Goal: Task Accomplishment & Management: Manage account settings

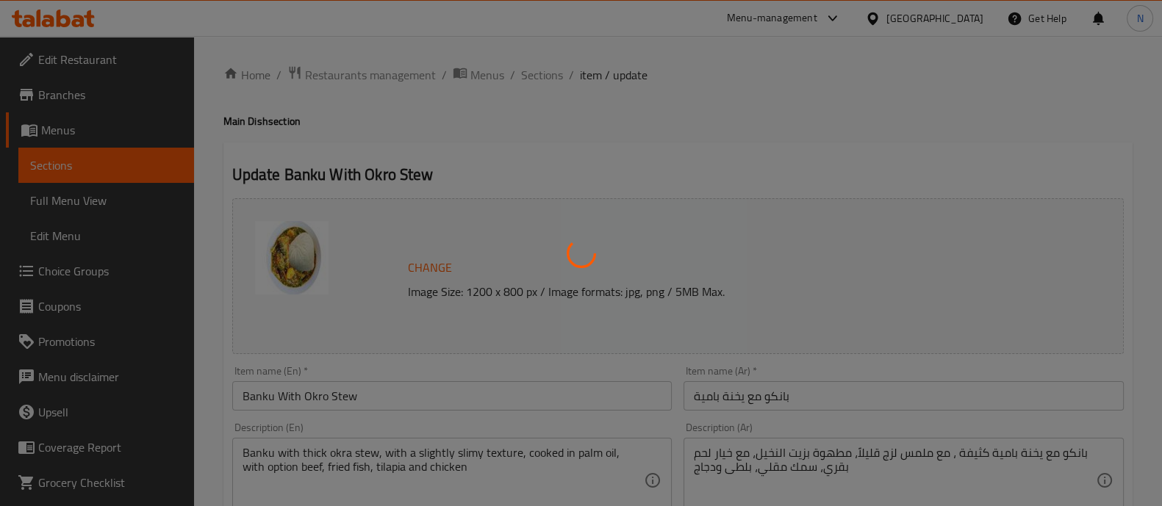
type input "إختيارك من:"
type input "0"
type input "1"
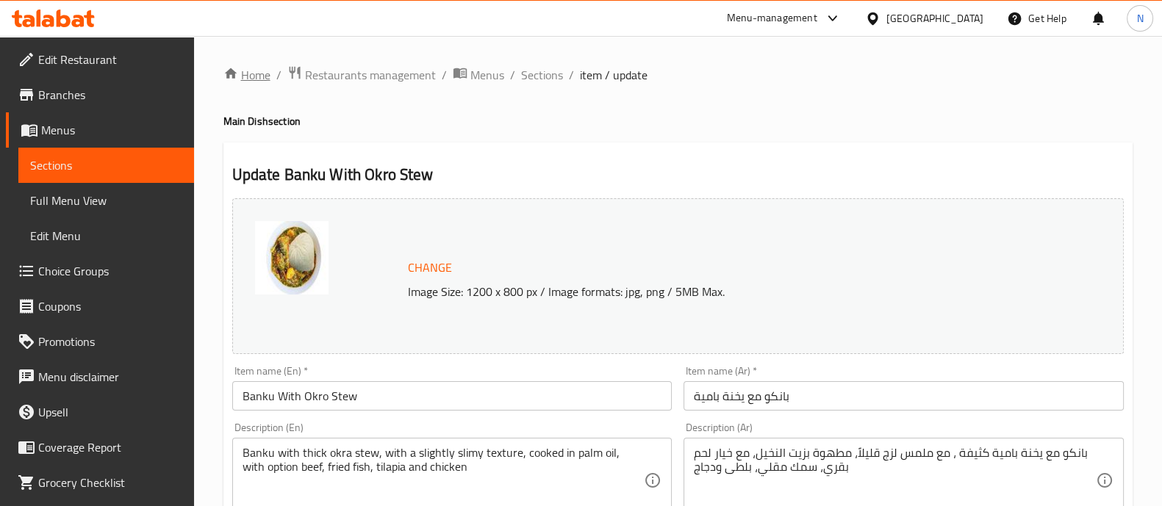
click at [265, 77] on link "Home" at bounding box center [246, 75] width 47 height 18
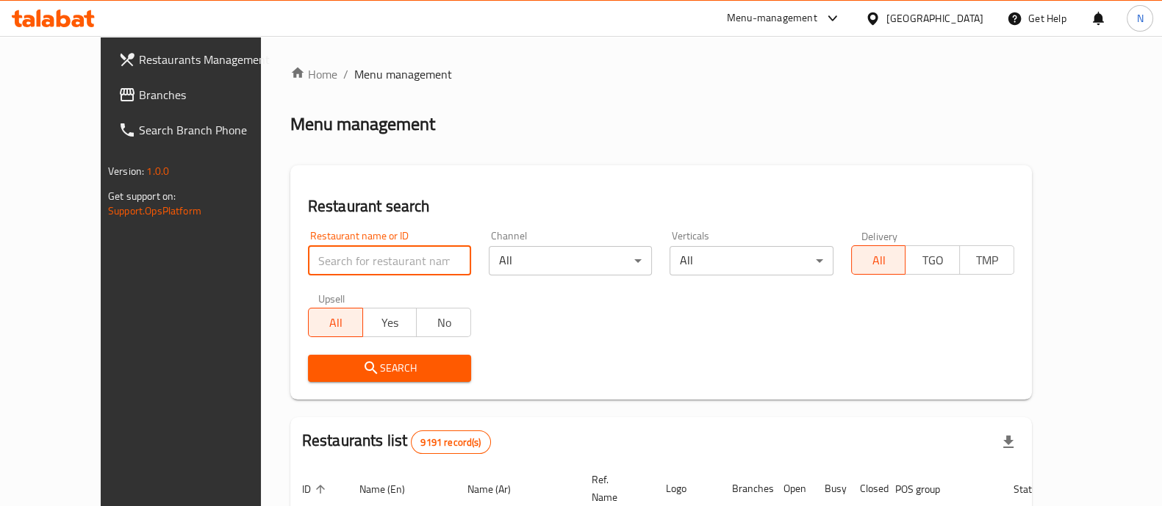
click at [387, 262] on input "search" at bounding box center [389, 260] width 163 height 29
click button "Search" at bounding box center [389, 368] width 163 height 27
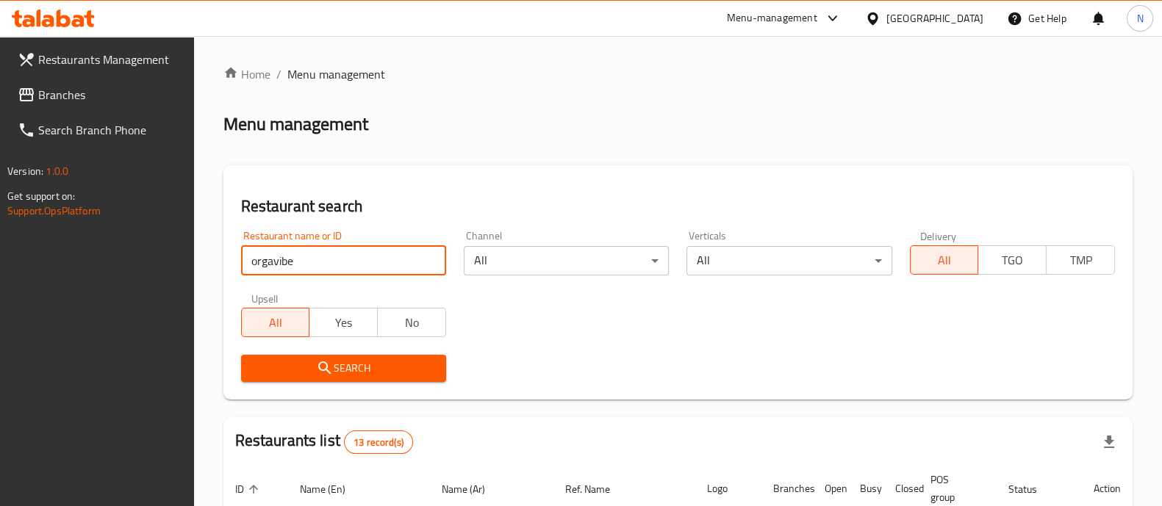
type input "orgavibe"
click button "Search" at bounding box center [343, 368] width 205 height 27
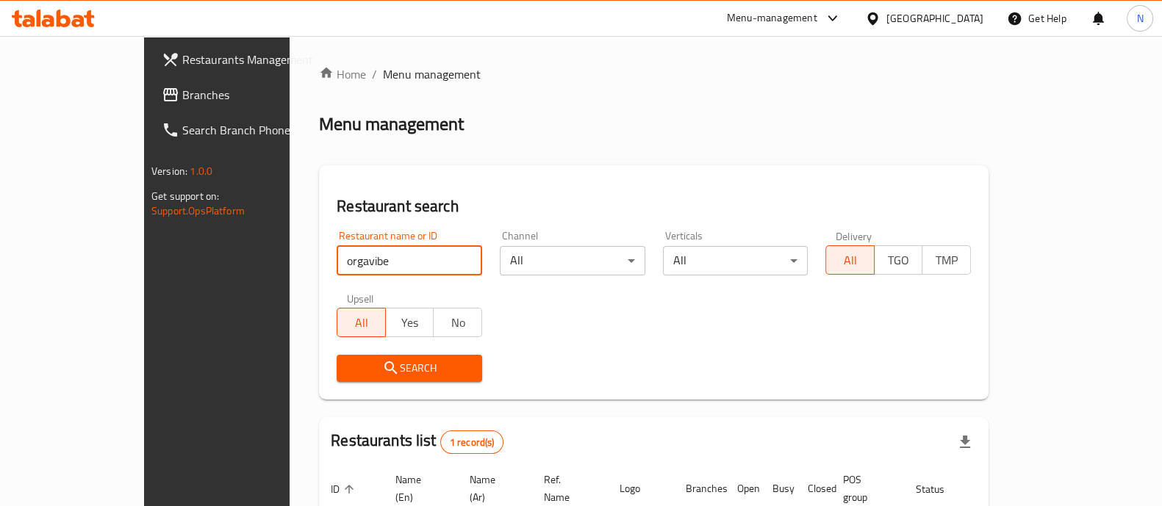
scroll to position [120, 0]
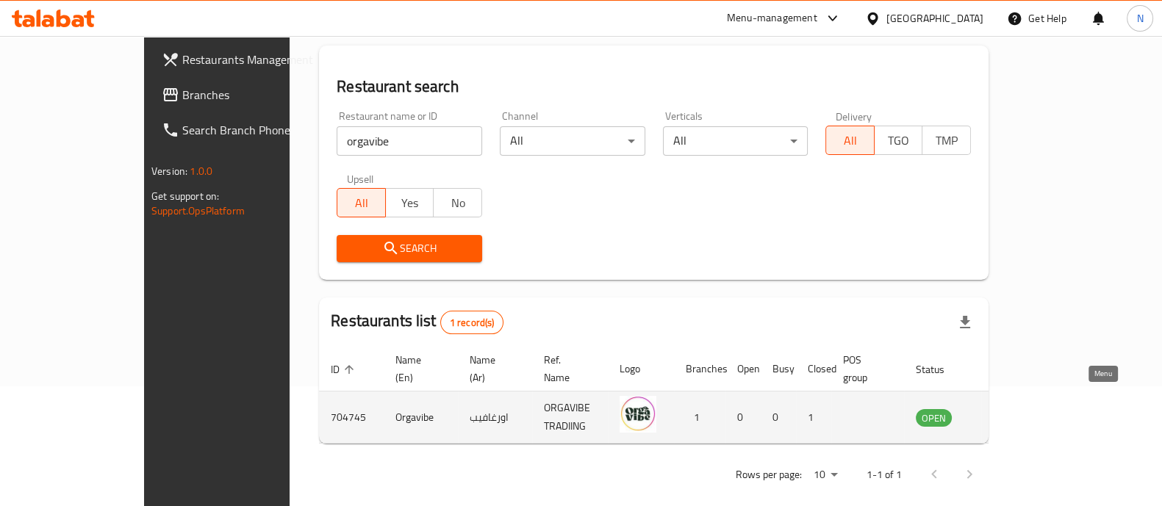
click at [1011, 409] on icon "enhanced table" at bounding box center [1002, 418] width 18 height 18
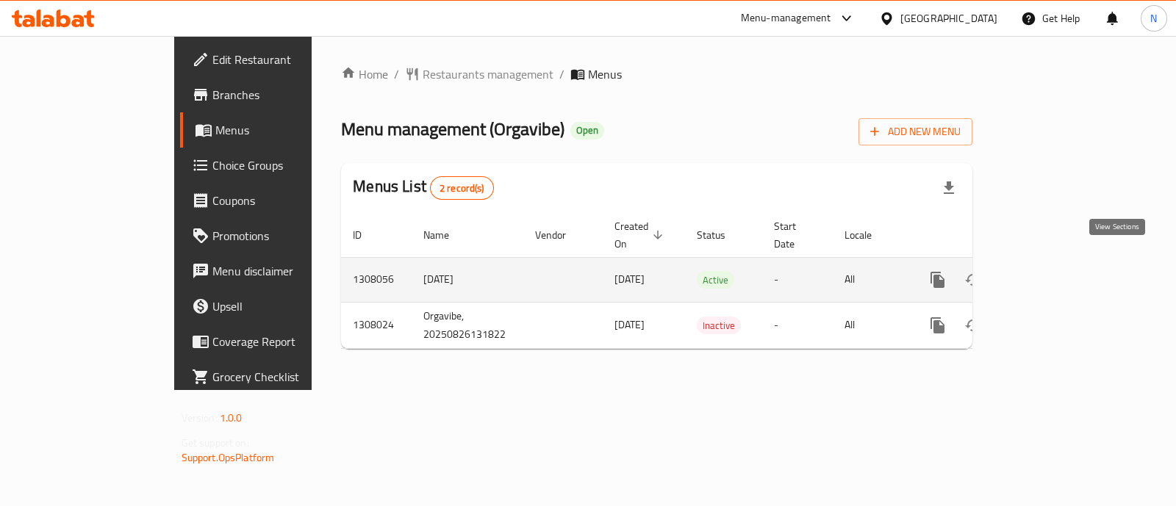
click at [1061, 273] on link "enhanced table" at bounding box center [1043, 279] width 35 height 35
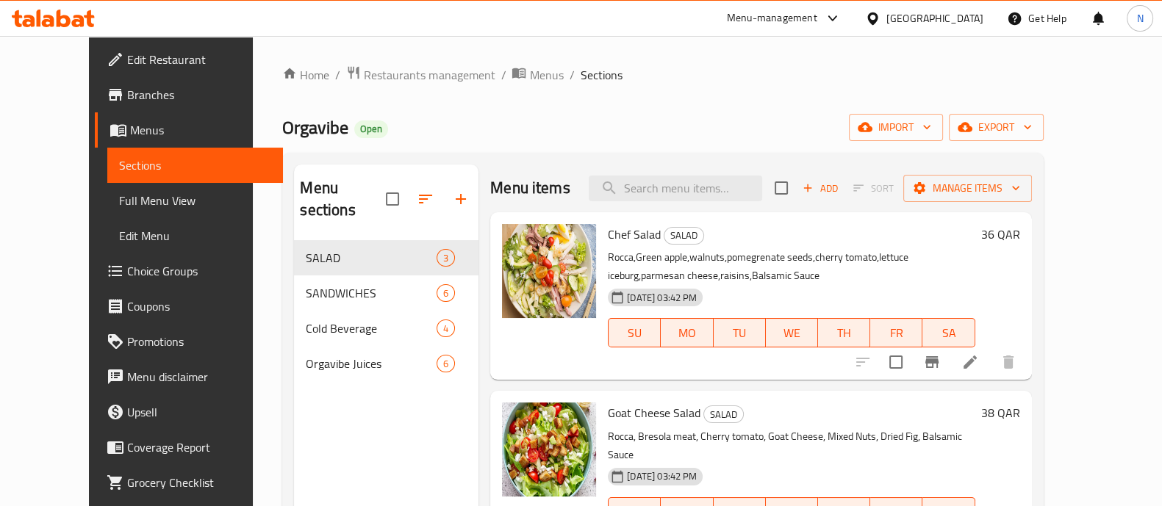
scroll to position [29, 0]
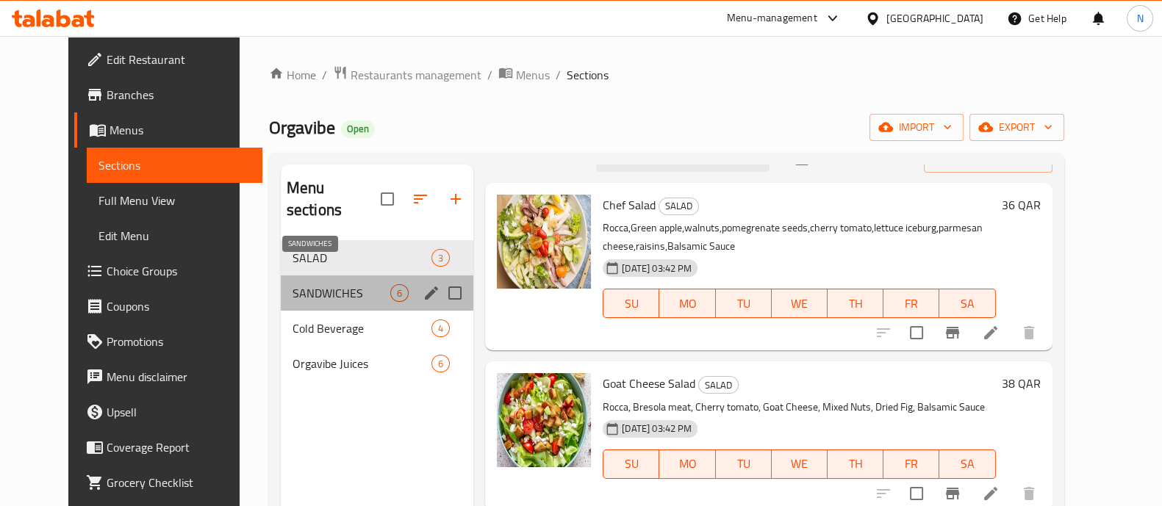
click at [332, 284] on span "SANDWICHES" at bounding box center [342, 293] width 98 height 18
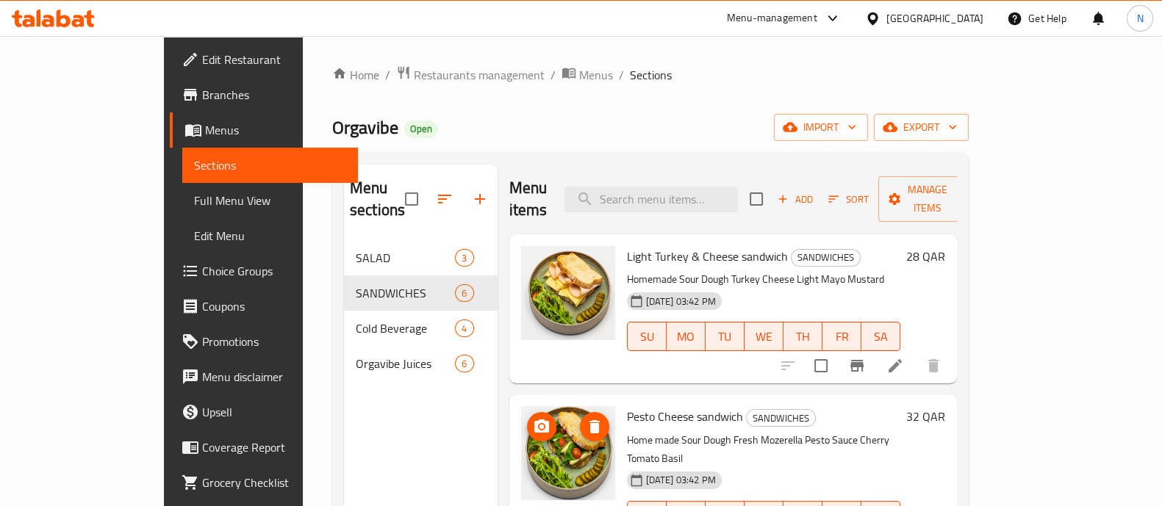
click at [536, 446] on img at bounding box center [568, 454] width 94 height 94
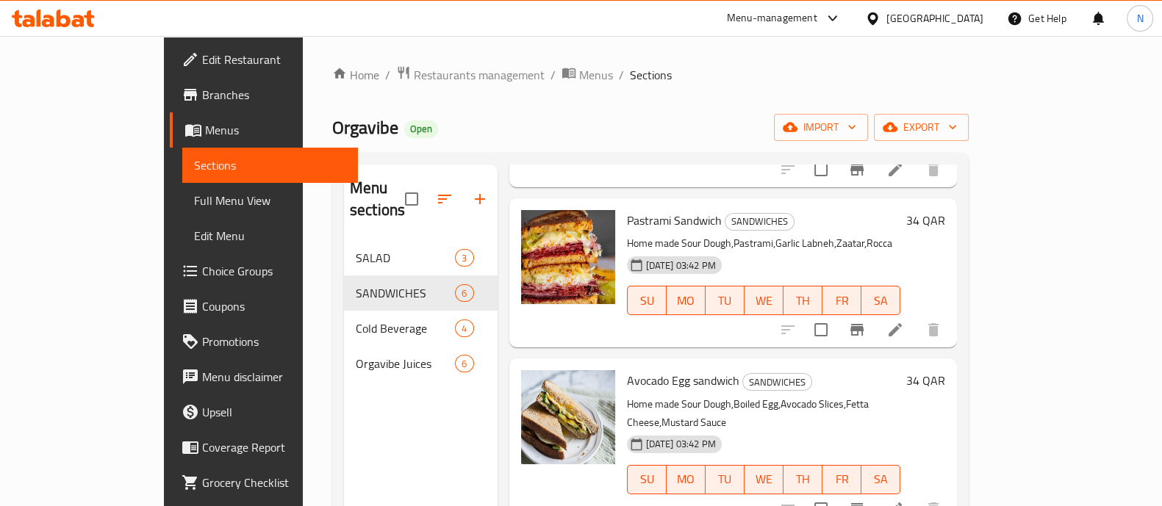
scroll to position [376, 0]
click at [344, 370] on div "Menu sections SALAD 3 SANDWICHES 6 Cold Beverage 4 Orgavibe Juices 6" at bounding box center [421, 418] width 154 height 506
click at [534, 383] on icon "upload picture" at bounding box center [541, 389] width 15 height 13
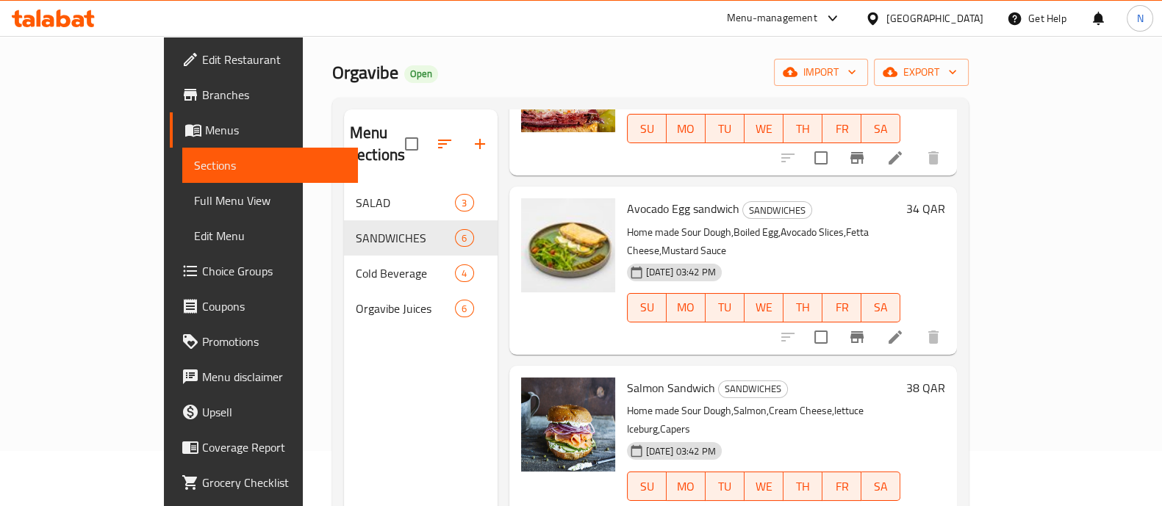
scroll to position [56, 0]
click at [534, 390] on icon "upload picture" at bounding box center [541, 396] width 15 height 13
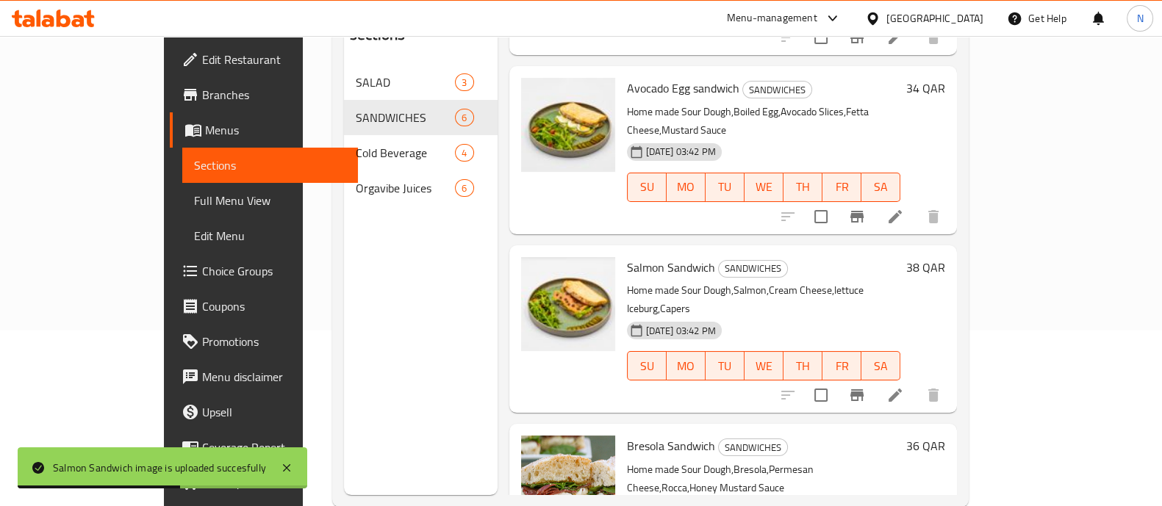
scroll to position [206, 0]
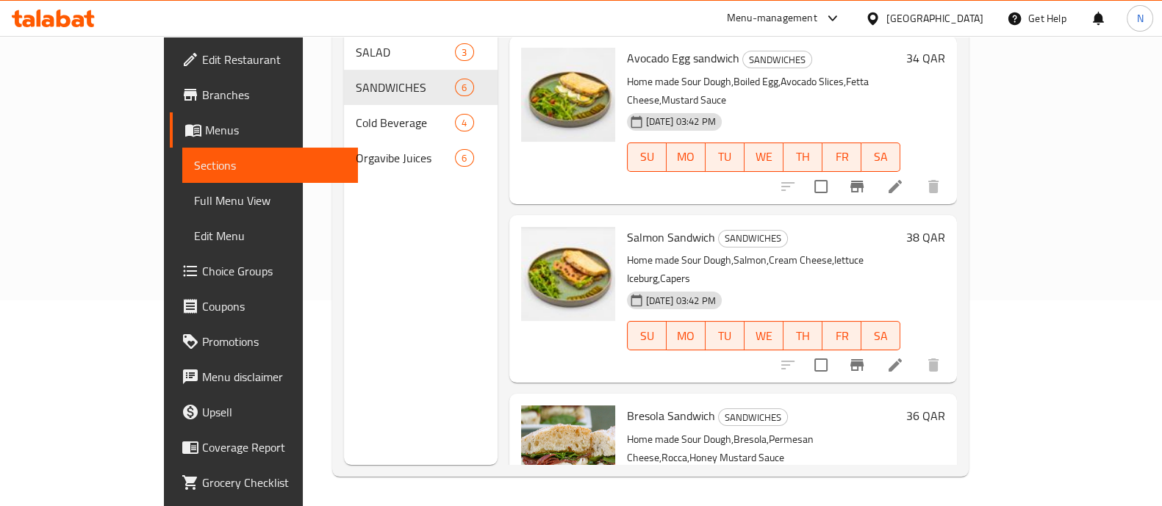
click at [344, 288] on div "Menu sections SALAD 3 SANDWICHES 6 Cold Beverage 4 Orgavibe Juices 6" at bounding box center [421, 212] width 154 height 506
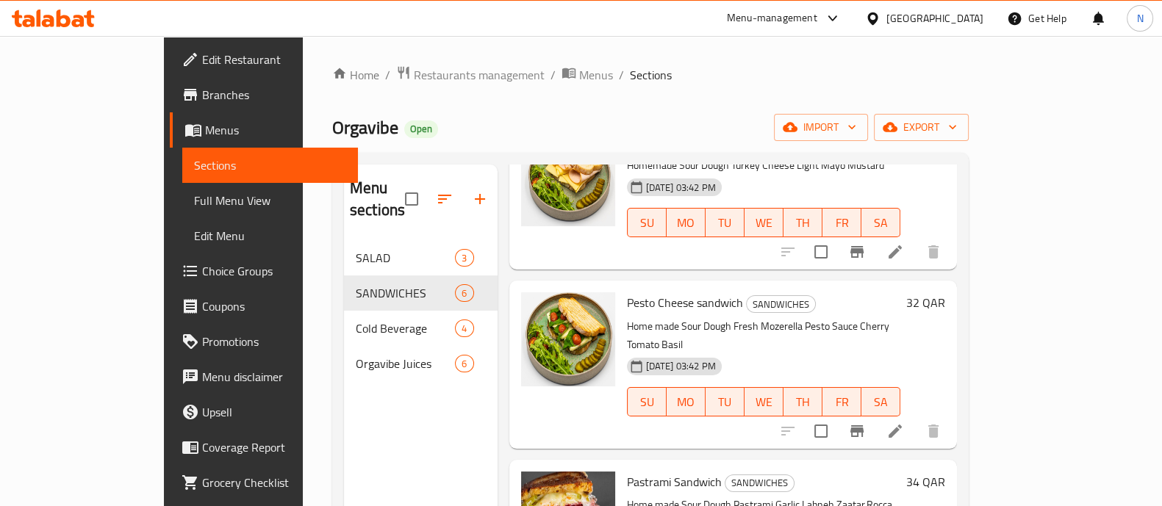
scroll to position [188, 0]
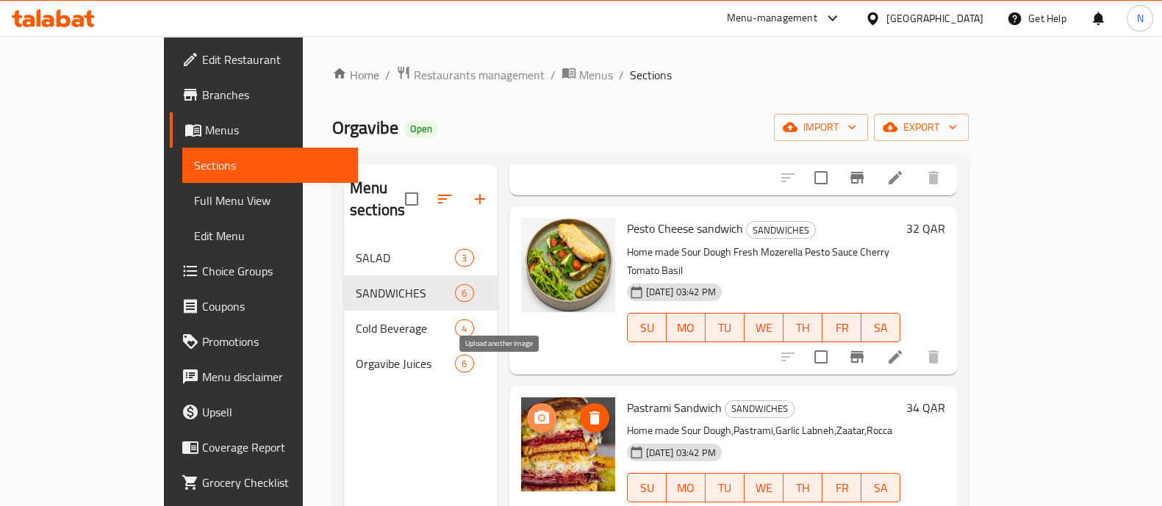
click at [534, 411] on icon "upload picture" at bounding box center [541, 417] width 15 height 13
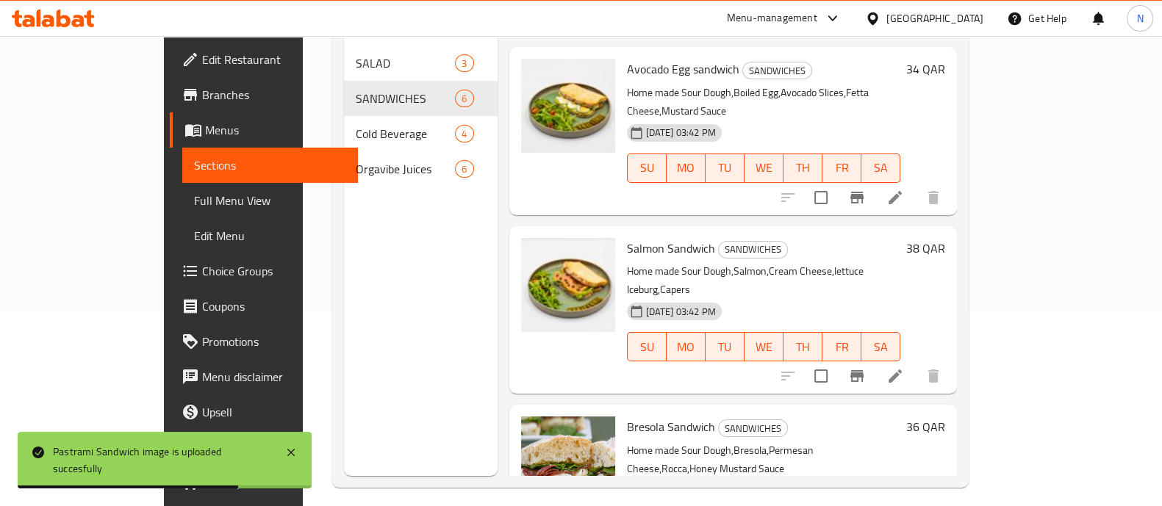
scroll to position [206, 0]
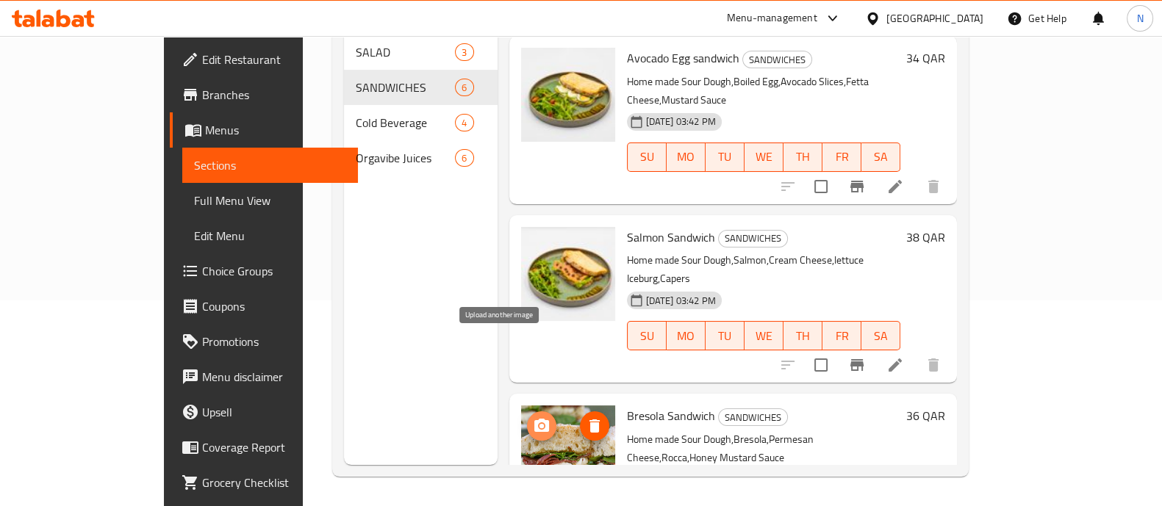
click at [534, 419] on icon "upload picture" at bounding box center [541, 425] width 15 height 13
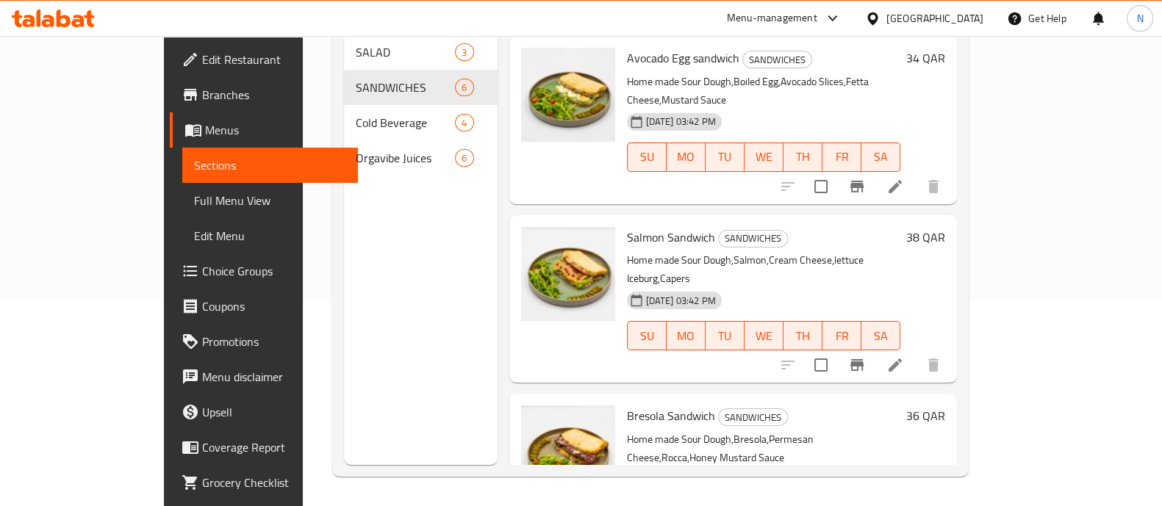
click at [344, 362] on div "Menu sections SALAD 3 SANDWICHES 6 Cold Beverage 4 Orgavibe Juices 6" at bounding box center [421, 212] width 154 height 506
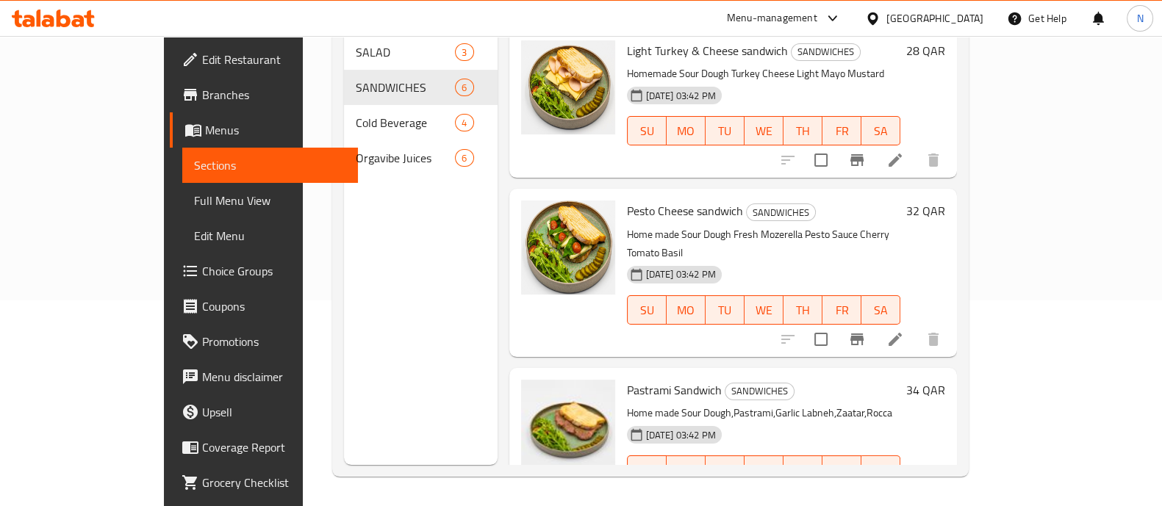
scroll to position [0, 0]
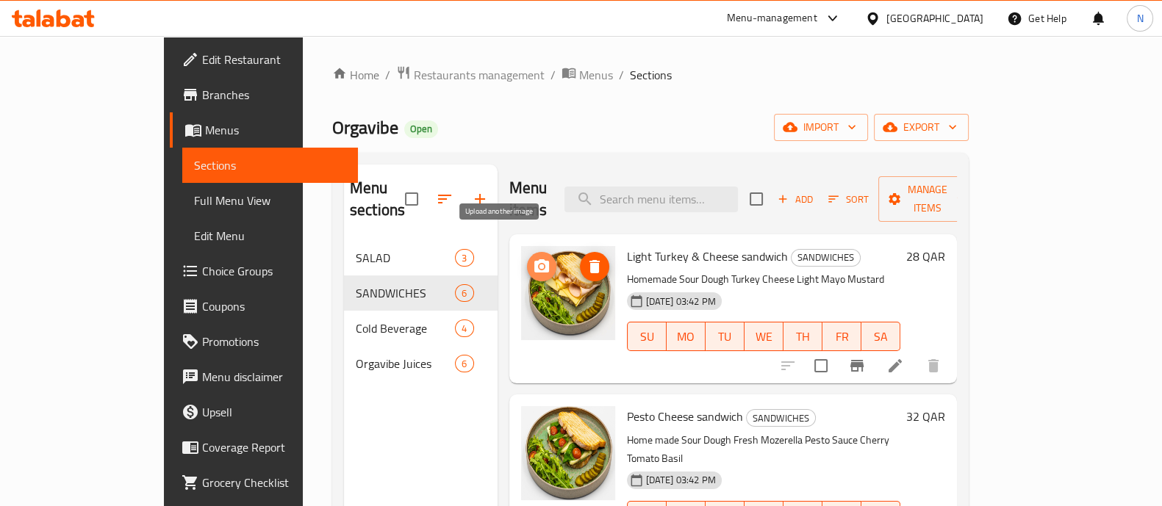
click at [534, 259] on icon "upload picture" at bounding box center [541, 265] width 15 height 13
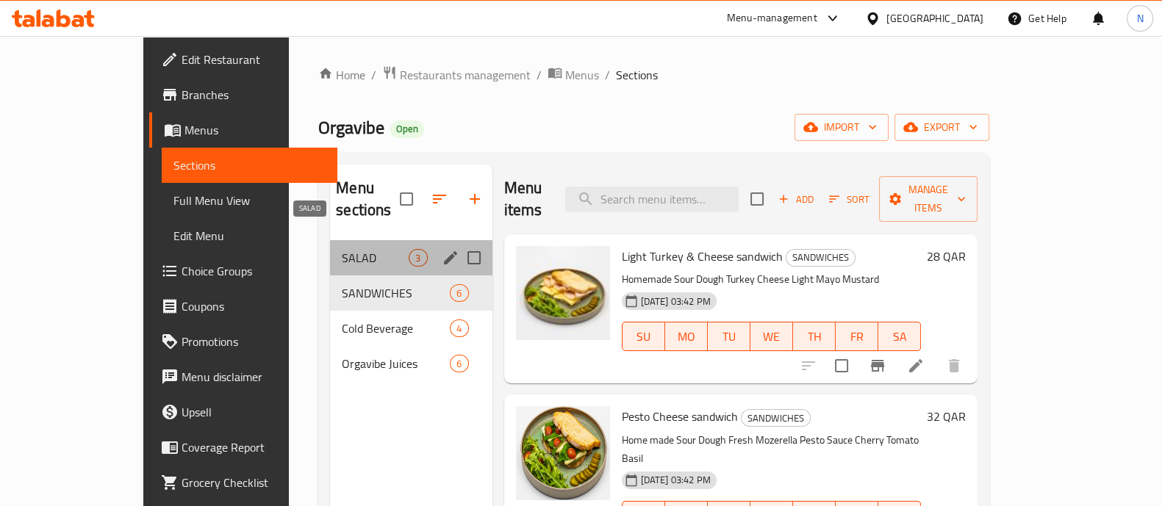
click at [342, 249] on span "SALAD" at bounding box center [375, 258] width 67 height 18
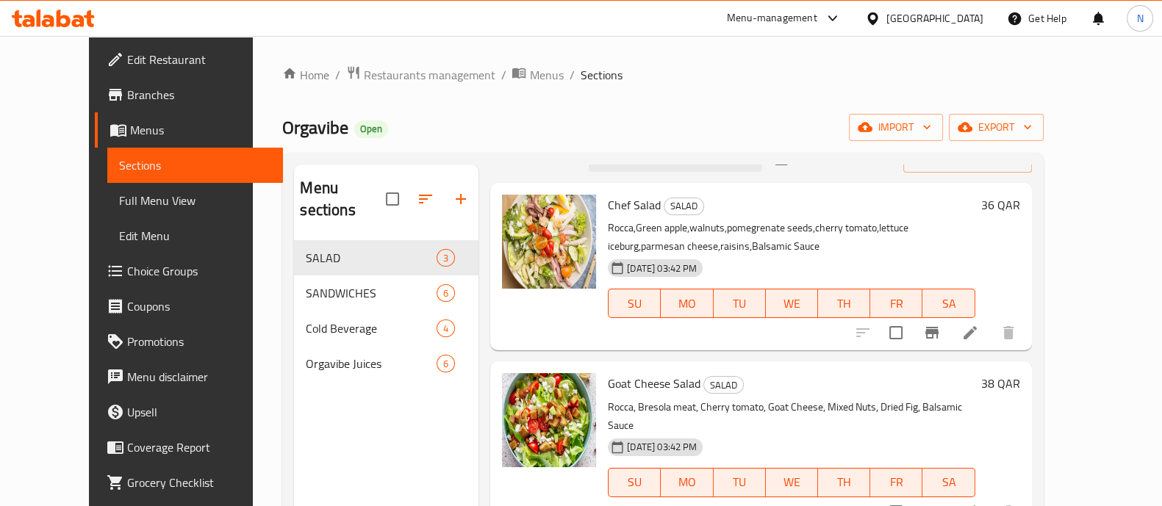
scroll to position [29, 0]
click at [514, 389] on icon "upload picture" at bounding box center [523, 394] width 18 height 18
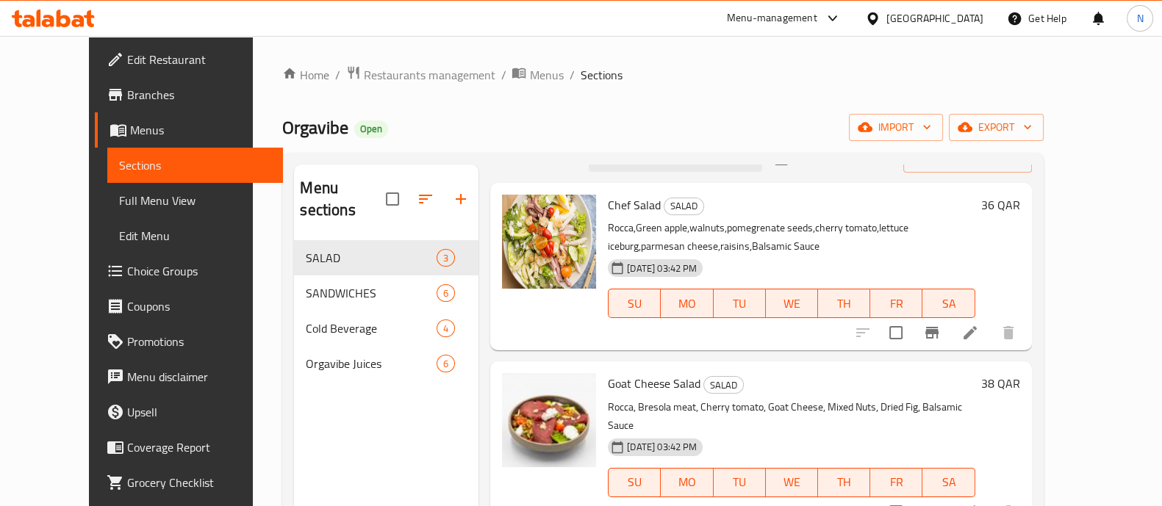
click at [294, 437] on div "Menu sections SALAD 3 SANDWICHES 6 Cold Beverage 4 Orgavibe Juices 6" at bounding box center [386, 418] width 185 height 506
click at [515, 215] on icon "upload picture" at bounding box center [522, 214] width 15 height 13
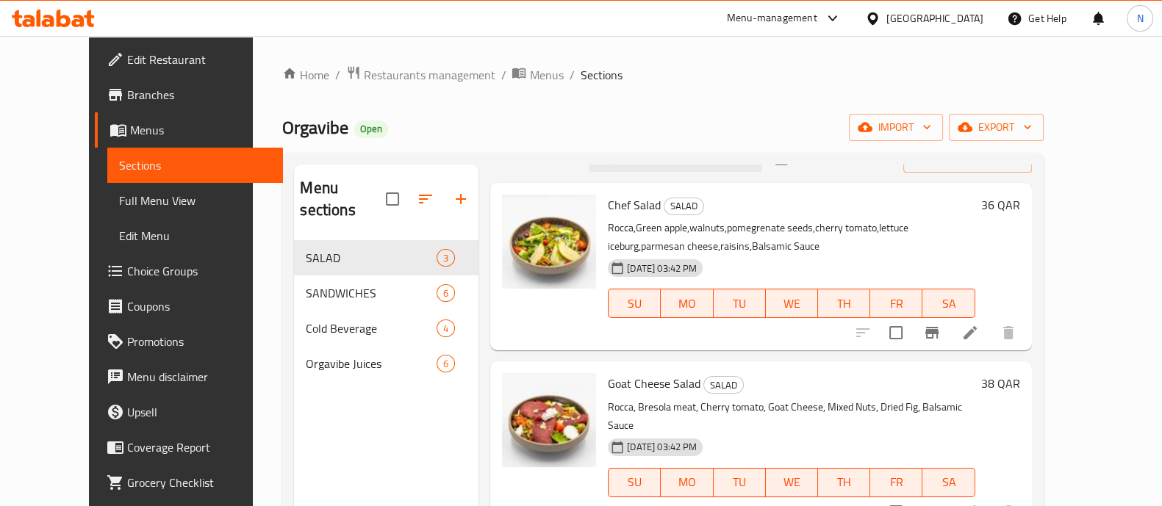
click at [302, 441] on div "Menu sections SALAD 3 SANDWICHES 6 Cold Beverage 4 Orgavibe Juices 6" at bounding box center [386, 418] width 185 height 506
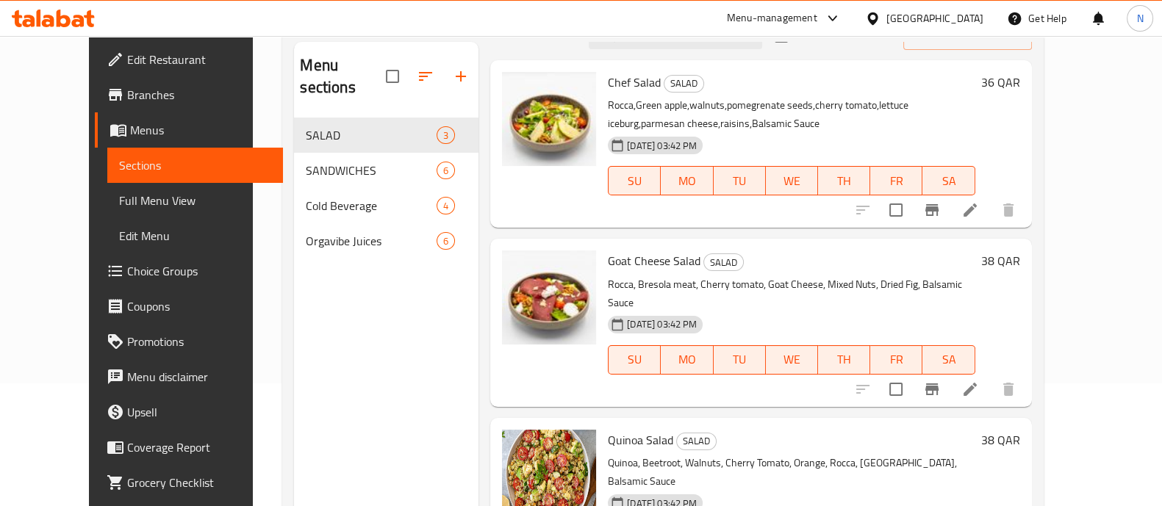
scroll to position [206, 0]
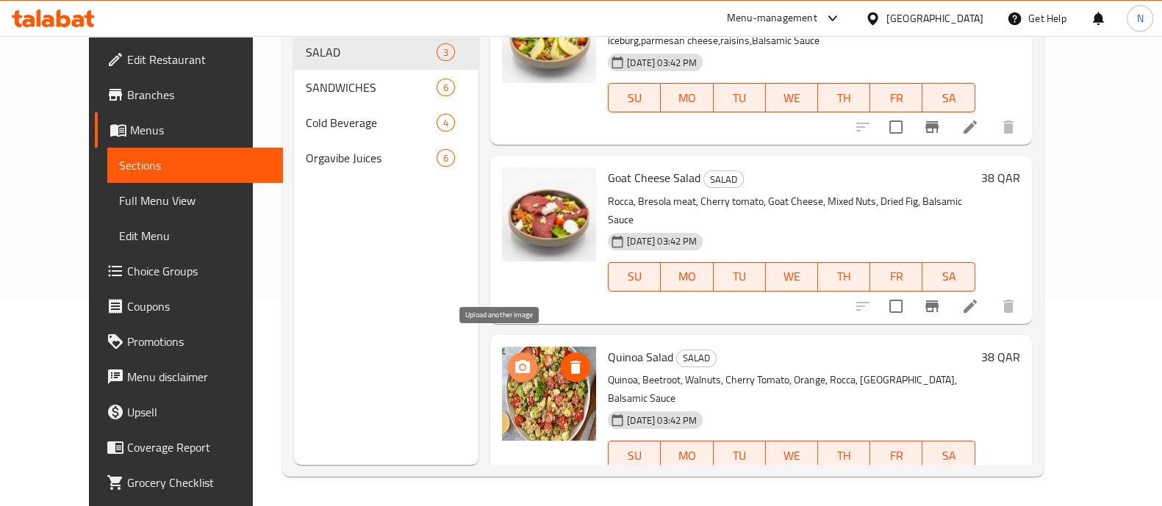
click at [515, 360] on icon "upload picture" at bounding box center [522, 366] width 15 height 13
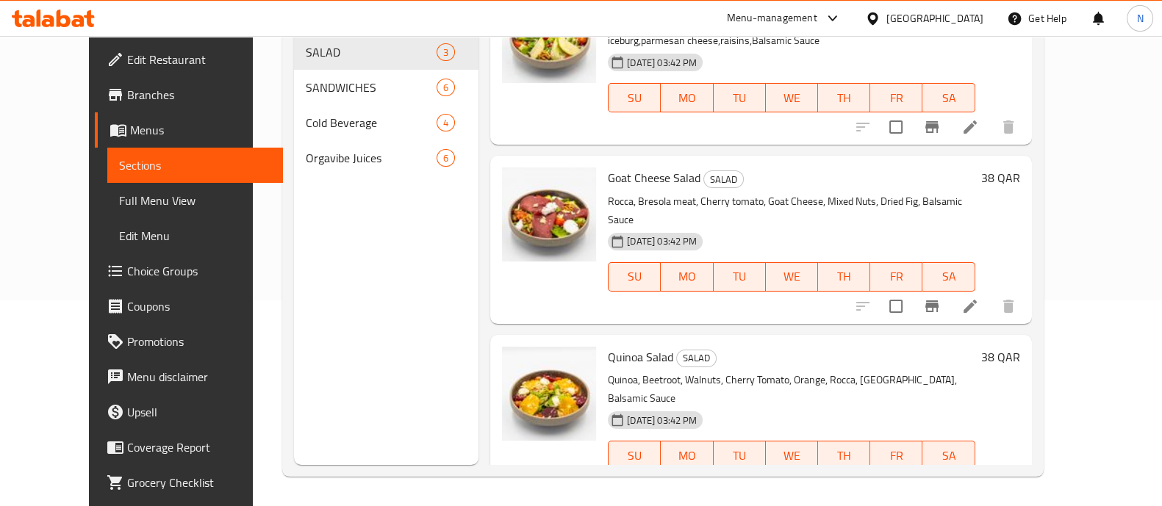
click at [361, 320] on div "Menu sections SALAD 3 SANDWICHES 6 Cold Beverage 4 Orgavibe Juices 6" at bounding box center [386, 212] width 185 height 506
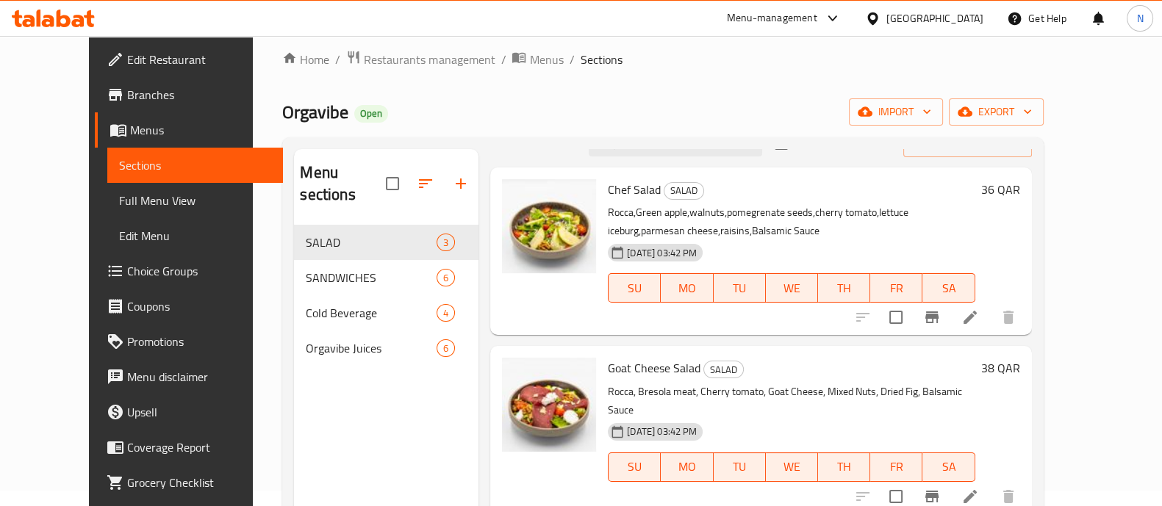
scroll to position [15, 0]
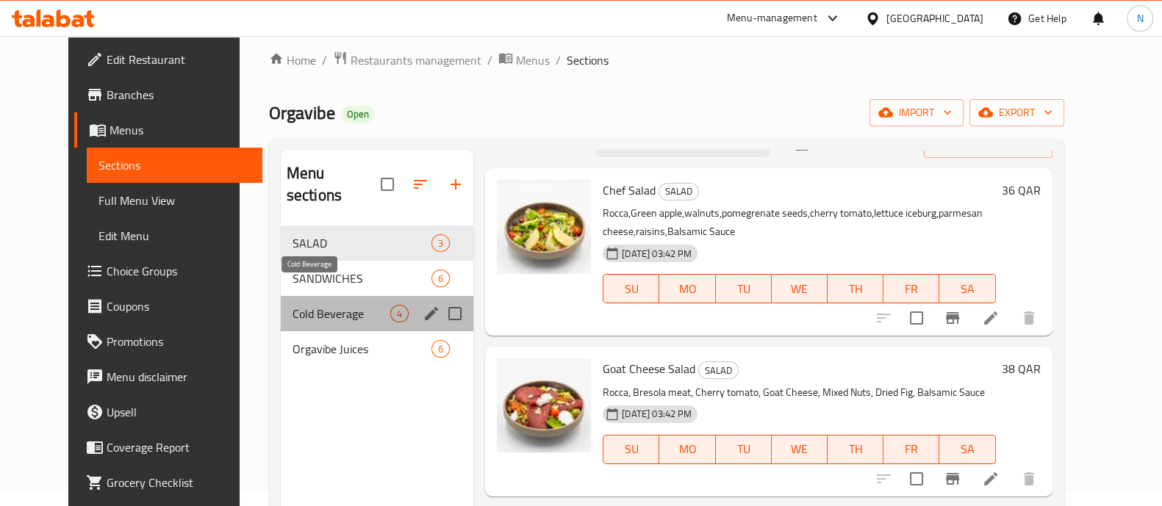
click at [335, 305] on span "Cold Beverage" at bounding box center [342, 314] width 98 height 18
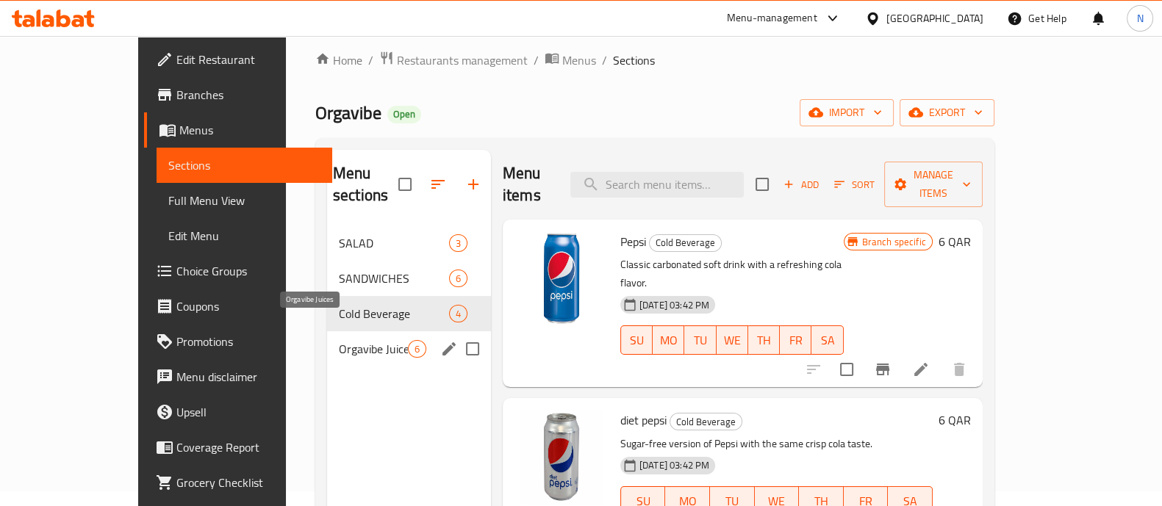
click at [344, 340] on span "Orgavibe Juices" at bounding box center [373, 349] width 69 height 18
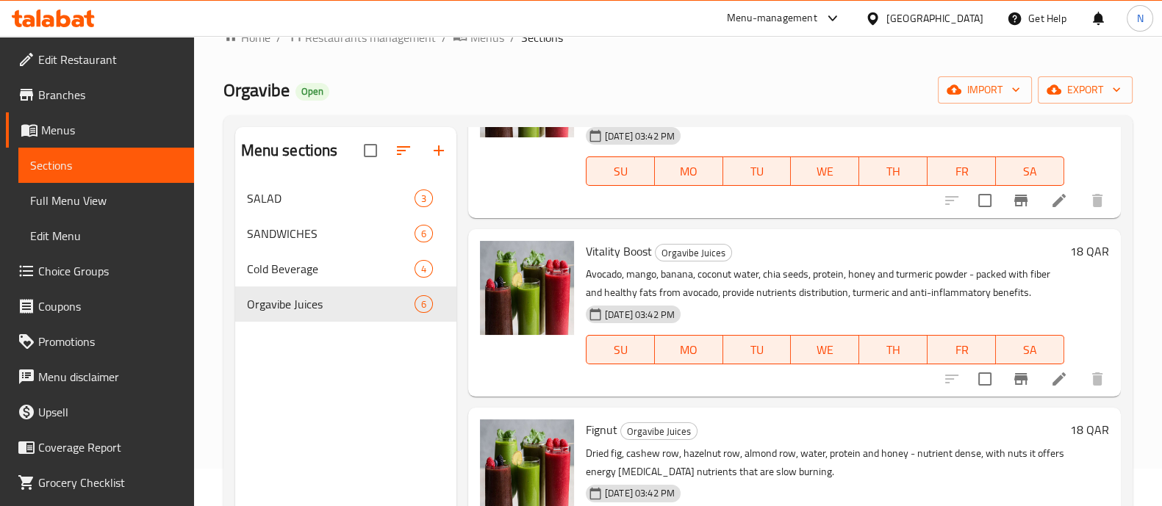
scroll to position [278, 0]
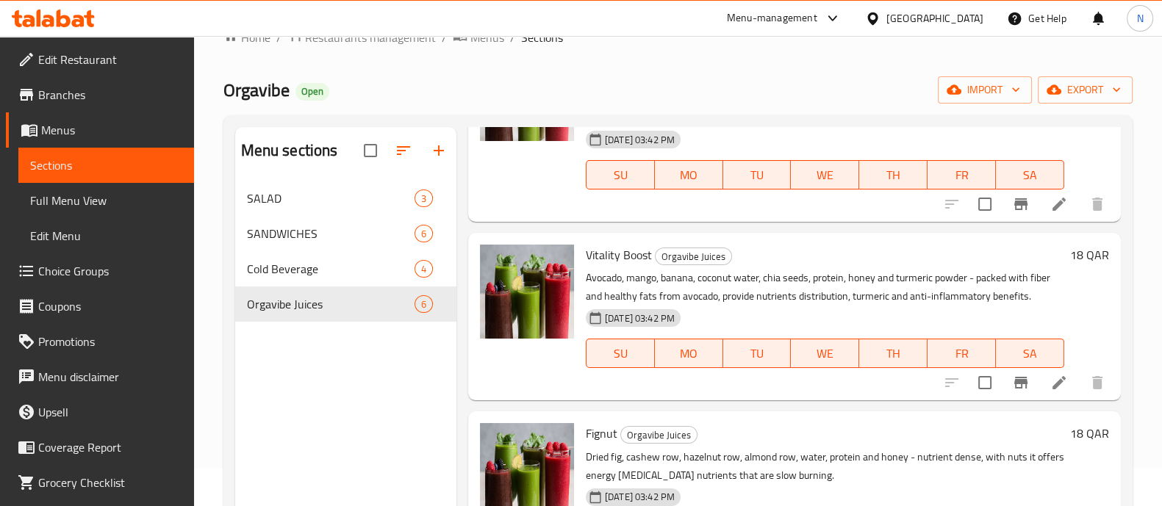
click at [301, 390] on div "Menu sections SALAD 3 SANDWICHES 6 Cold Beverage 4 Orgavibe Juices 6" at bounding box center [345, 380] width 221 height 506
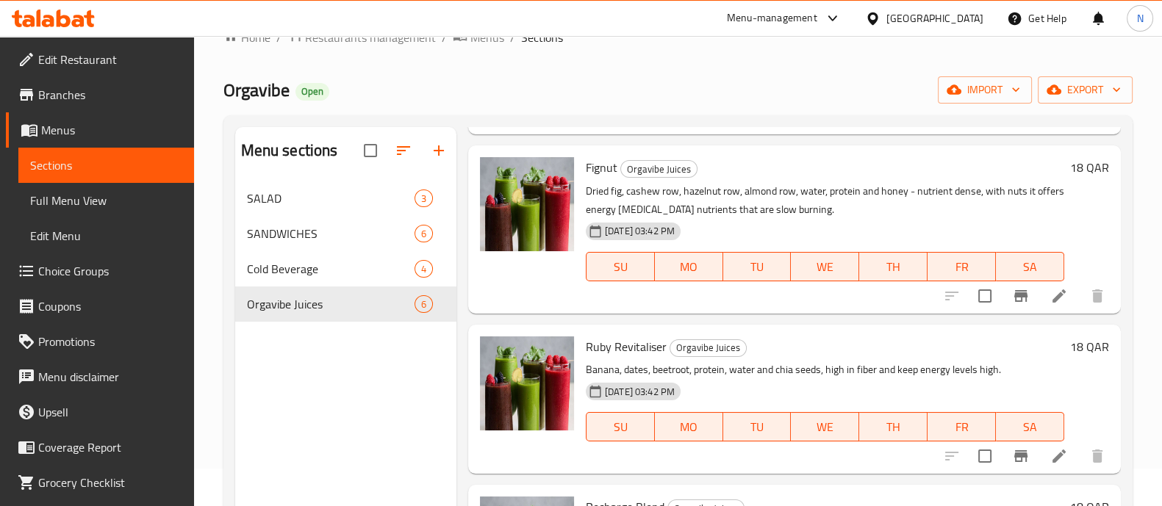
scroll to position [544, 0]
click at [506, 359] on icon "upload picture" at bounding box center [500, 356] width 15 height 13
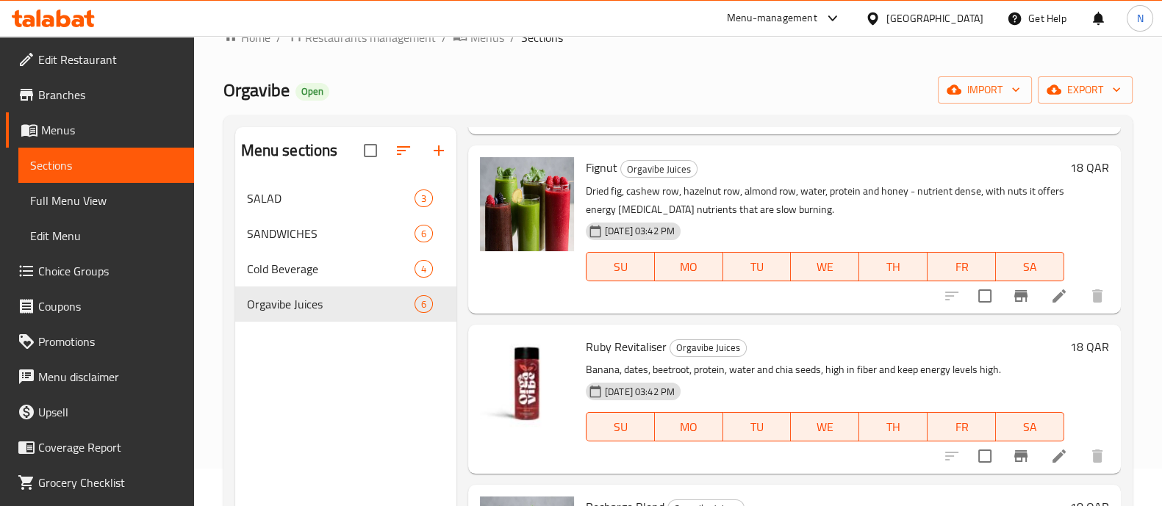
click at [354, 442] on div "Menu sections SALAD 3 SANDWICHES 6 Cold Beverage 4 Orgavibe Juices 6" at bounding box center [345, 380] width 221 height 506
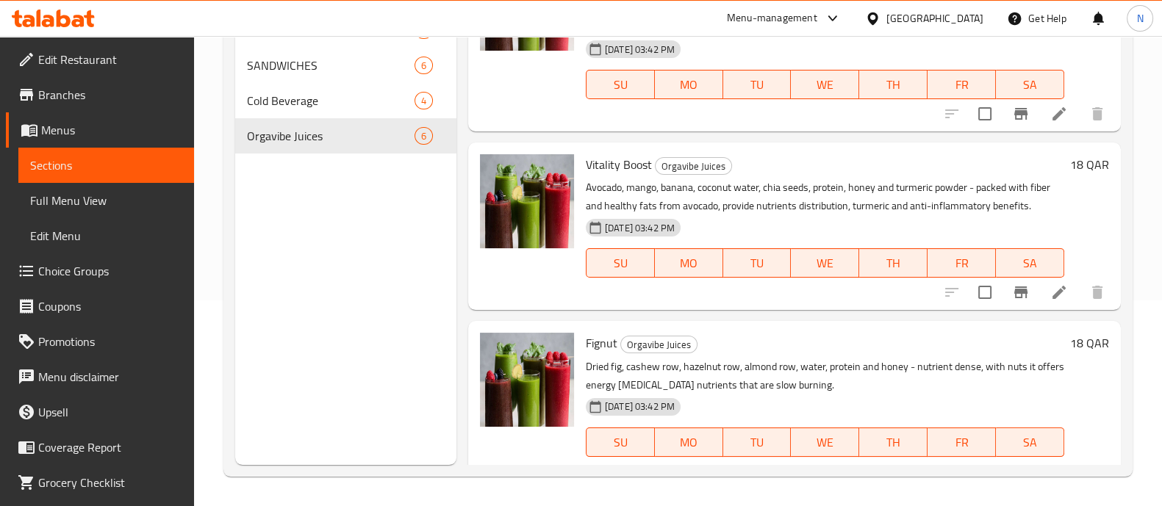
scroll to position [198, 0]
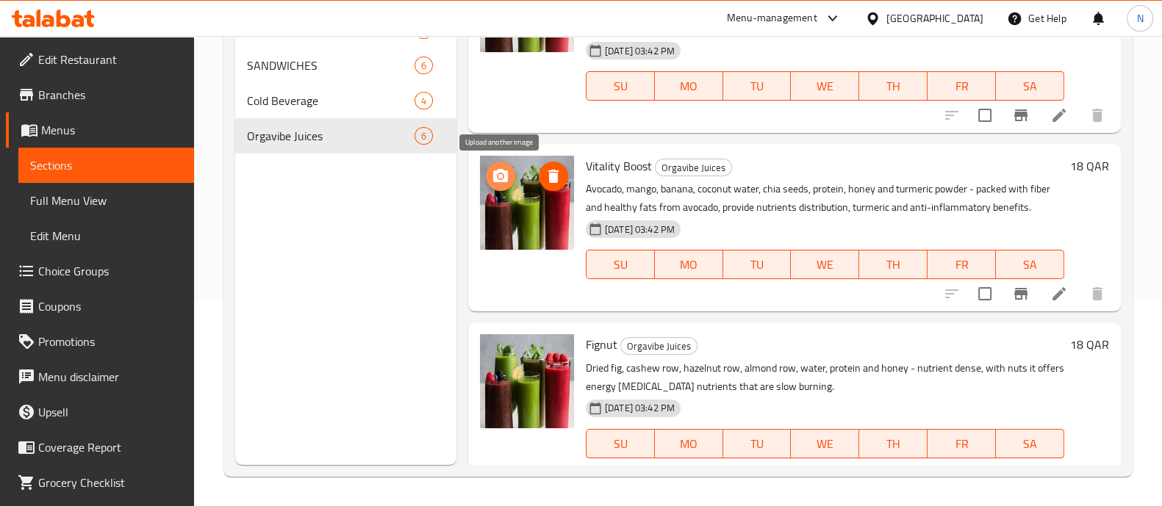
click at [506, 174] on icon "upload picture" at bounding box center [500, 175] width 15 height 13
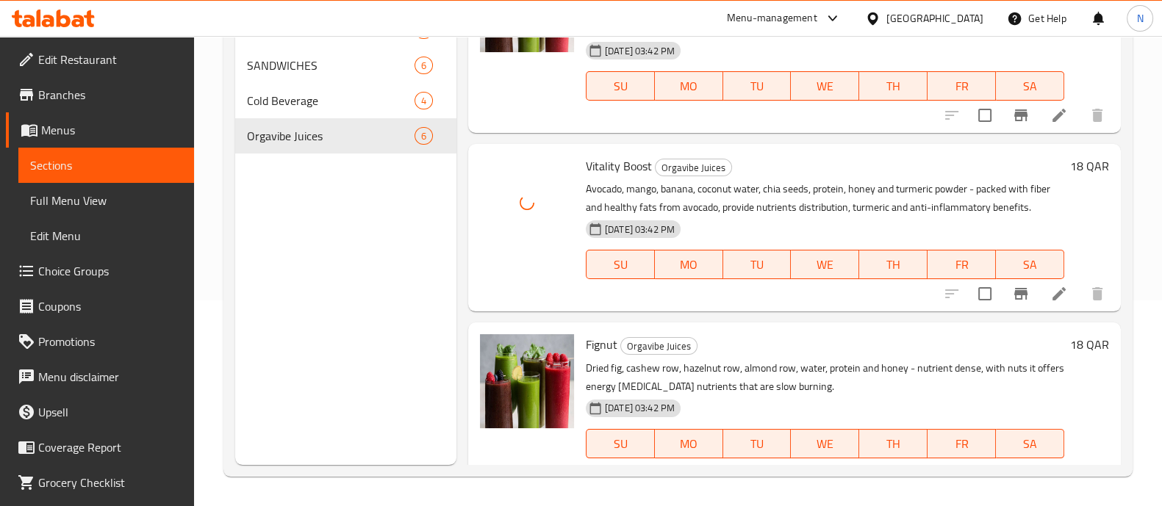
click at [345, 381] on div "Menu sections SALAD 3 SANDWICHES 6 Cold Beverage 4 Orgavibe Juices 6" at bounding box center [345, 212] width 221 height 506
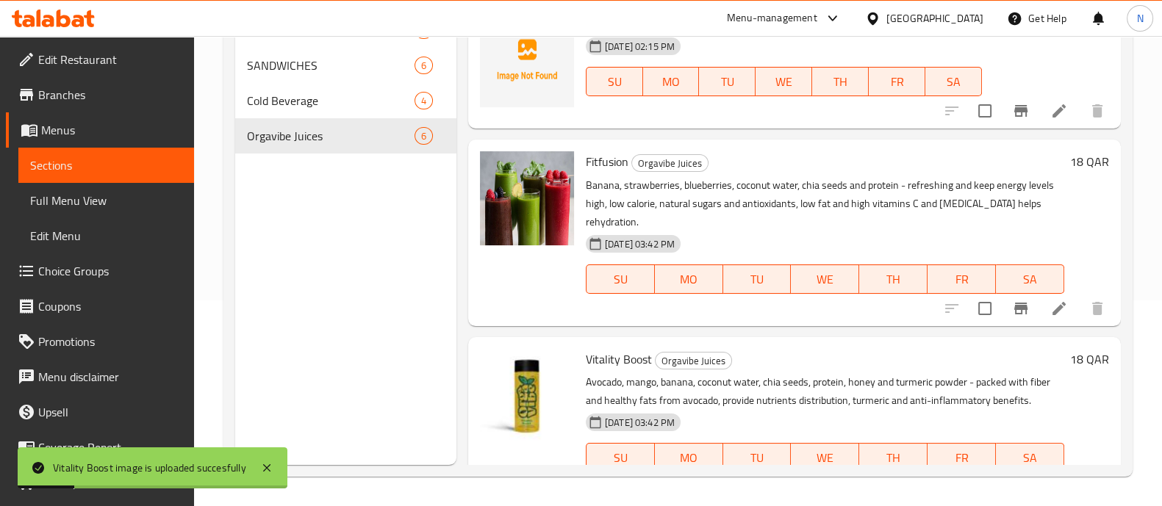
scroll to position [4, 0]
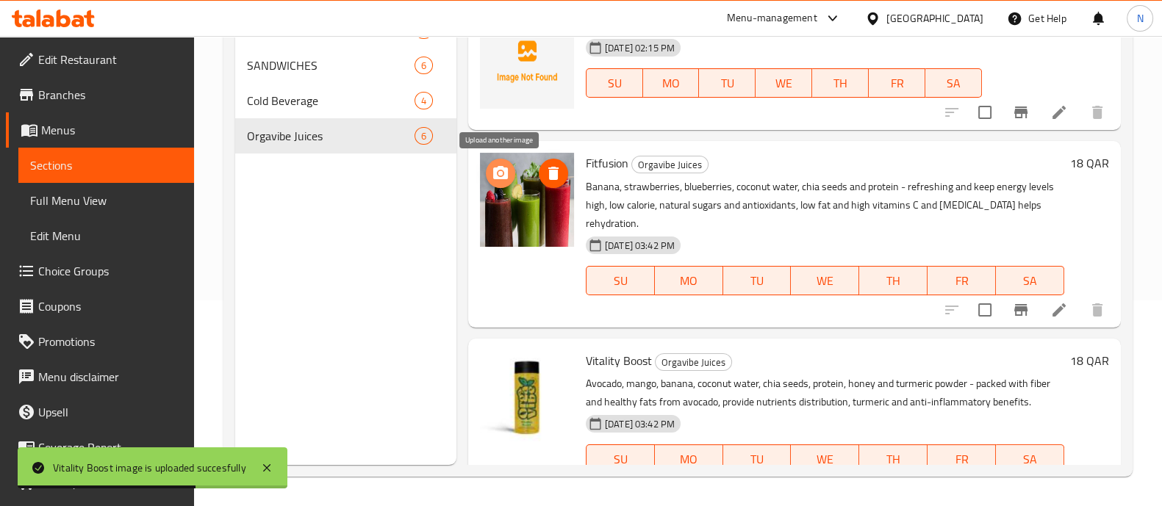
click at [504, 169] on icon "upload picture" at bounding box center [500, 172] width 15 height 13
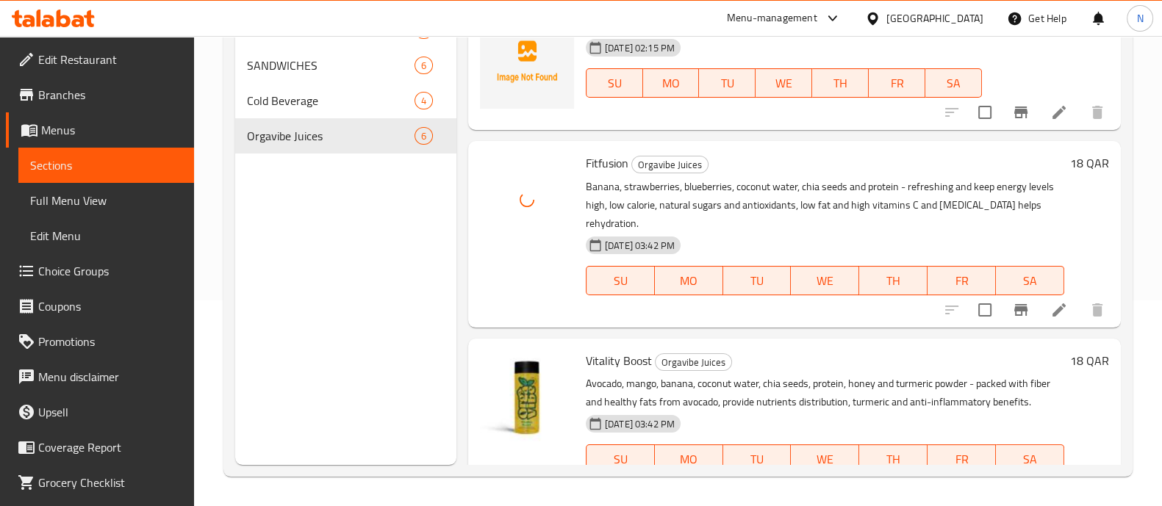
scroll to position [0, 0]
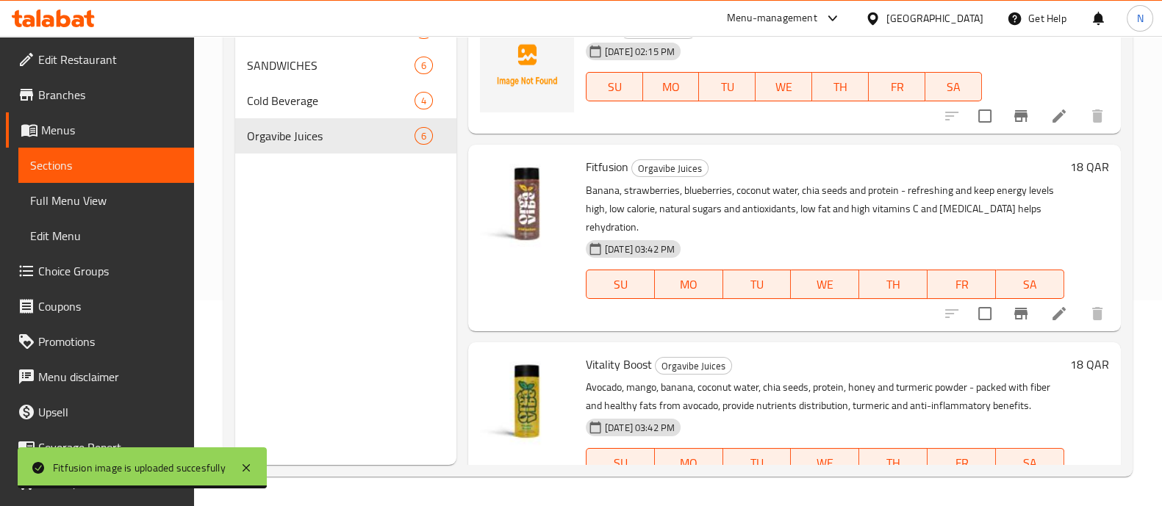
click at [323, 376] on div "Menu sections SALAD 3 SANDWICHES 6 Cold Beverage 4 Orgavibe Juices 6" at bounding box center [345, 212] width 221 height 506
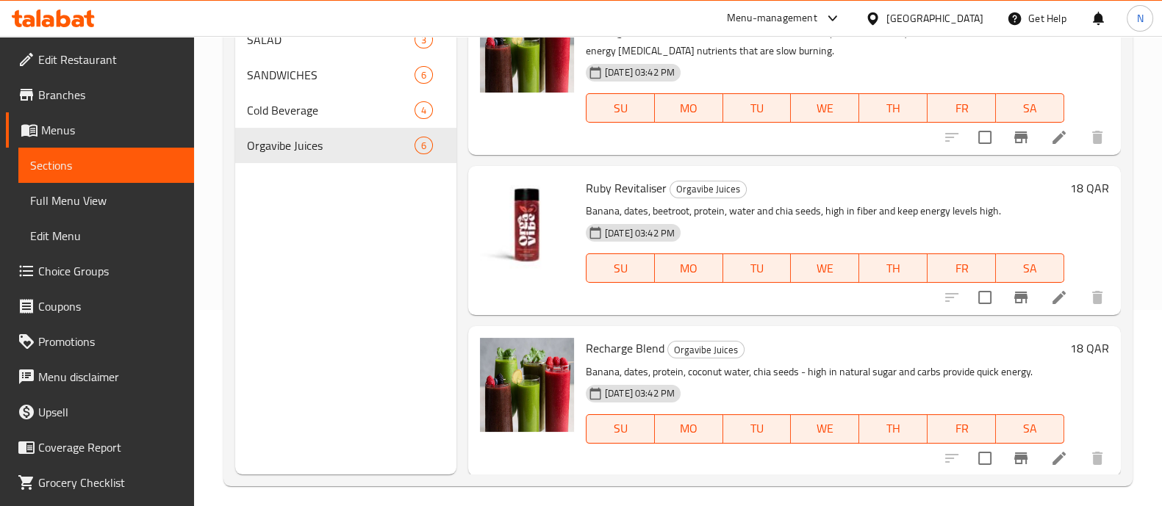
scroll to position [206, 0]
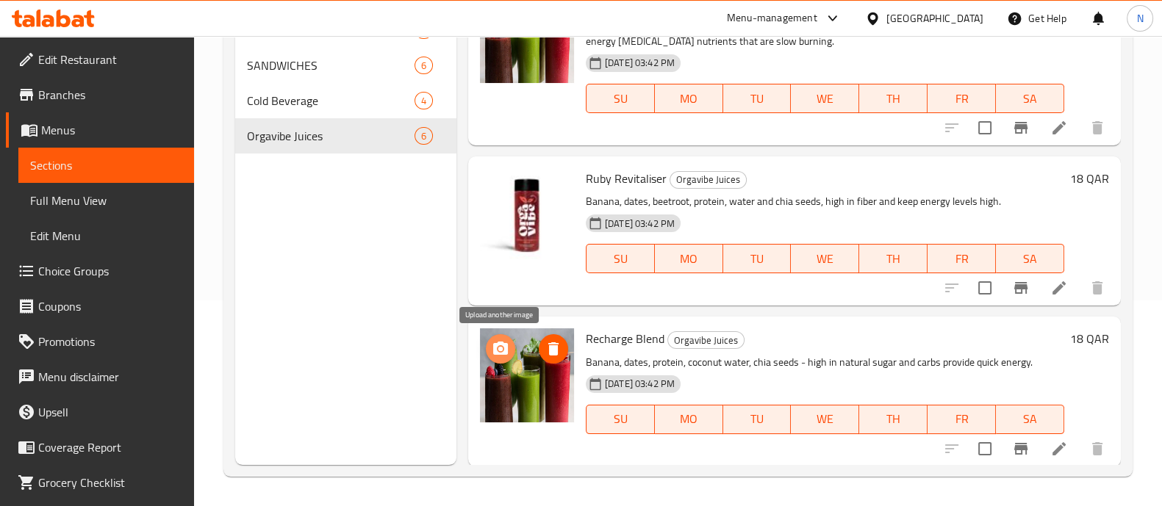
click at [499, 346] on icon "upload picture" at bounding box center [501, 349] width 18 height 18
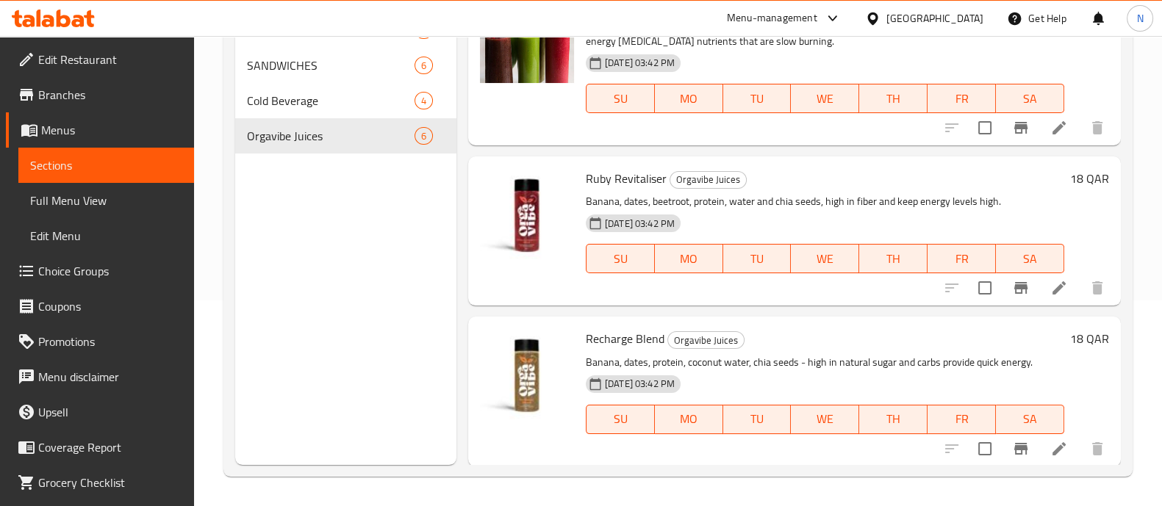
click at [317, 390] on div "Menu sections SALAD 3 SANDWICHES 6 Cold Beverage 4 Orgavibe Juices 6" at bounding box center [345, 212] width 221 height 506
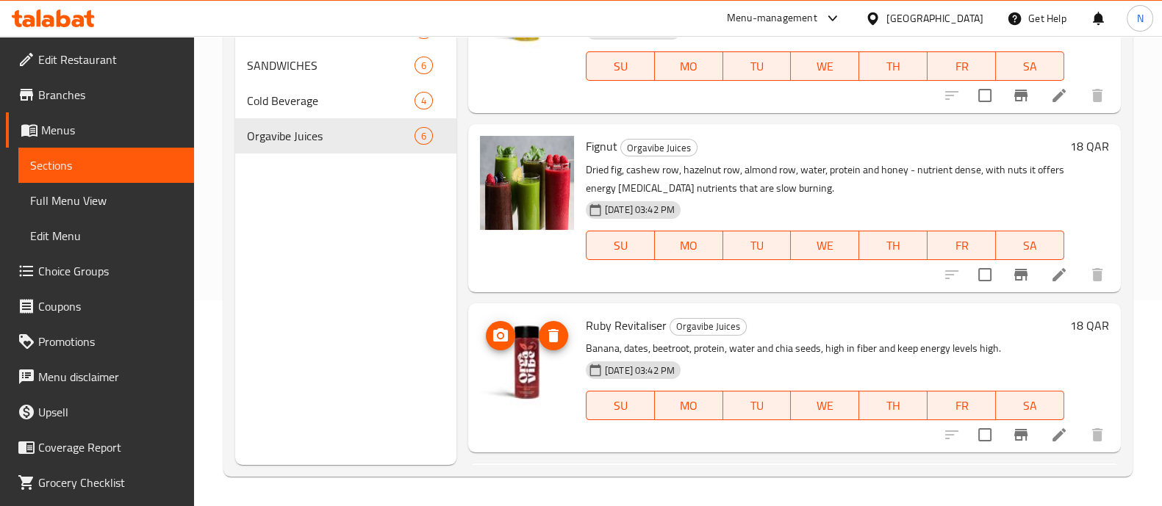
scroll to position [395, 0]
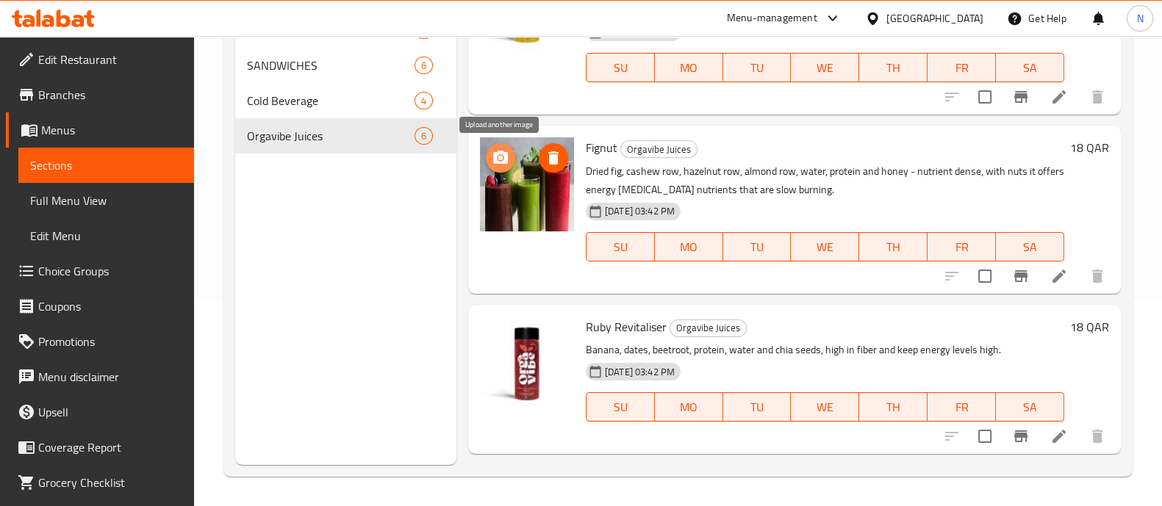
click at [501, 158] on circle "upload picture" at bounding box center [500, 158] width 4 height 4
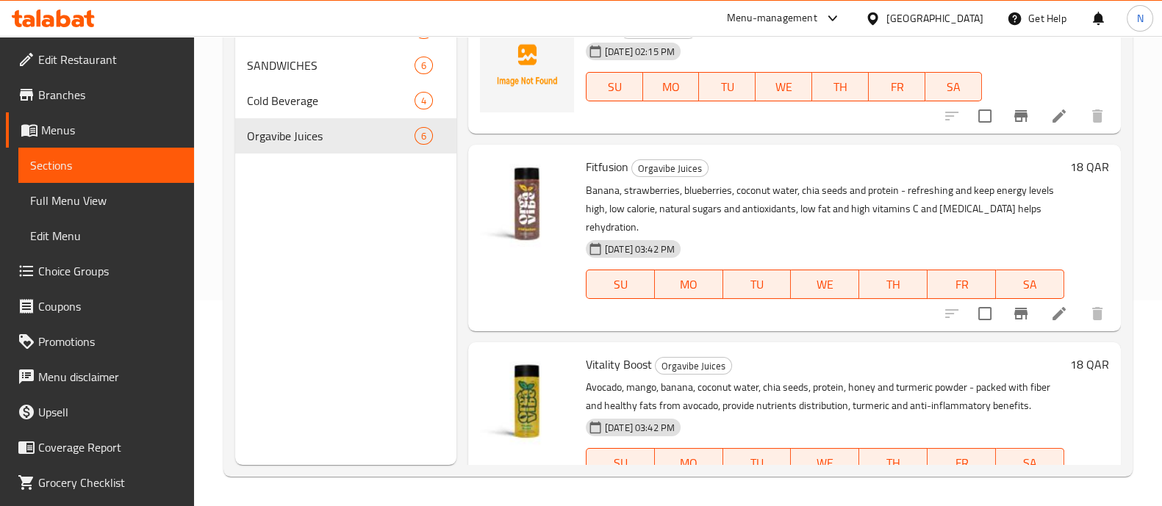
scroll to position [0, 0]
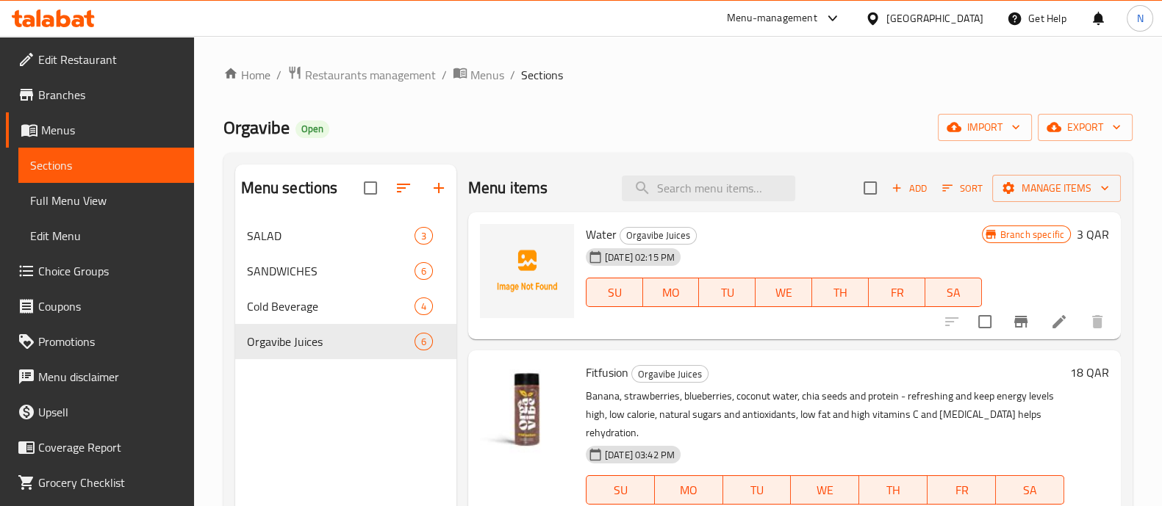
click at [838, 2] on div "Menu-management" at bounding box center [784, 18] width 138 height 35
click at [754, 122] on div "Orgavibe Open import export" at bounding box center [677, 127] width 909 height 27
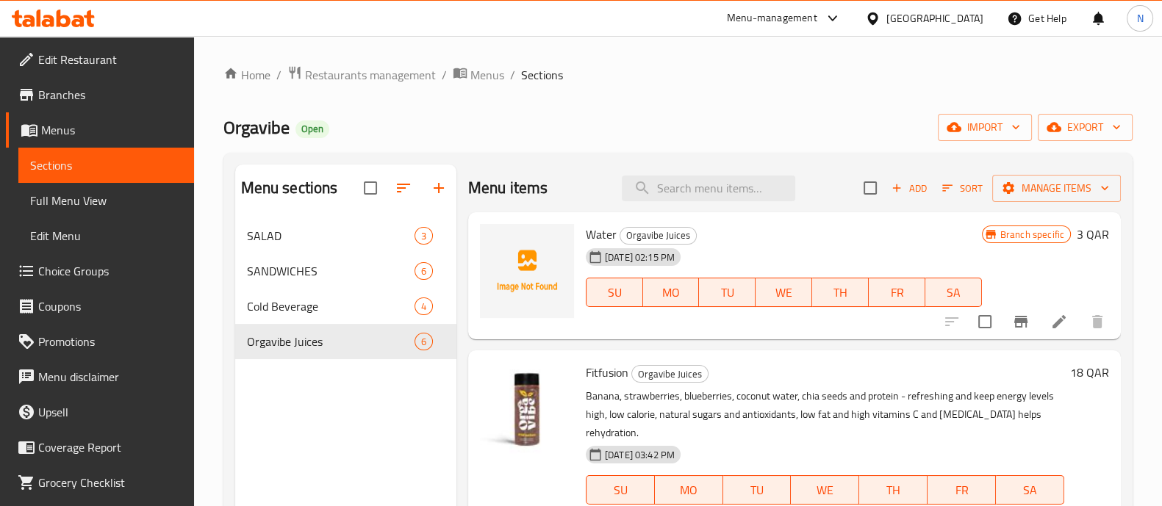
click at [754, 122] on div "Orgavibe Open import export" at bounding box center [677, 127] width 909 height 27
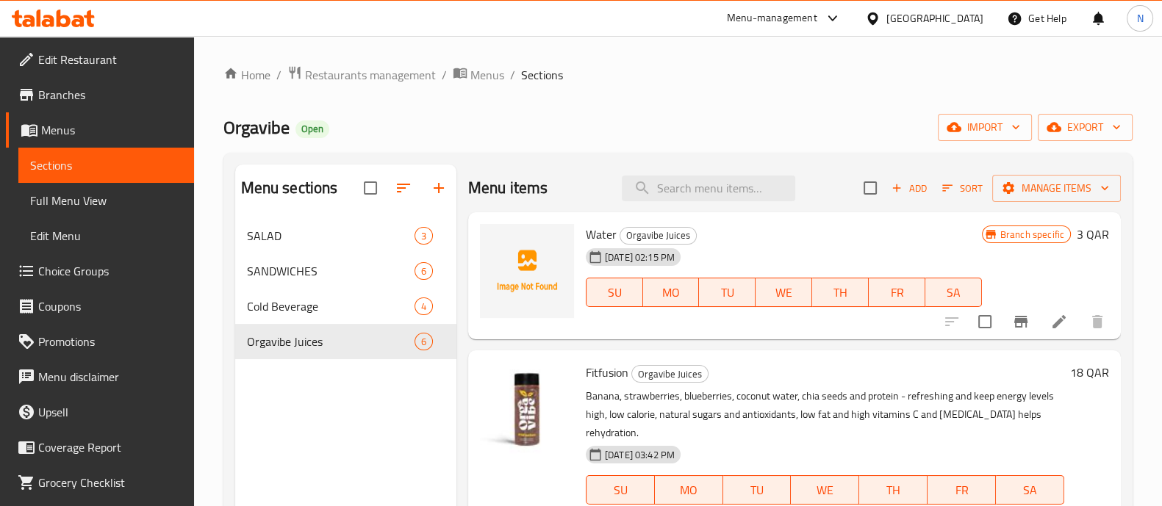
click at [754, 122] on div "Orgavibe Open import export" at bounding box center [677, 127] width 909 height 27
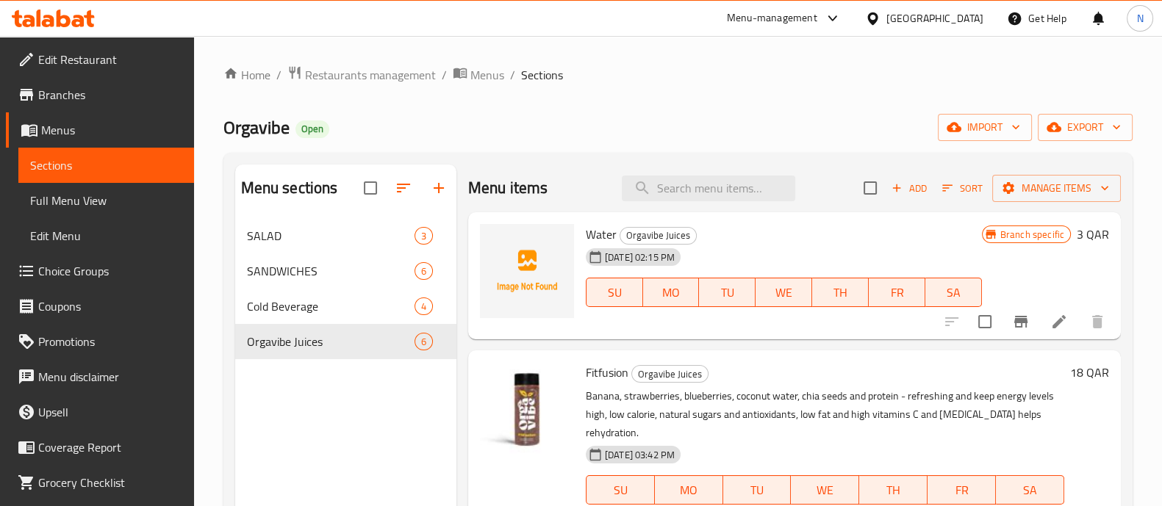
click at [754, 122] on div "Orgavibe Open import export" at bounding box center [677, 127] width 909 height 27
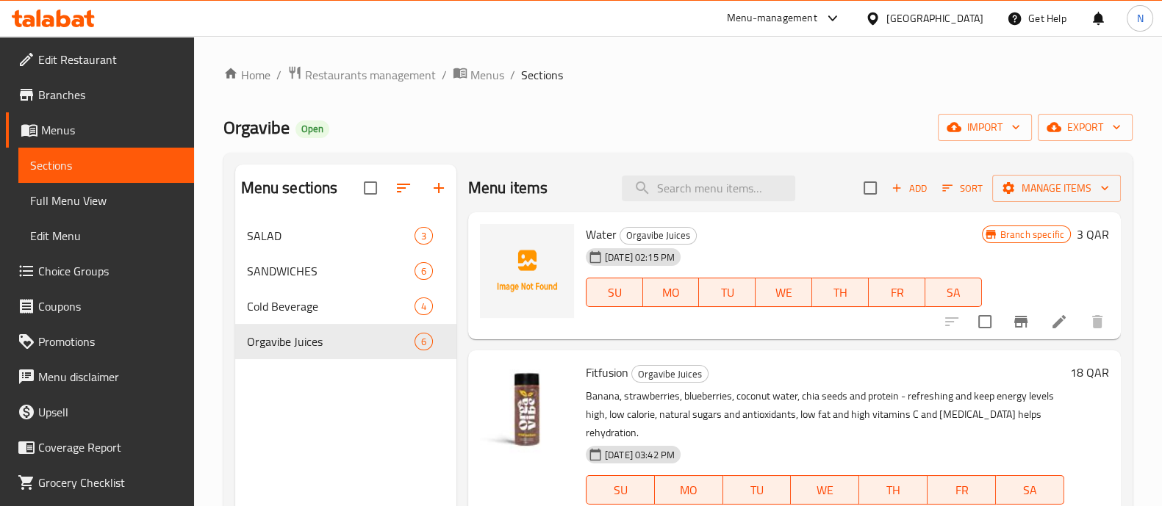
click at [754, 122] on div "Orgavibe Open import export" at bounding box center [677, 127] width 909 height 27
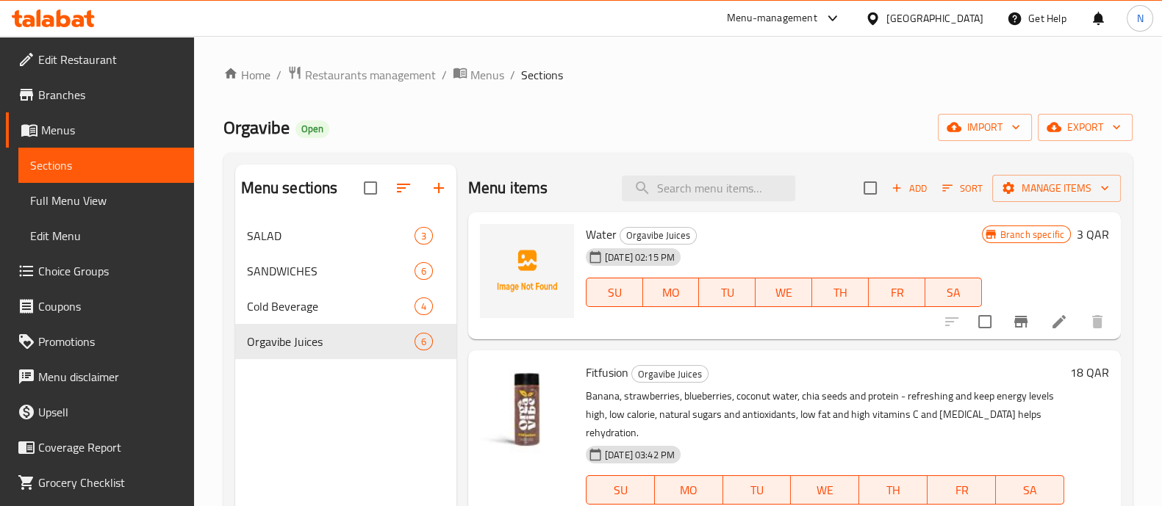
click at [754, 122] on div "Orgavibe Open import export" at bounding box center [677, 127] width 909 height 27
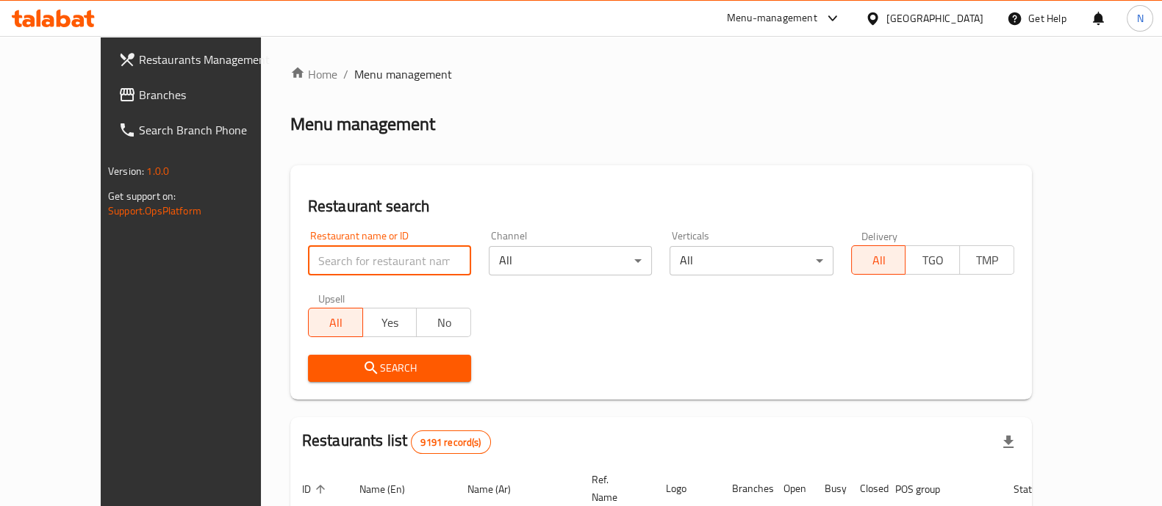
click at [331, 266] on input "search" at bounding box center [389, 260] width 163 height 29
click button "Search" at bounding box center [389, 368] width 163 height 27
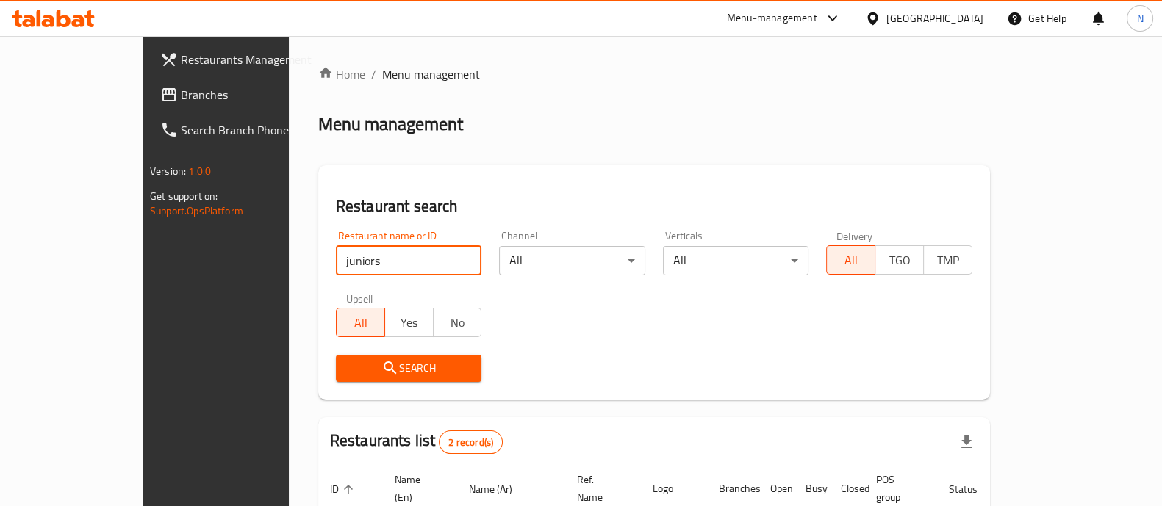
scroll to position [172, 0]
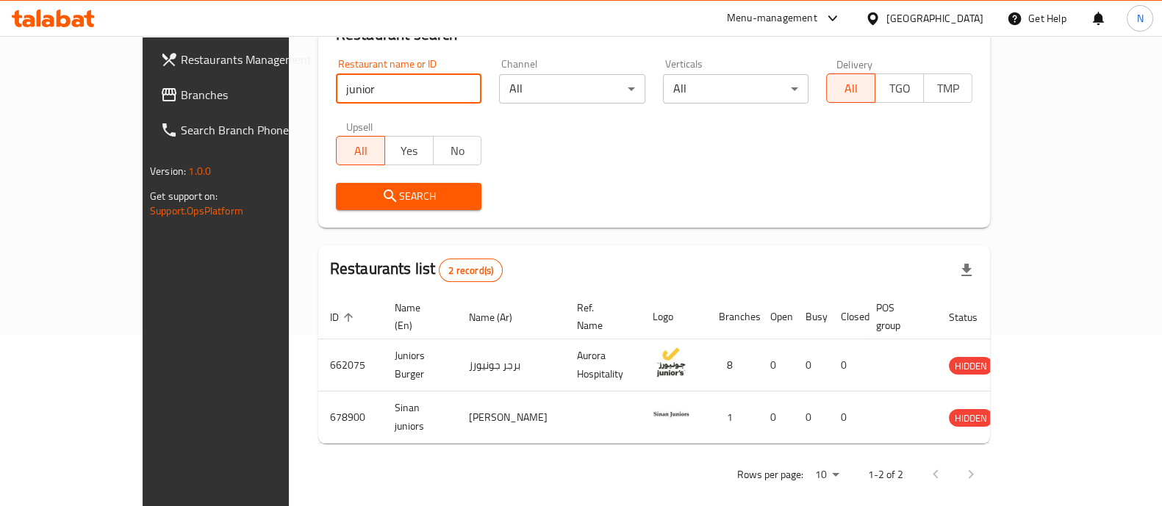
type input "Junior's"
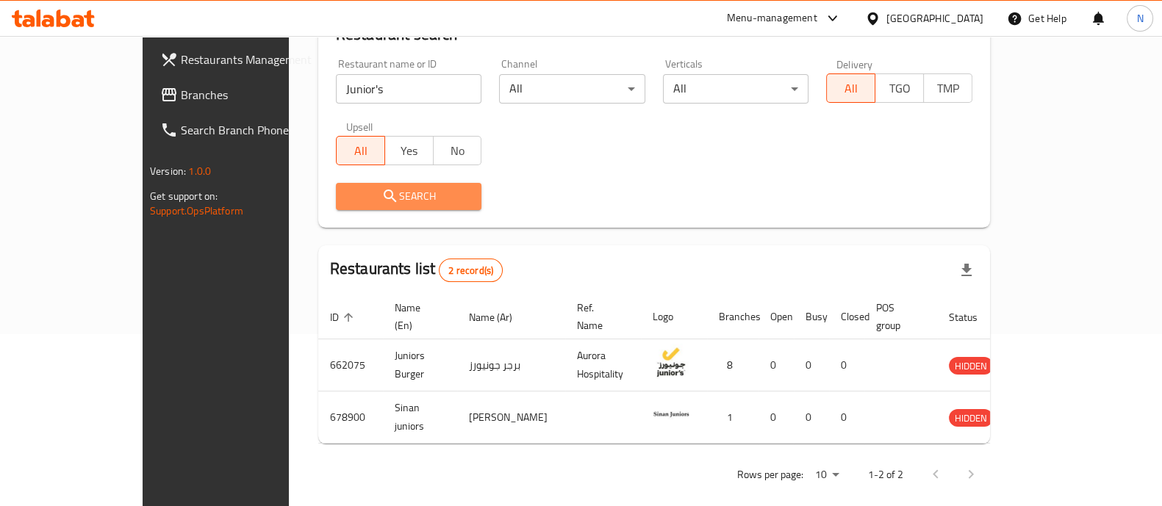
click at [387, 201] on span "Search" at bounding box center [409, 196] width 123 height 18
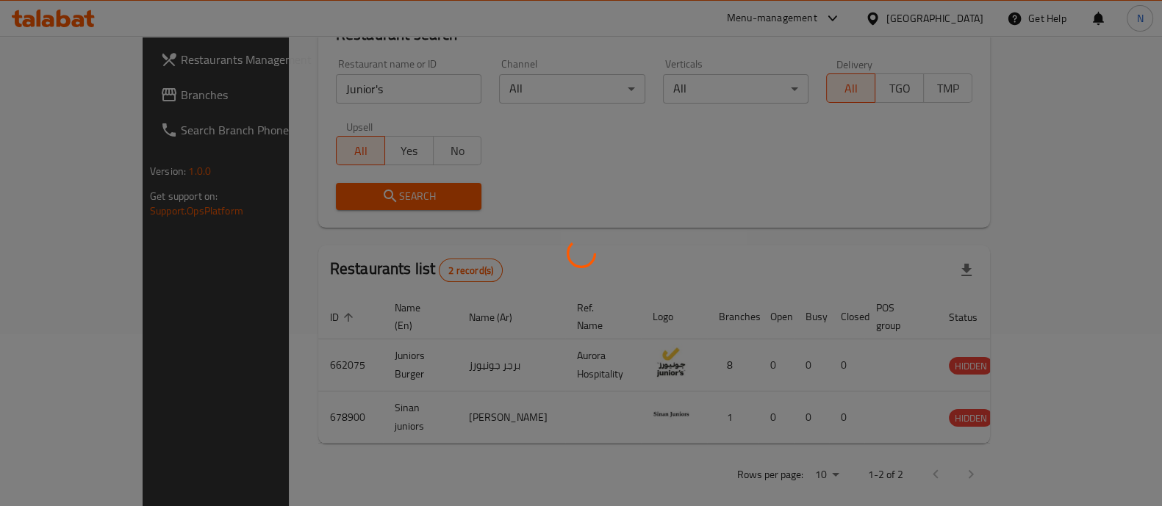
scroll to position [120, 0]
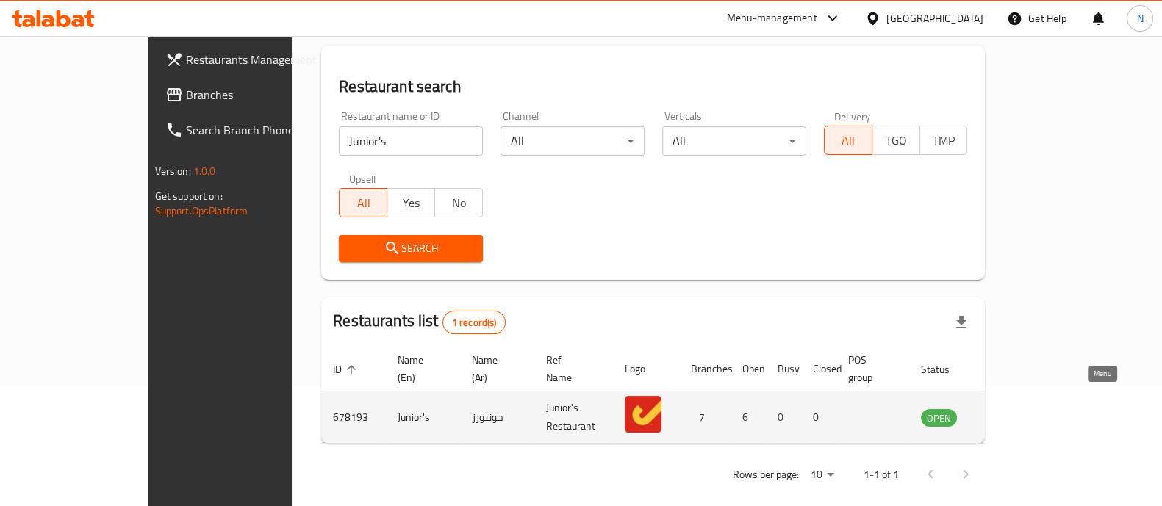
click at [1015, 412] on icon "enhanced table" at bounding box center [1007, 418] width 16 height 12
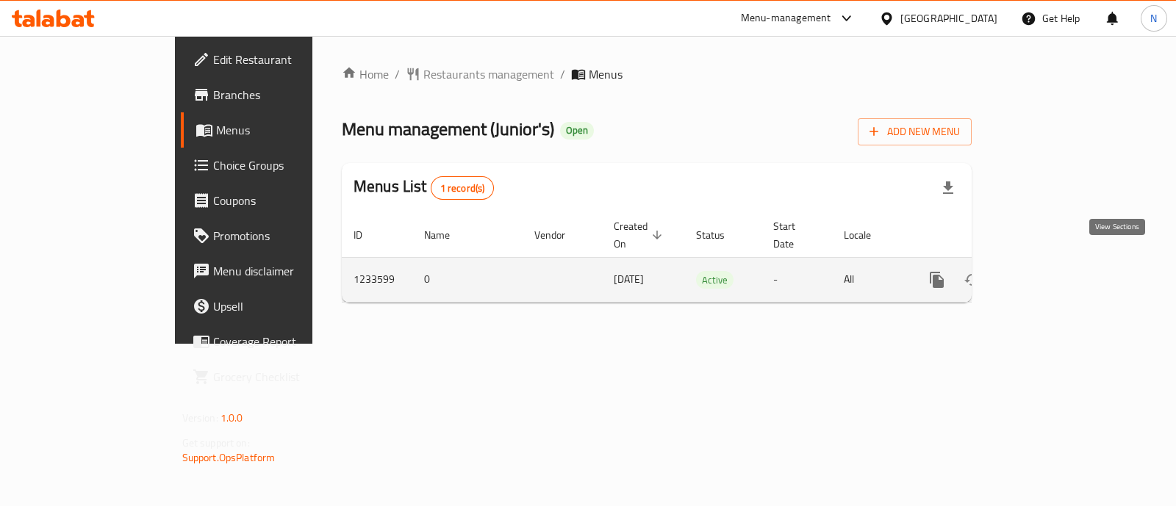
click at [1052, 271] on icon "enhanced table" at bounding box center [1043, 280] width 18 height 18
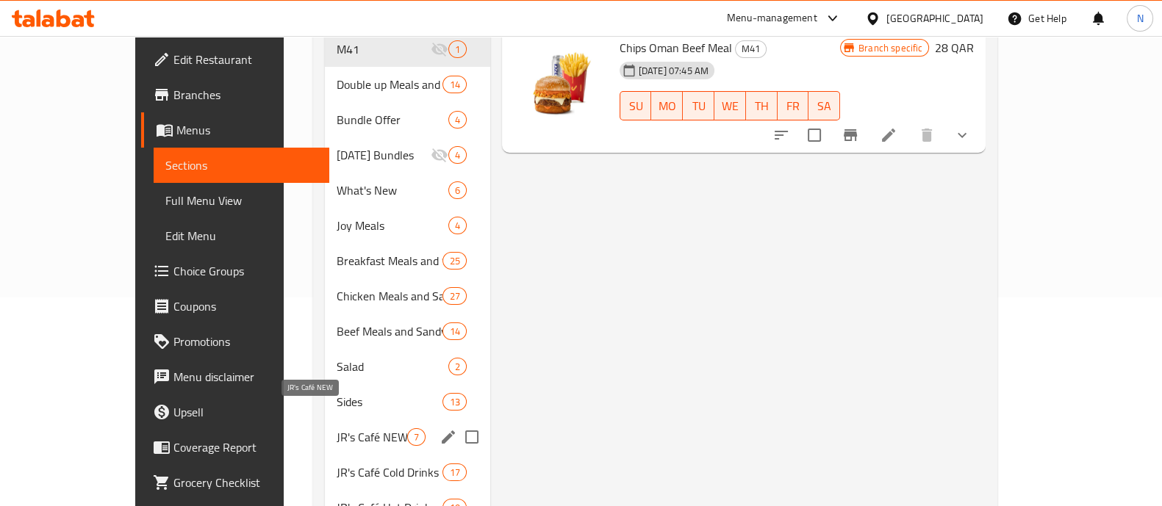
scroll to position [212, 0]
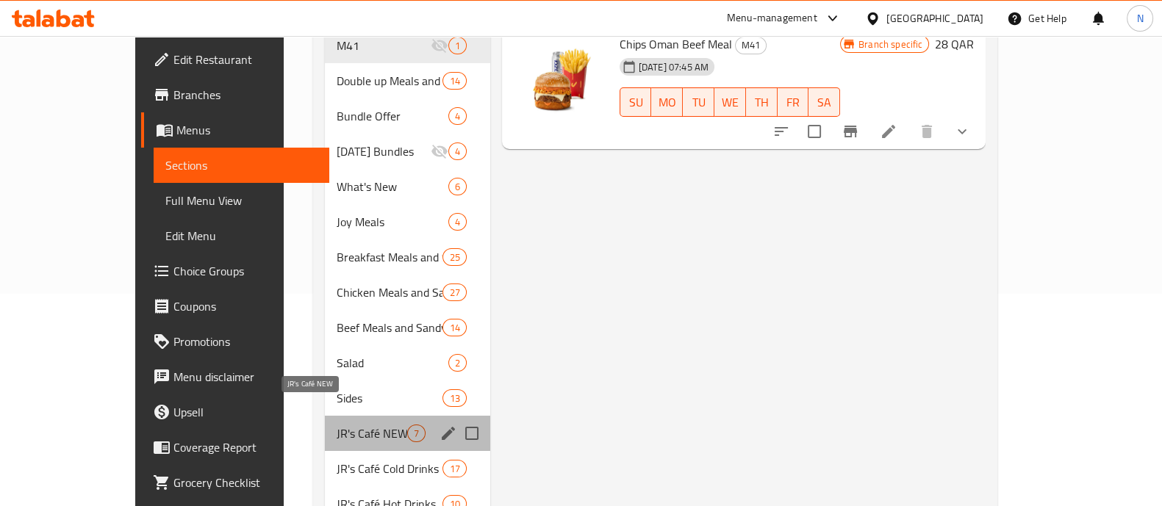
click at [337, 425] on span "JR's Café NEW" at bounding box center [372, 434] width 71 height 18
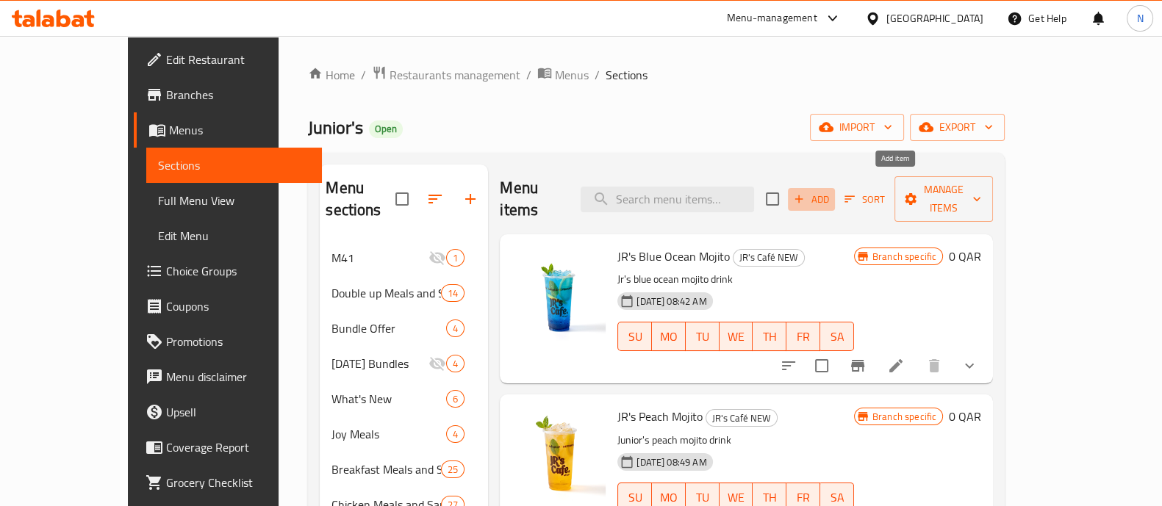
click at [831, 191] on span "Add" at bounding box center [812, 199] width 40 height 17
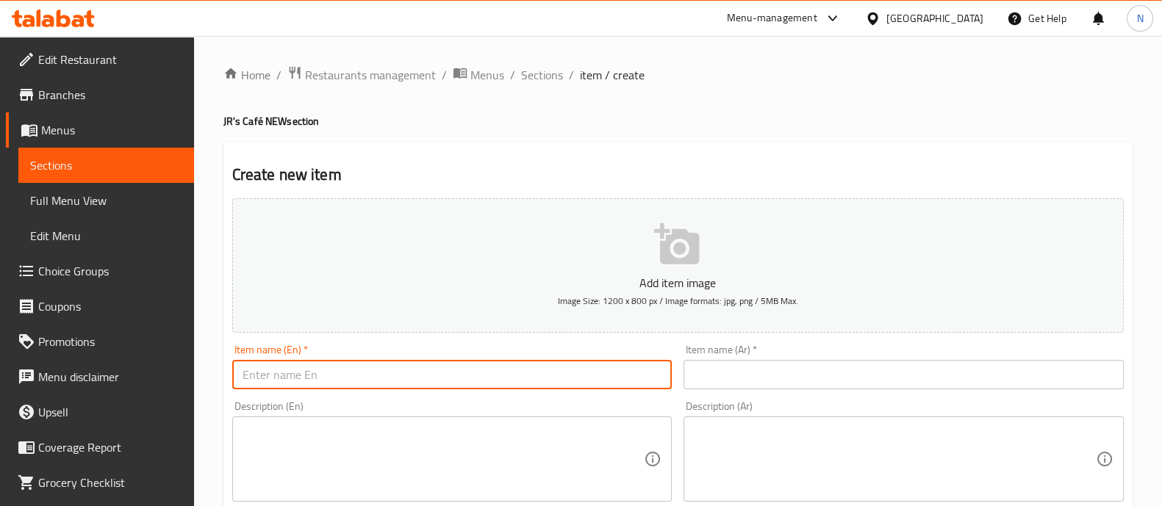
click at [415, 376] on input "text" at bounding box center [452, 374] width 440 height 29
paste input "Pumpkin Spice Slush"
type input "Pumpkin Spice Slush"
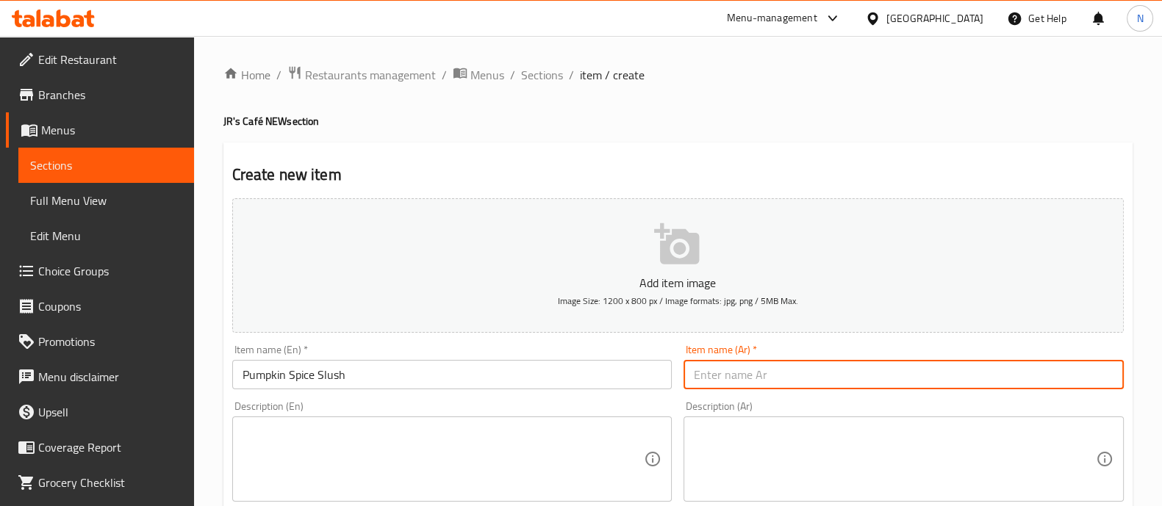
click at [756, 376] on input "text" at bounding box center [904, 374] width 440 height 29
paste input "سلاش توابل اليقطين"
type input "سلاش توابل اليقطين"
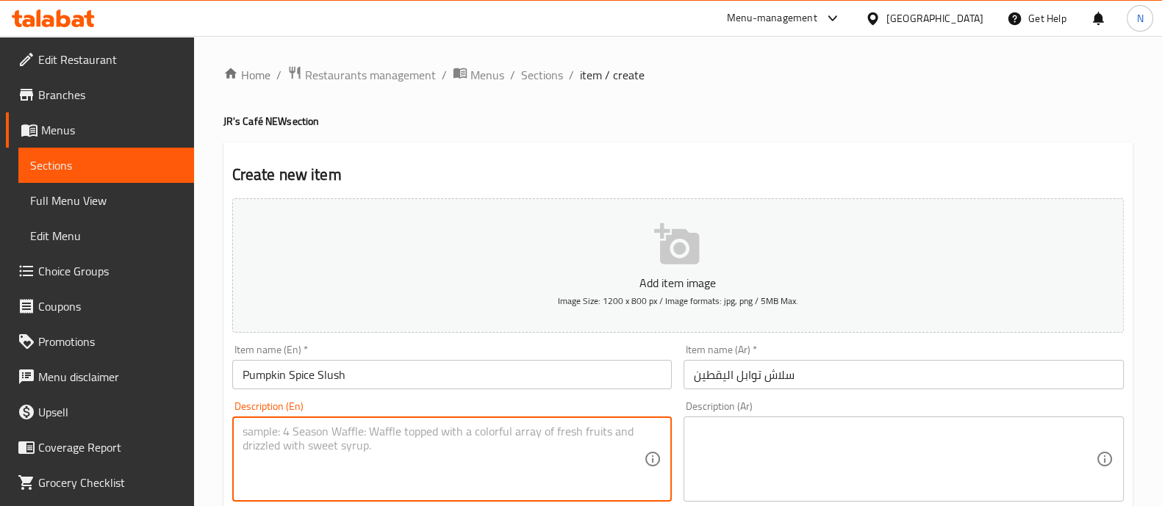
click at [559, 434] on textarea at bounding box center [444, 460] width 402 height 70
paste textarea "Cool down with the taste of fall! A refreshing icy slush blended with the cozy …"
type textarea "Cool down with the taste of fall! A refreshing icy slush blended with the cozy …"
click at [742, 444] on textarea at bounding box center [895, 460] width 402 height 70
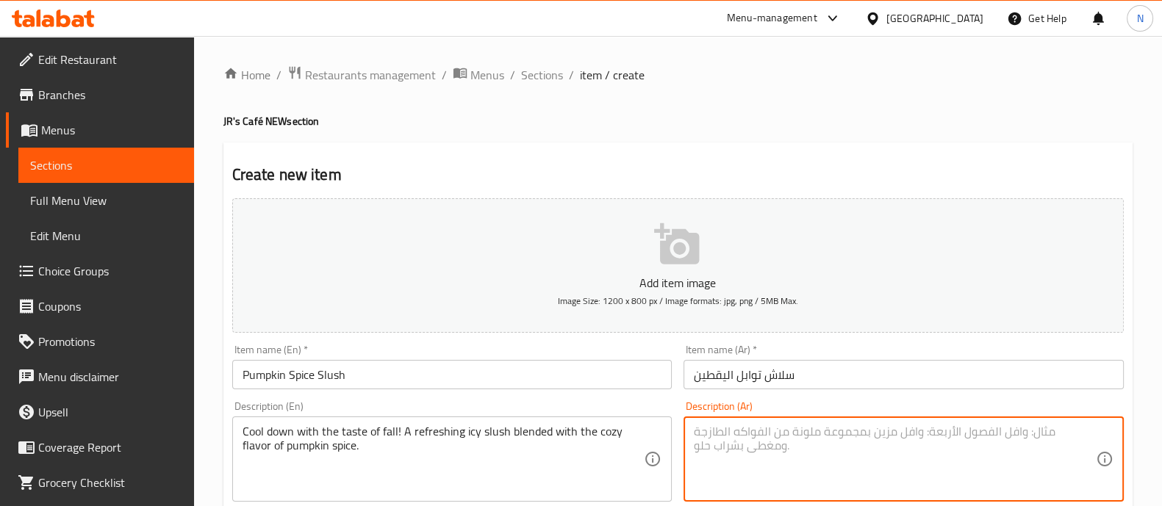
paste textarea "انعش نفسك بنكهة الخريف! مشروب جليدي منعش ممزوج بنكهة توابل اليقطين الدافئة."
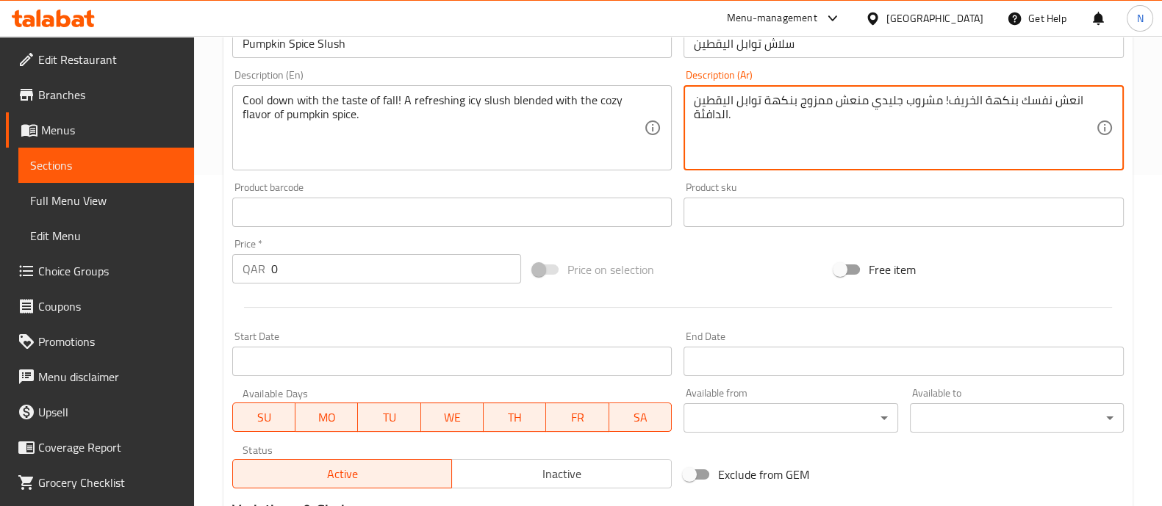
scroll to position [334, 0]
type textarea "انعش نفسك بنكهة الخريف! مشروب جليدي منعش ممزوج بنكهة توابل اليقطين الدافئة."
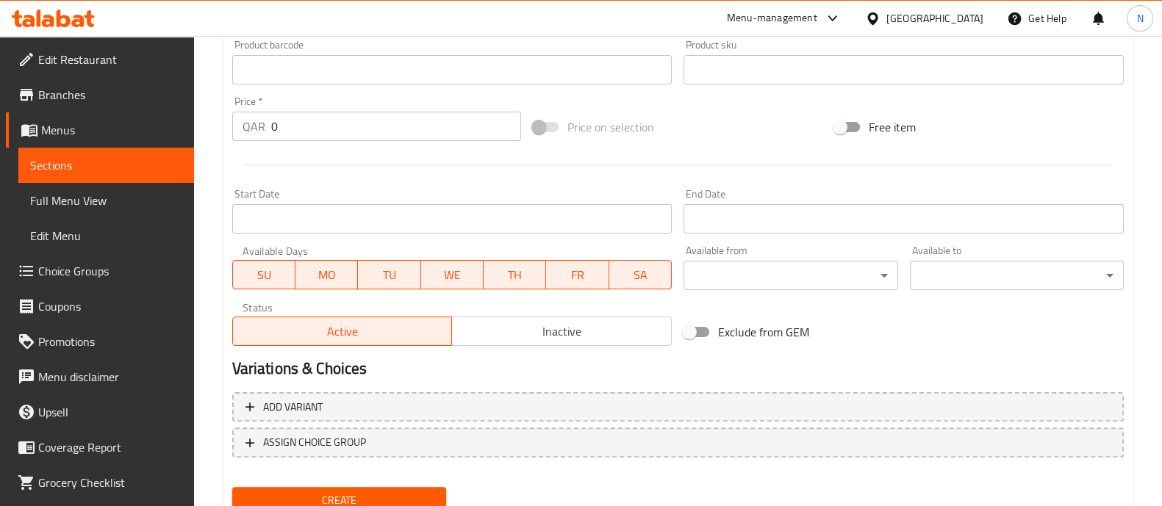
scroll to position [531, 0]
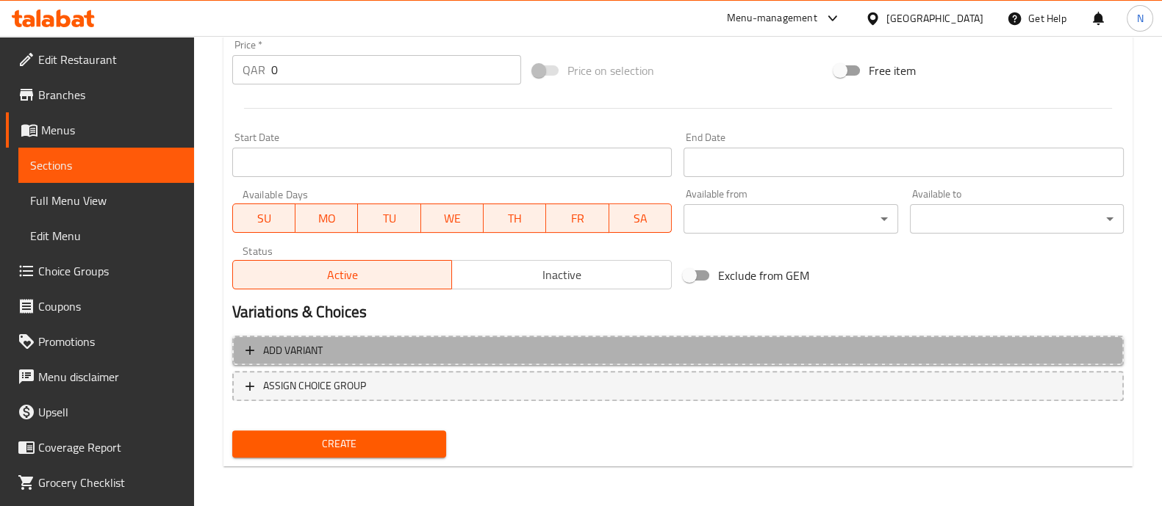
click at [482, 342] on span "Add variant" at bounding box center [678, 351] width 865 height 18
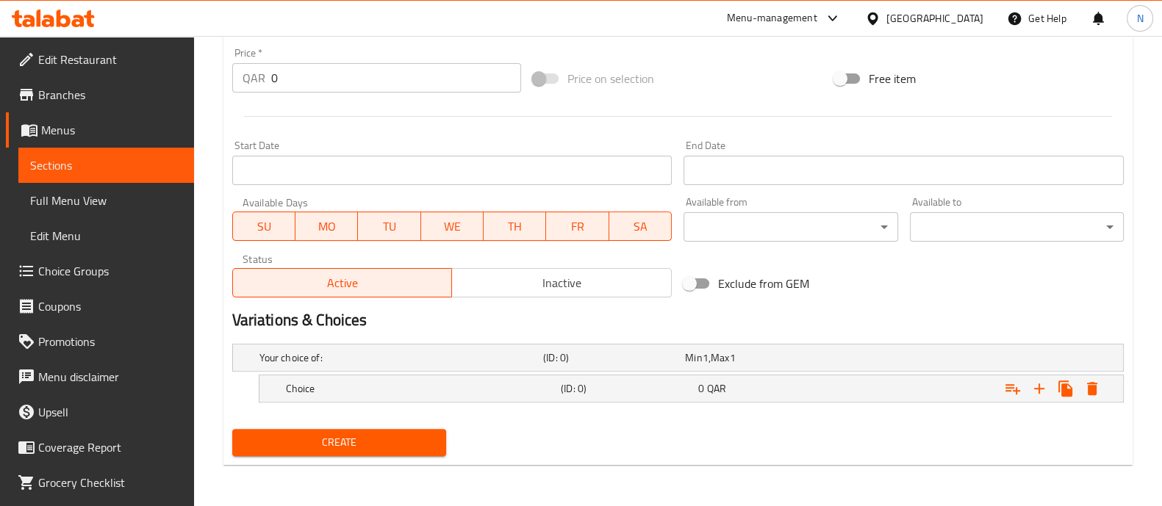
scroll to position [521, 0]
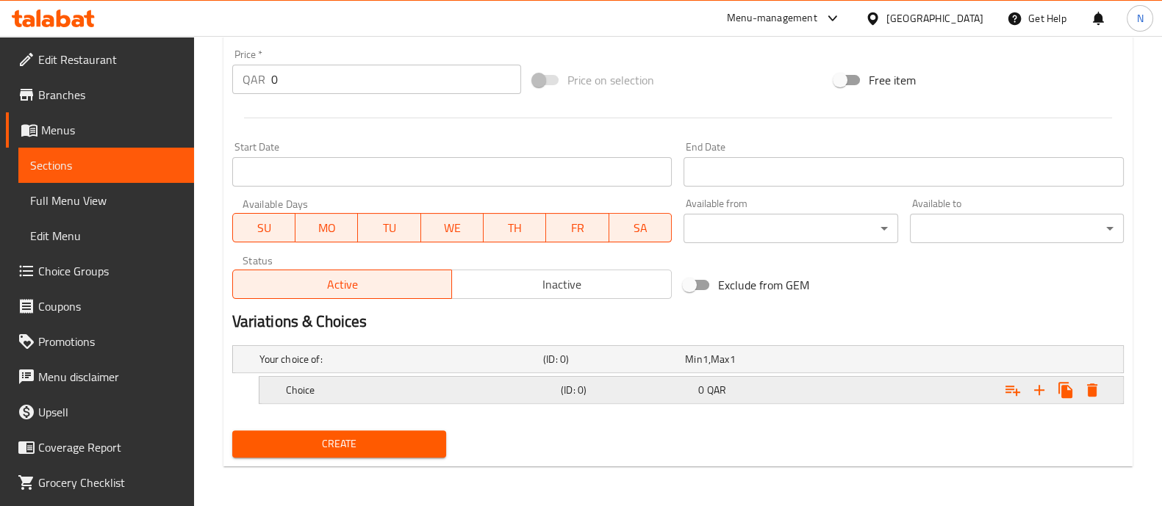
click at [435, 395] on h5 "Choice" at bounding box center [420, 390] width 269 height 15
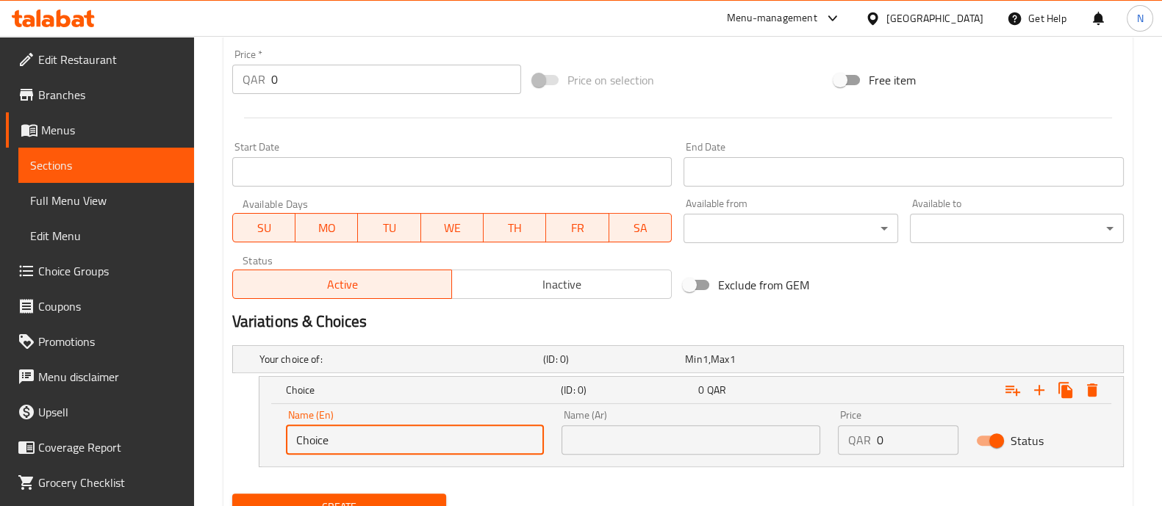
click at [419, 435] on input "Choice" at bounding box center [415, 440] width 259 height 29
click at [363, 439] on input "Regular" at bounding box center [415, 440] width 259 height 29
type input "Regular"
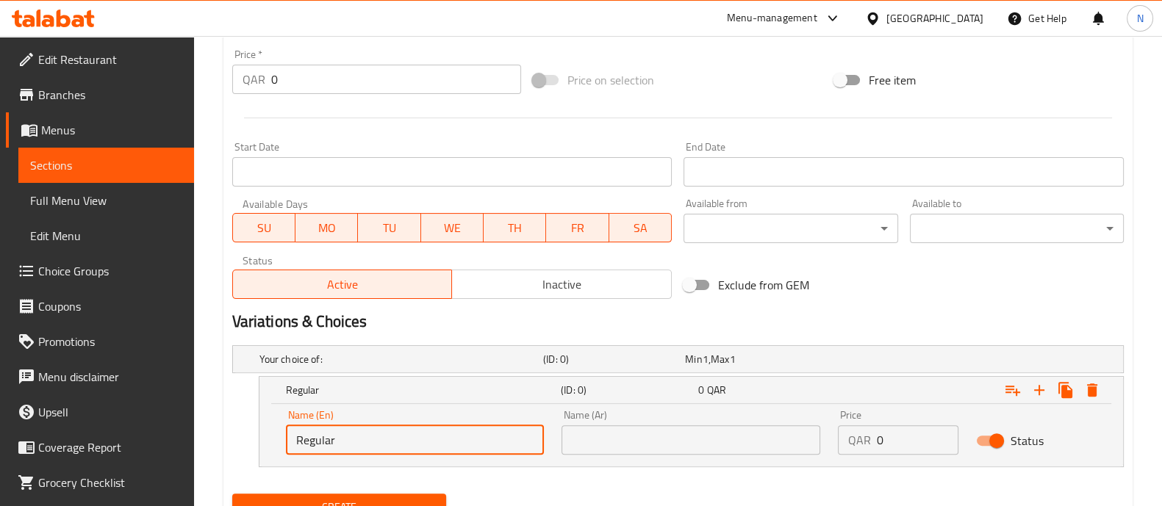
click at [779, 443] on input "text" at bounding box center [691, 440] width 259 height 29
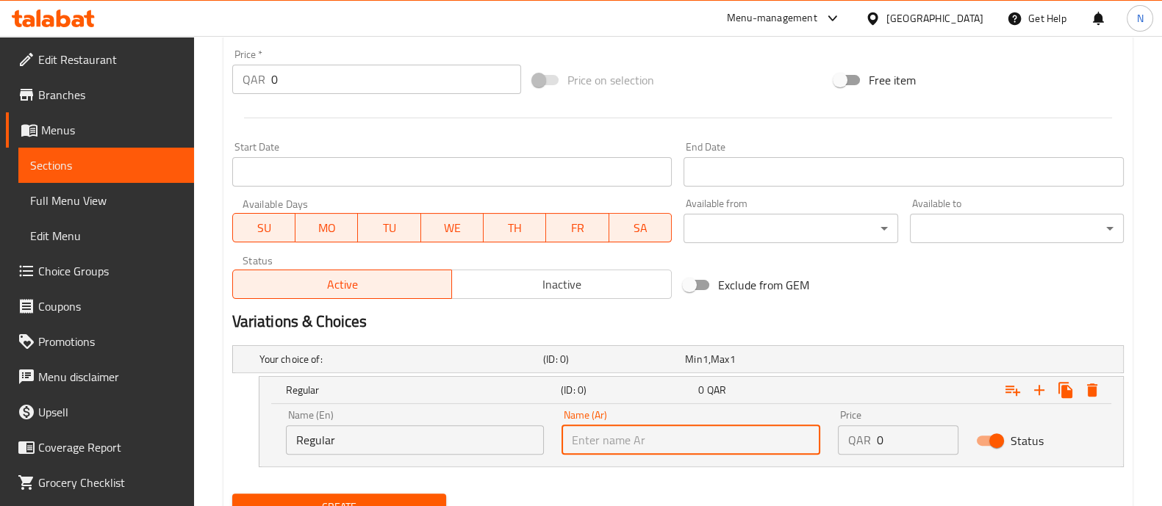
paste input "عادي"
type input "عادي"
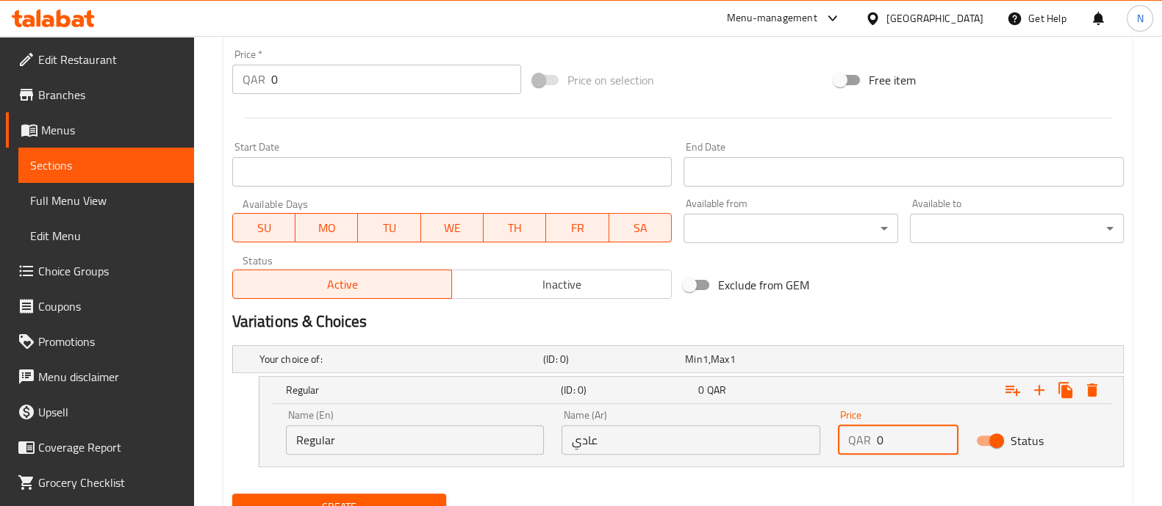
drag, startPoint x: 899, startPoint y: 439, endPoint x: 842, endPoint y: 458, distance: 60.4
click at [842, 458] on div "Price QAR 0 Price" at bounding box center [898, 432] width 138 height 62
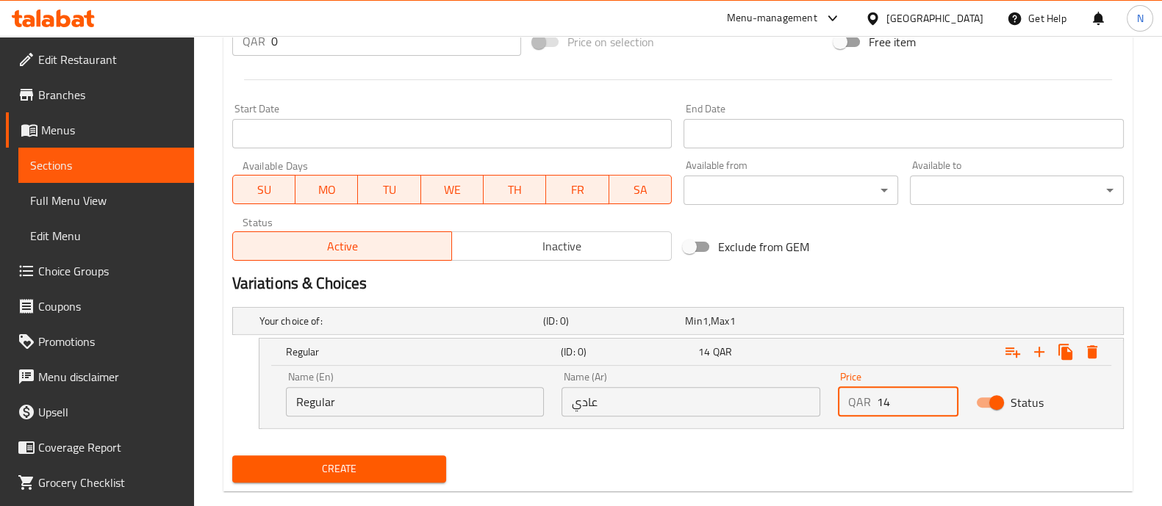
scroll to position [562, 0]
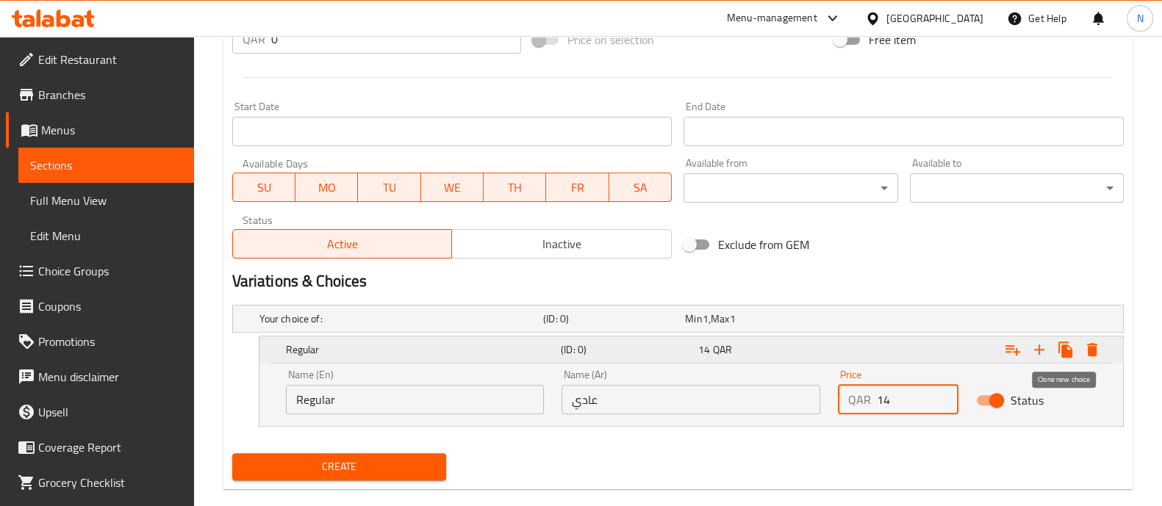
type input "14"
click at [1073, 344] on icon "Expand" at bounding box center [1066, 350] width 18 height 18
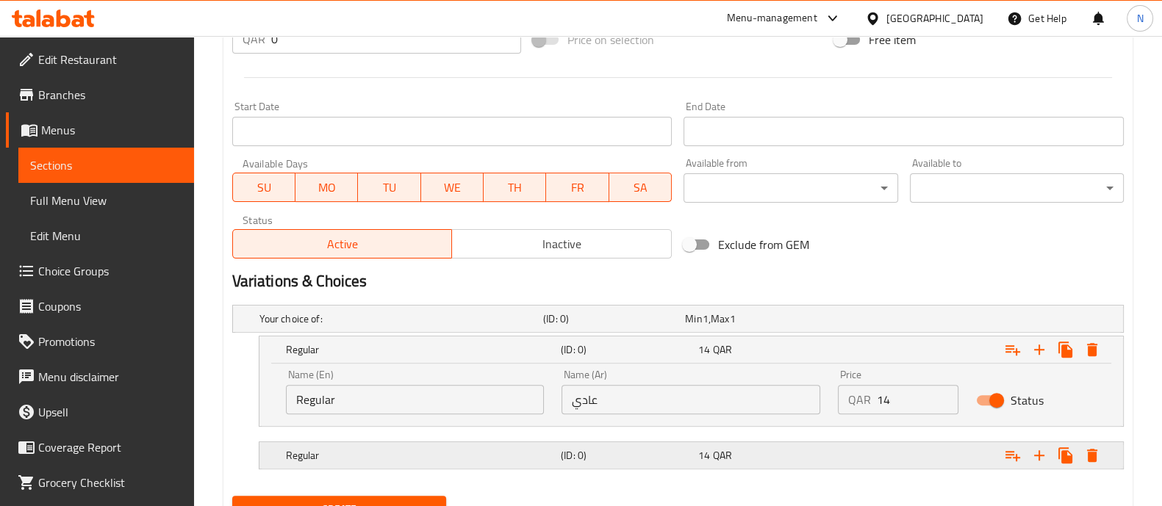
click at [652, 450] on h5 "(ID: 0)" at bounding box center [627, 455] width 132 height 15
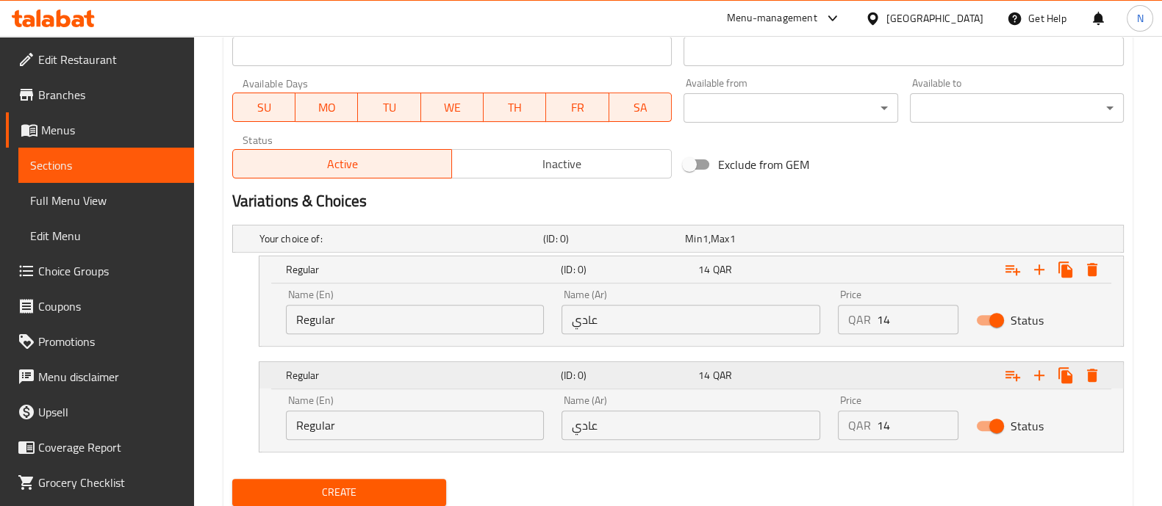
scroll to position [655, 0]
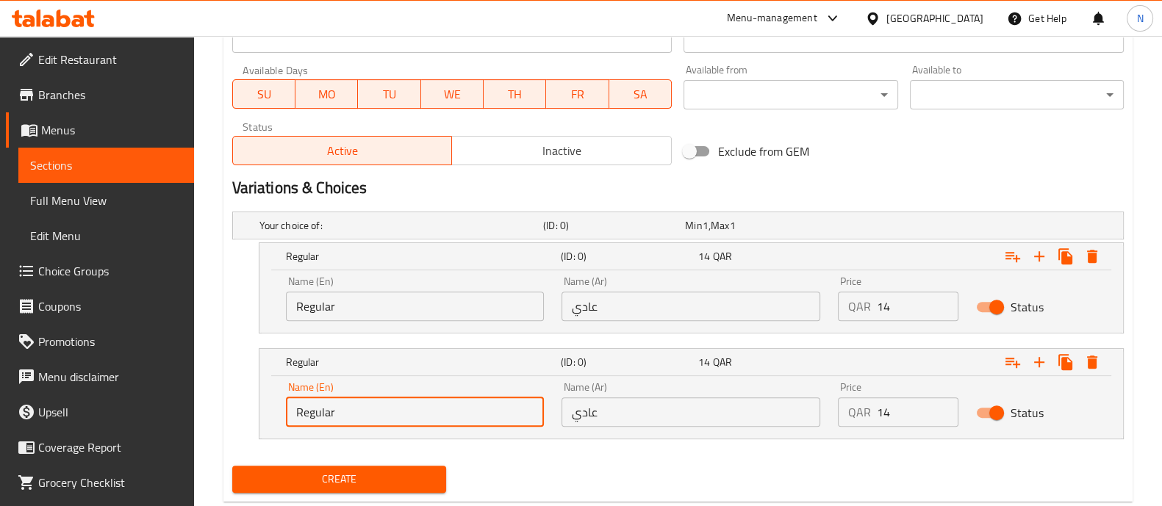
click at [385, 409] on input "Regular" at bounding box center [415, 412] width 259 height 29
paste input "Large"
type input "Large"
click at [608, 411] on input "عادي" at bounding box center [691, 412] width 259 height 29
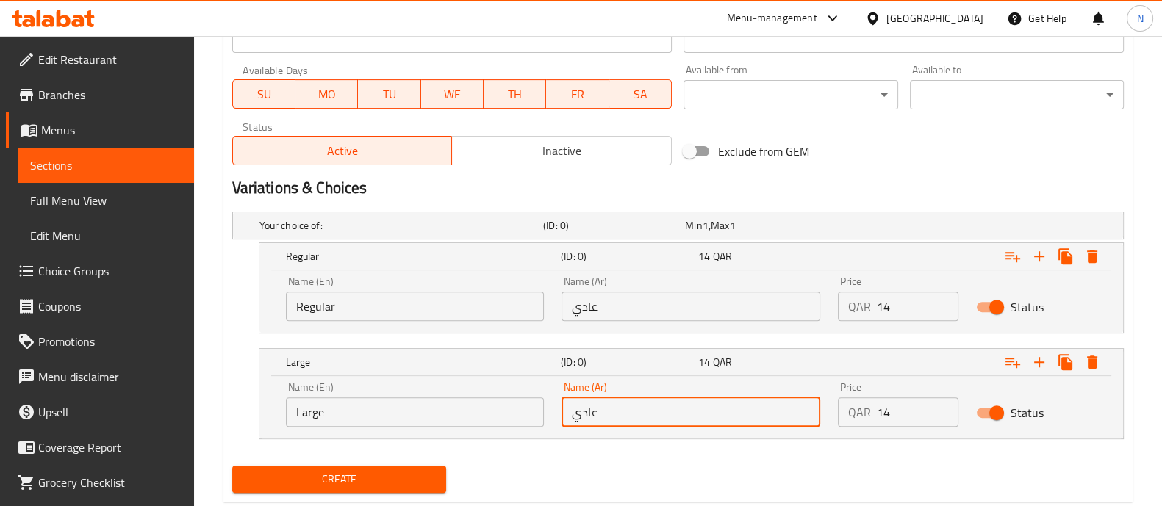
click at [608, 411] on input "عادي" at bounding box center [691, 412] width 259 height 29
paste input "كبير"
type input "كبير"
click at [941, 406] on input "15" at bounding box center [918, 412] width 82 height 29
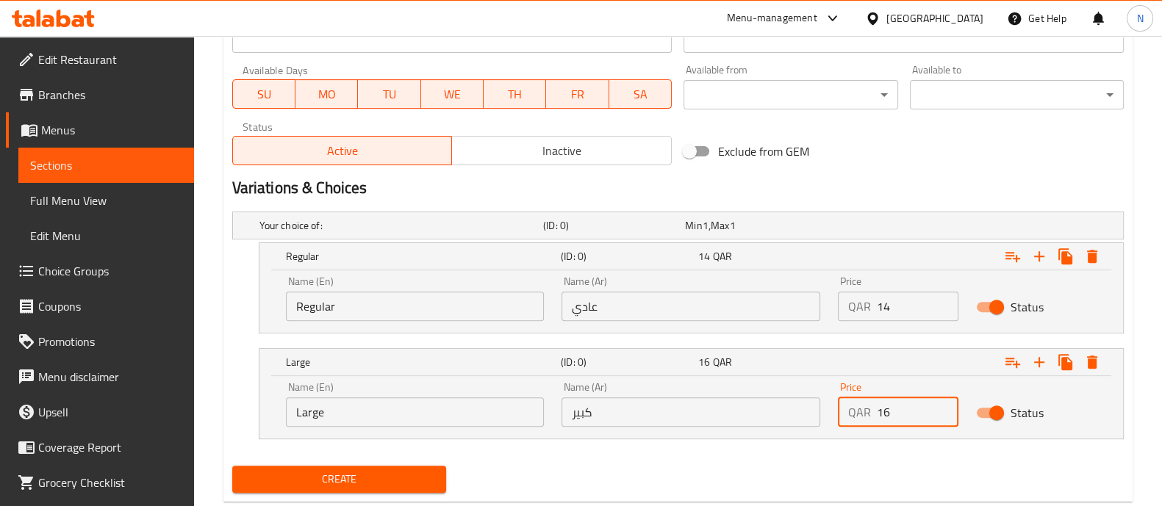
type input "16"
click at [941, 406] on input "16" at bounding box center [918, 412] width 82 height 29
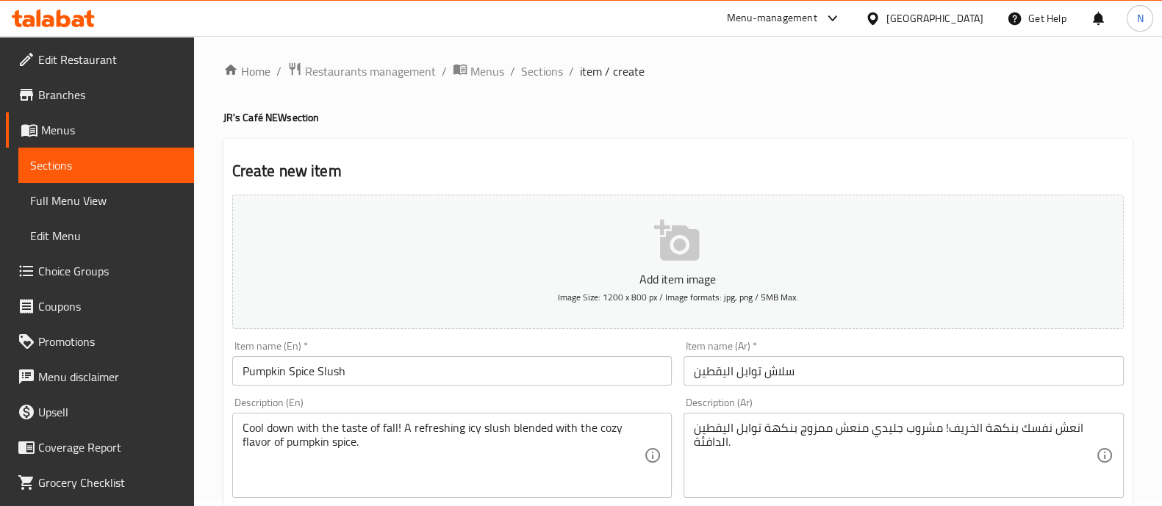
scroll to position [0, 0]
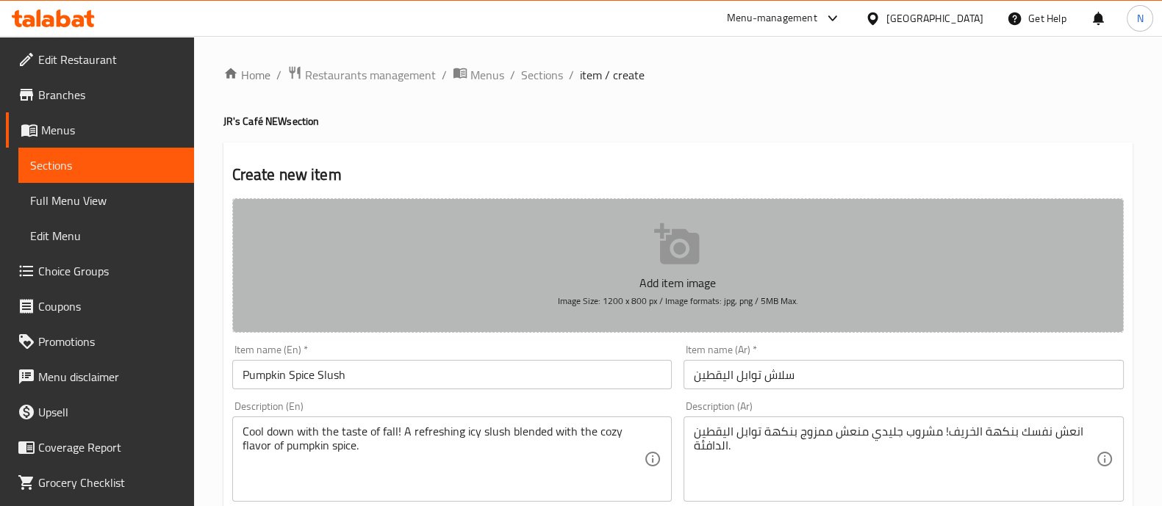
click at [635, 250] on button "Add item image Image Size: 1200 x 800 px / Image formats: jpg, png / 5MB Max." at bounding box center [678, 265] width 892 height 135
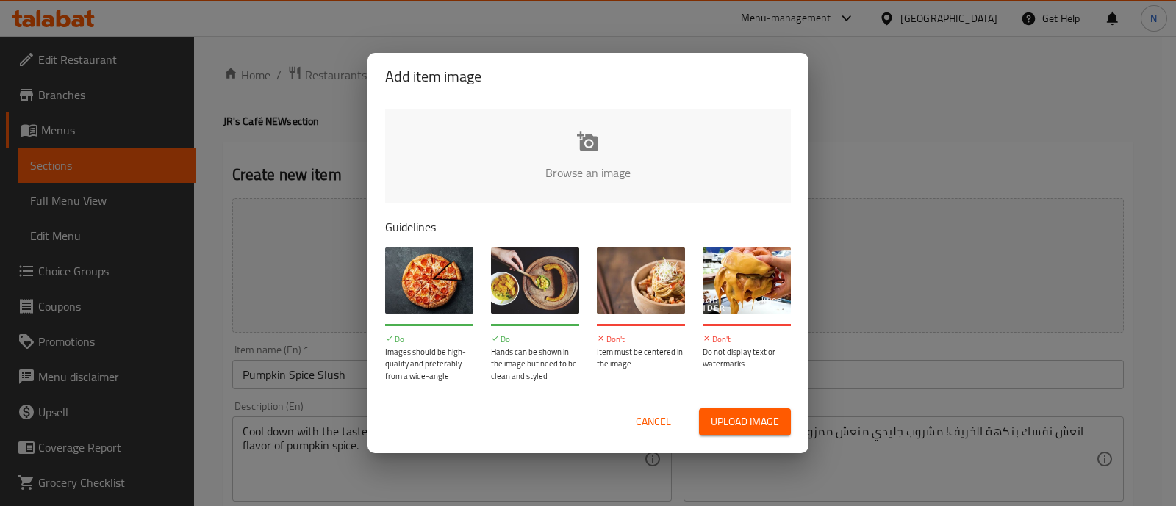
click at [591, 148] on input "file" at bounding box center [1085, 177] width 1400 height 137
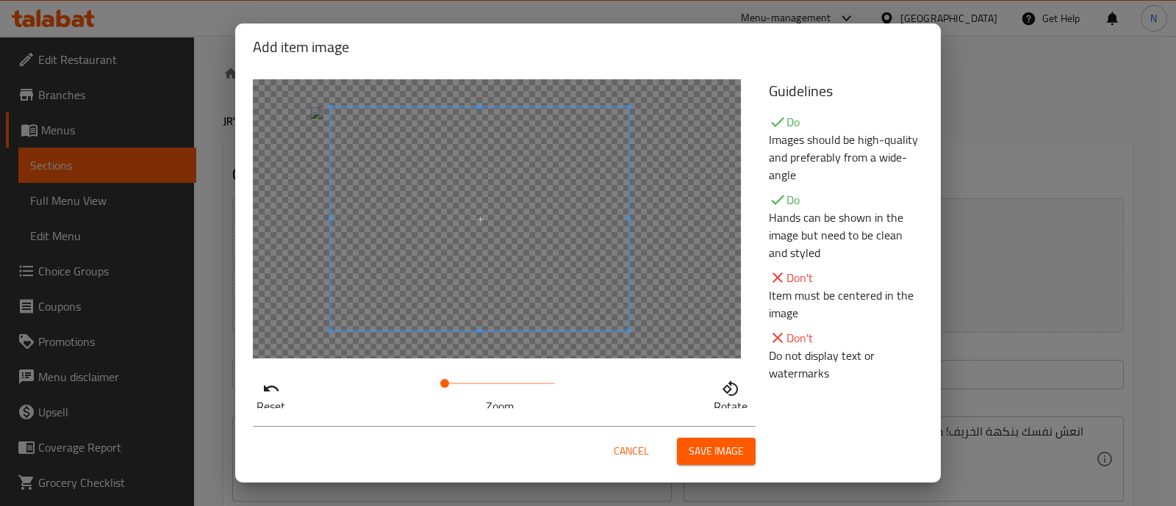
click at [503, 266] on span at bounding box center [480, 218] width 298 height 223
click at [717, 451] on span "Save image" at bounding box center [716, 452] width 55 height 18
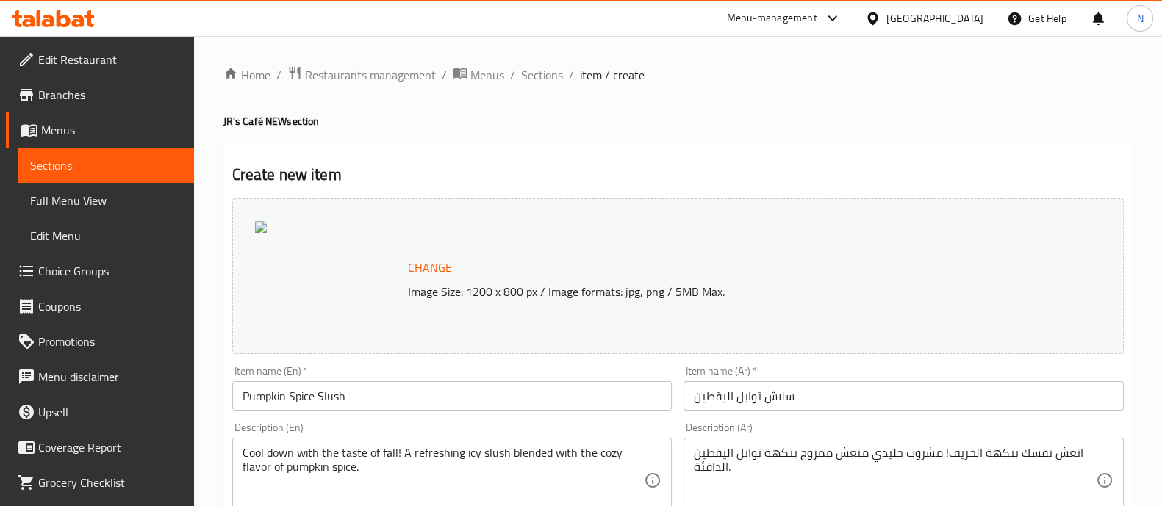
click at [276, 230] on div at bounding box center [328, 276] width 147 height 110
click at [419, 272] on span "Change" at bounding box center [430, 267] width 44 height 21
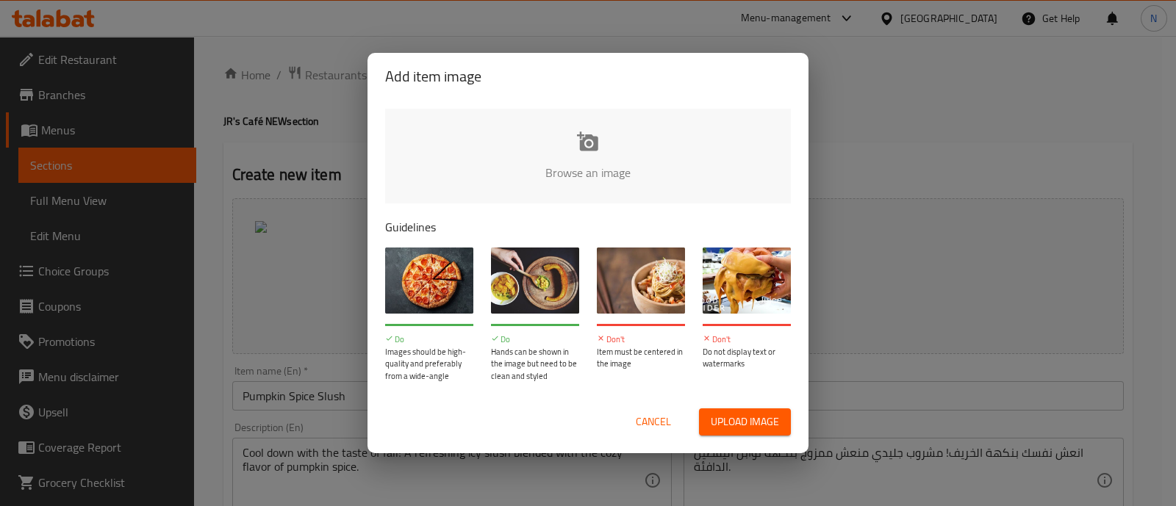
click at [574, 183] on input "file" at bounding box center [1085, 177] width 1400 height 137
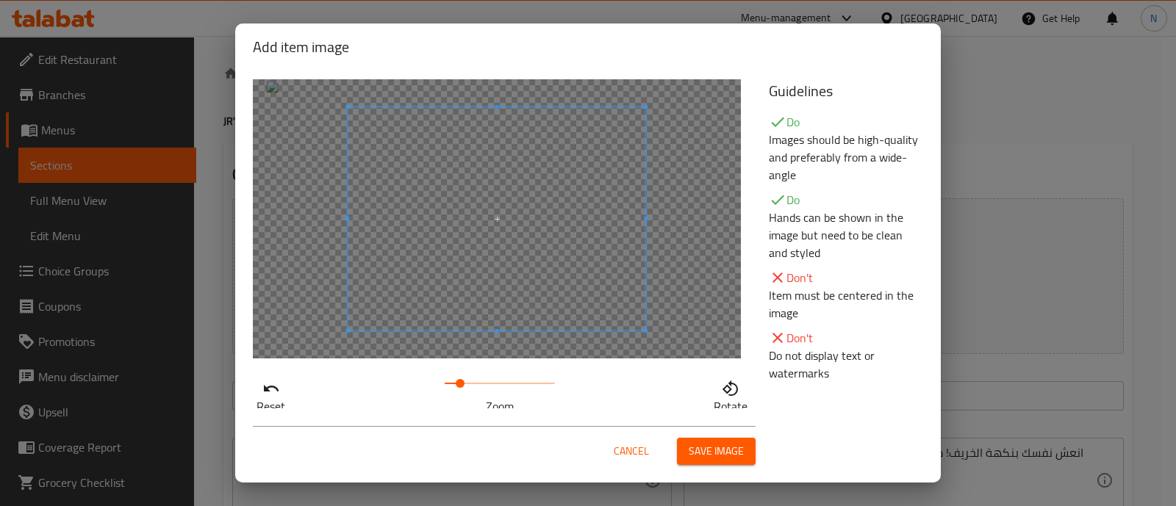
drag, startPoint x: 447, startPoint y: 387, endPoint x: 455, endPoint y: 385, distance: 8.4
click at [456, 385] on span at bounding box center [460, 383] width 9 height 9
click at [430, 316] on span at bounding box center [472, 223] width 298 height 223
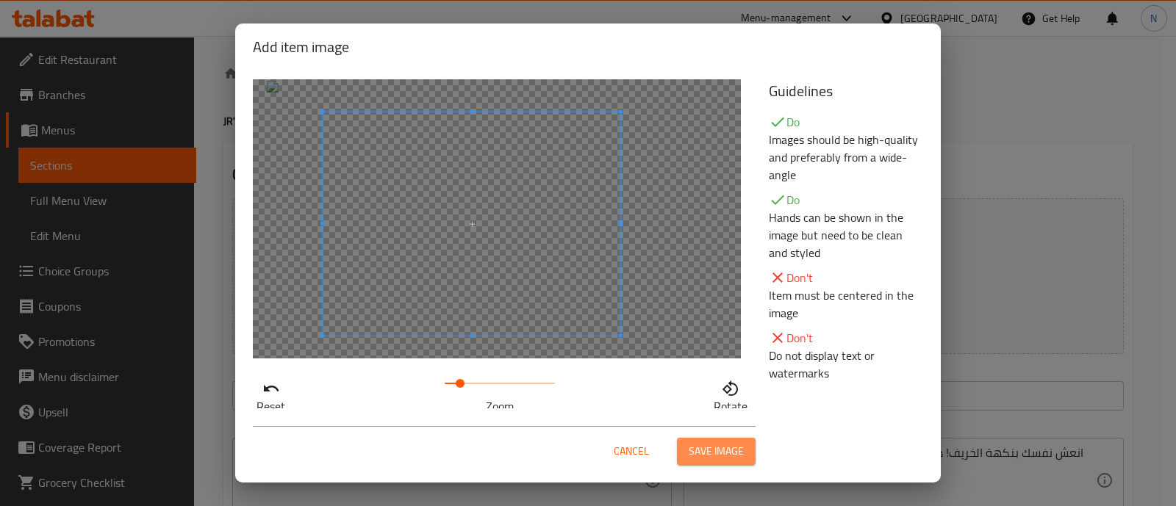
click at [697, 447] on span "Save image" at bounding box center [716, 452] width 55 height 18
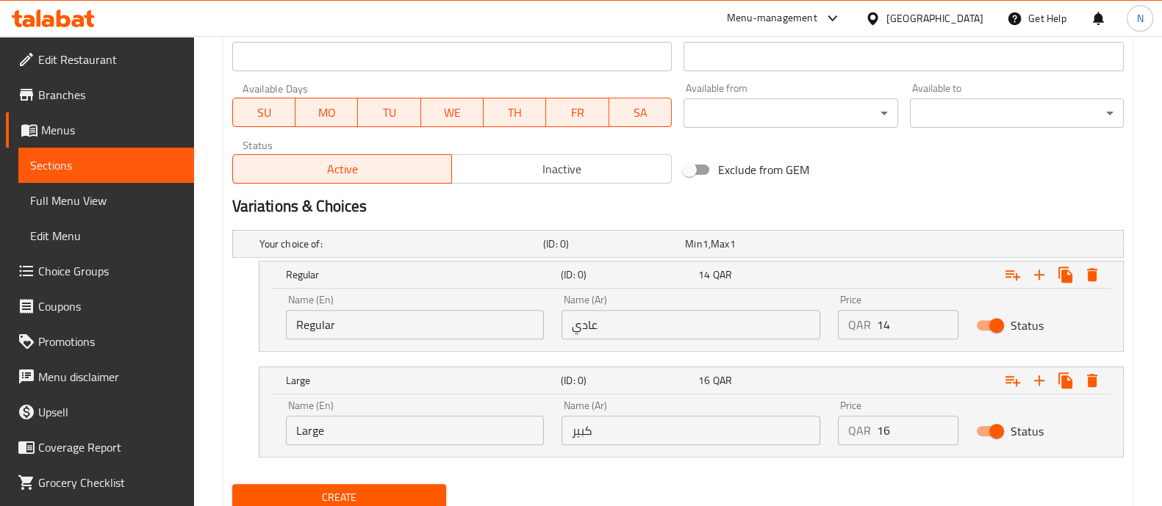
scroll to position [712, 0]
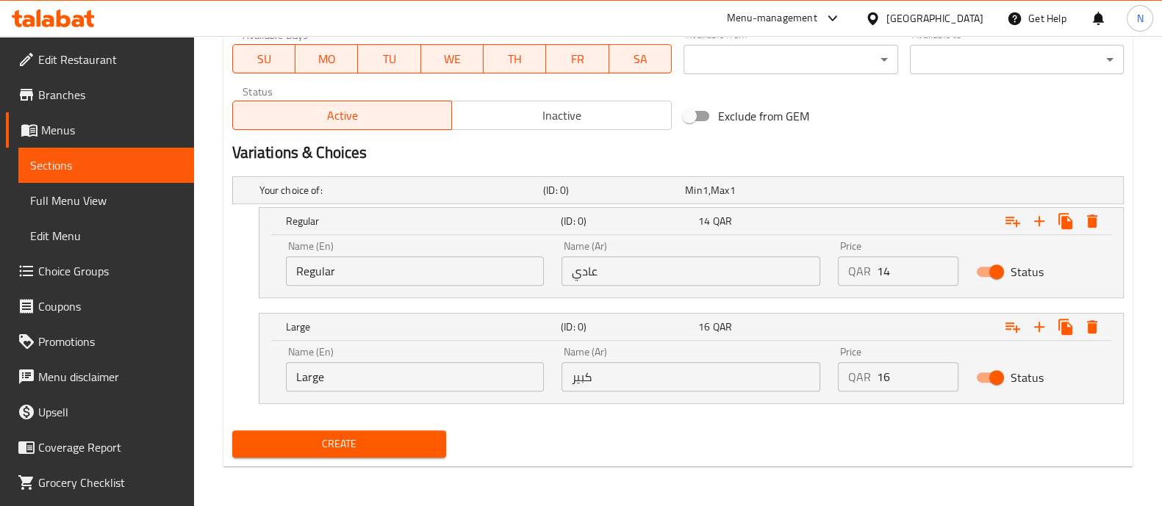
click at [391, 436] on span "Create" at bounding box center [339, 444] width 190 height 18
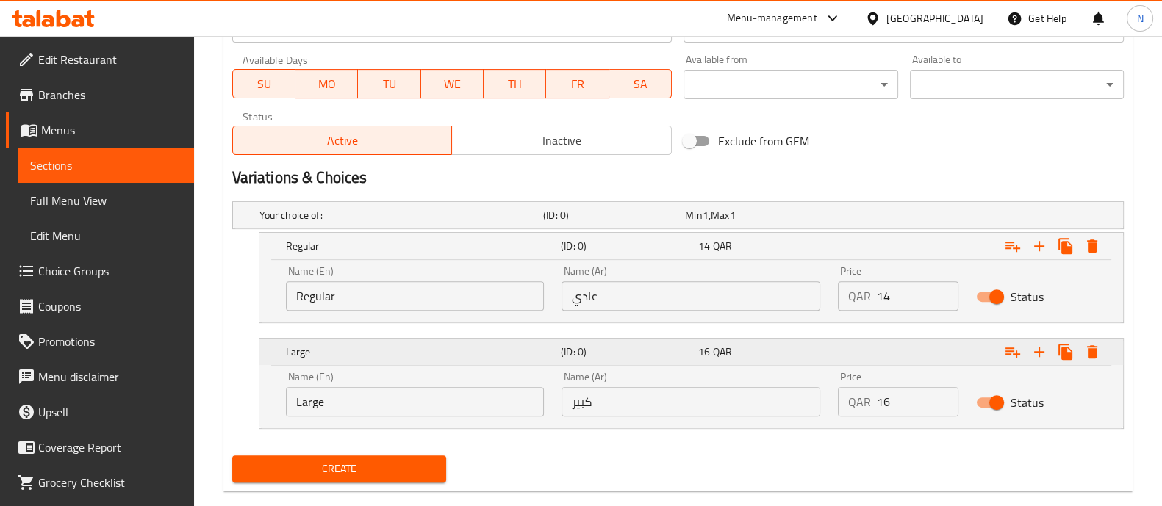
scroll to position [690, 0]
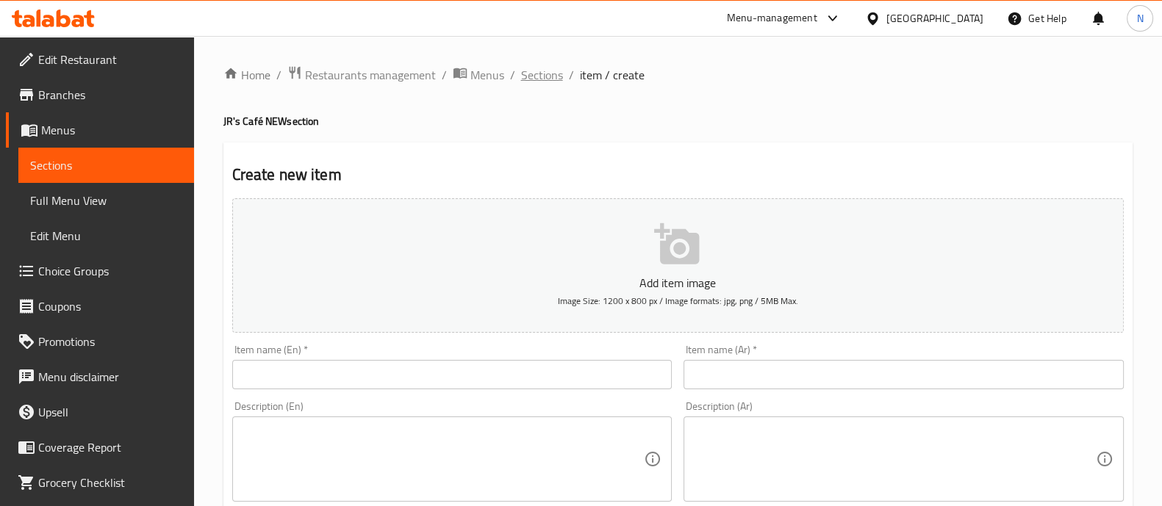
click at [537, 69] on span "Sections" at bounding box center [542, 75] width 42 height 18
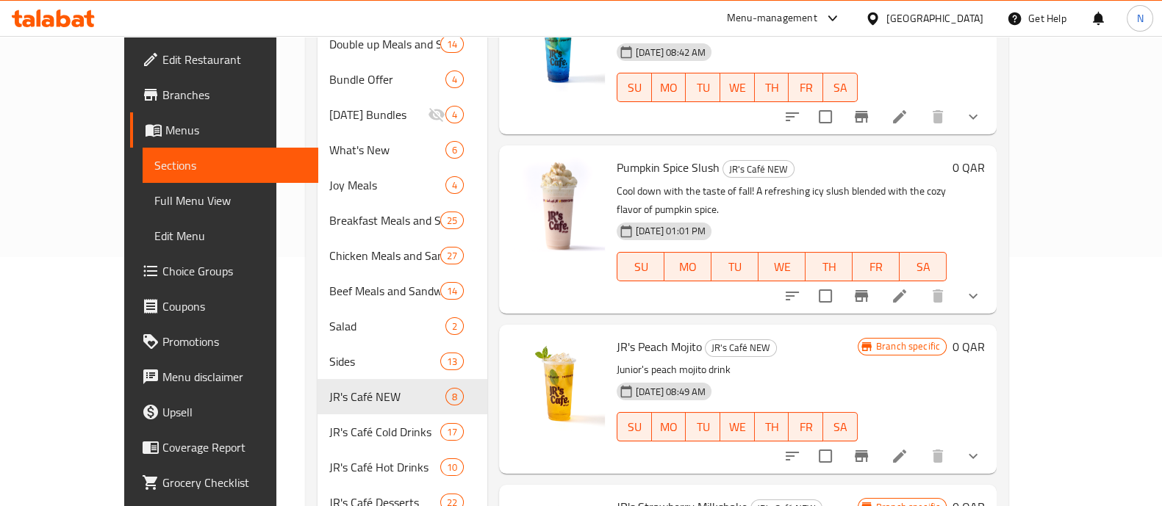
scroll to position [251, 0]
click at [920, 282] on li at bounding box center [899, 295] width 41 height 26
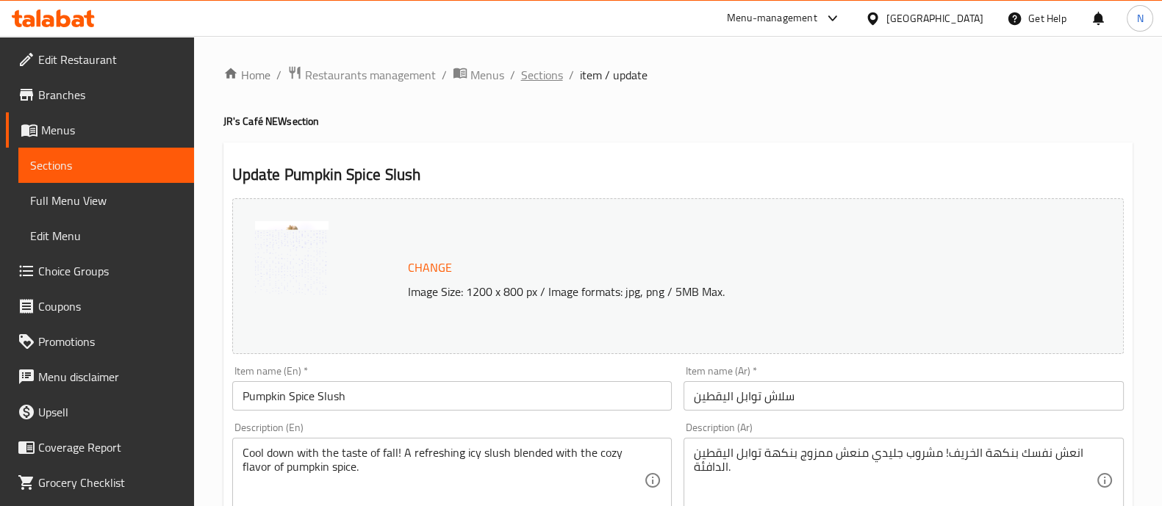
click at [550, 71] on span "Sections" at bounding box center [542, 75] width 42 height 18
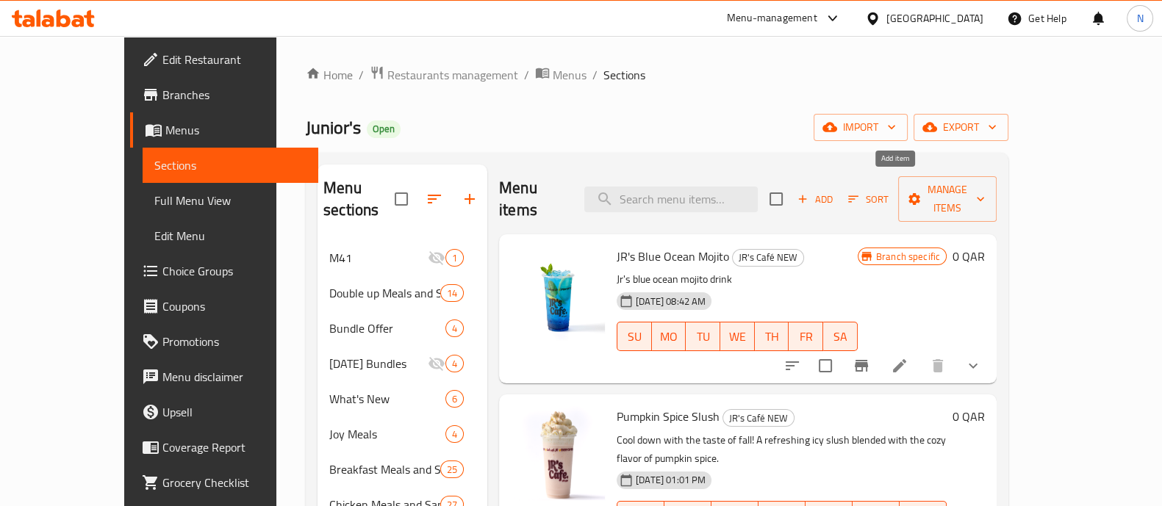
click at [835, 194] on span "Add" at bounding box center [815, 199] width 40 height 17
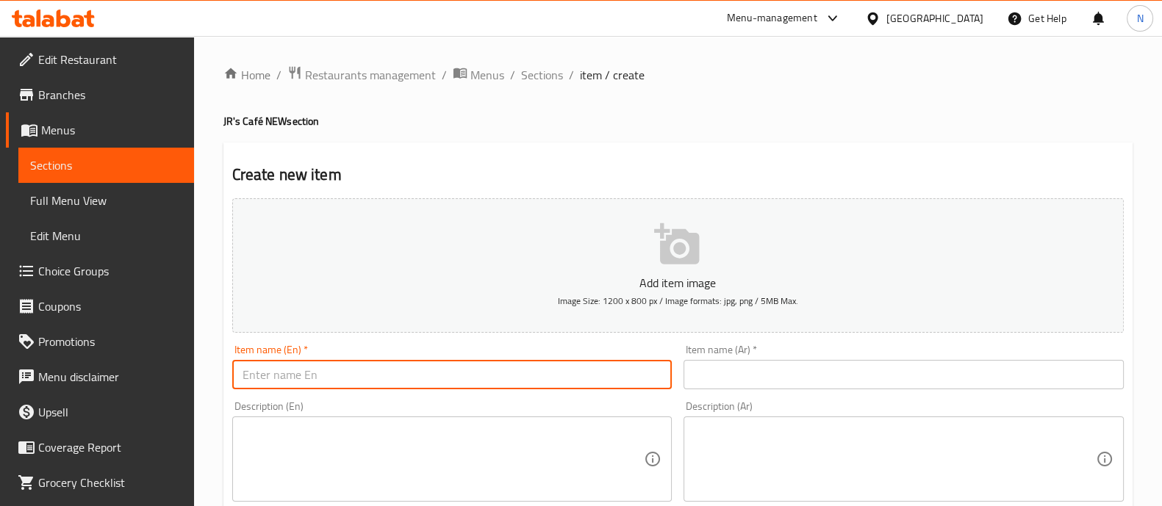
click at [402, 368] on input "text" at bounding box center [452, 374] width 440 height 29
paste input "Pumpkin Spice Latte"
type input "Pumpkin Spice Latte"
paste input "لاتيه توابل اليقطين"
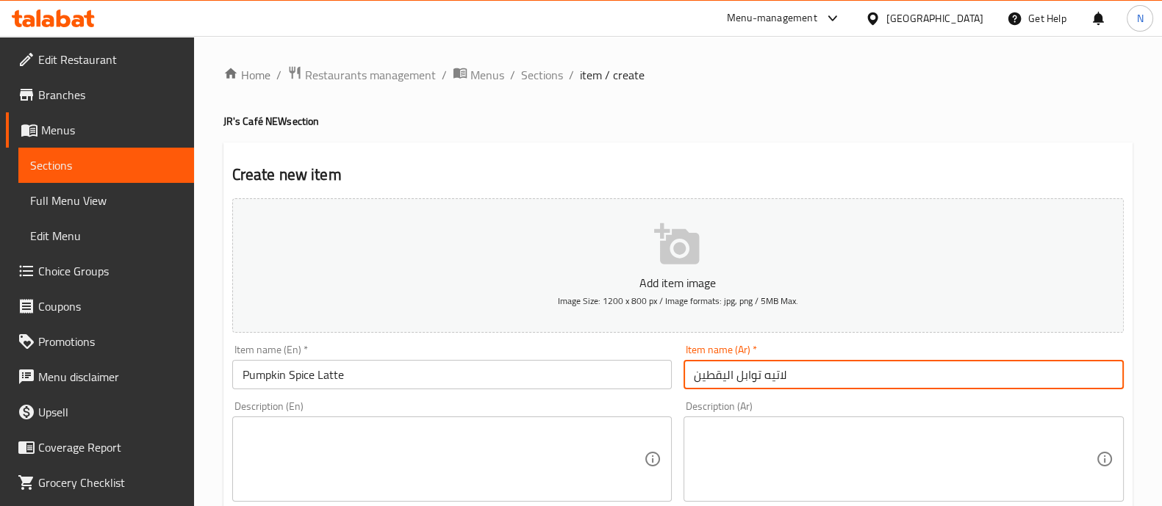
click at [772, 376] on input "لاتيه توابل اليقطين" at bounding box center [904, 374] width 440 height 29
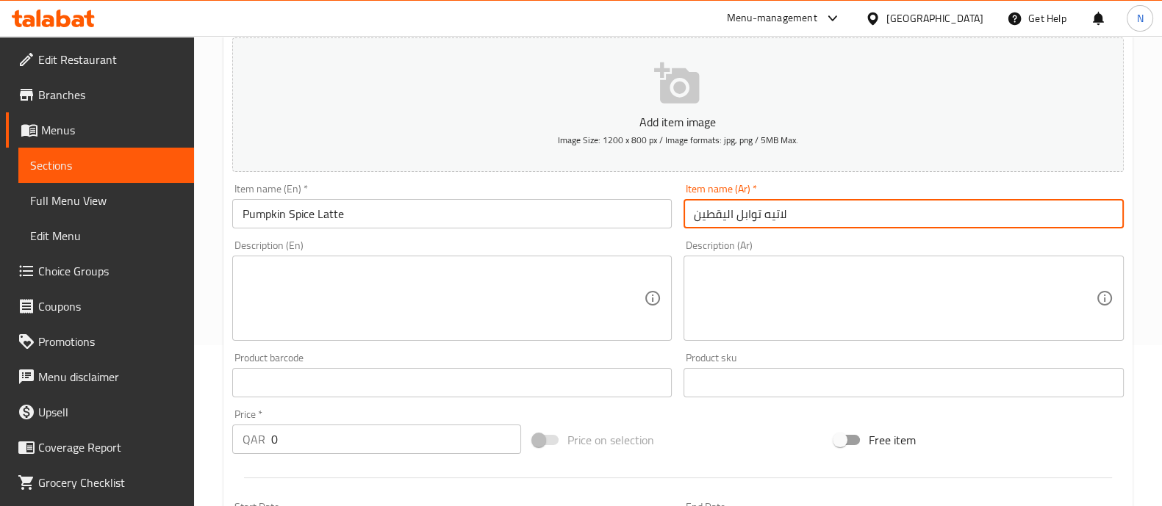
scroll to position [161, 0]
type input "لاتيه توابل اليقطين"
click at [715, 305] on textarea at bounding box center [895, 299] width 402 height 70
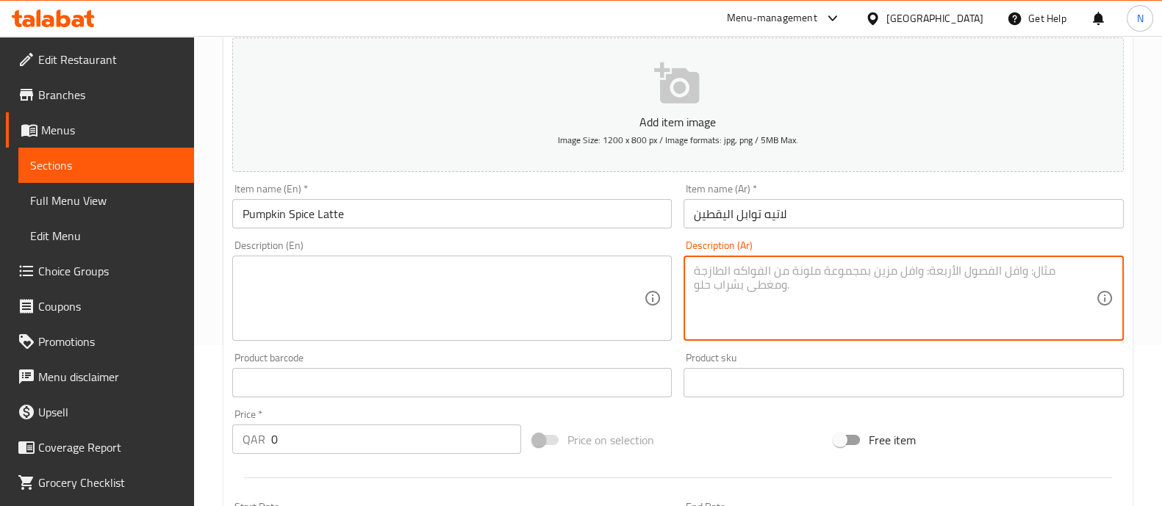
paste textarea "استمتع بمشروبك المفضل هذا الموسم – الإسبريسو الغني والحليب المبخر مع نكهة اليقط…"
type textarea "استمتع بمشروبك المفضل هذا الموسم – الإسبريسو الغني والحليب المبخر مع نكهة اليقط…"
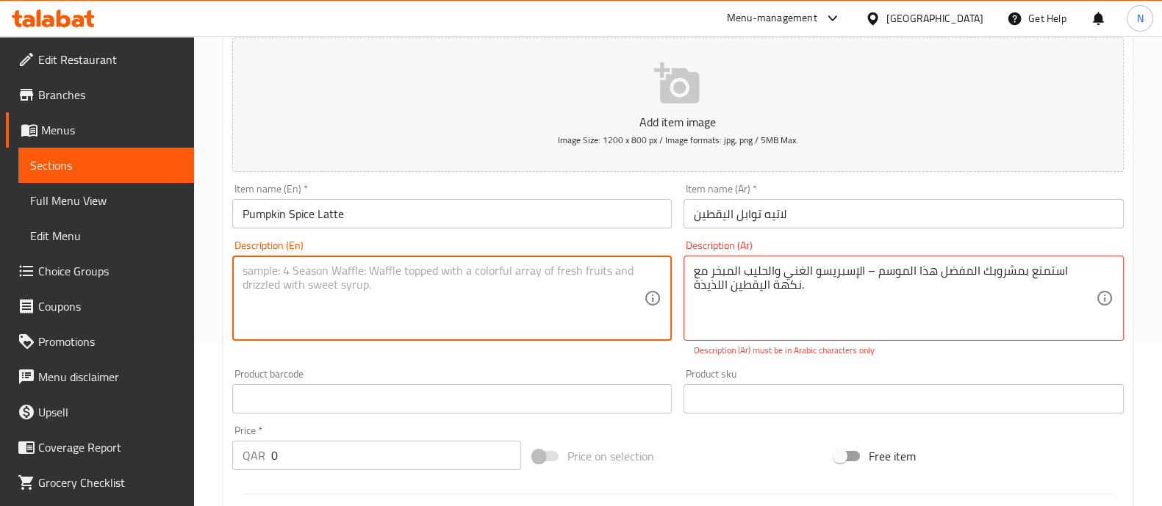
click at [584, 288] on textarea at bounding box center [444, 299] width 402 height 70
paste textarea "Warm up with the season’s favorite – rich espresso, steamed milk, and the perfe…"
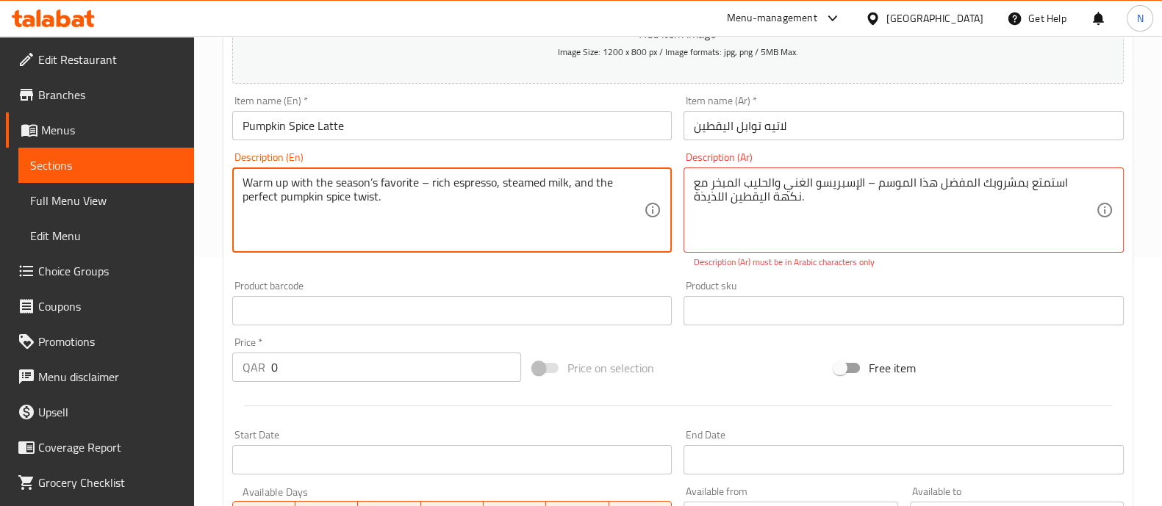
scroll to position [250, 0]
type textarea "Warm up with the season’s favorite – rich espresso, steamed milk, and the perfe…"
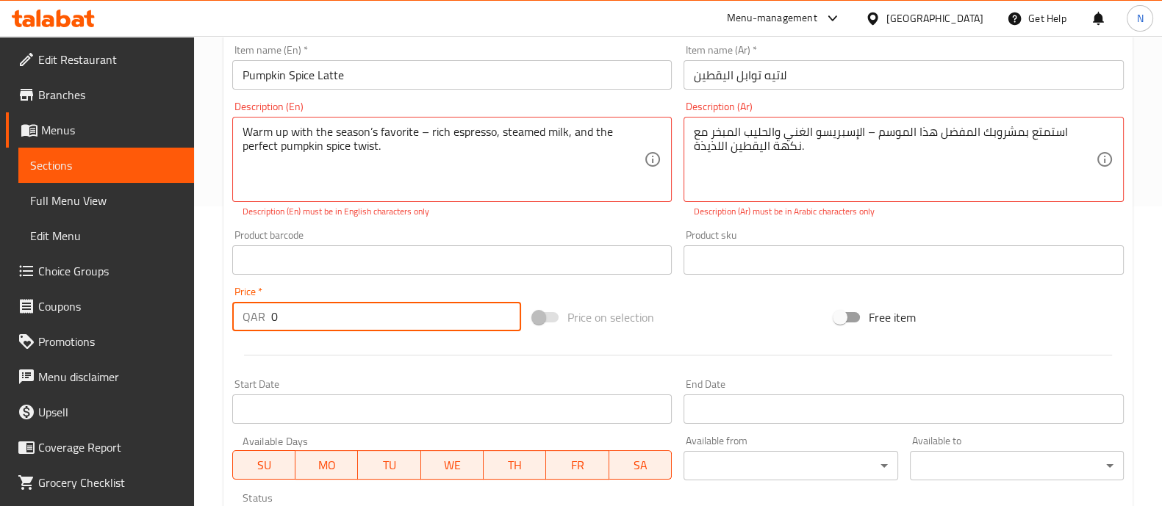
drag, startPoint x: 437, startPoint y: 315, endPoint x: 217, endPoint y: 330, distance: 221.1
click at [217, 330] on div "Home / Restaurants management / Menus / Sections / item / create JR's Café NEW …" at bounding box center [678, 245] width 968 height 1019
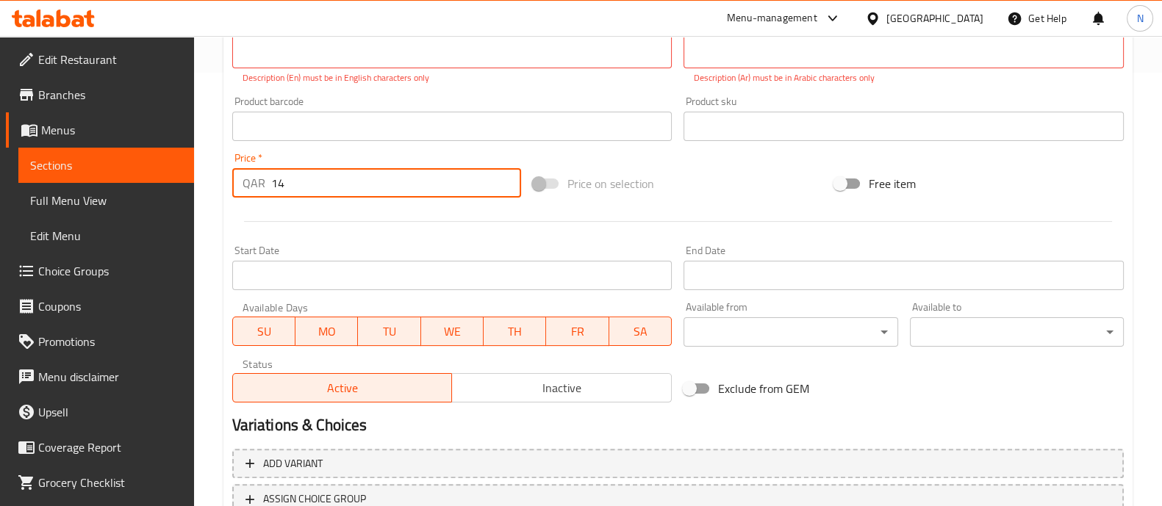
scroll to position [433, 0]
type input "14"
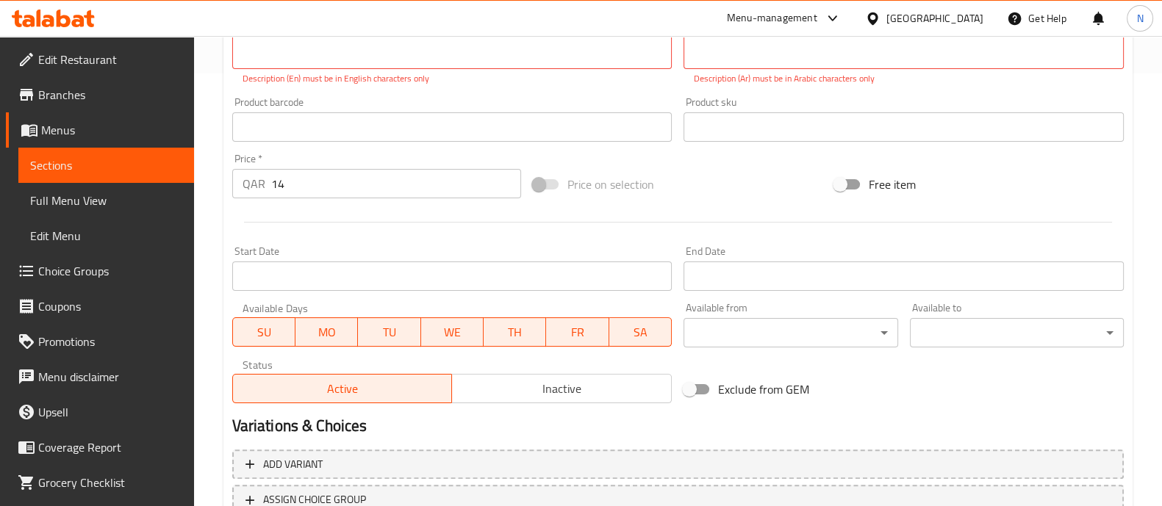
click at [677, 182] on div "Price on selection" at bounding box center [677, 185] width 301 height 40
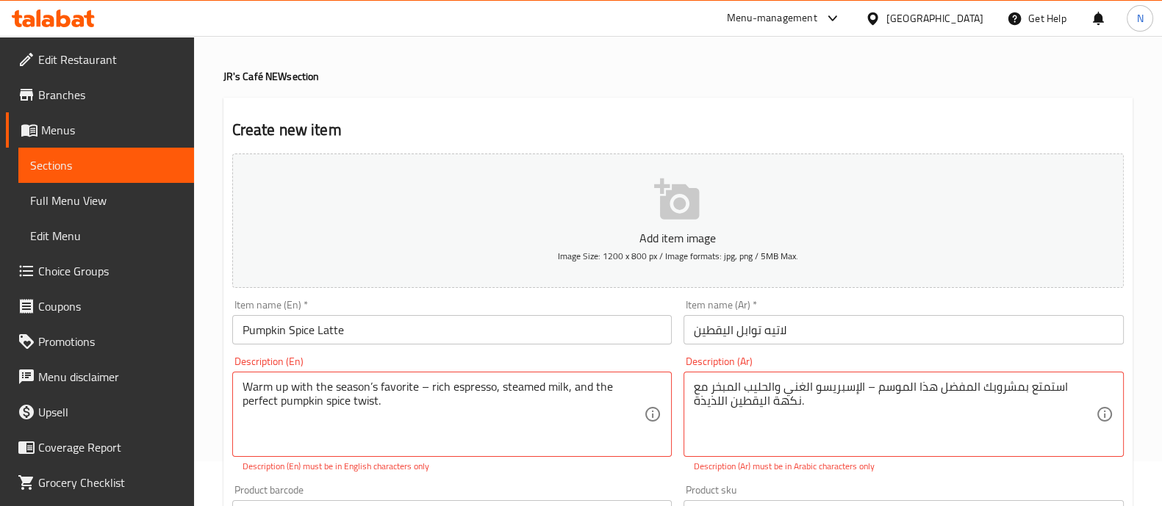
scroll to position [0, 0]
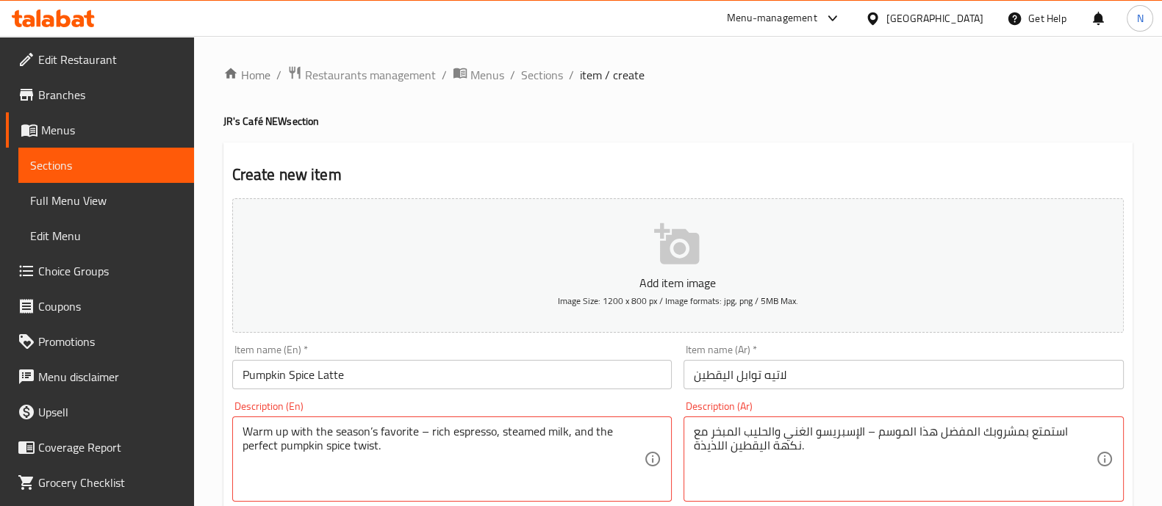
click at [603, 284] on p "Add item image" at bounding box center [678, 283] width 846 height 18
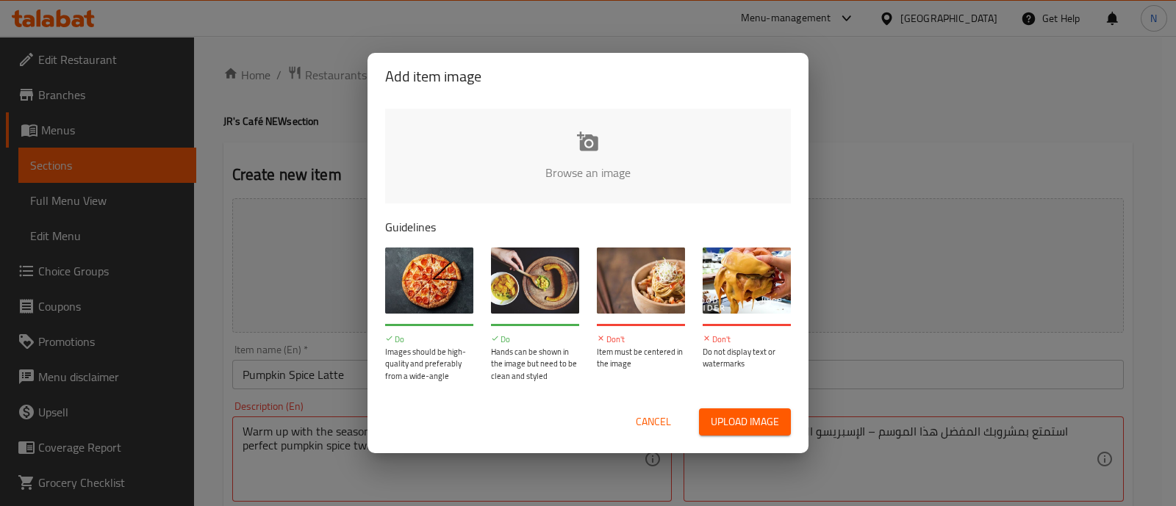
click at [580, 169] on input "file" at bounding box center [1085, 177] width 1400 height 137
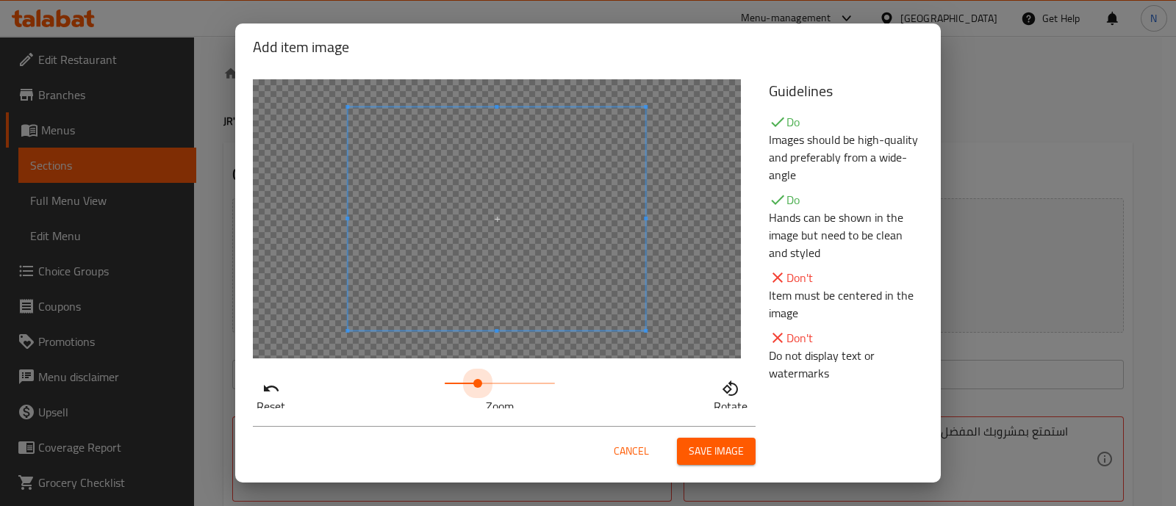
click at [473, 387] on span at bounding box center [500, 383] width 110 height 21
click at [465, 384] on span at bounding box center [469, 383] width 9 height 9
click at [512, 323] on div at bounding box center [497, 218] width 488 height 279
click at [711, 460] on span "Save image" at bounding box center [716, 452] width 55 height 18
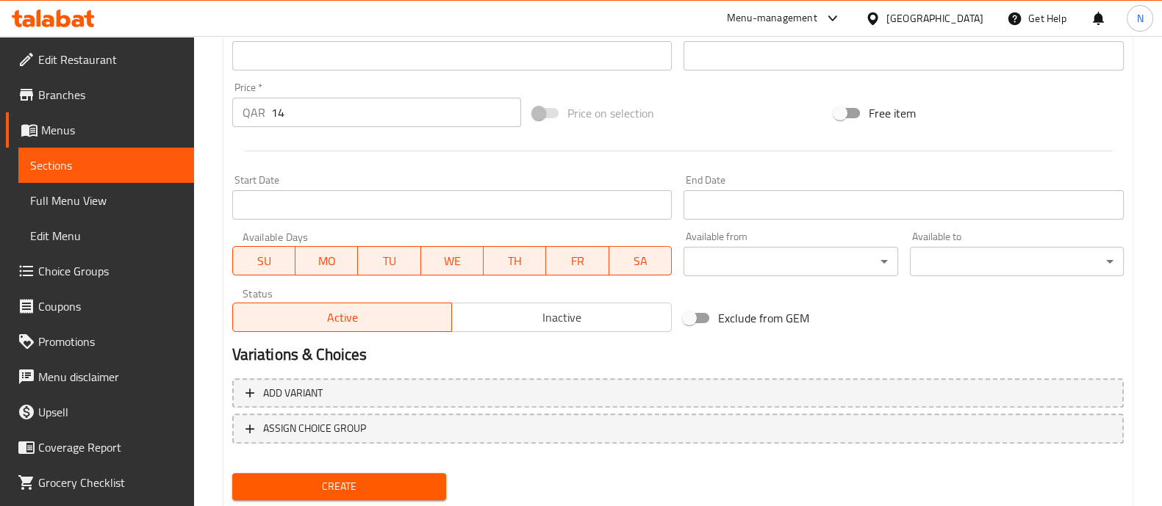
scroll to position [568, 0]
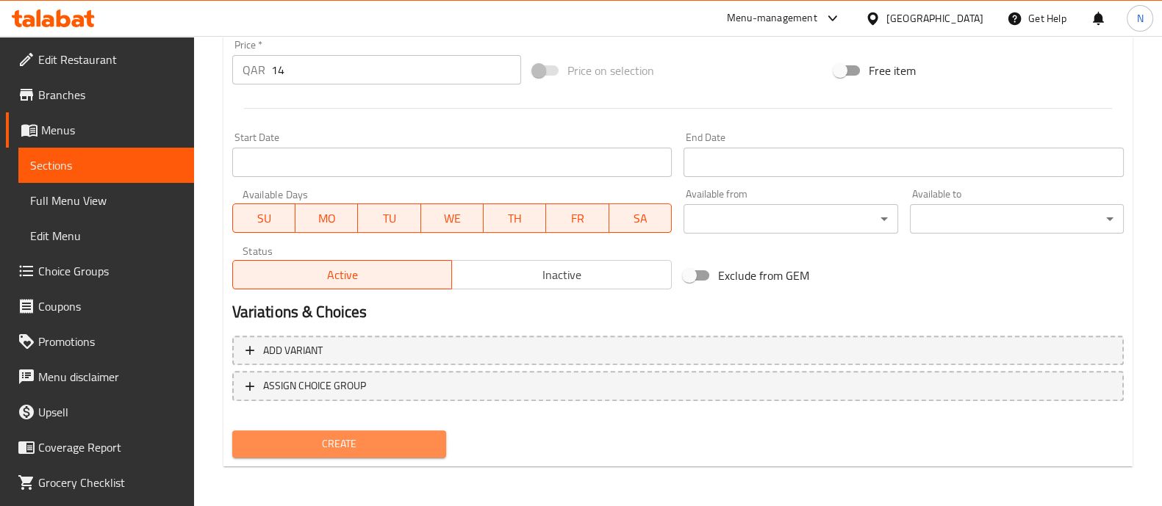
click at [428, 445] on span "Create" at bounding box center [339, 444] width 190 height 18
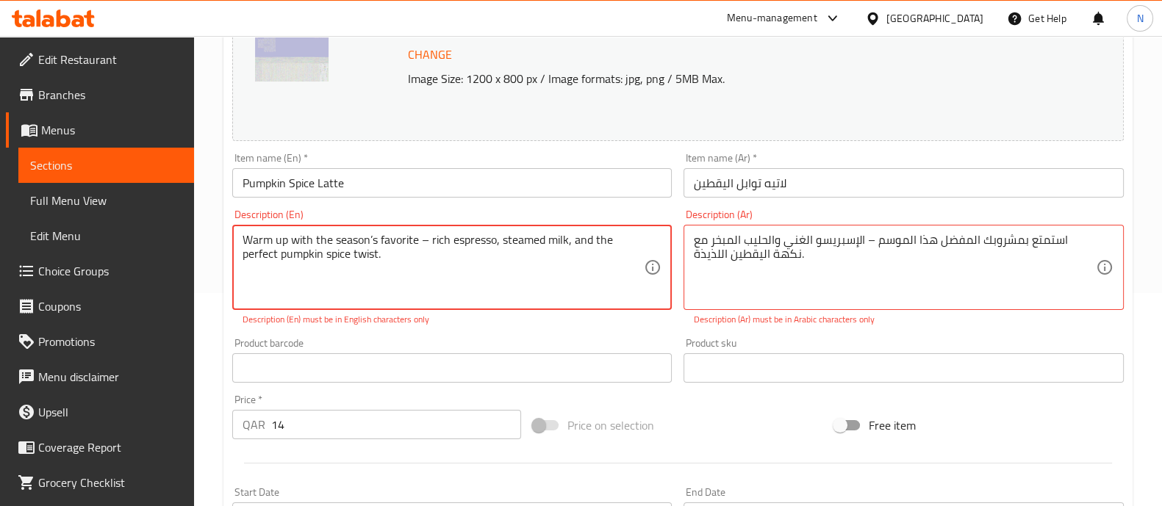
click at [430, 240] on textarea "Warm up with the season’s favorite – rich espresso, steamed milk, and the perfe…" at bounding box center [444, 268] width 402 height 70
type textarea "Warm up with the season’s favorite rich espresso, steamed milk, and the perfect…"
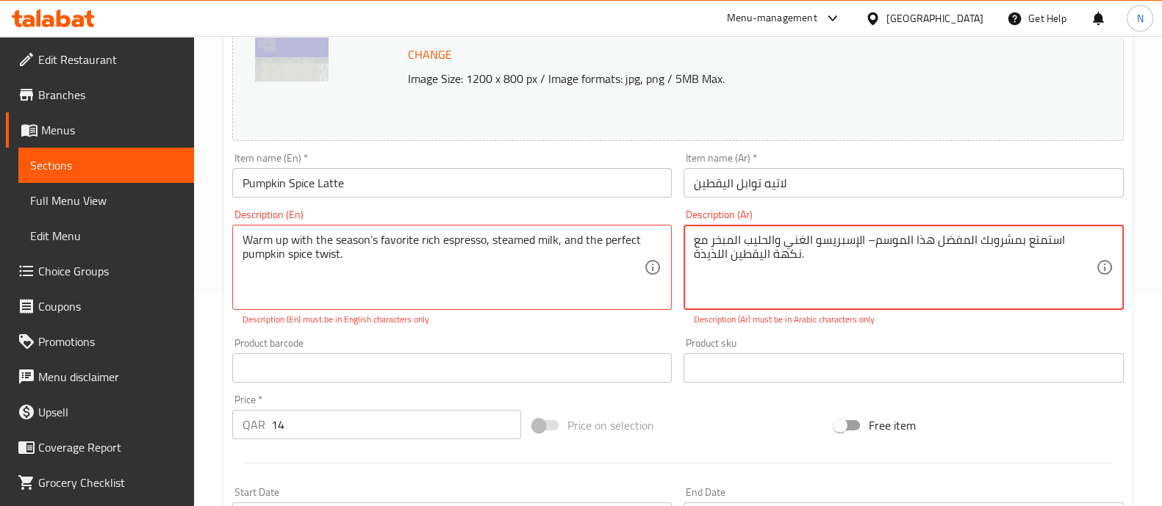
type textarea "استمتع بمشروبك المفضل هذا الموسم – الإسبريسو الغني والحليب المبخر مع نكهة اليقط…"
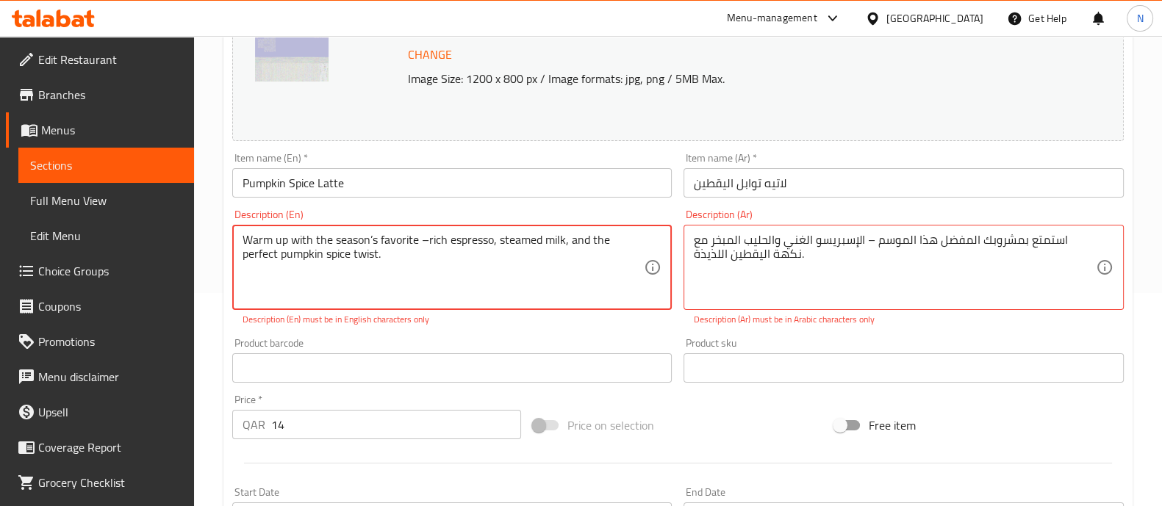
type textarea "Warm up with the season’s favorite rich espresso, steamed milk, and the perfect…"
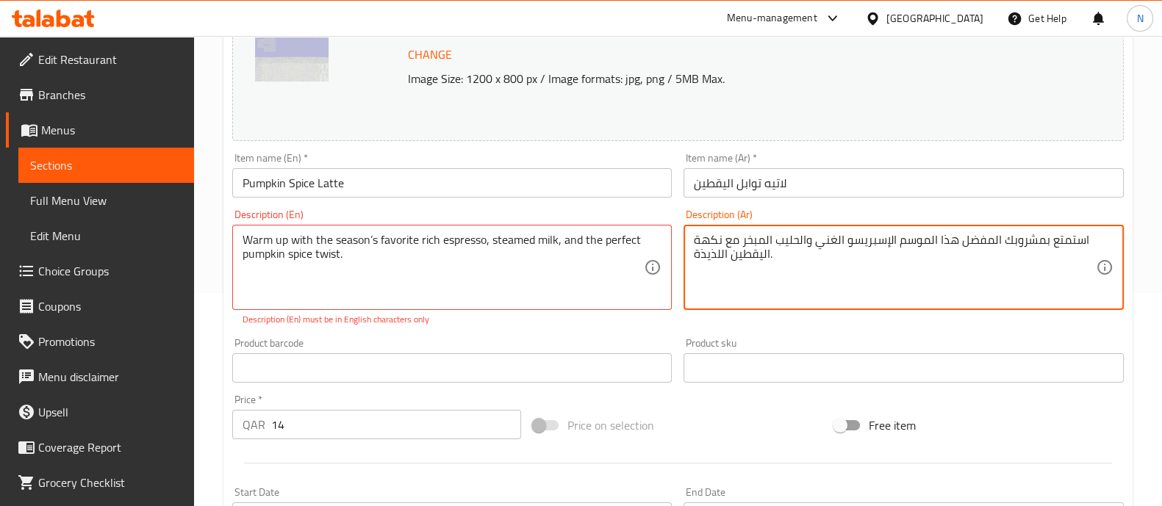
scroll to position [568, 0]
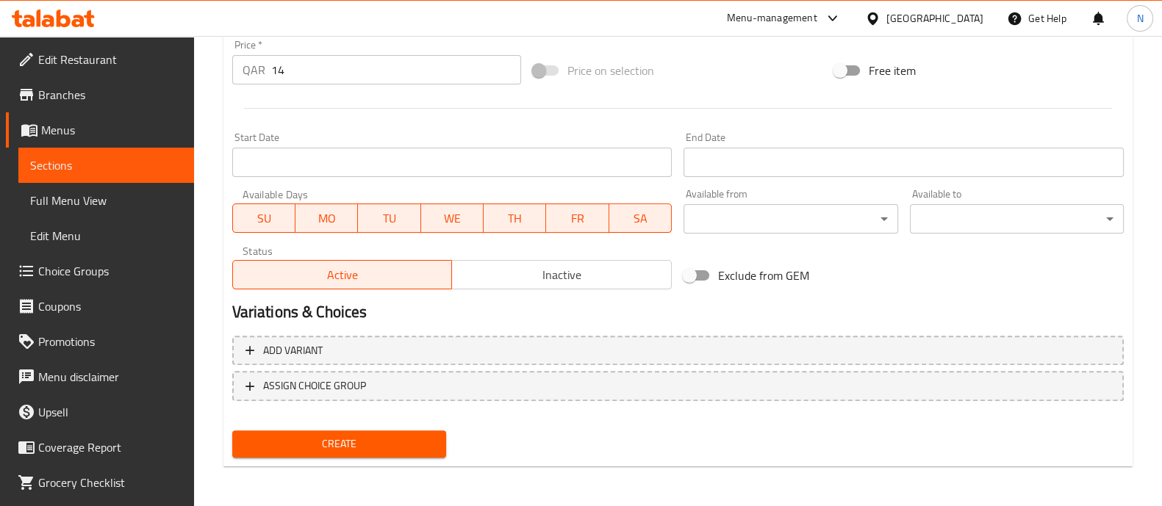
type textarea "استمتع بمشروبك المفضل هذا الموسم الإسبريسو الغني والحليب المبخر مع نكهة اليقطين…"
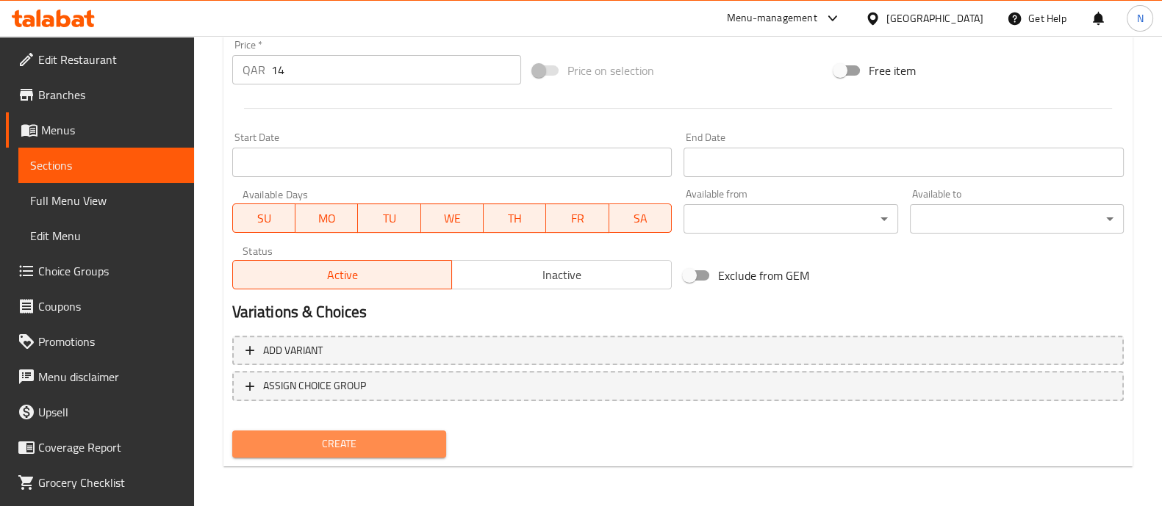
click at [368, 447] on span "Create" at bounding box center [339, 444] width 190 height 18
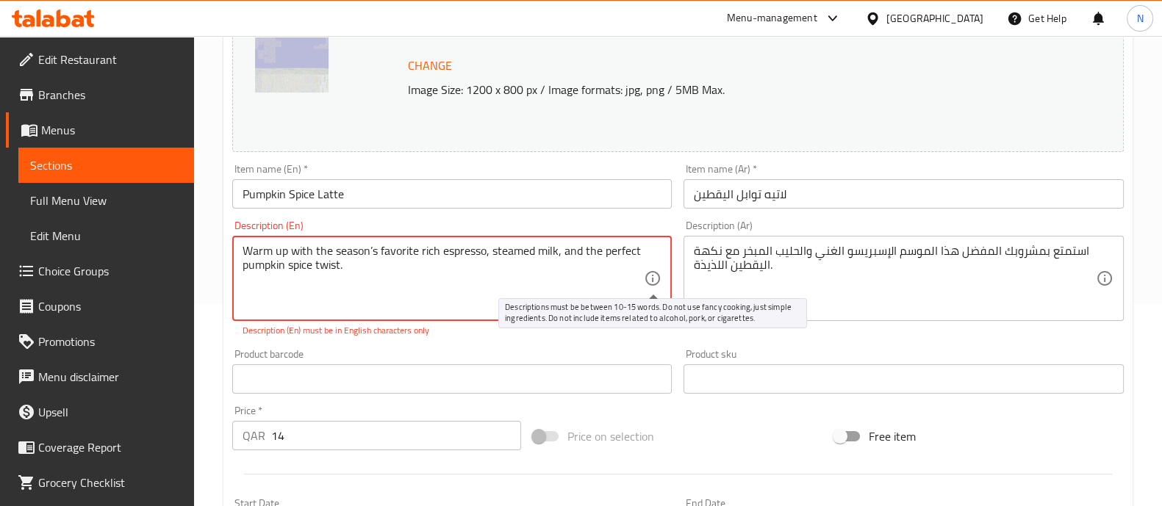
click at [651, 278] on icon at bounding box center [653, 279] width 18 height 18
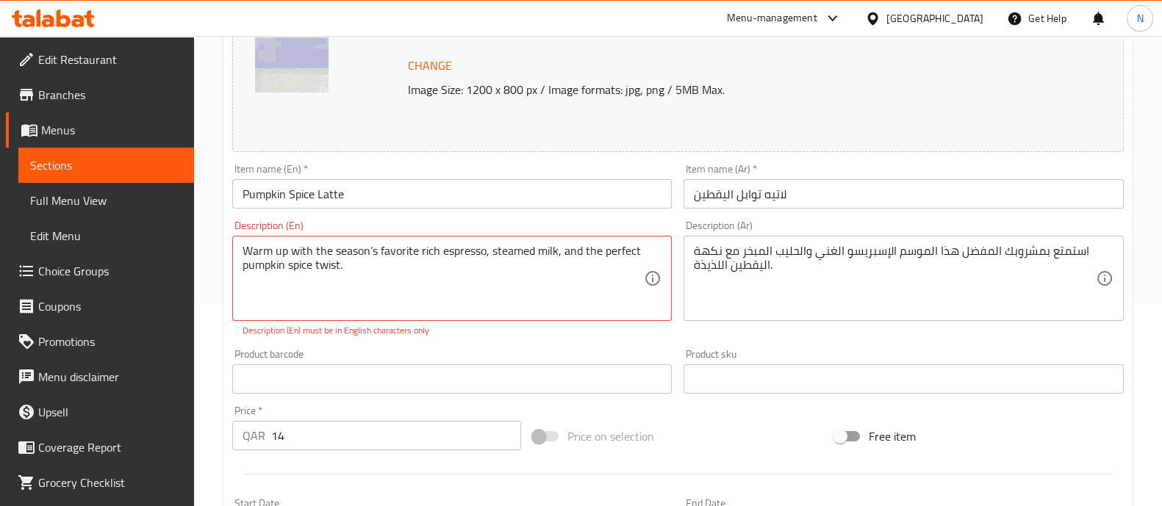
click at [504, 343] on div "Description (En) Warm up with the season’s favorite rich espresso, steamed milk…" at bounding box center [452, 279] width 452 height 129
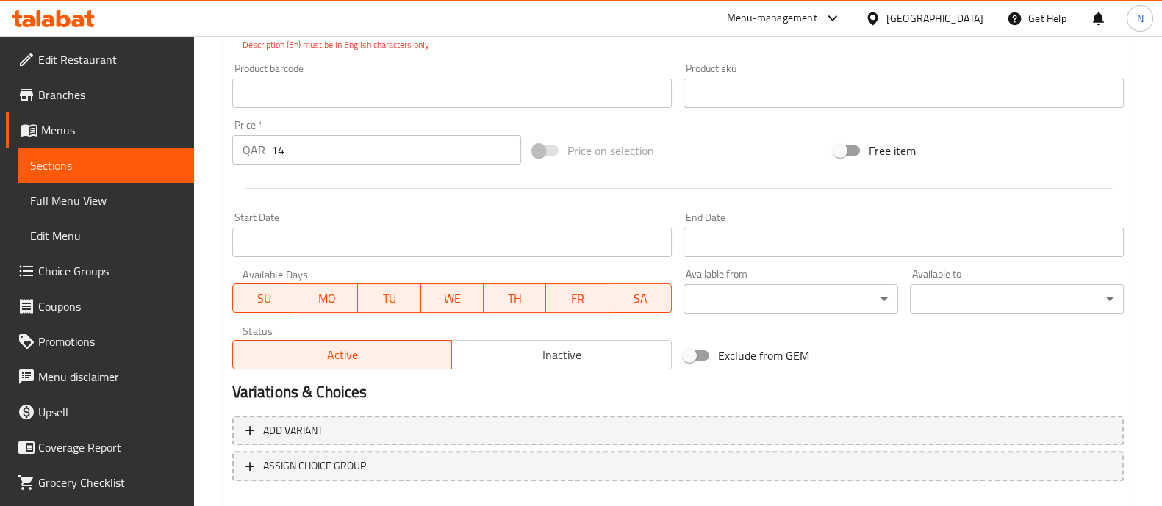
scroll to position [568, 0]
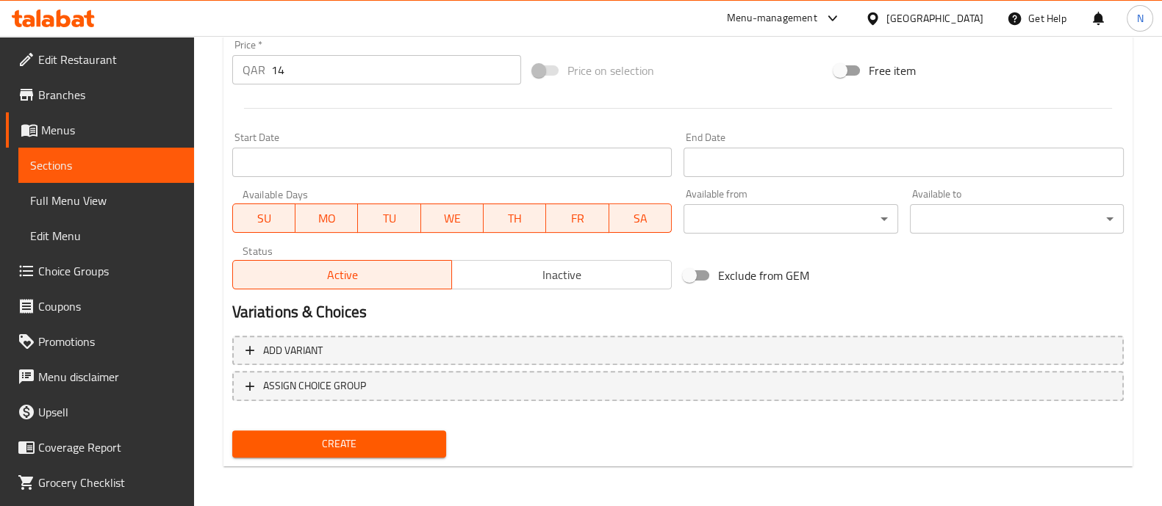
click at [388, 457] on div "Create" at bounding box center [339, 444] width 226 height 39
drag, startPoint x: 388, startPoint y: 456, endPoint x: 383, endPoint y: 448, distance: 9.6
click at [383, 448] on div "Create" at bounding box center [339, 444] width 226 height 39
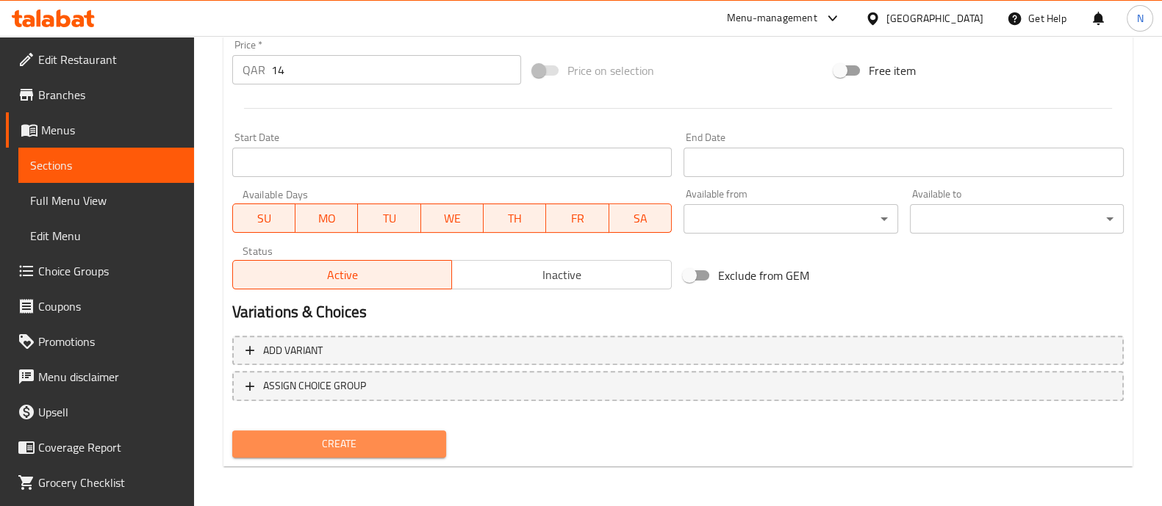
click at [383, 448] on span "Create" at bounding box center [339, 444] width 190 height 18
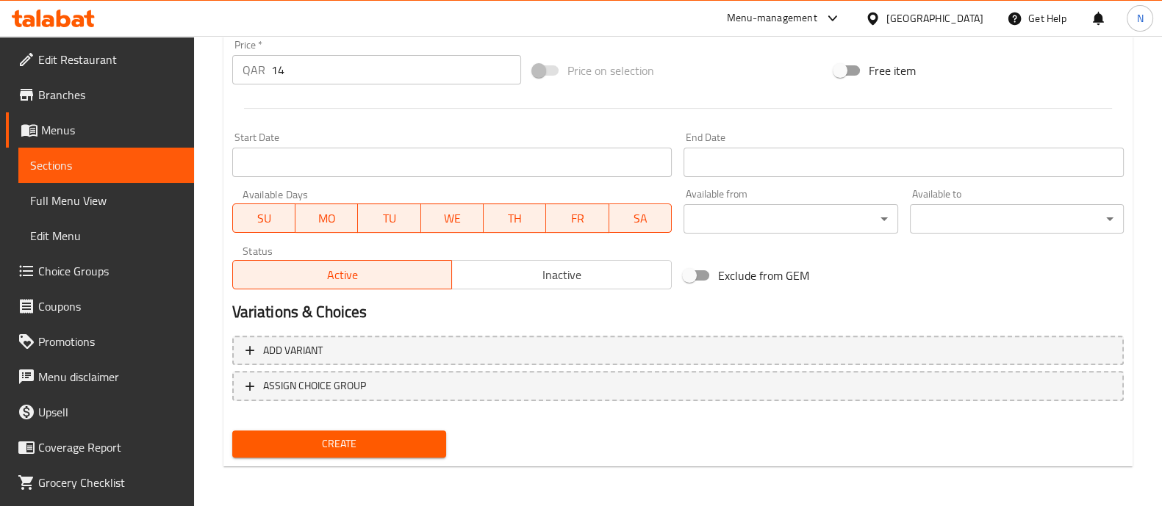
scroll to position [213, 0]
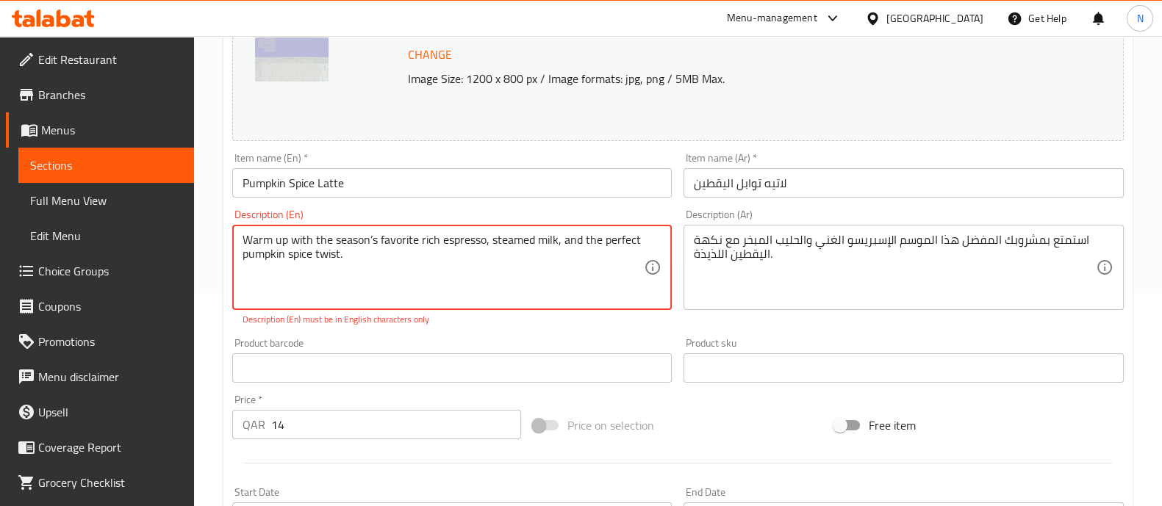
drag, startPoint x: 401, startPoint y: 271, endPoint x: 173, endPoint y: 241, distance: 229.8
click at [173, 241] on div "Edit Restaurant Branches Menus Sections Full Menu View Edit Menu Choice Groups …" at bounding box center [581, 343] width 1162 height 1040
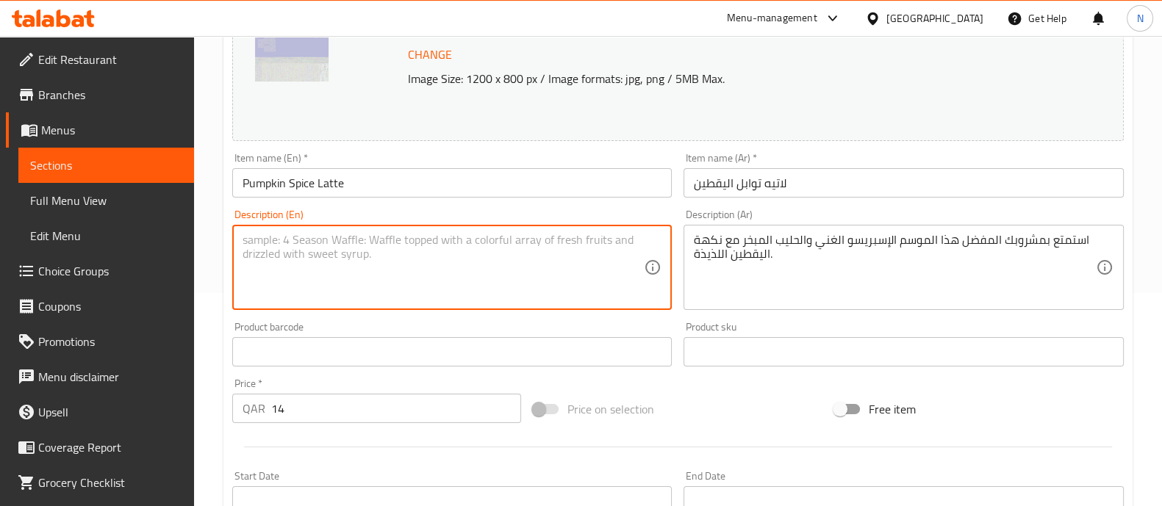
paste textarea "Warm up with the season’s favorite rich espresso, steamed milk, and the perfect…"
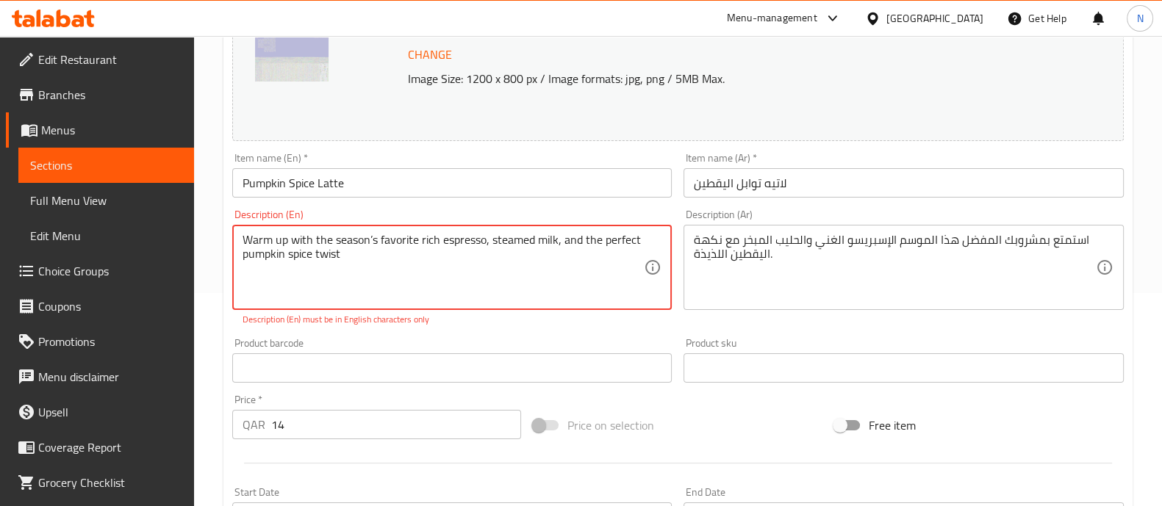
type textarea "Warm up with the season’s favorite rich espresso, steamed milk, and the perfect…"
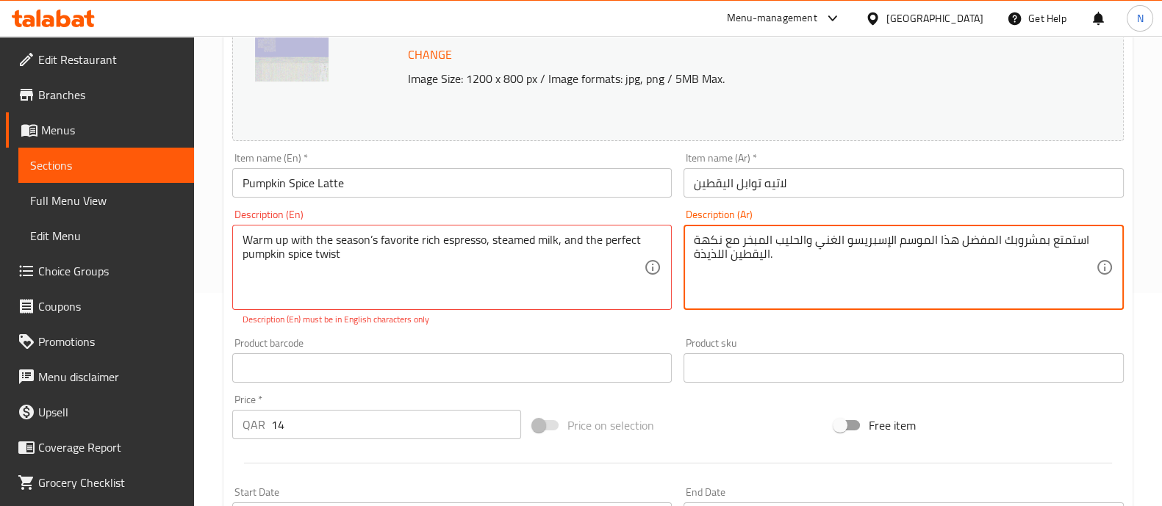
paste textarea "دفء مشروب الإسبريسو الغني المفضل لهذا الموسم، والحليب المبخر، ونكهة توابل اليقط…"
click at [723, 282] on textarea "استمتع بدفء مشروب الإسبريسو الغني المفضل لهذا الموسم، والحليب المبخر، ونكهة توا…" at bounding box center [895, 268] width 402 height 70
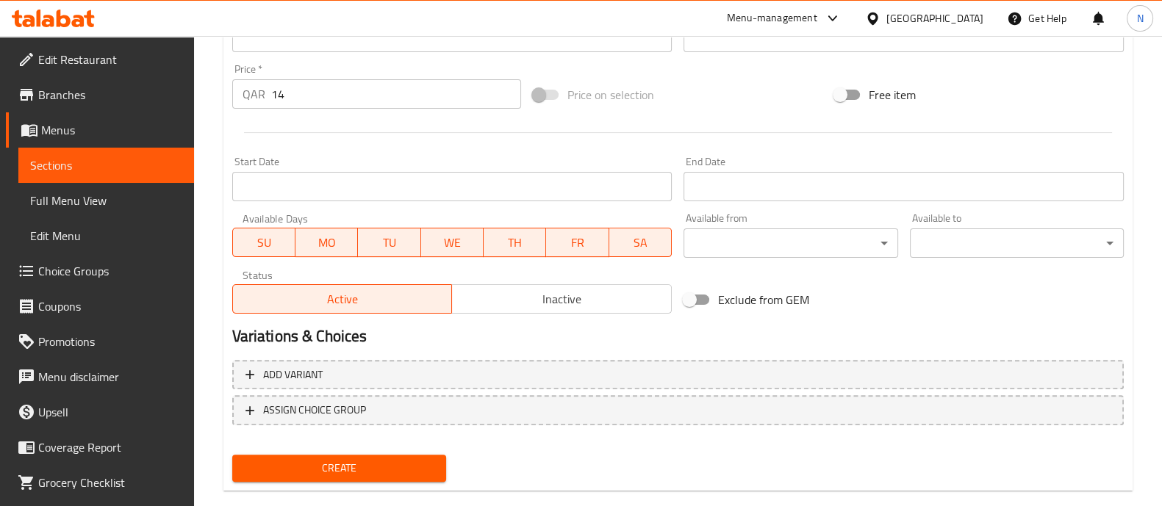
scroll to position [557, 0]
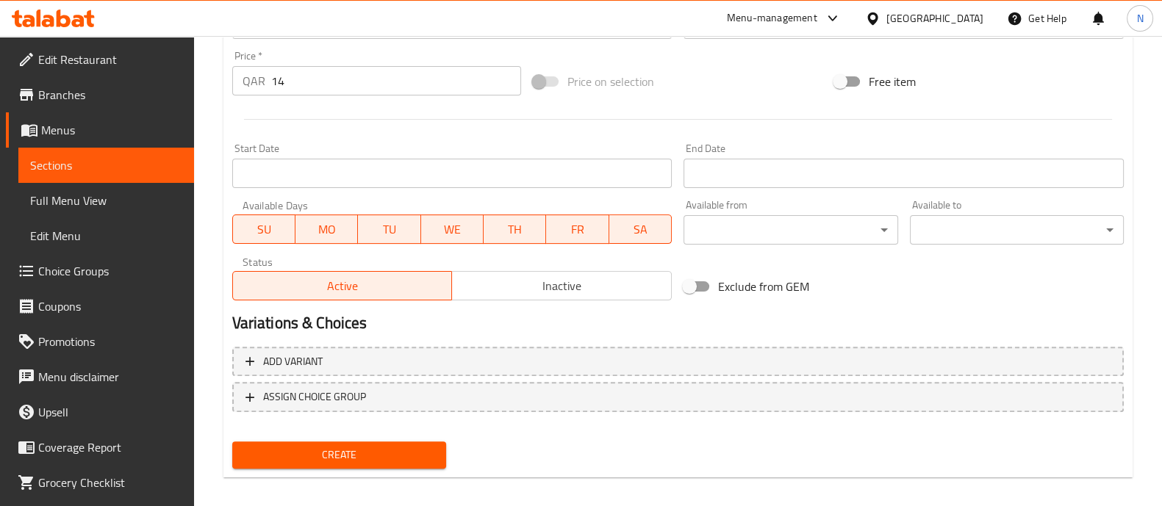
type textarea "استمتع بدفء مشروب الإسبريسو الغني المفضل لهذا الموسم، والحليب المبخر، ونكهة توا…"
click at [357, 454] on span "Create" at bounding box center [339, 455] width 190 height 18
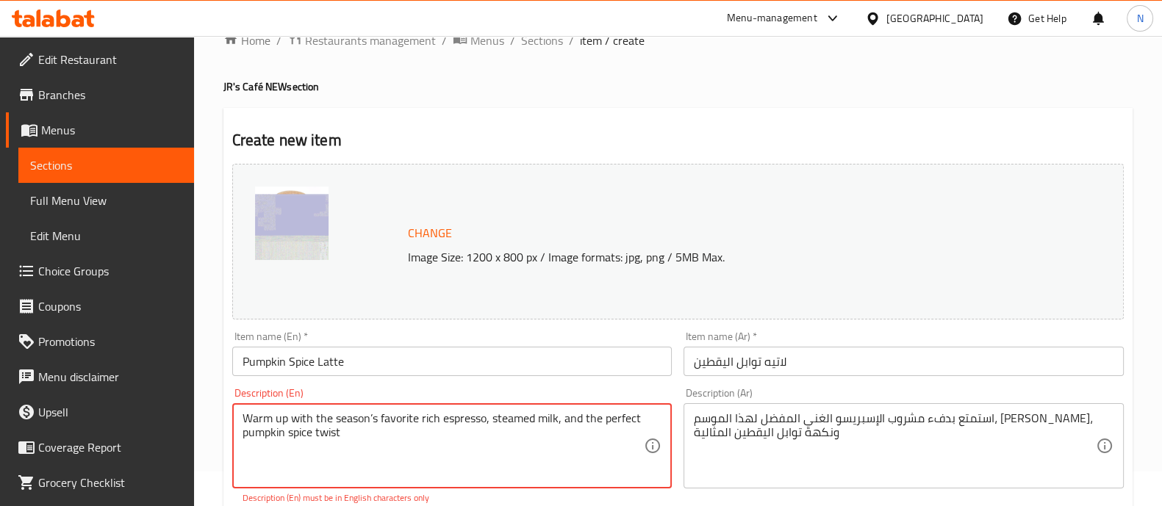
scroll to position [0, 0]
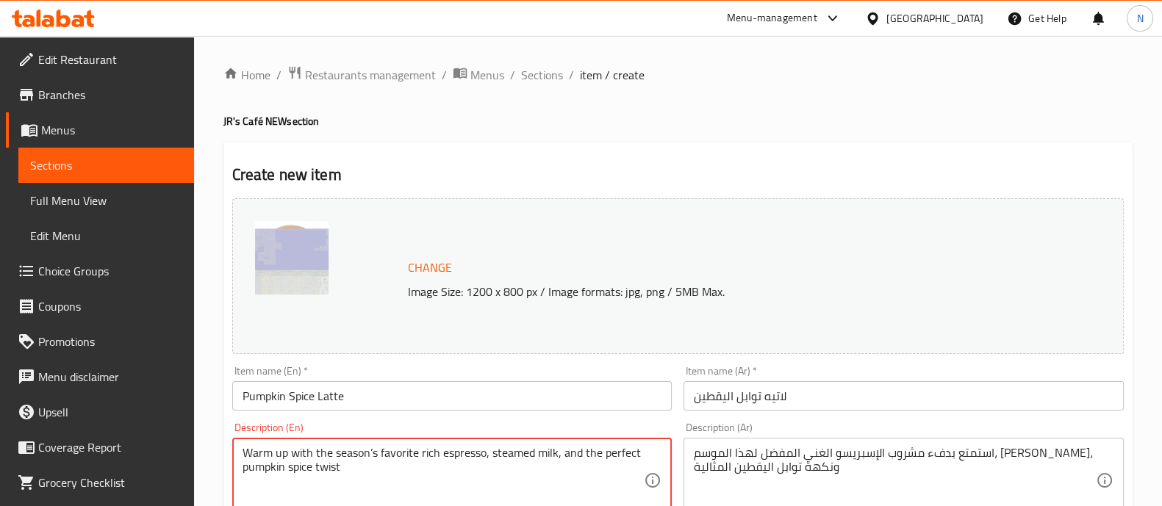
click at [429, 268] on span "Change" at bounding box center [430, 267] width 44 height 21
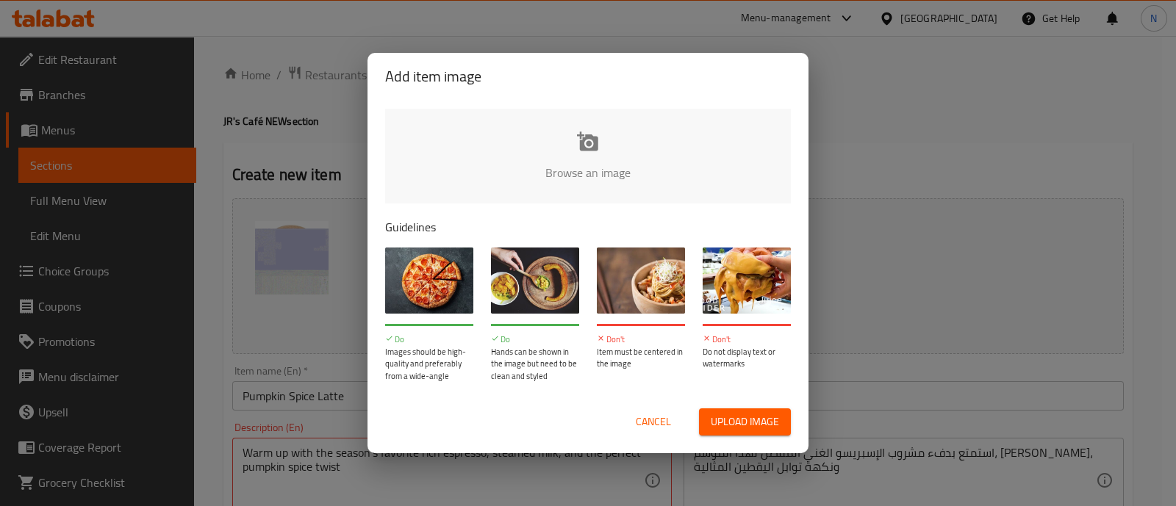
click at [555, 160] on input "file" at bounding box center [1085, 177] width 1400 height 137
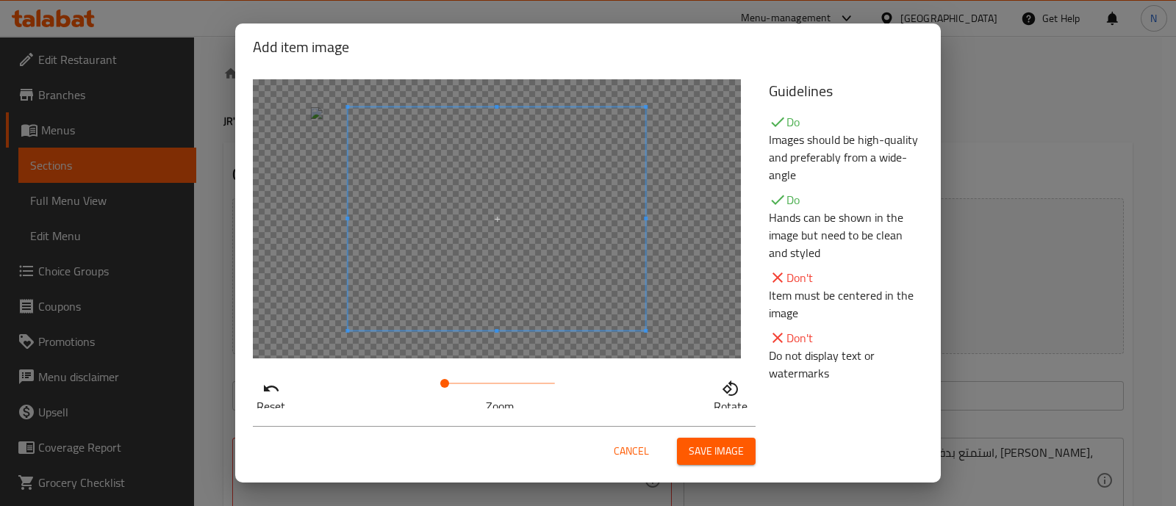
click at [501, 248] on span at bounding box center [497, 218] width 298 height 223
click at [452, 384] on span at bounding box center [456, 383] width 9 height 9
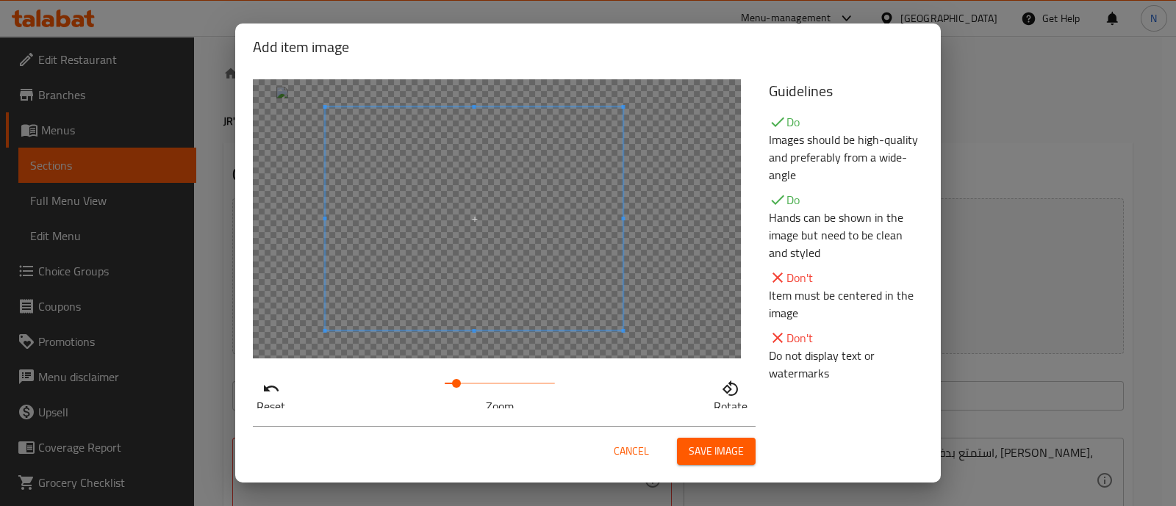
click at [463, 298] on span at bounding box center [475, 218] width 298 height 223
click at [713, 451] on span "Save image" at bounding box center [716, 452] width 55 height 18
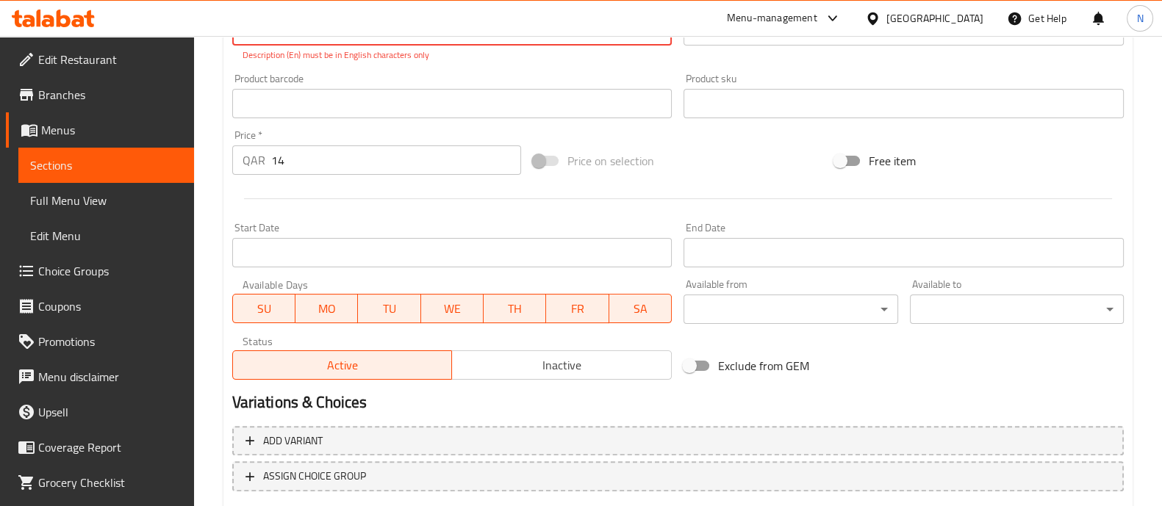
scroll to position [568, 0]
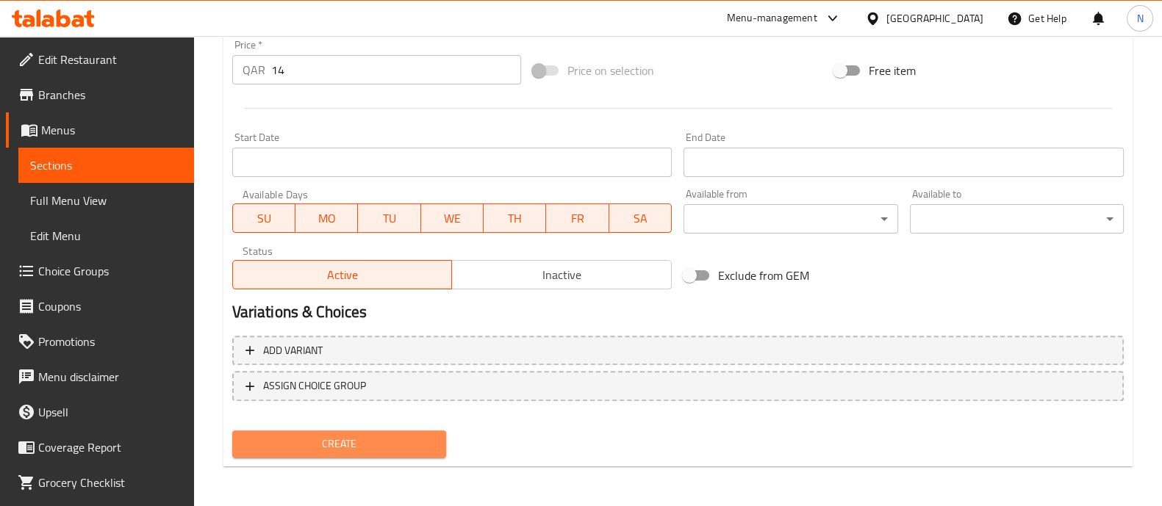
click at [360, 448] on span "Create" at bounding box center [339, 444] width 190 height 18
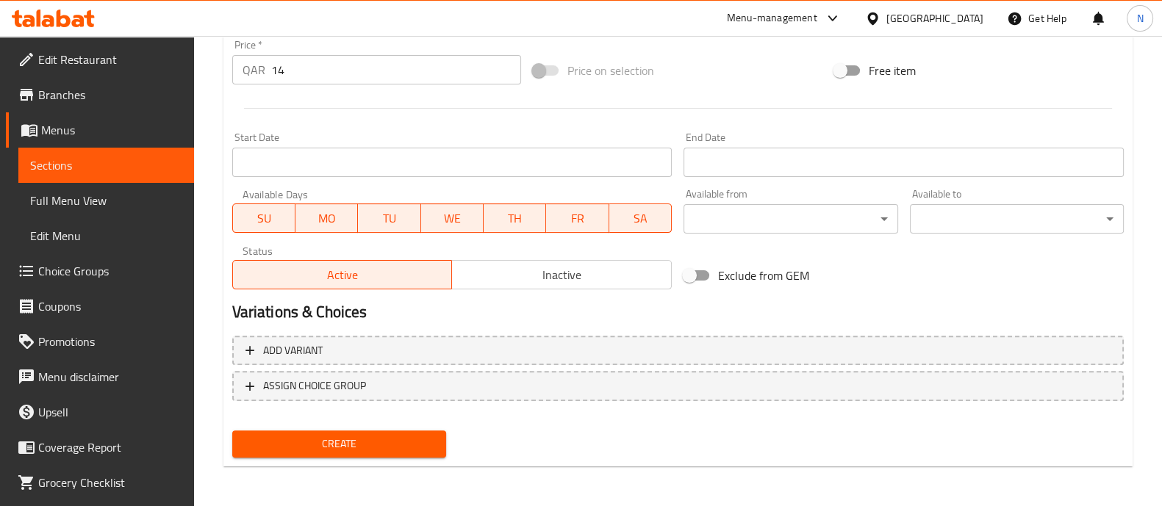
scroll to position [202, 0]
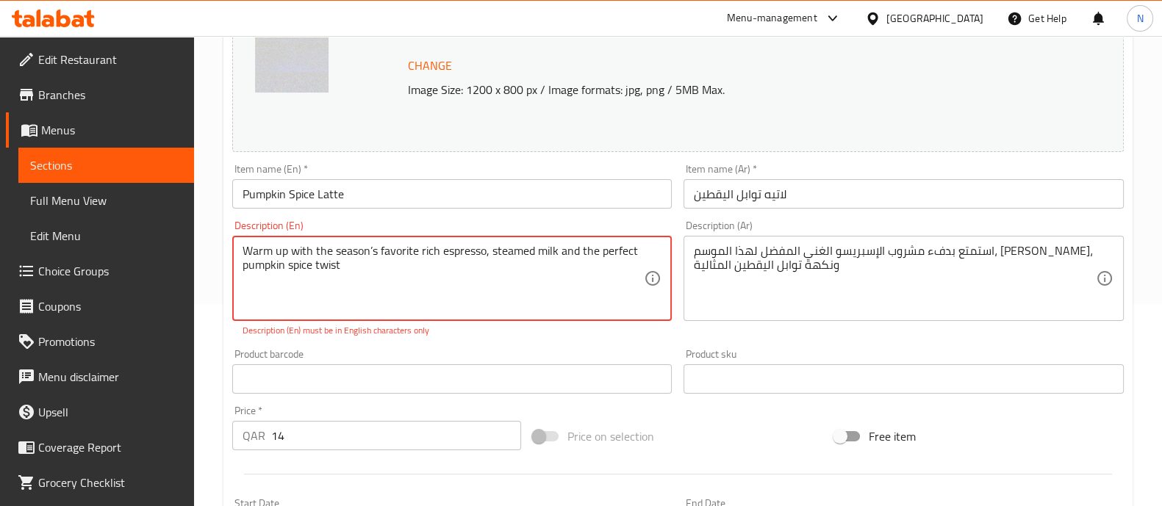
click at [368, 262] on textarea "Warm up with the season’s favorite rich espresso, steamed milk and the perfect …" at bounding box center [444, 279] width 402 height 70
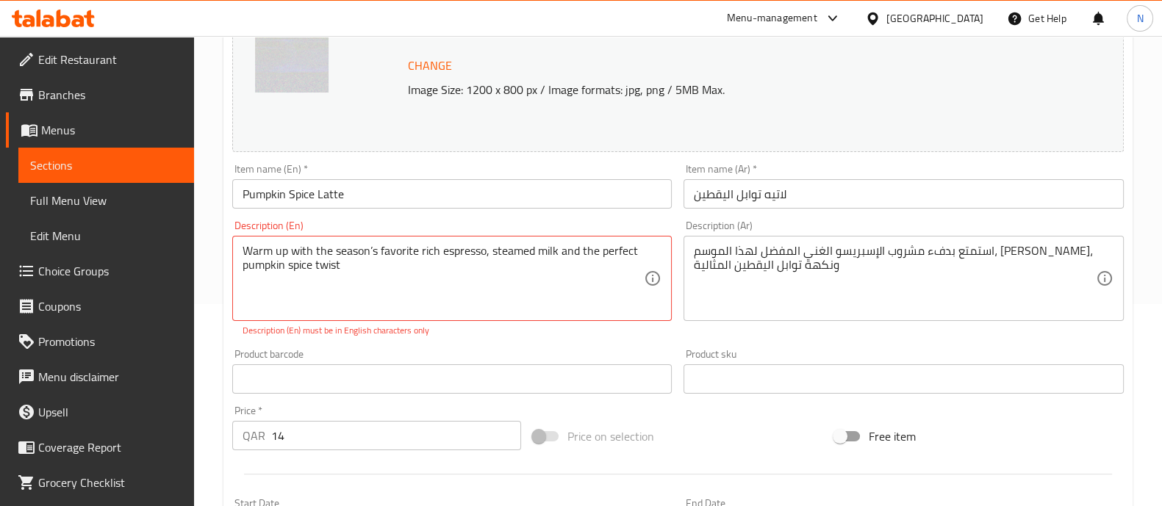
click at [371, 243] on div "Warm up with the season’s favorite rich espresso, steamed milk and the perfect …" at bounding box center [452, 278] width 440 height 85
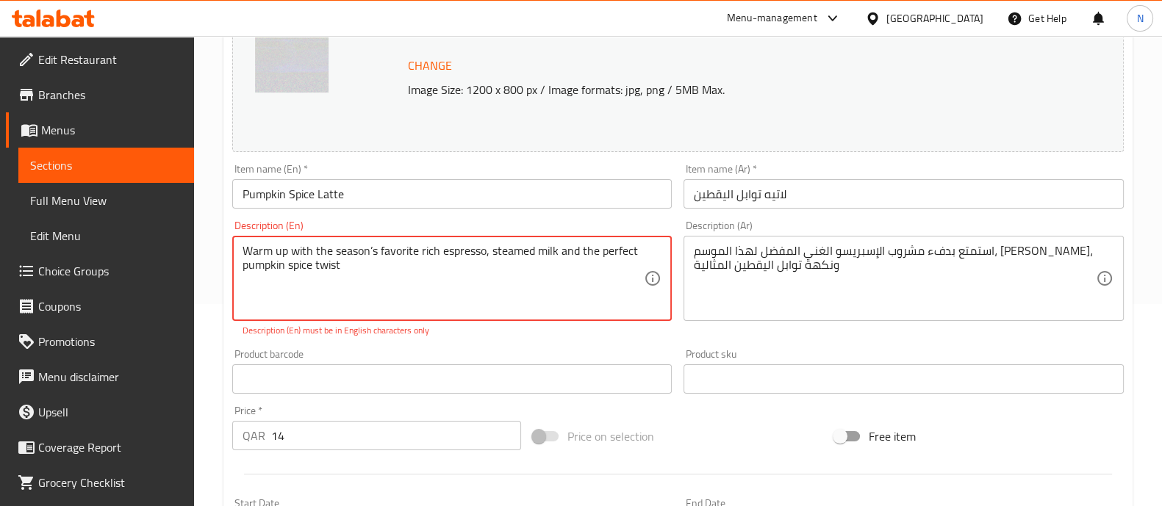
click at [371, 243] on div "Warm up with the season’s favorite rich espresso, steamed milk and the perfect …" at bounding box center [452, 278] width 440 height 85
click at [371, 248] on textarea "Warm up with the season’s favorite rich espresso, steamed milk and the perfect …" at bounding box center [444, 279] width 402 height 70
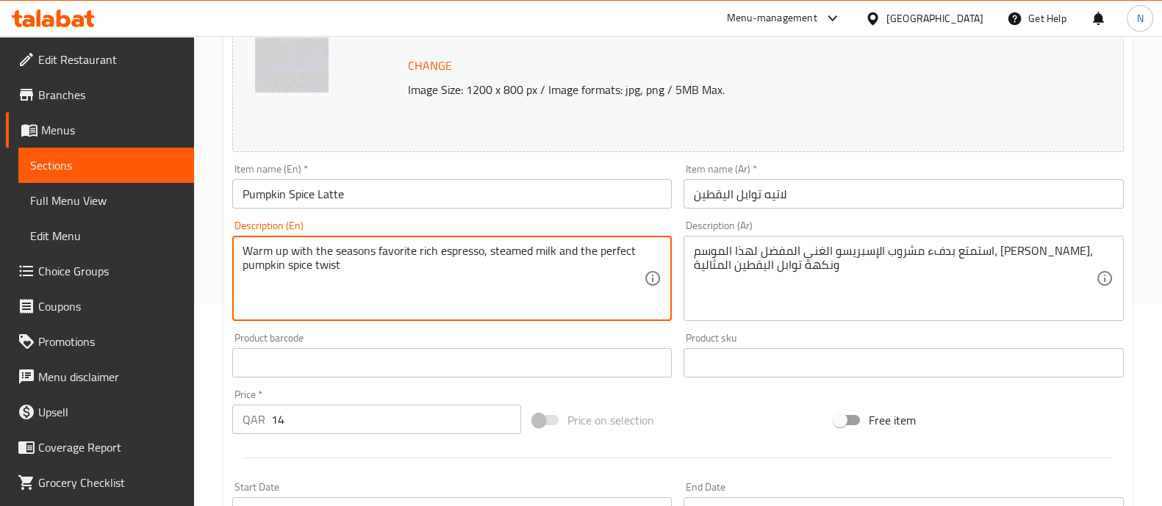
click at [373, 251] on textarea "Warm up with the seasons favorite rich espresso, steamed milk and the perfect p…" at bounding box center [444, 279] width 402 height 70
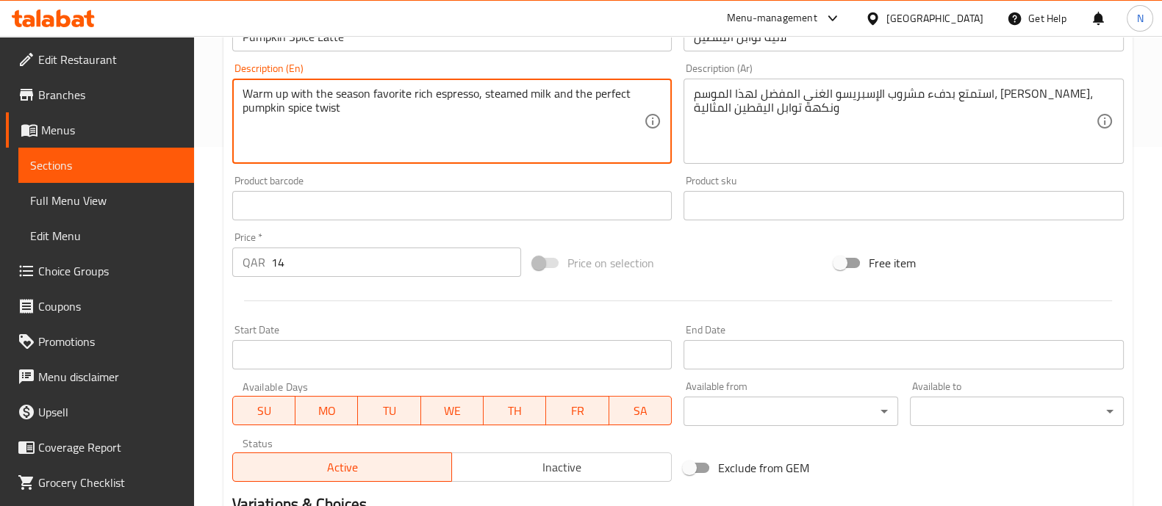
scroll to position [552, 0]
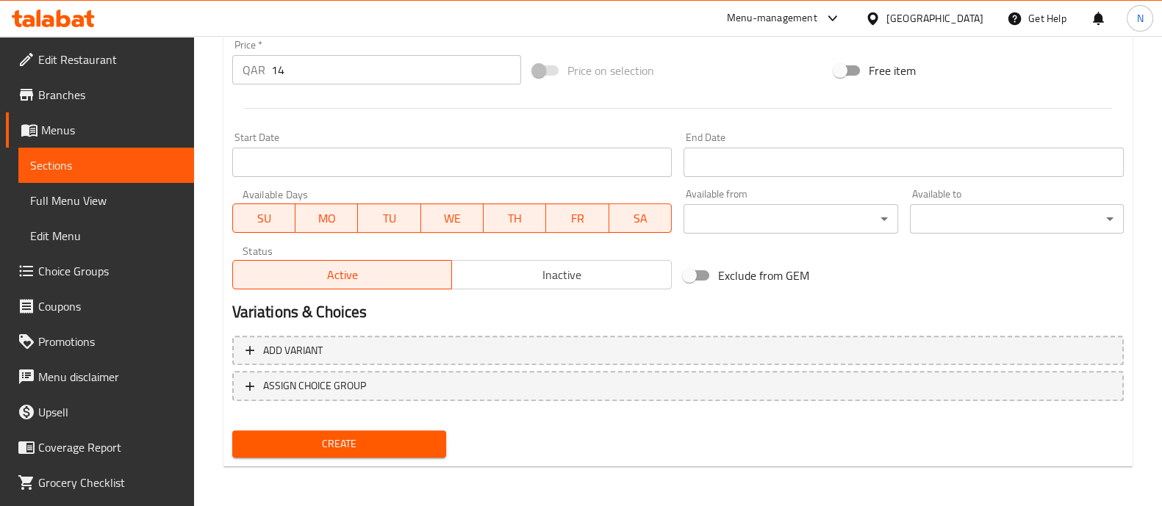
type textarea "Warm up with the season favorite rich espresso, steamed milk and the perfect pu…"
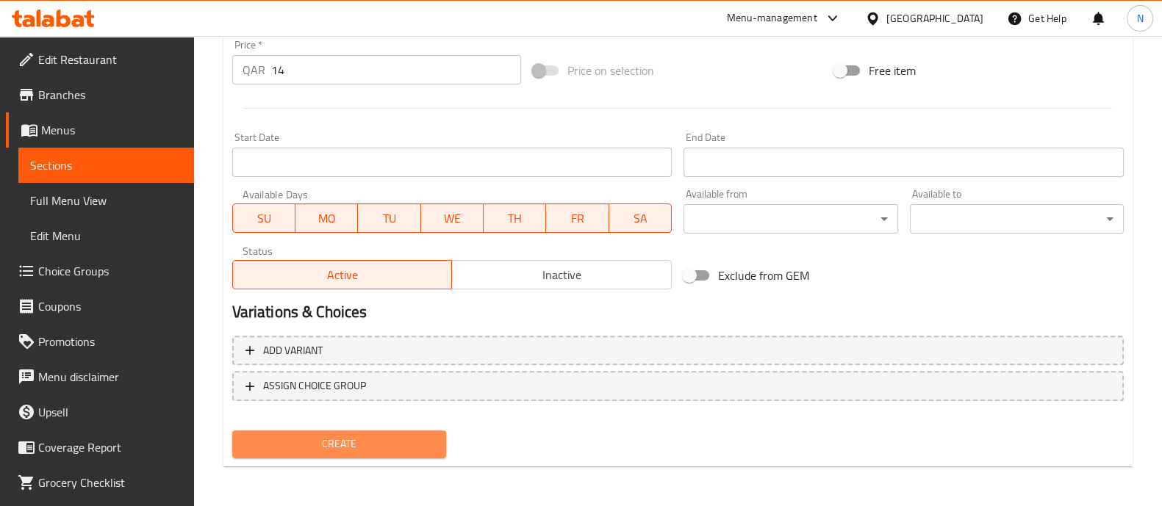
click at [357, 446] on span "Create" at bounding box center [339, 444] width 190 height 18
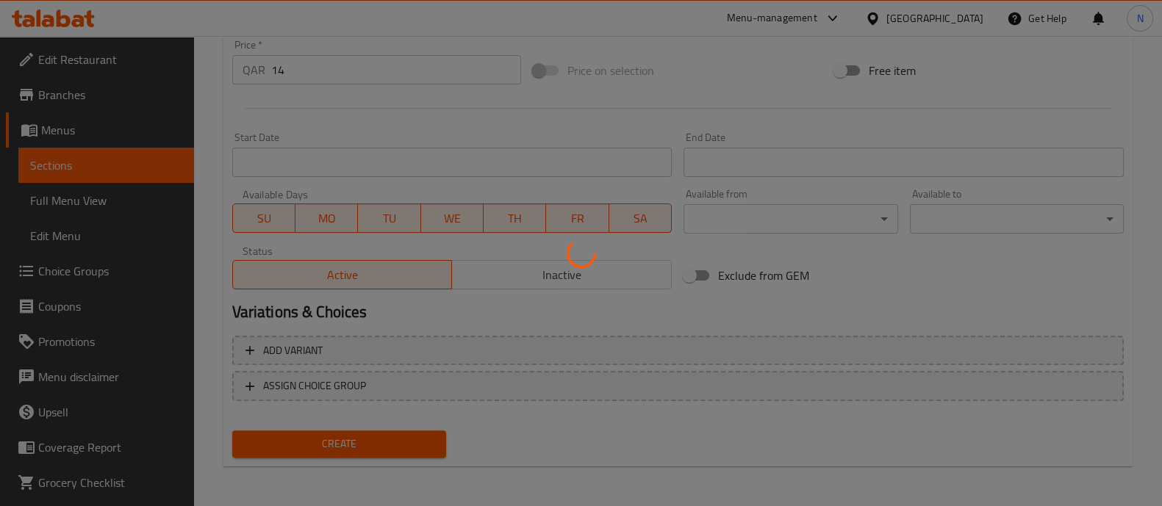
type input "0"
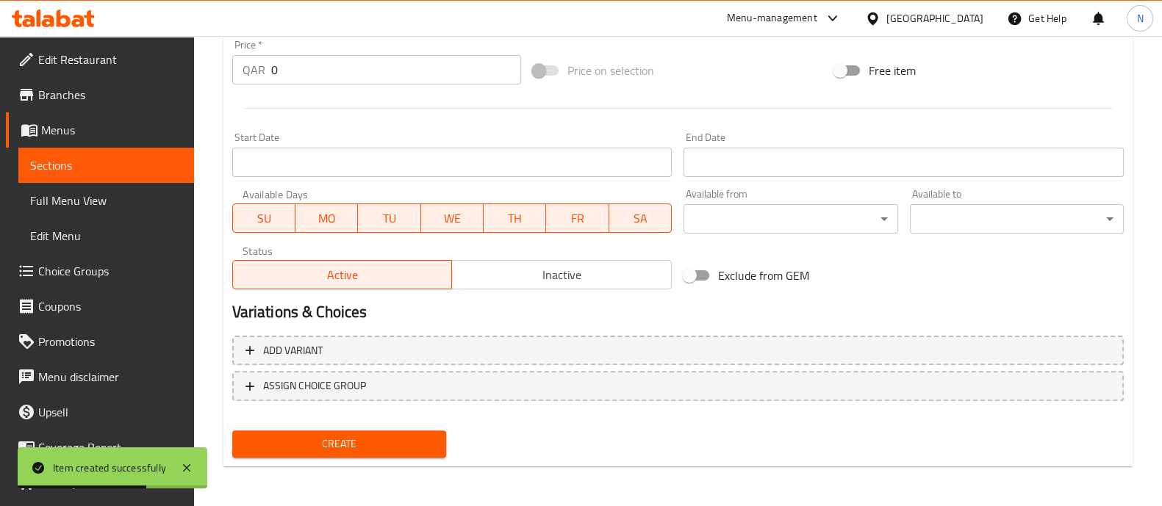
scroll to position [0, 0]
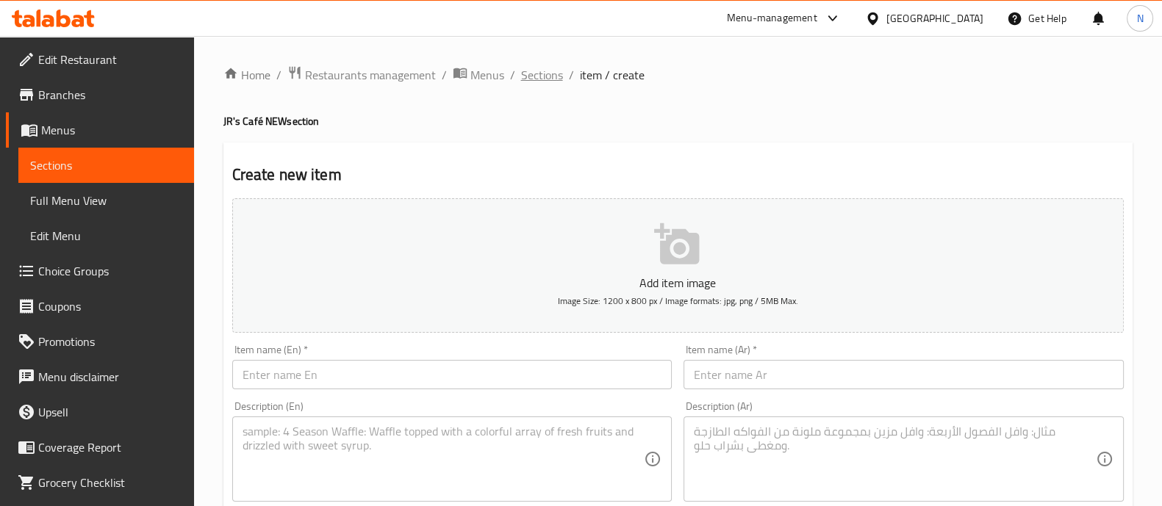
click at [543, 72] on span "Sections" at bounding box center [542, 75] width 42 height 18
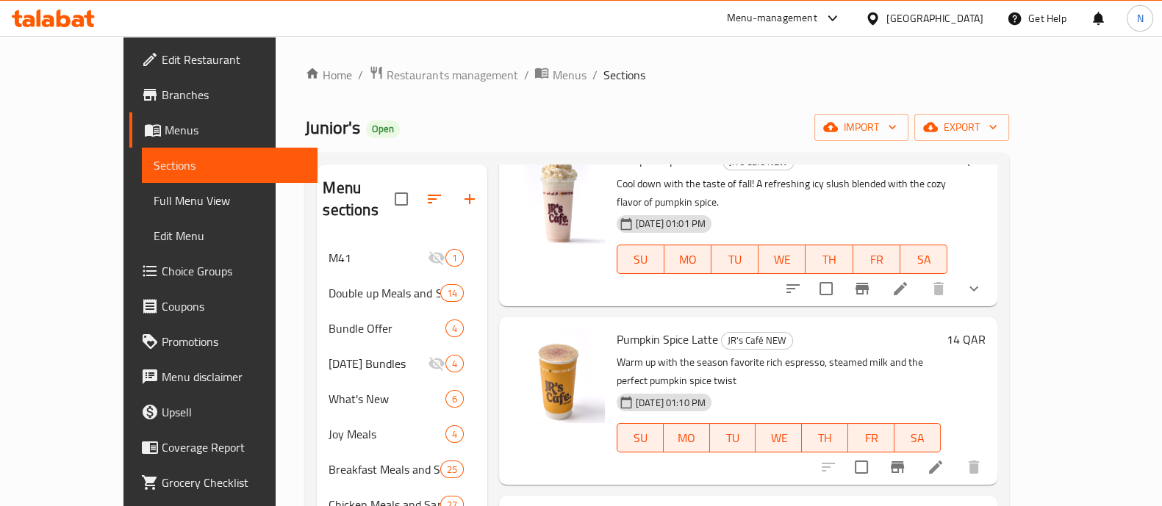
scroll to position [262, 0]
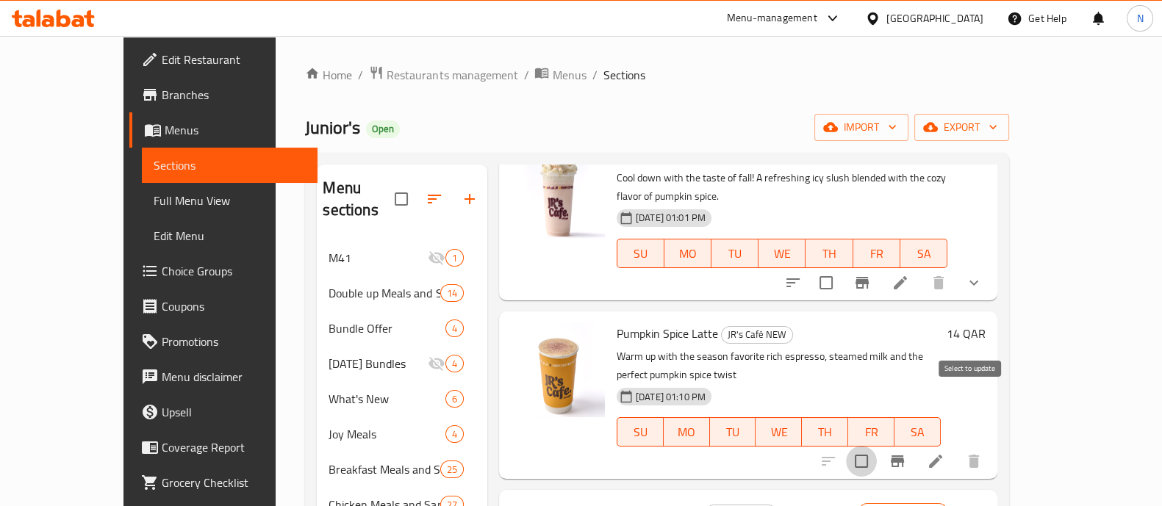
click at [877, 446] on input "checkbox" at bounding box center [861, 461] width 31 height 31
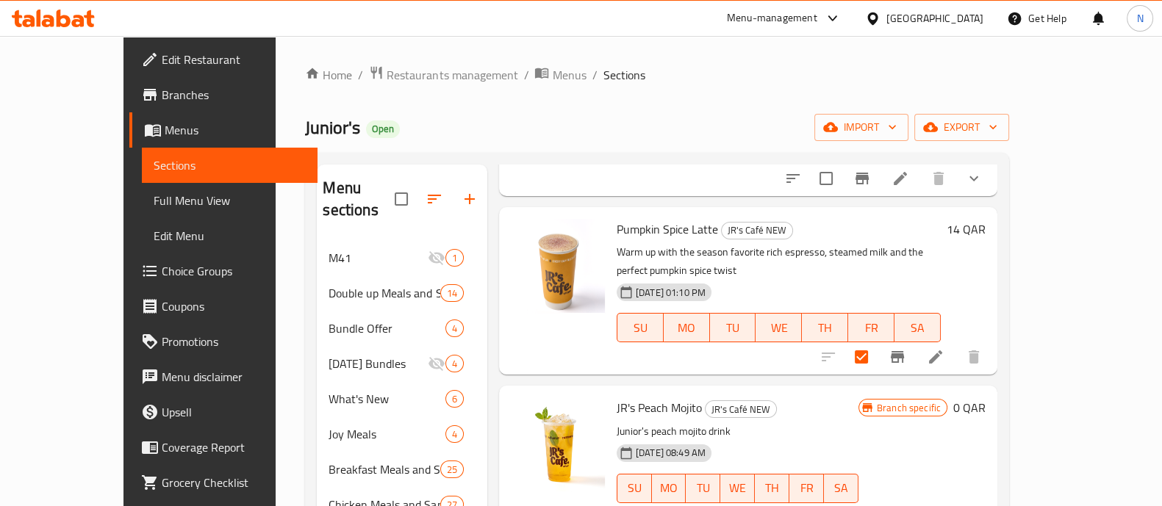
scroll to position [386, 0]
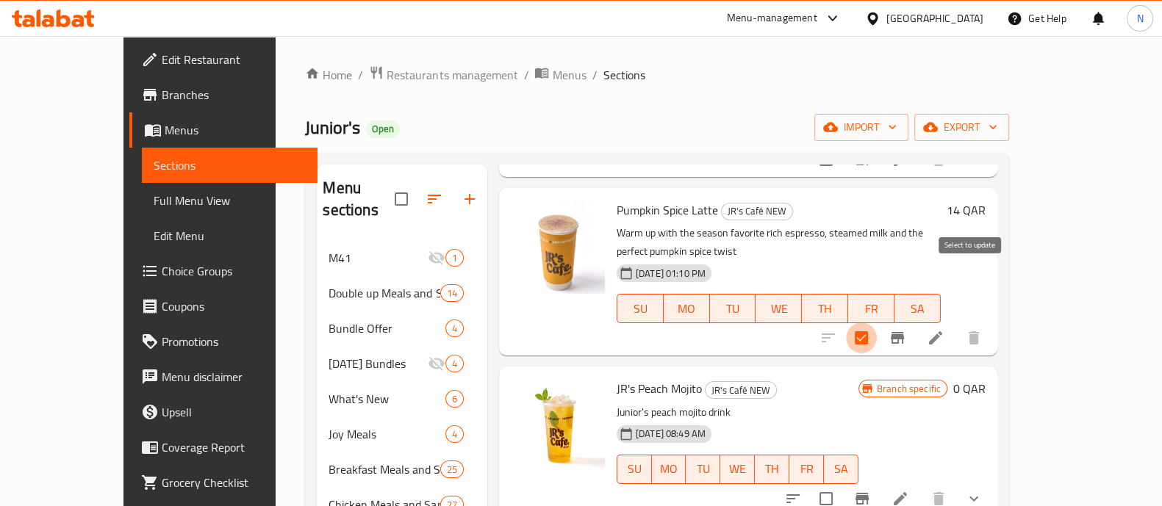
click at [877, 323] on input "checkbox" at bounding box center [861, 338] width 31 height 31
checkbox input "false"
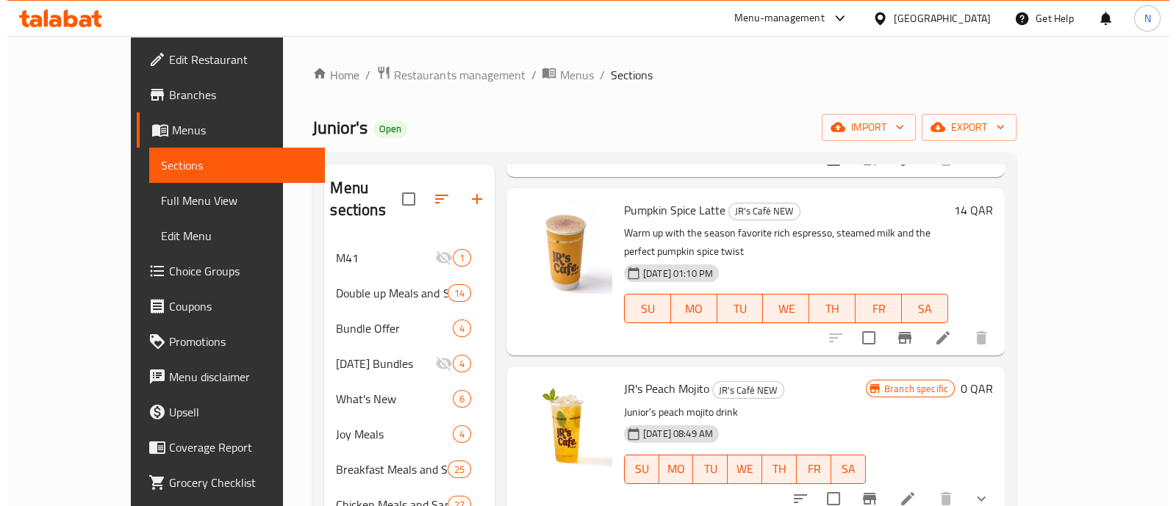
scroll to position [0, 0]
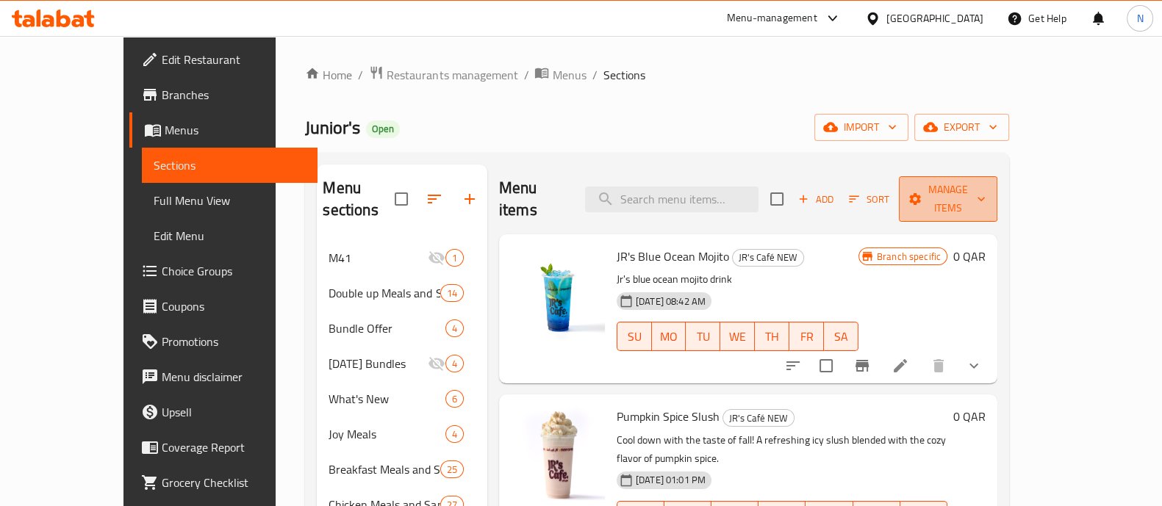
click at [986, 196] on span "Manage items" at bounding box center [948, 199] width 75 height 37
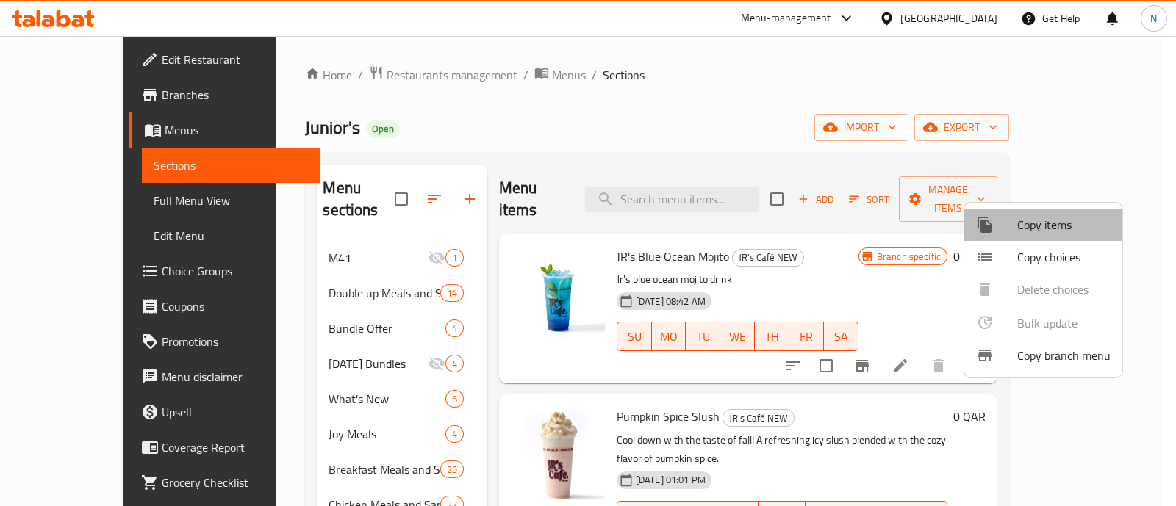
click at [1056, 228] on span "Copy items" at bounding box center [1063, 225] width 93 height 18
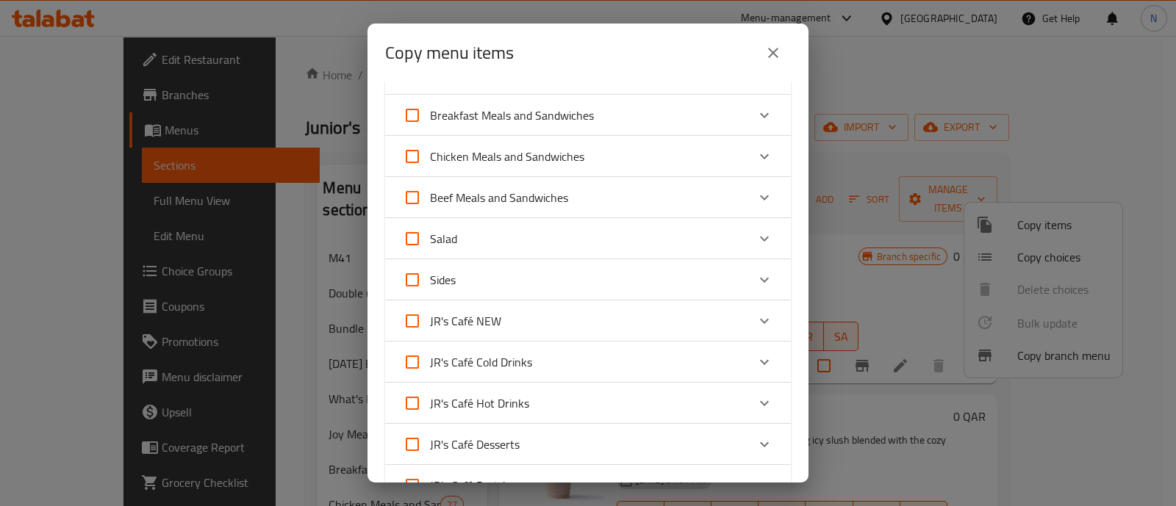
scroll to position [282, 0]
click at [495, 326] on span "JR's Café NEW" at bounding box center [465, 320] width 71 height 22
click at [430, 326] on input "JR's Café NEW" at bounding box center [412, 319] width 35 height 35
checkbox input "true"
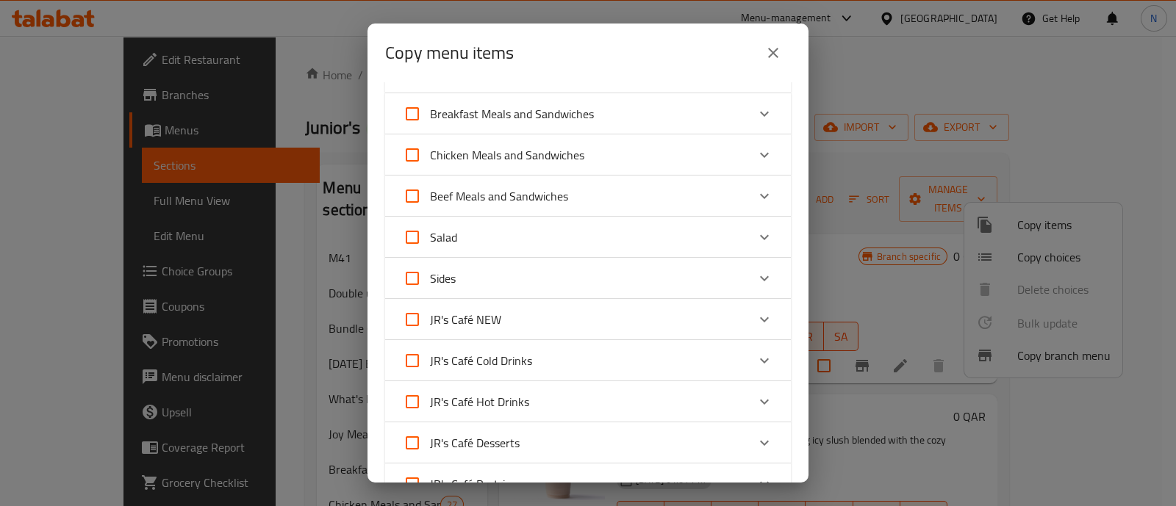
checkbox input "true"
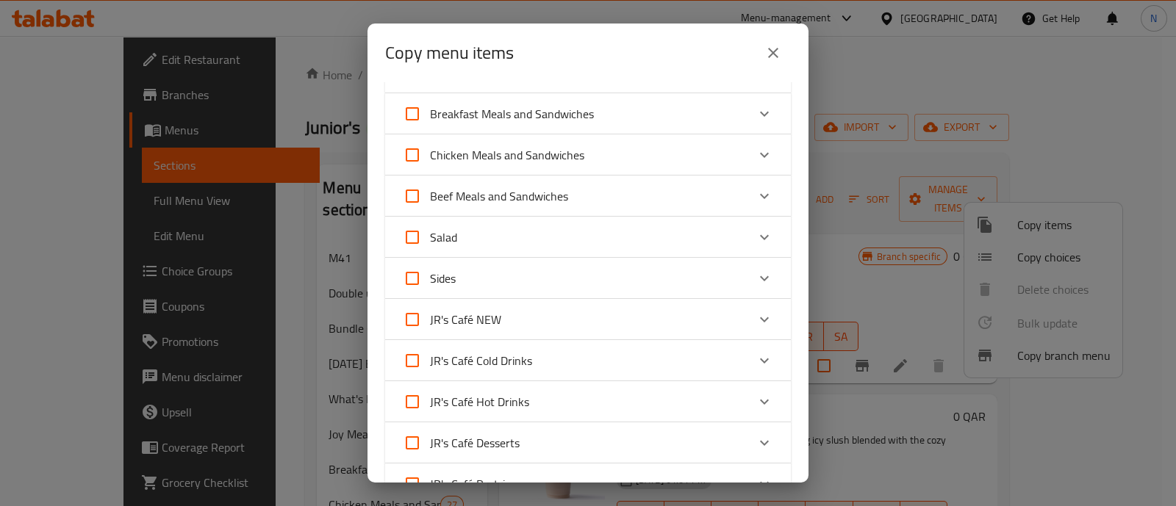
checkbox input "true"
click at [495, 326] on span "JR's Café NEW" at bounding box center [465, 320] width 71 height 22
click at [430, 326] on input "JR's Café NEW" at bounding box center [412, 319] width 35 height 35
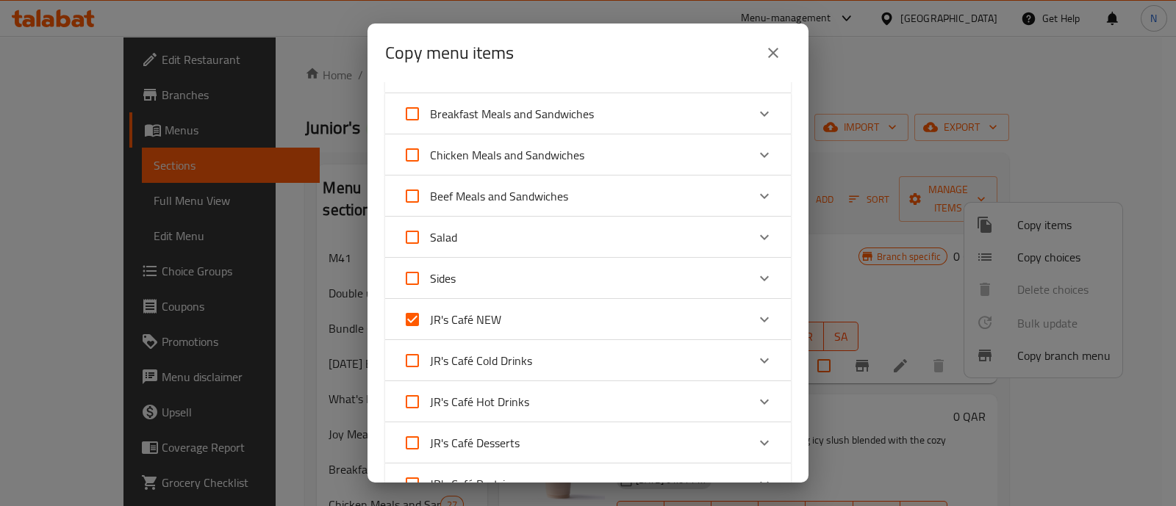
checkbox input "false"
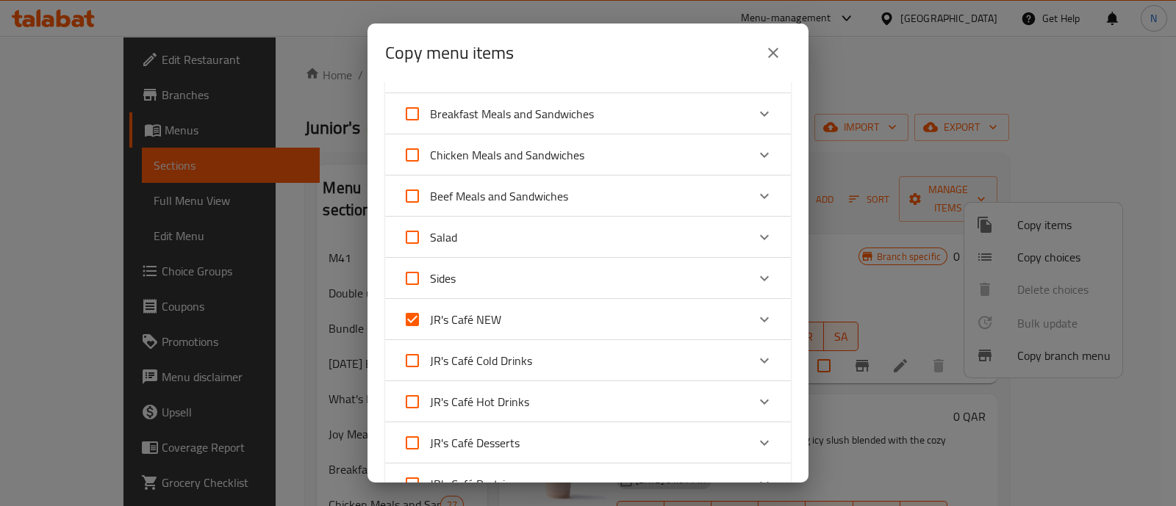
checkbox input "false"
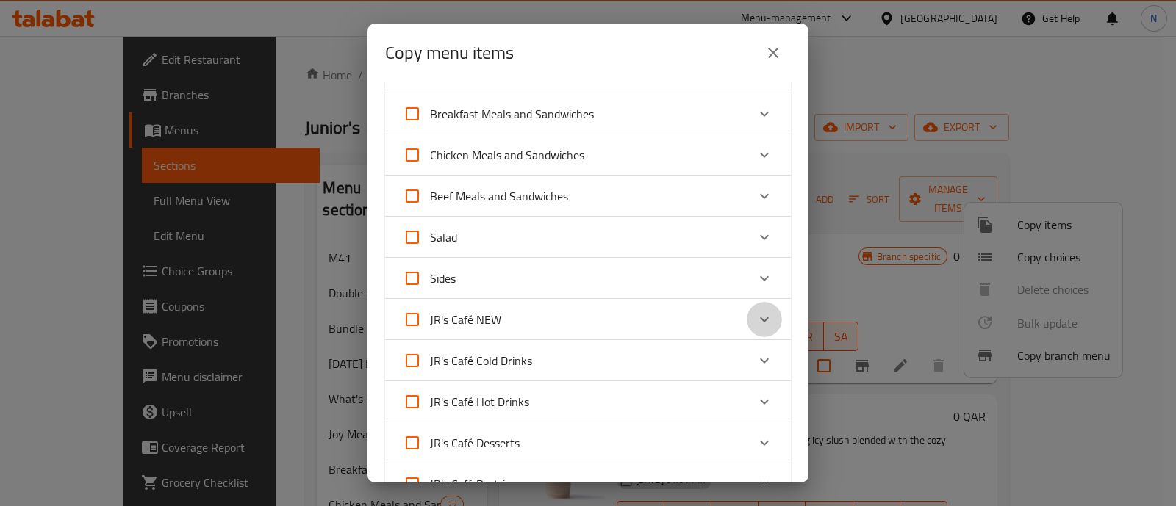
click at [756, 313] on icon "Expand" at bounding box center [765, 320] width 18 height 18
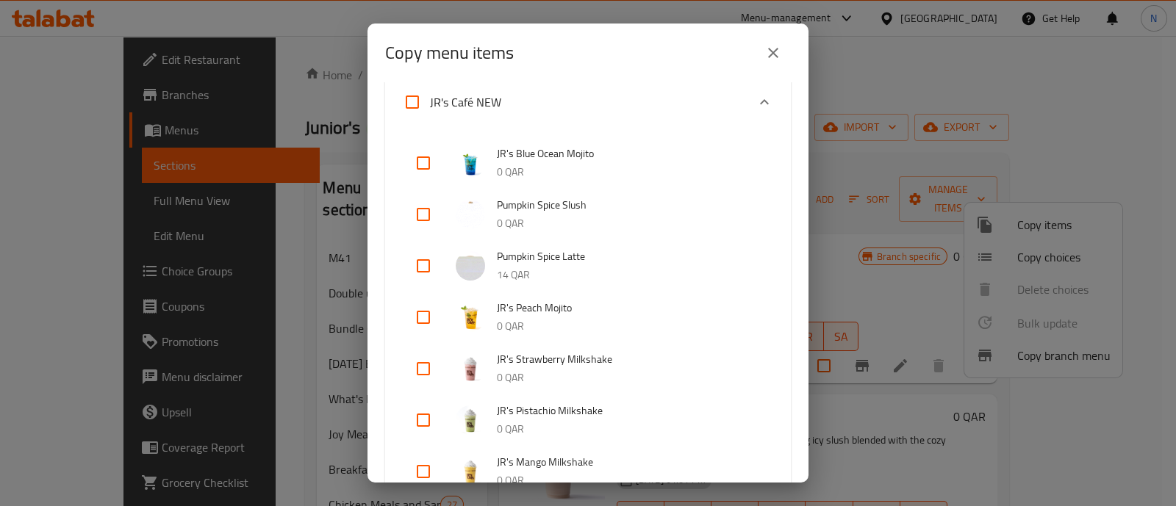
scroll to position [520, 0]
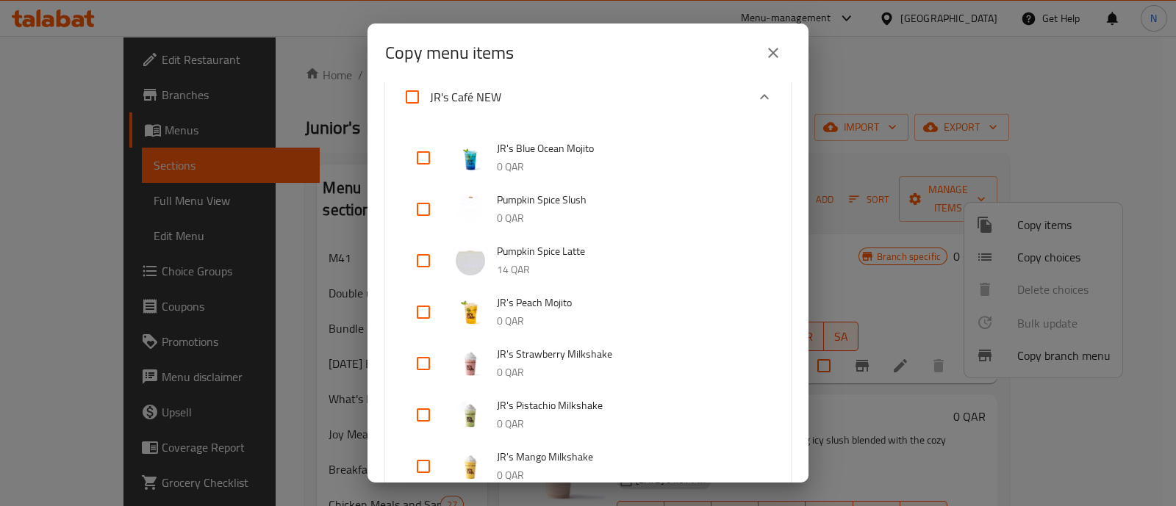
click at [426, 265] on input "checkbox" at bounding box center [423, 260] width 35 height 35
checkbox input "true"
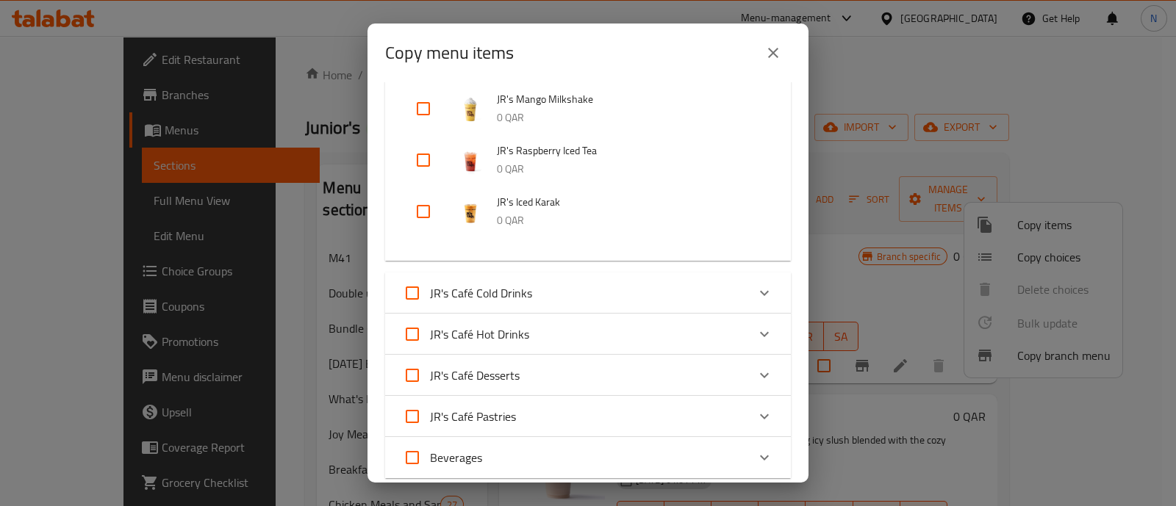
scroll to position [880, 0]
click at [412, 330] on input "JR's Café Hot Drinks" at bounding box center [412, 332] width 35 height 35
checkbox input "true"
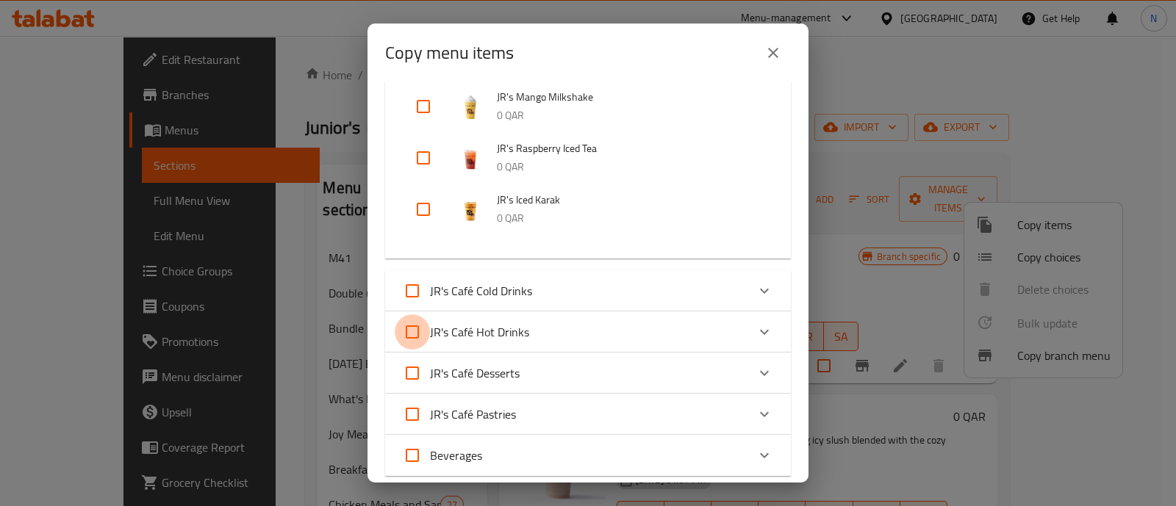
checkbox input "true"
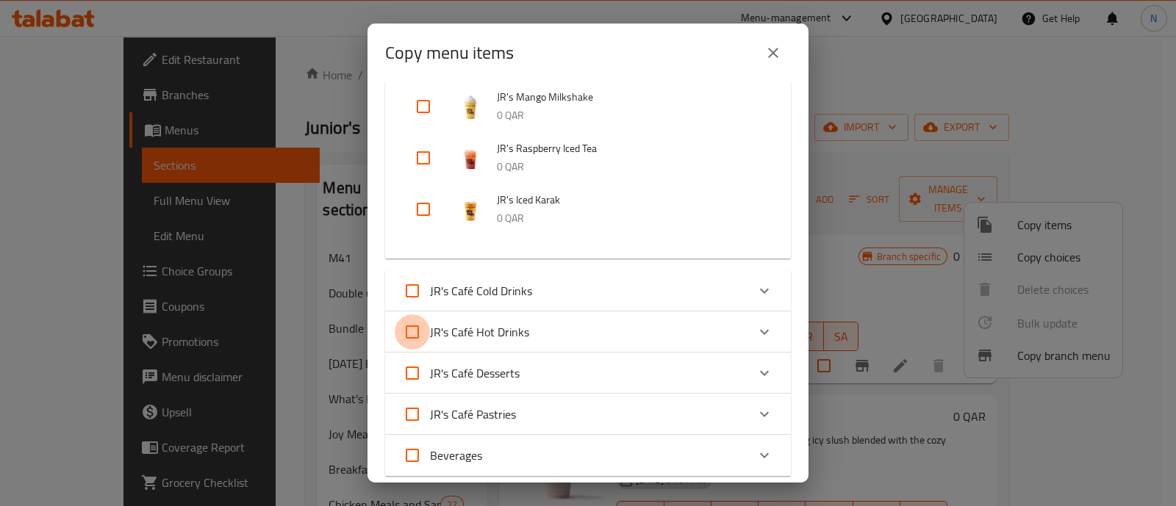
checkbox input "true"
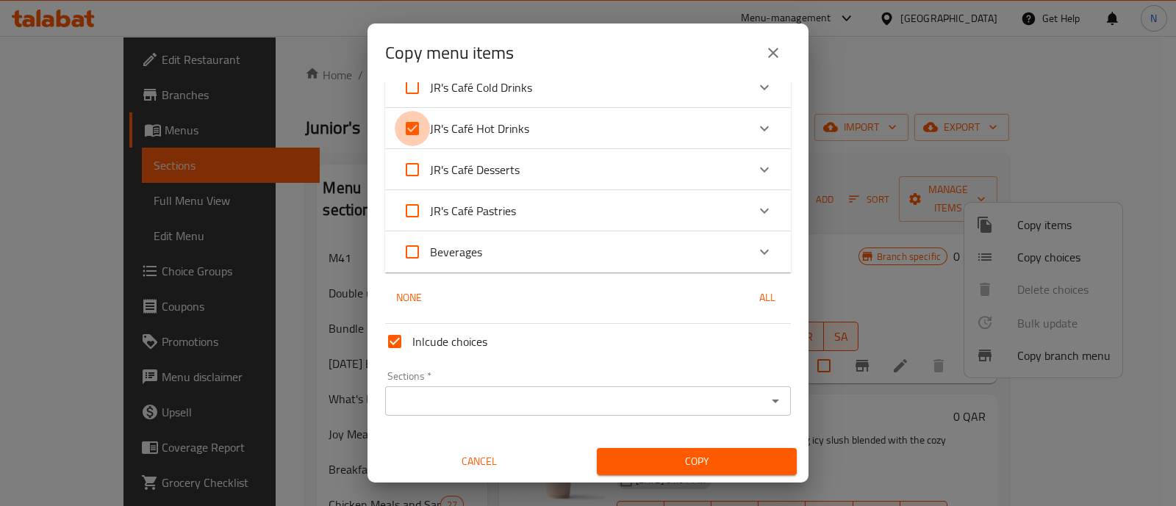
click at [418, 129] on input "JR's Café Hot Drinks" at bounding box center [412, 128] width 35 height 35
checkbox input "false"
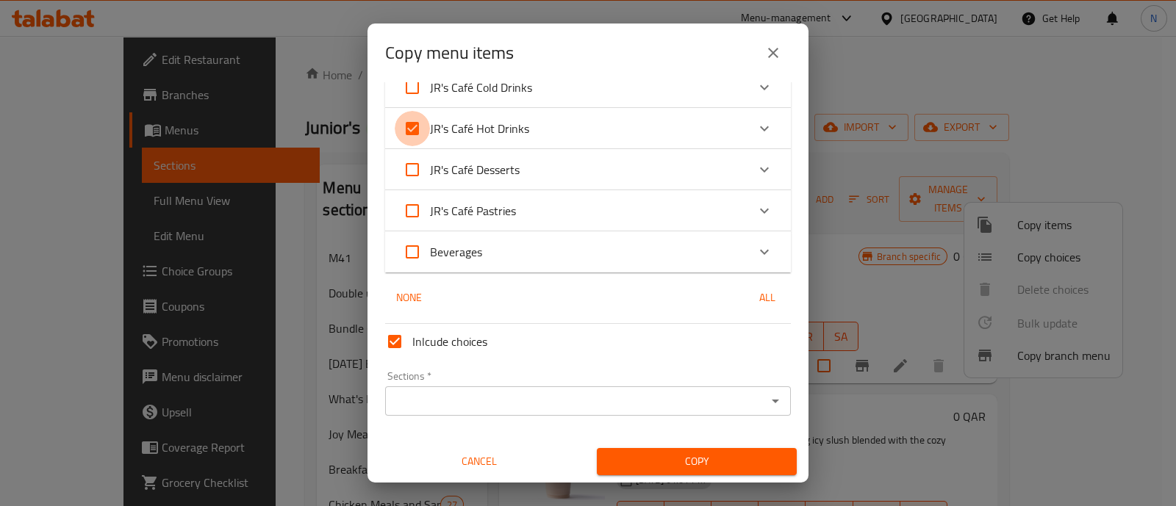
checkbox input "false"
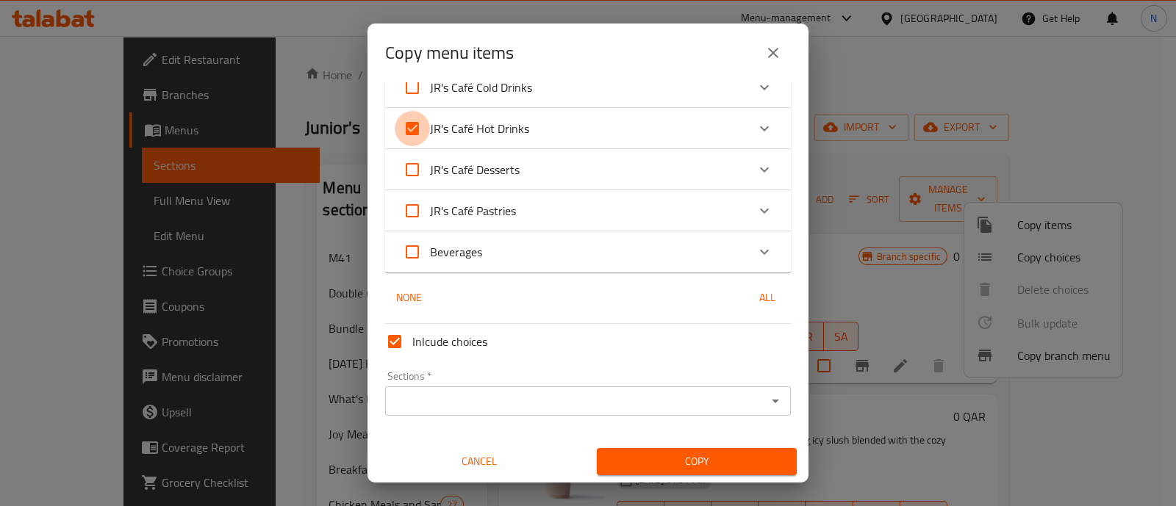
checkbox input "false"
click at [552, 398] on input "Sections   *" at bounding box center [576, 401] width 373 height 21
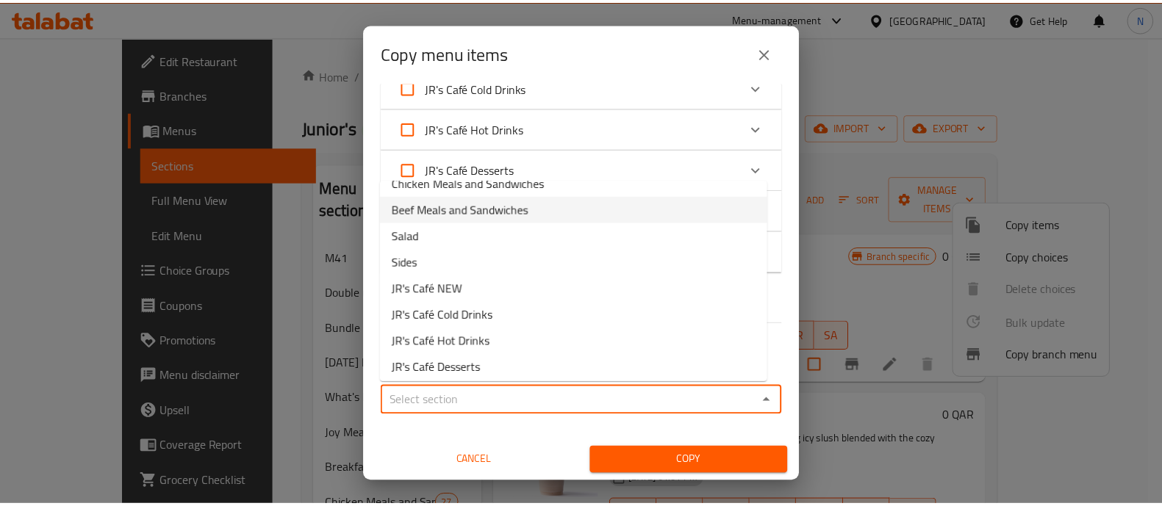
scroll to position [202, 0]
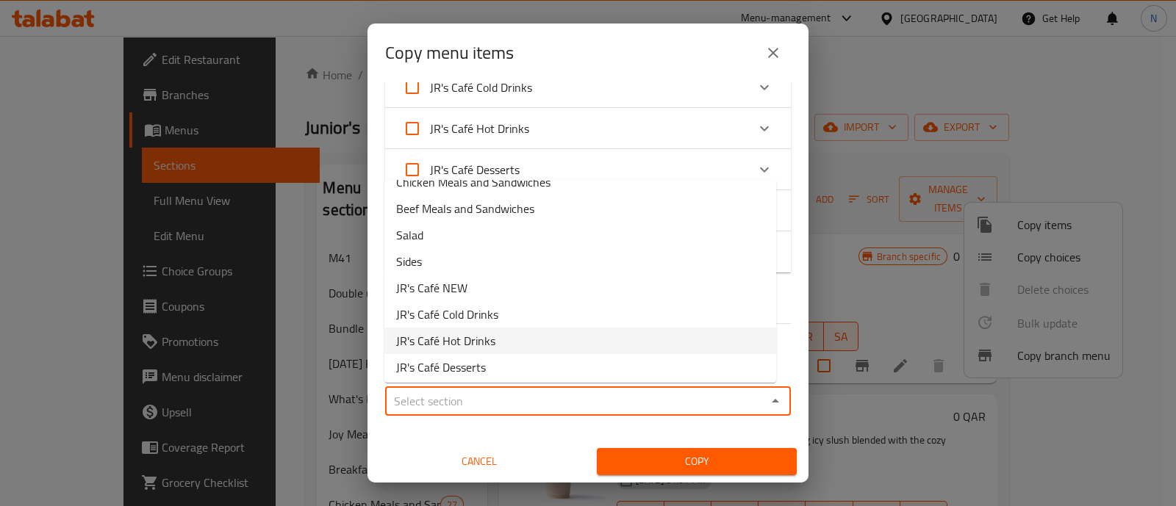
click at [513, 336] on li "JR's Café Hot Drinks" at bounding box center [580, 341] width 392 height 26
type input "JR's Café Hot Drinks"
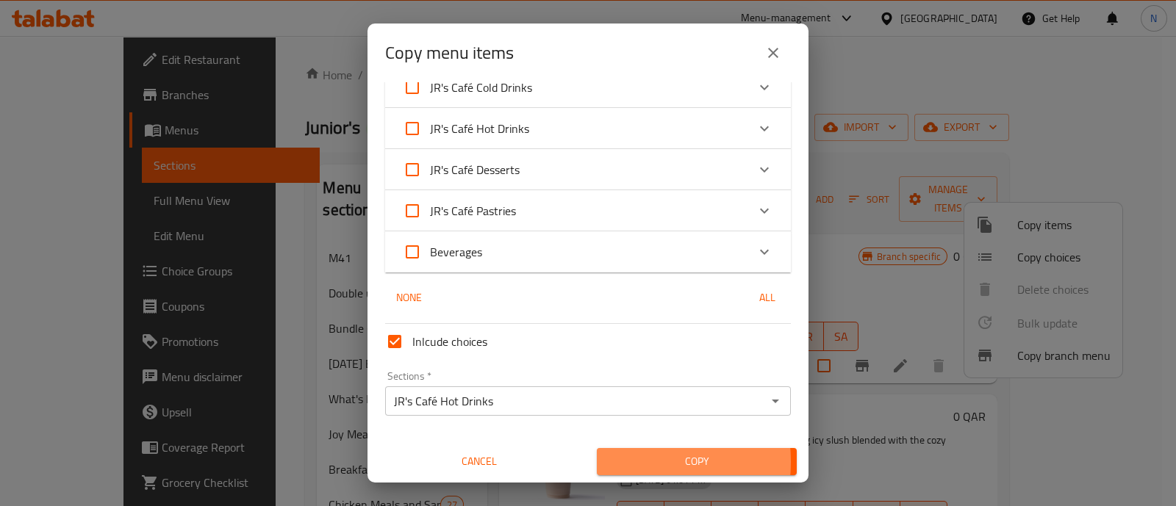
click at [614, 462] on span "Copy" at bounding box center [697, 462] width 176 height 18
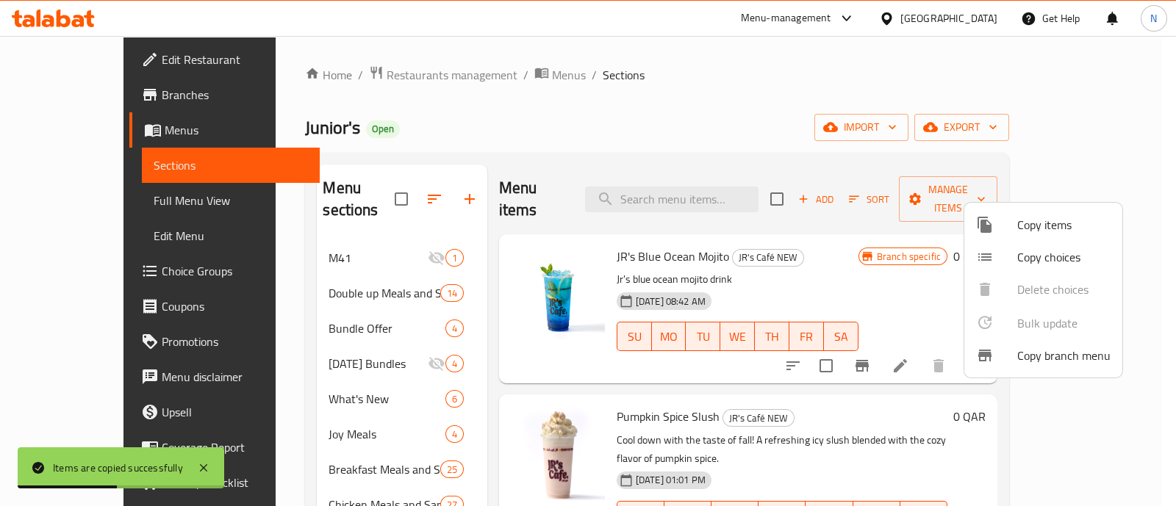
click at [307, 416] on div at bounding box center [588, 253] width 1176 height 506
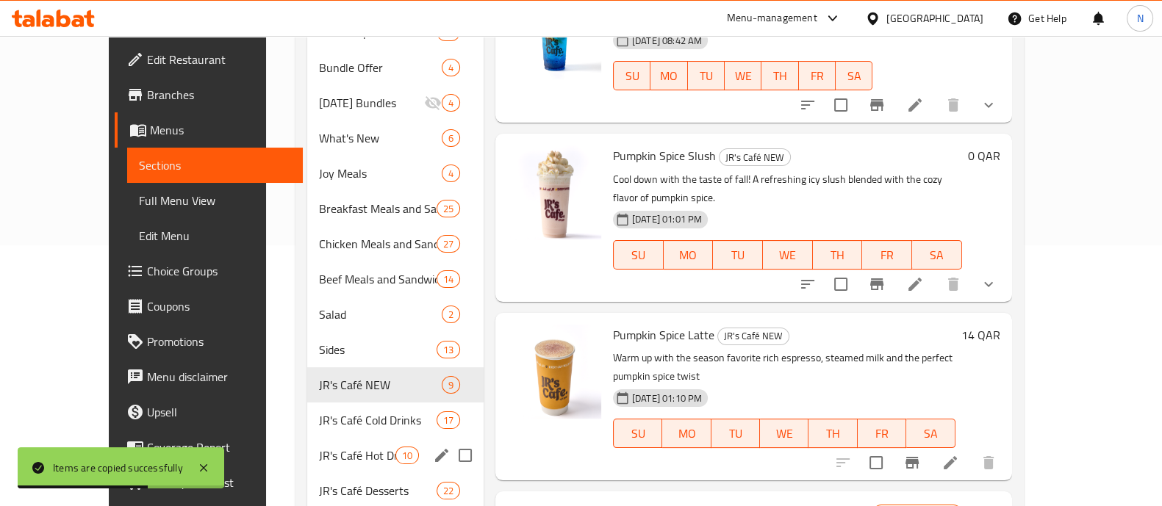
scroll to position [264, 0]
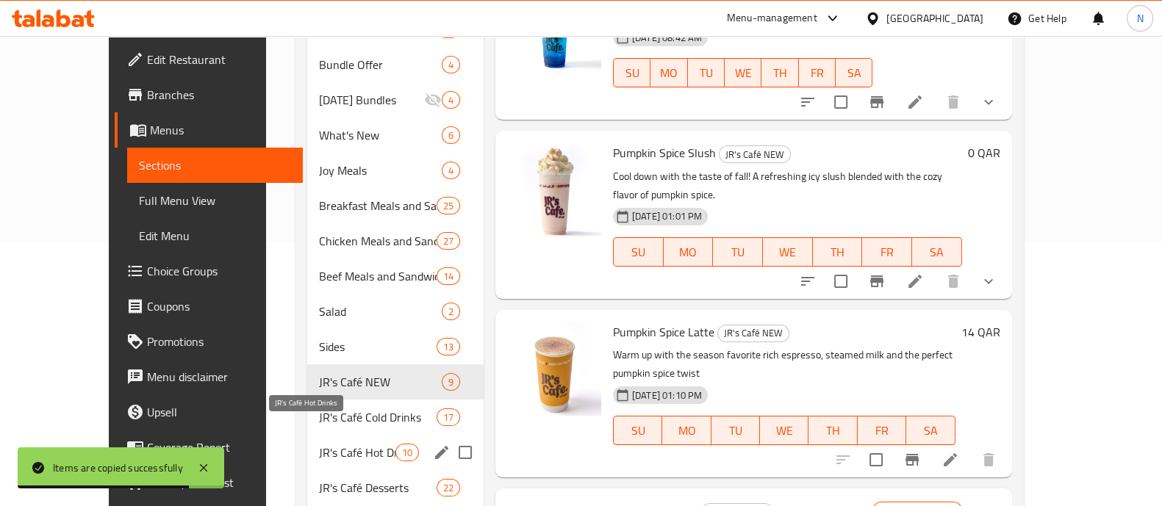
click at [319, 444] on span "JR's Café Hot Drinks" at bounding box center [357, 453] width 76 height 18
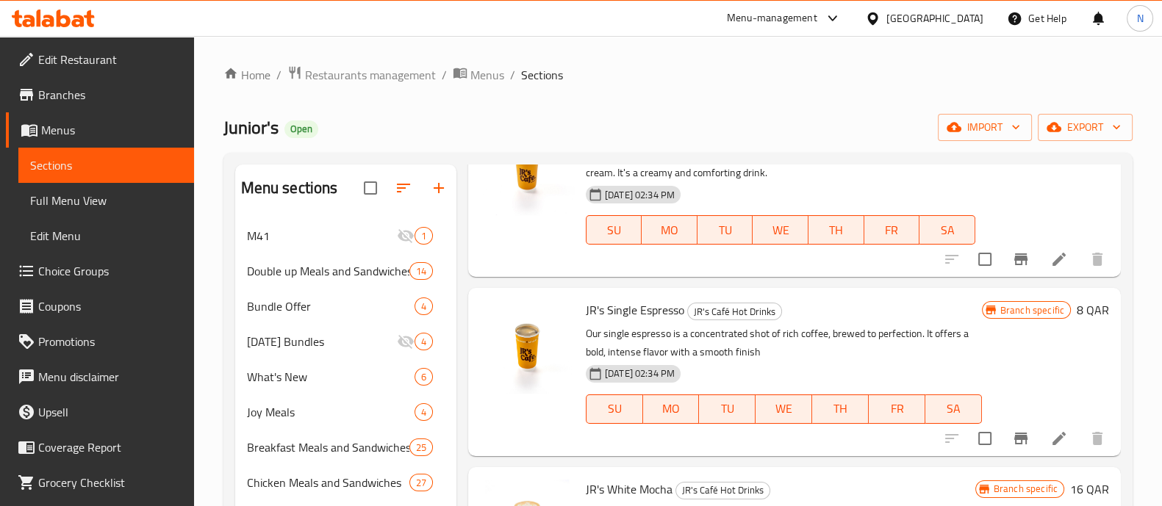
scroll to position [1129, 0]
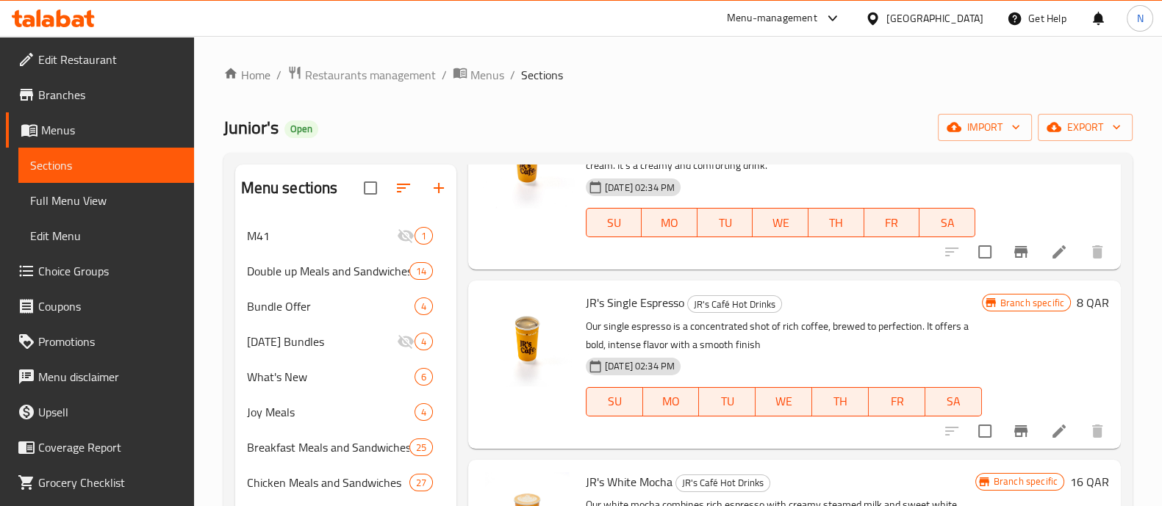
click at [720, 322] on p "Our single espresso is a concentrated shot of rich coffee, brewed to perfection…" at bounding box center [784, 336] width 396 height 37
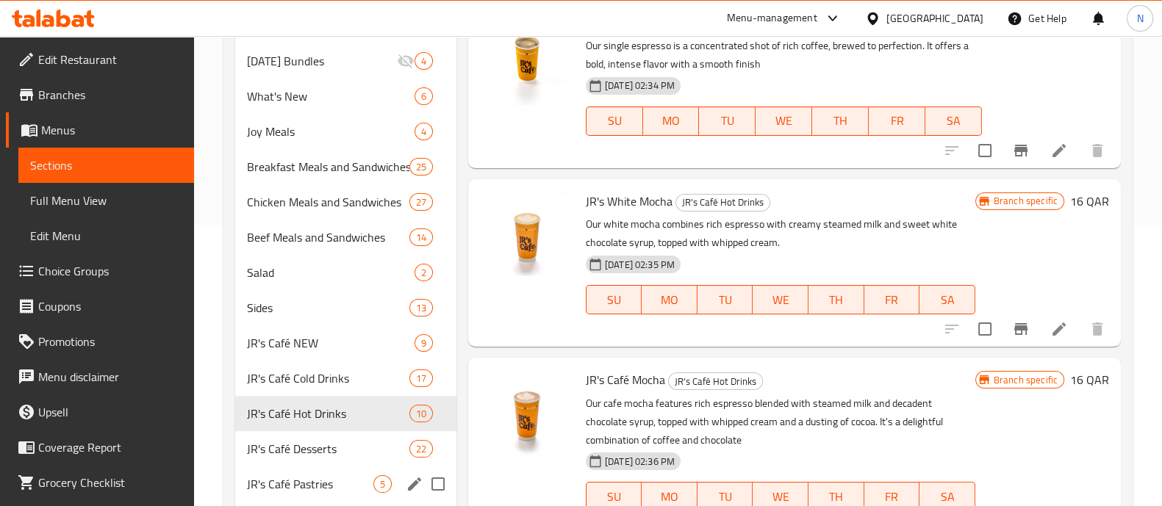
scroll to position [279, 0]
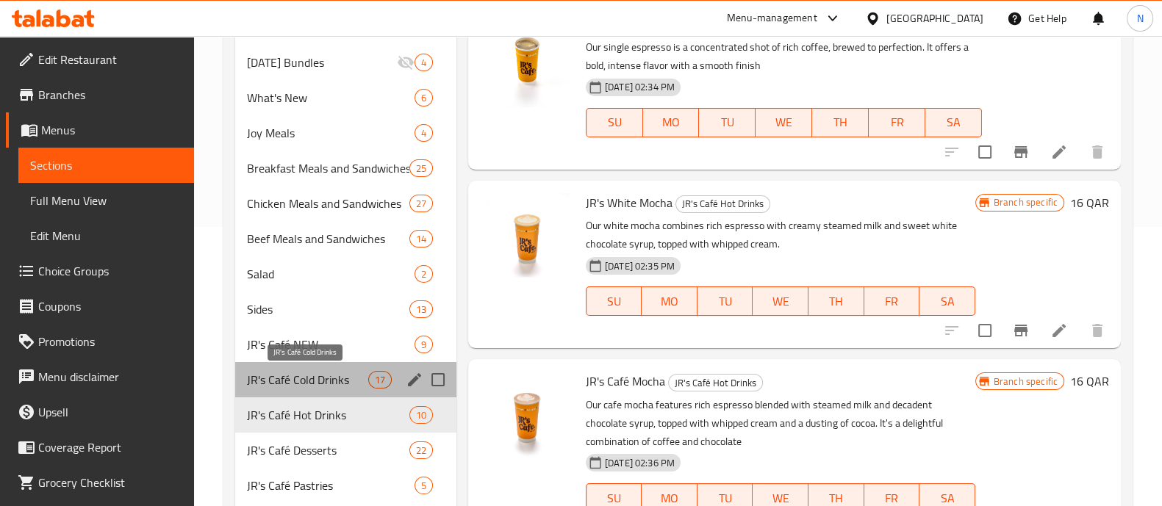
click at [318, 371] on span "JR's Café Cold Drinks" at bounding box center [307, 380] width 121 height 18
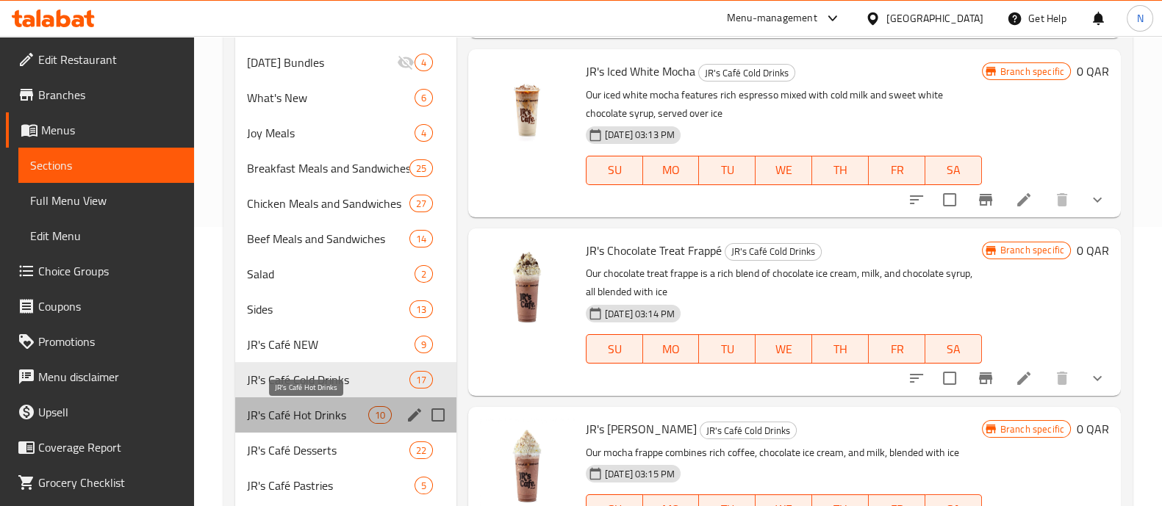
click at [309, 421] on span "JR's Café Hot Drinks" at bounding box center [307, 416] width 121 height 18
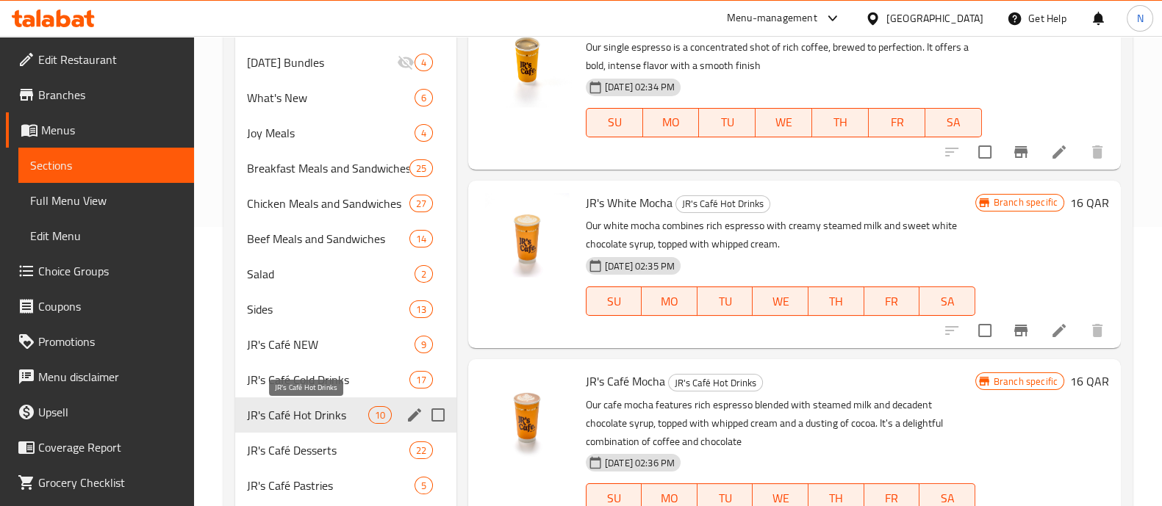
click at [309, 421] on span "JR's Café Hot Drinks" at bounding box center [307, 416] width 121 height 18
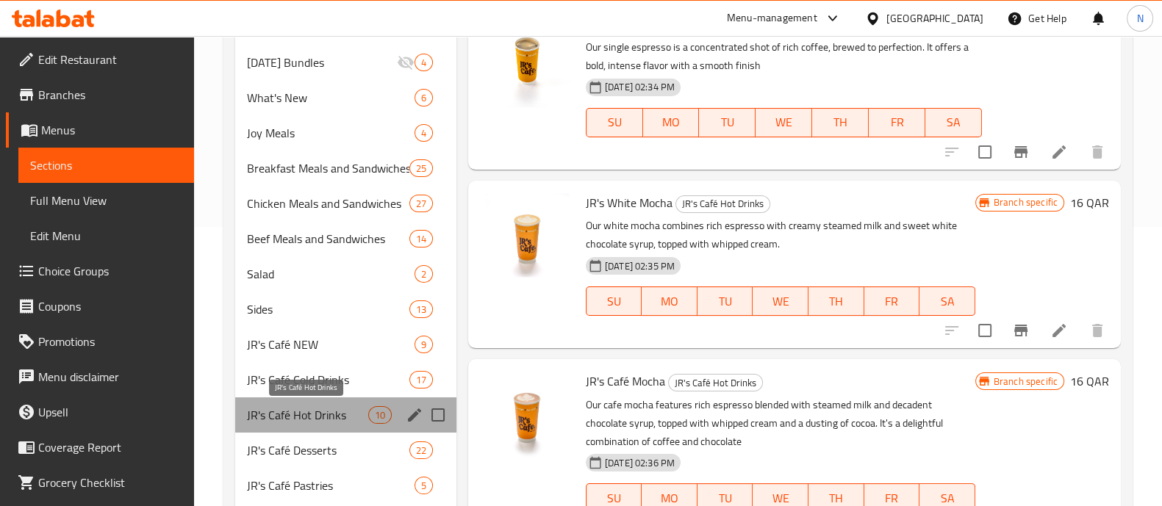
click at [309, 421] on span "JR's Café Hot Drinks" at bounding box center [307, 416] width 121 height 18
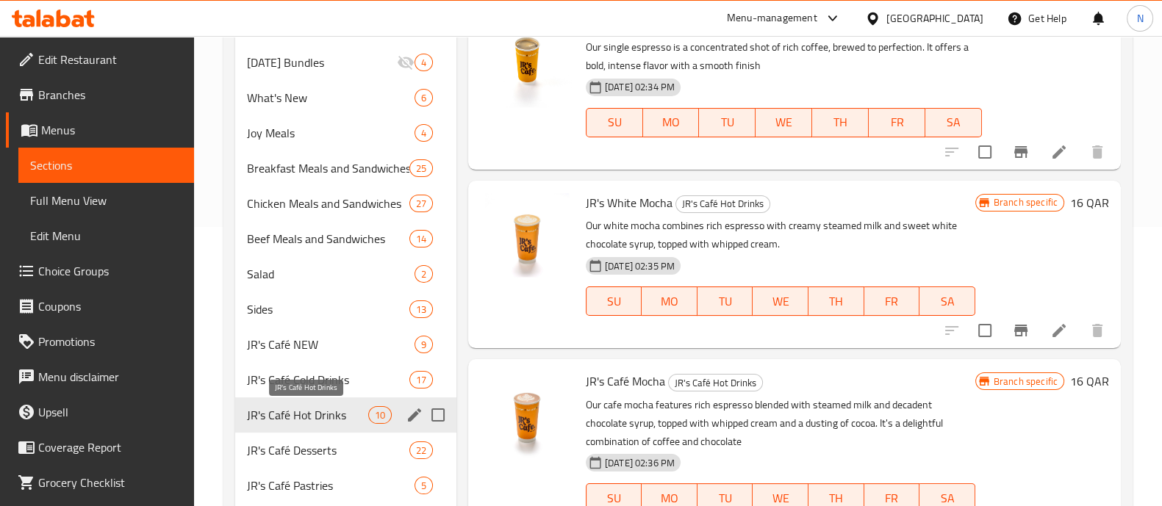
click at [309, 421] on span "JR's Café Hot Drinks" at bounding box center [307, 416] width 121 height 18
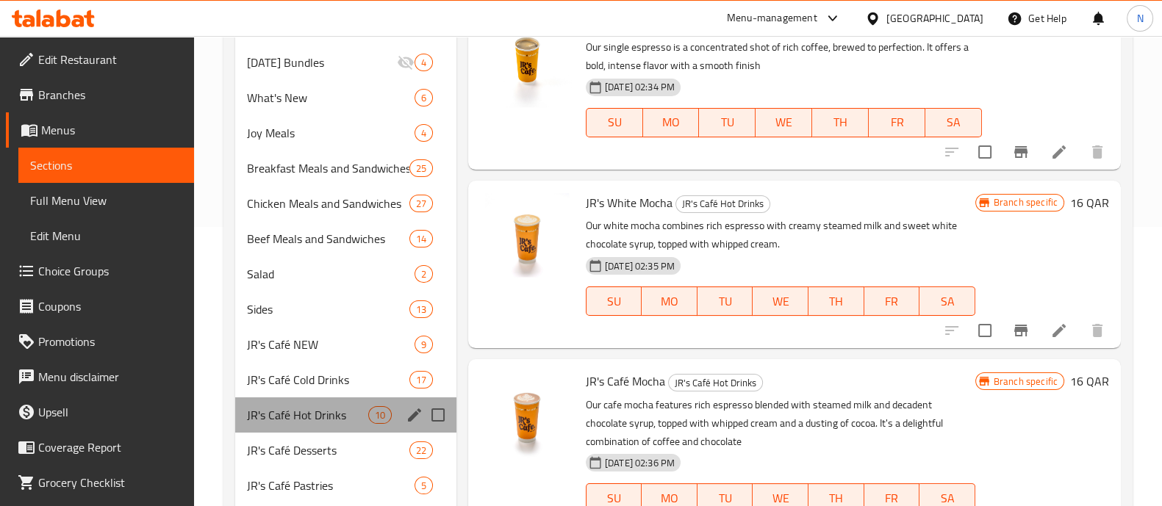
click at [305, 424] on div "JR's Café Hot Drinks 10" at bounding box center [345, 415] width 221 height 35
drag, startPoint x: 305, startPoint y: 424, endPoint x: 321, endPoint y: 414, distance: 19.2
click at [321, 414] on div "JR's Café Hot Drinks 10" at bounding box center [345, 415] width 221 height 35
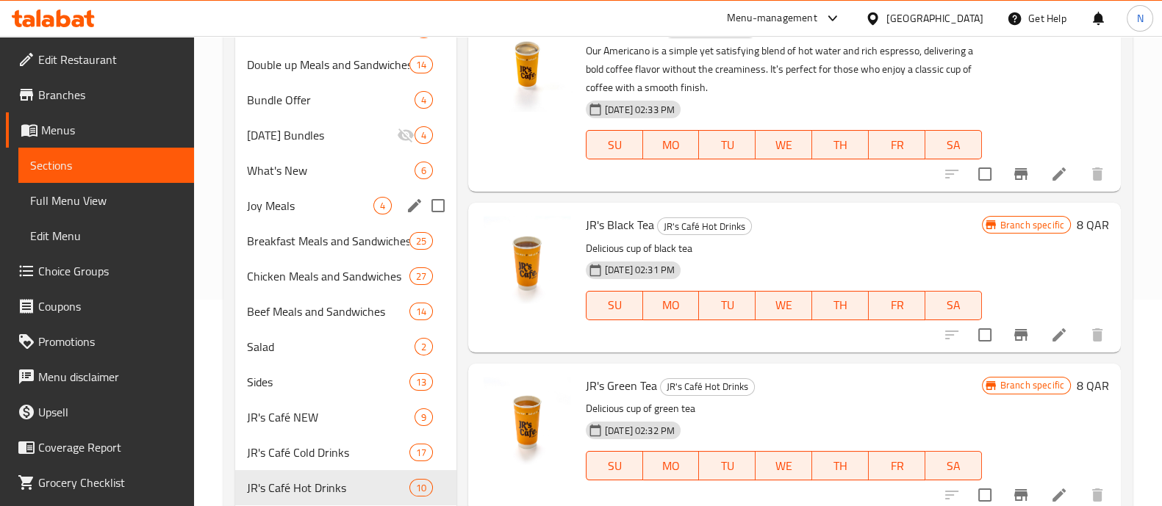
scroll to position [207, 0]
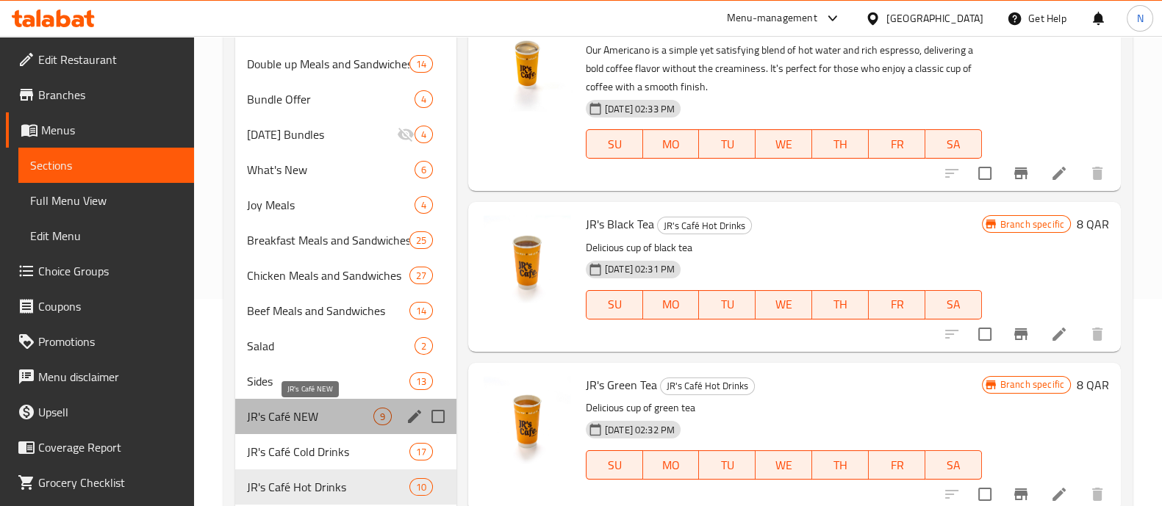
click at [303, 408] on span "JR's Café NEW" at bounding box center [310, 417] width 126 height 18
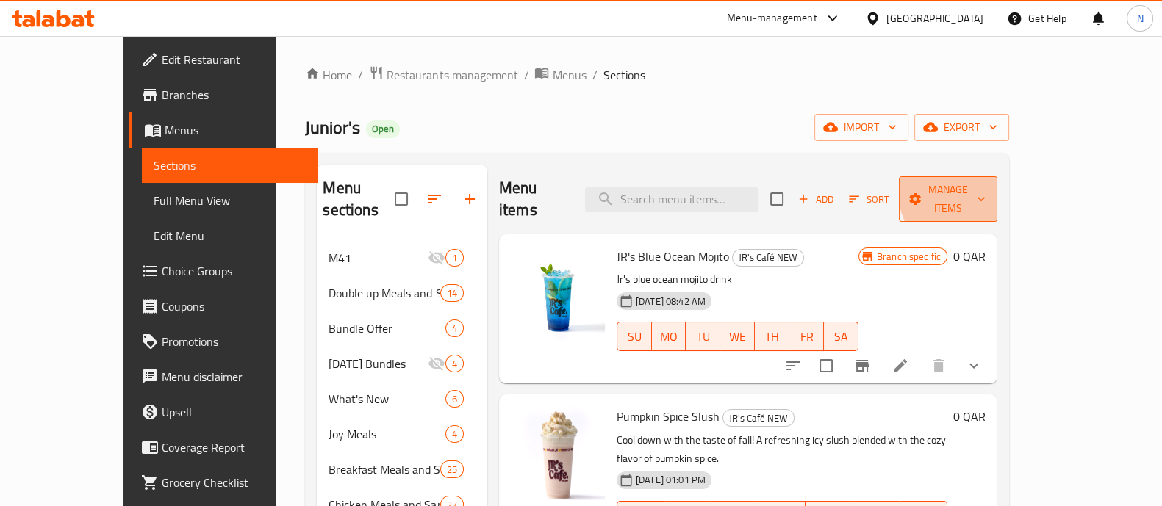
click at [986, 182] on span "Manage items" at bounding box center [948, 199] width 75 height 37
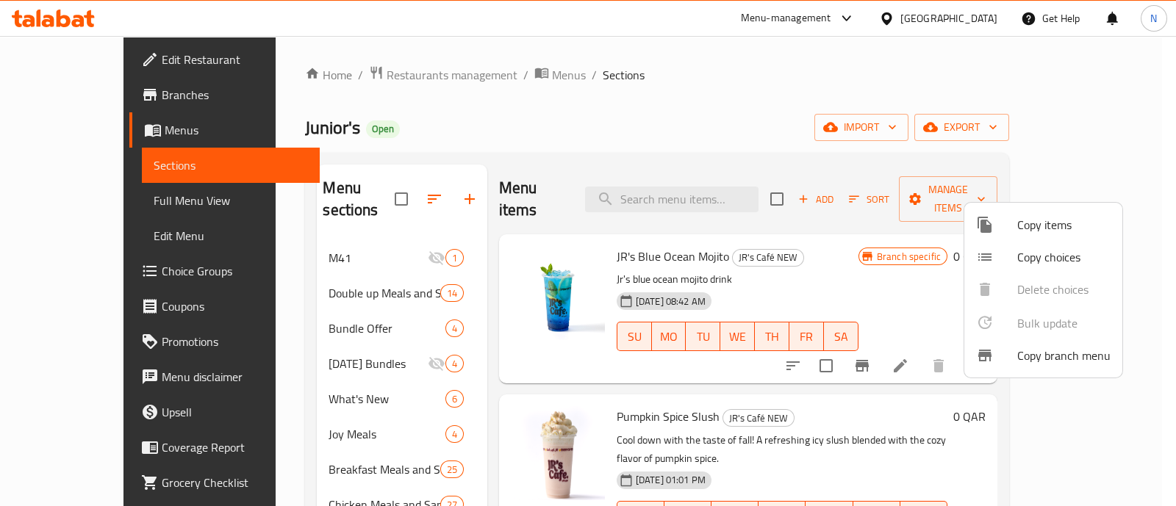
click at [1046, 226] on span "Copy items" at bounding box center [1063, 225] width 93 height 18
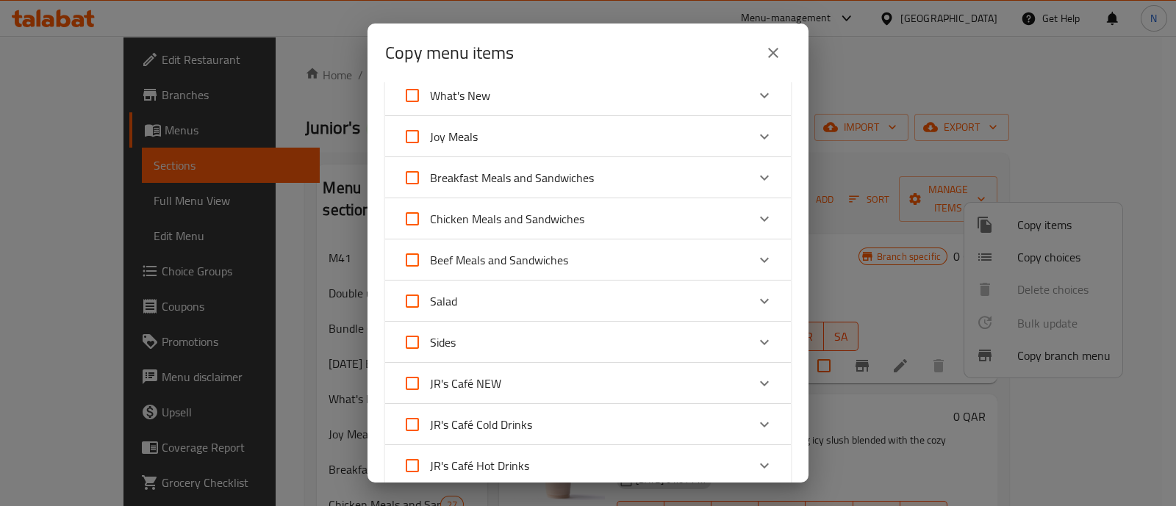
scroll to position [224, 0]
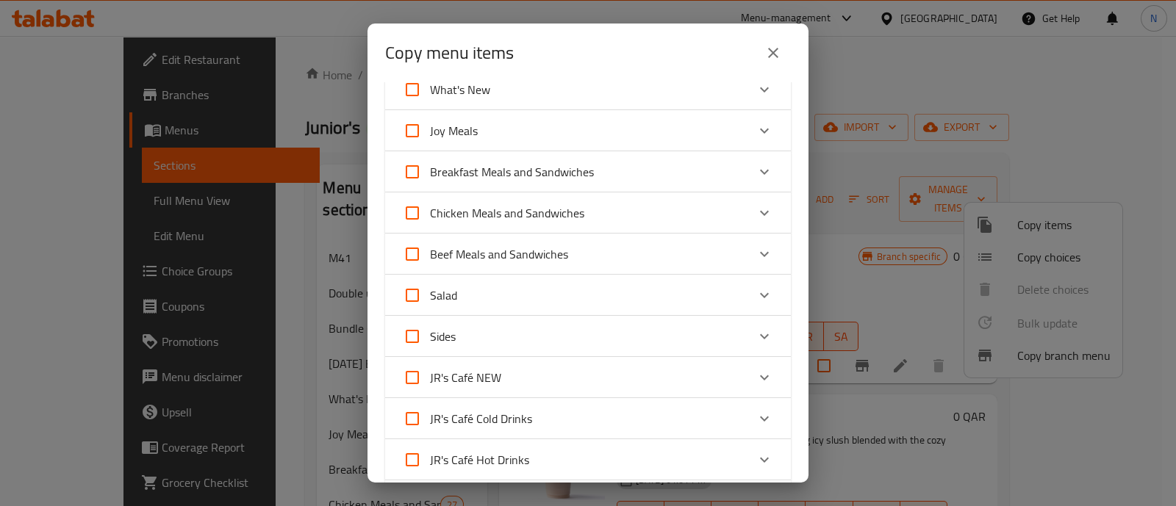
click at [516, 380] on div "JR's Café NEW" at bounding box center [575, 377] width 344 height 35
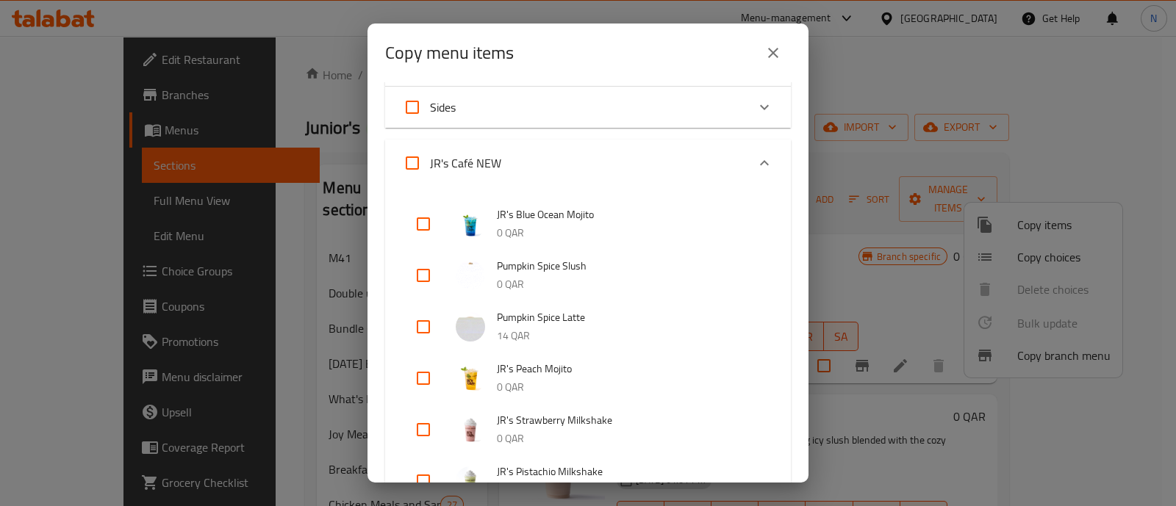
scroll to position [455, 0]
click at [423, 267] on input "checkbox" at bounding box center [423, 274] width 35 height 35
checkbox input "true"
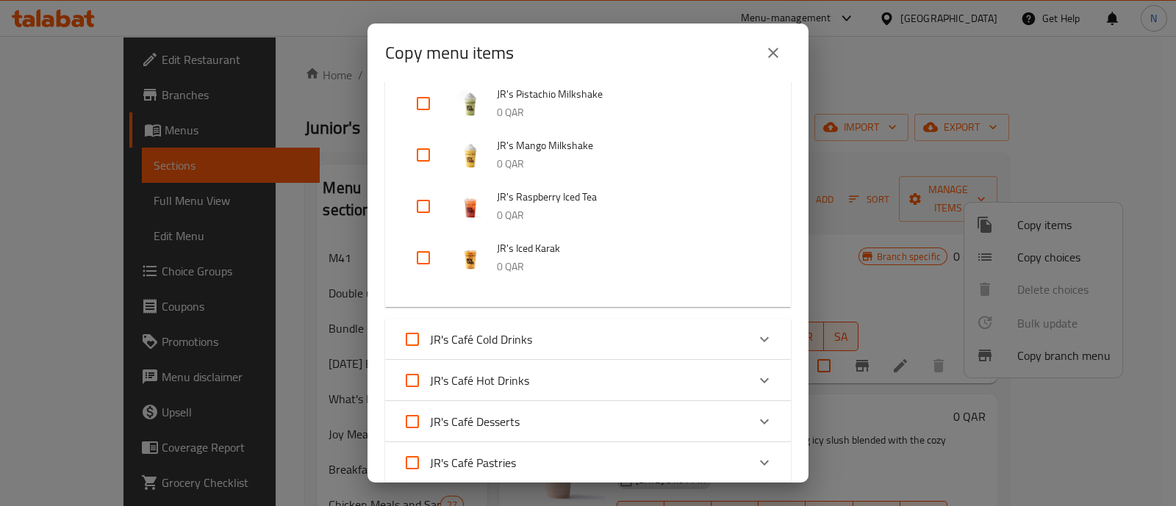
scroll to position [1084, 0]
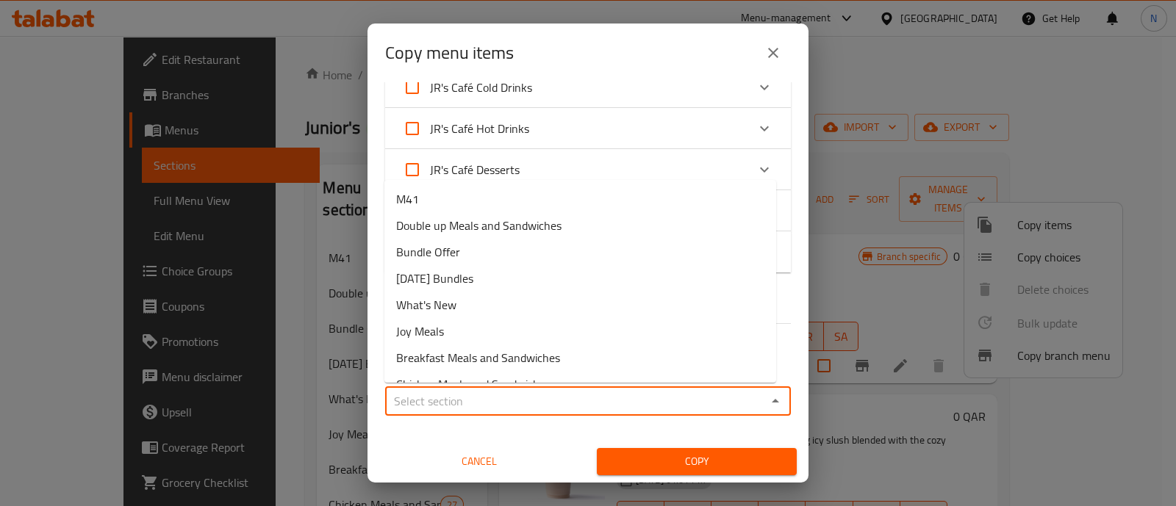
click at [569, 407] on input "Sections   *" at bounding box center [576, 401] width 373 height 21
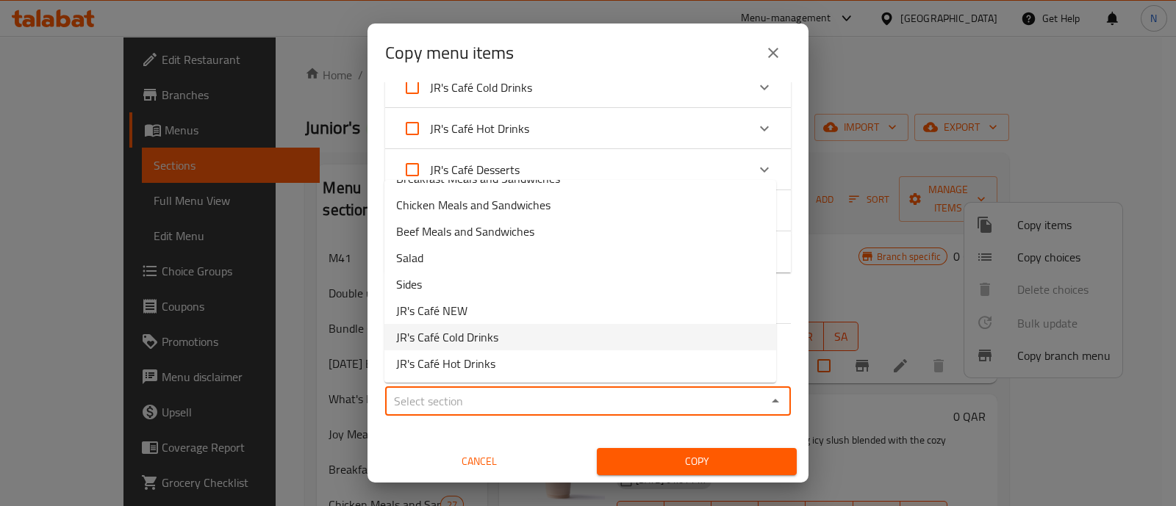
click at [555, 340] on li "JR's Café Cold Drinks" at bounding box center [580, 337] width 392 height 26
type input "JR's Café Cold Drinks"
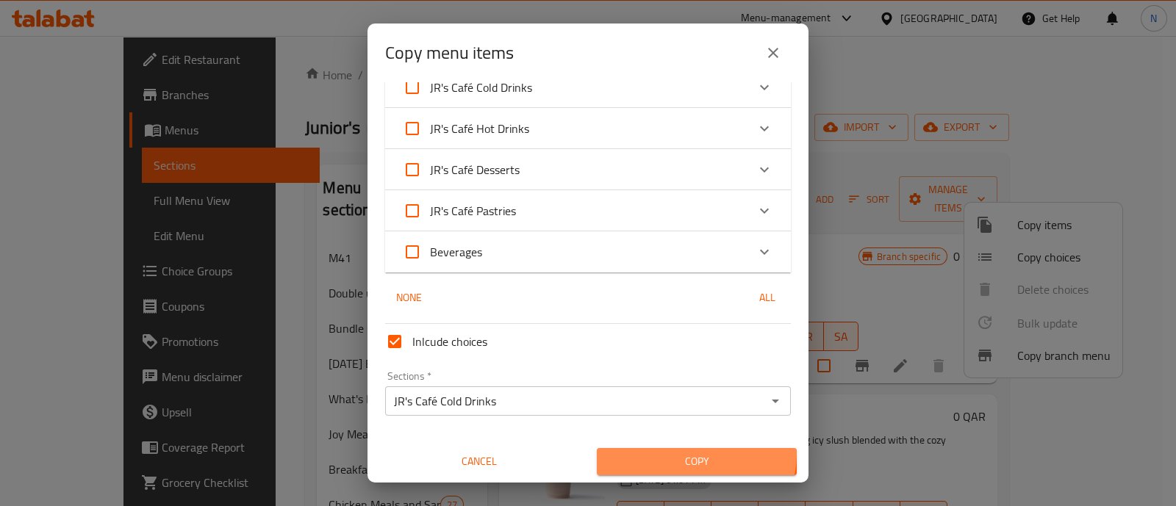
click at [688, 454] on span "Copy" at bounding box center [697, 462] width 176 height 18
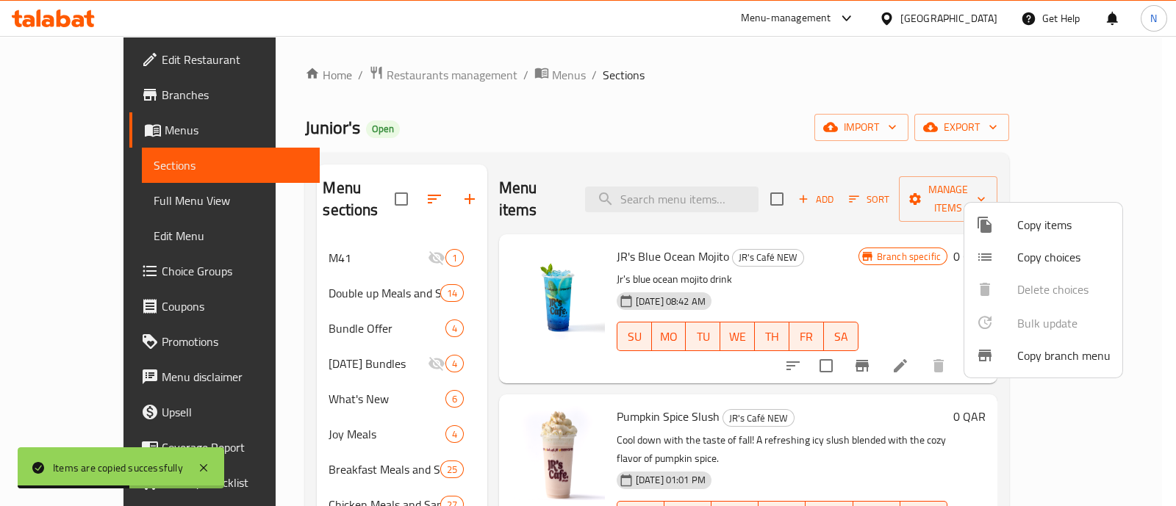
click at [405, 412] on div at bounding box center [588, 253] width 1176 height 506
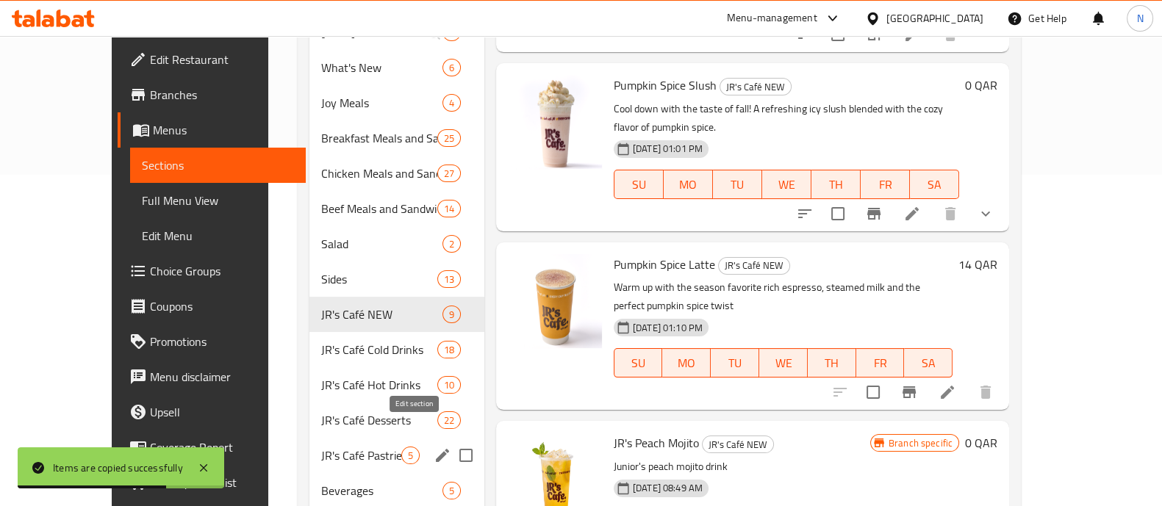
scroll to position [358, 0]
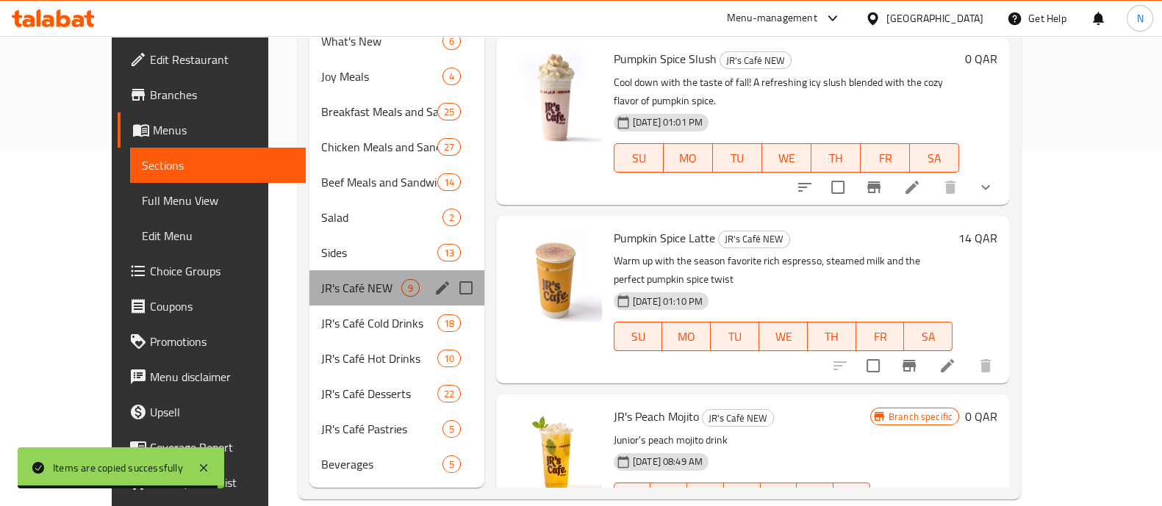
click at [334, 281] on div "JR's Café NEW 9" at bounding box center [396, 288] width 175 height 35
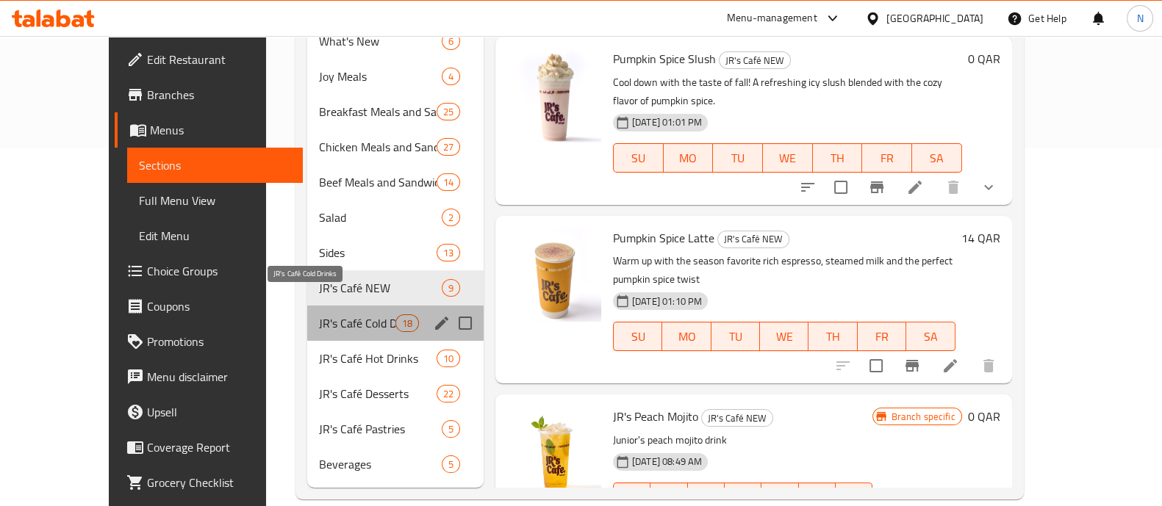
click at [334, 315] on span "JR's Café Cold Drinks" at bounding box center [357, 324] width 76 height 18
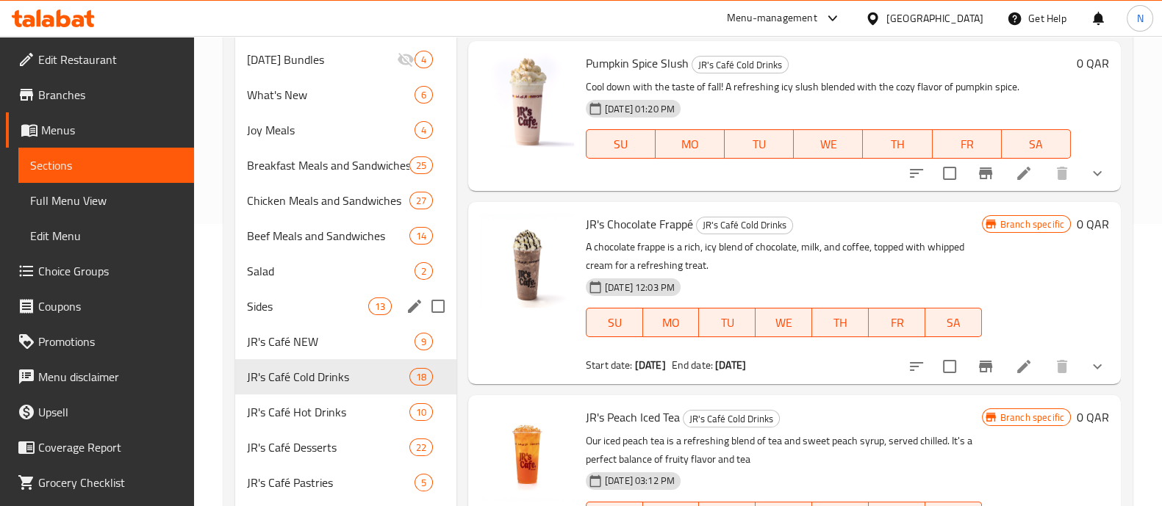
scroll to position [318, 0]
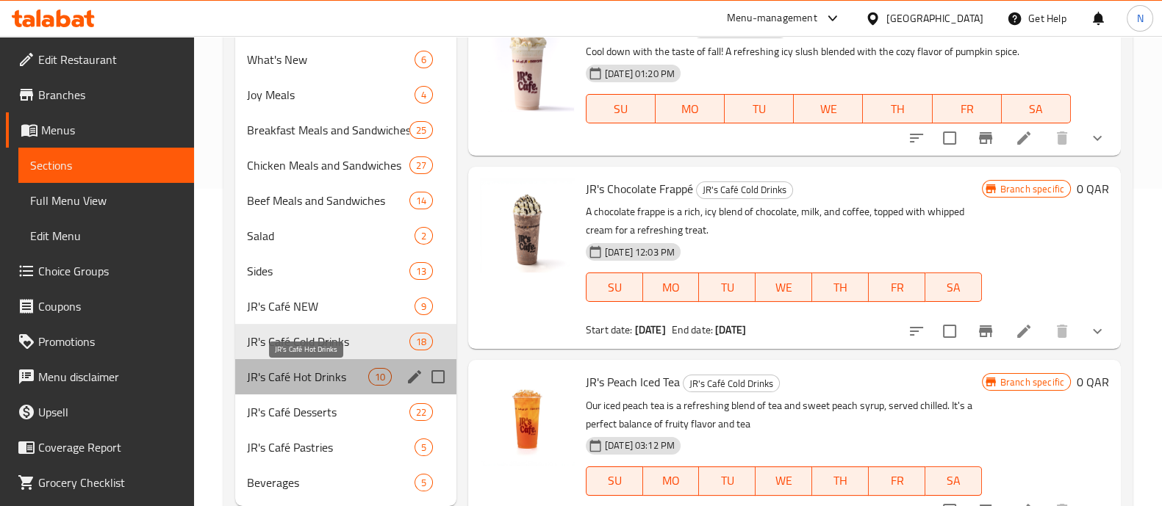
click at [307, 377] on span "JR's Café Hot Drinks" at bounding box center [307, 377] width 121 height 18
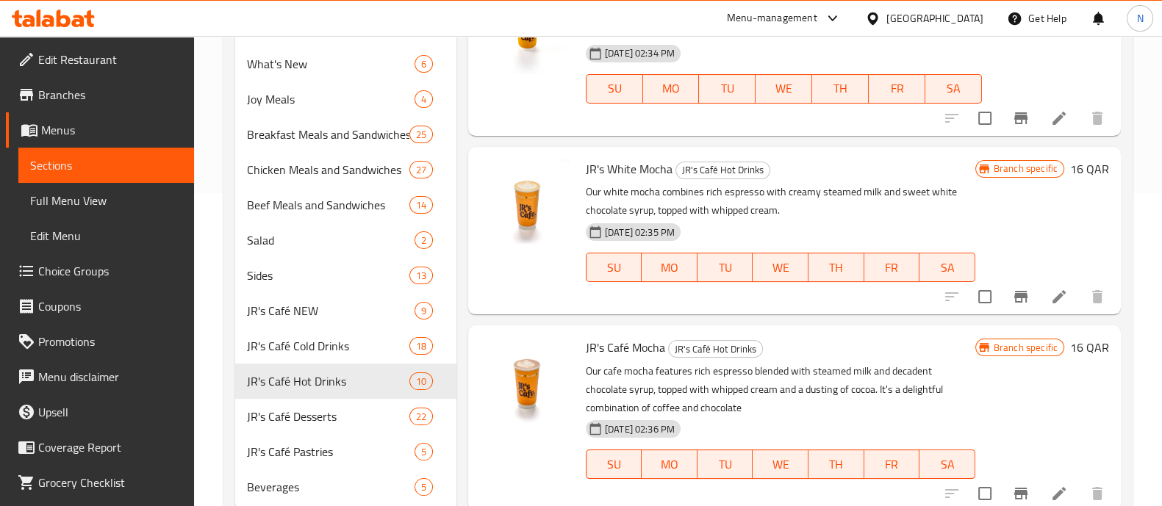
scroll to position [358, 0]
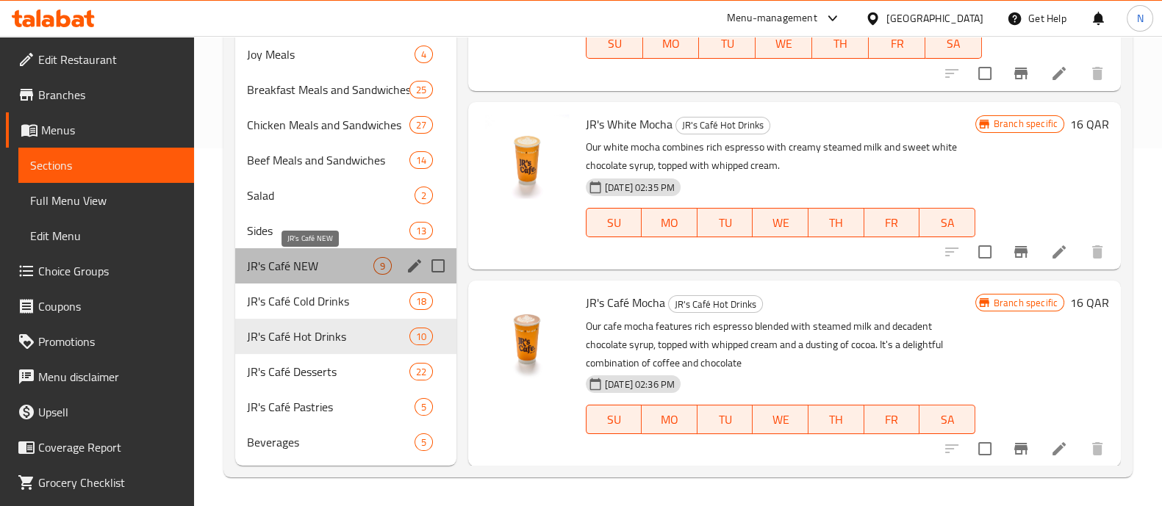
click at [327, 273] on span "JR's Café NEW" at bounding box center [310, 266] width 126 height 18
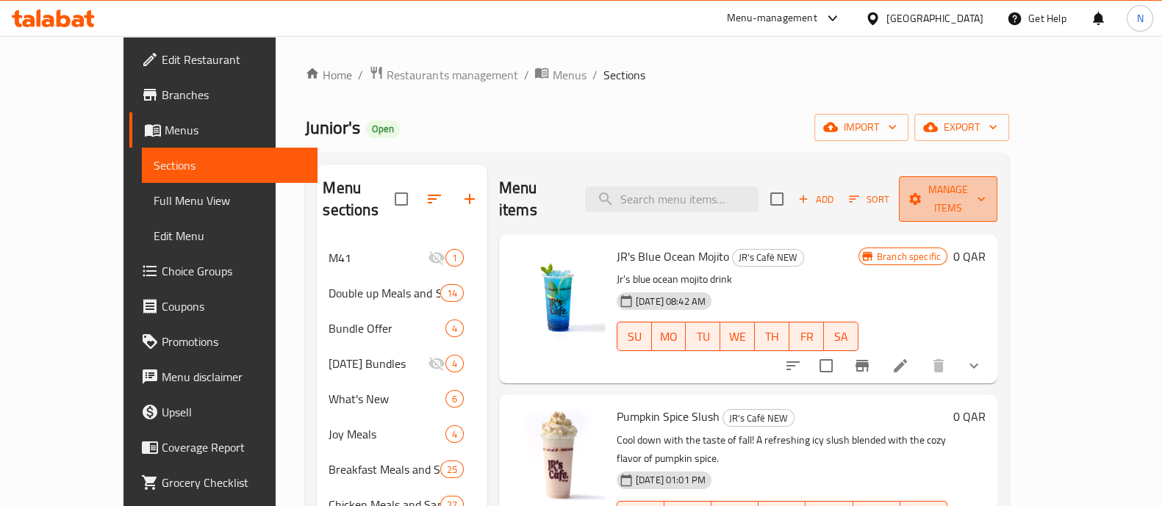
click at [998, 198] on button "Manage items" at bounding box center [948, 199] width 99 height 46
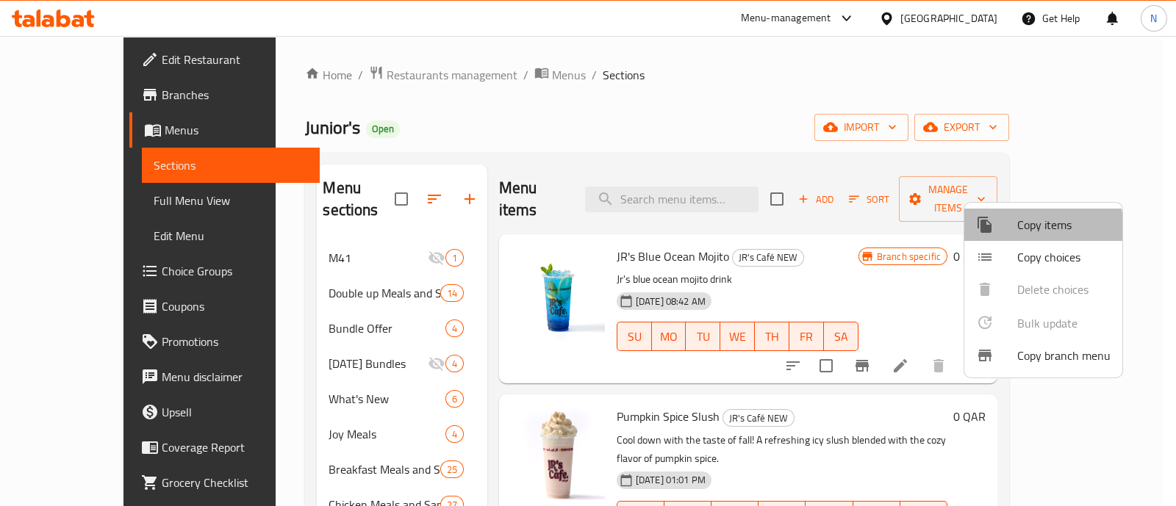
click at [1036, 229] on span "Copy items" at bounding box center [1063, 225] width 93 height 18
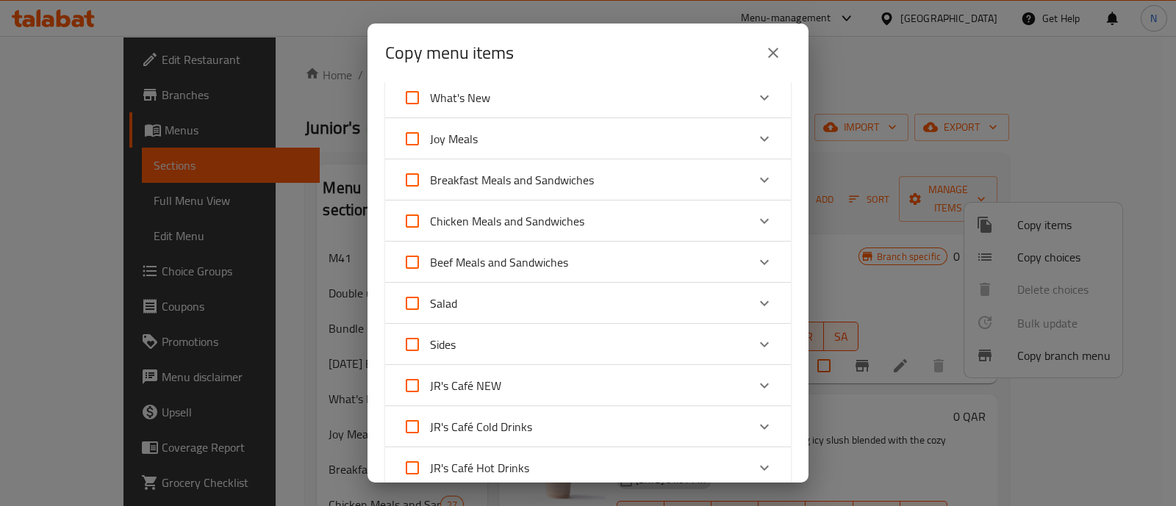
scroll to position [272, 0]
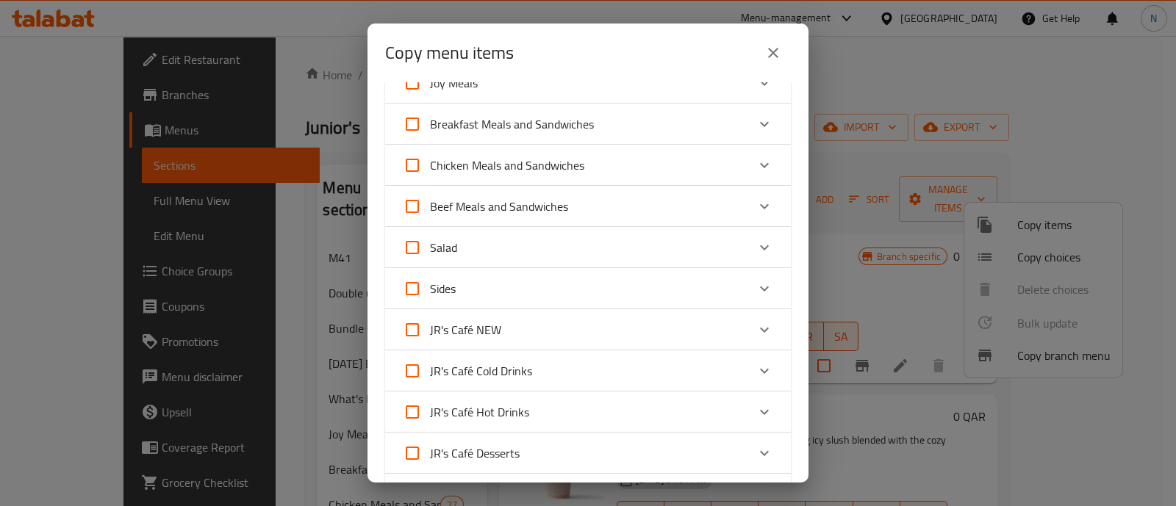
click at [570, 333] on div "JR's Café NEW" at bounding box center [575, 329] width 344 height 35
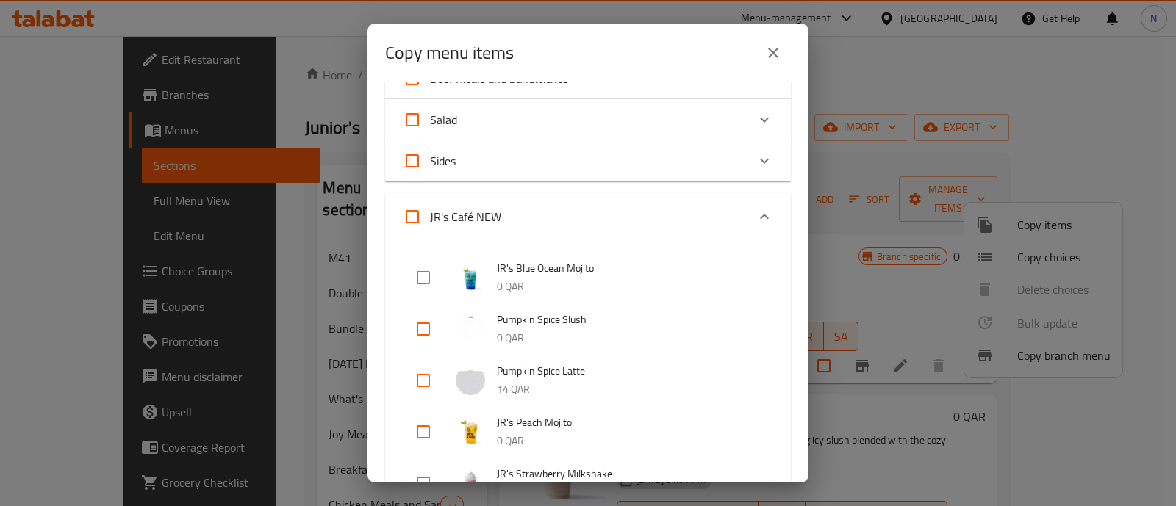
scroll to position [423, 0]
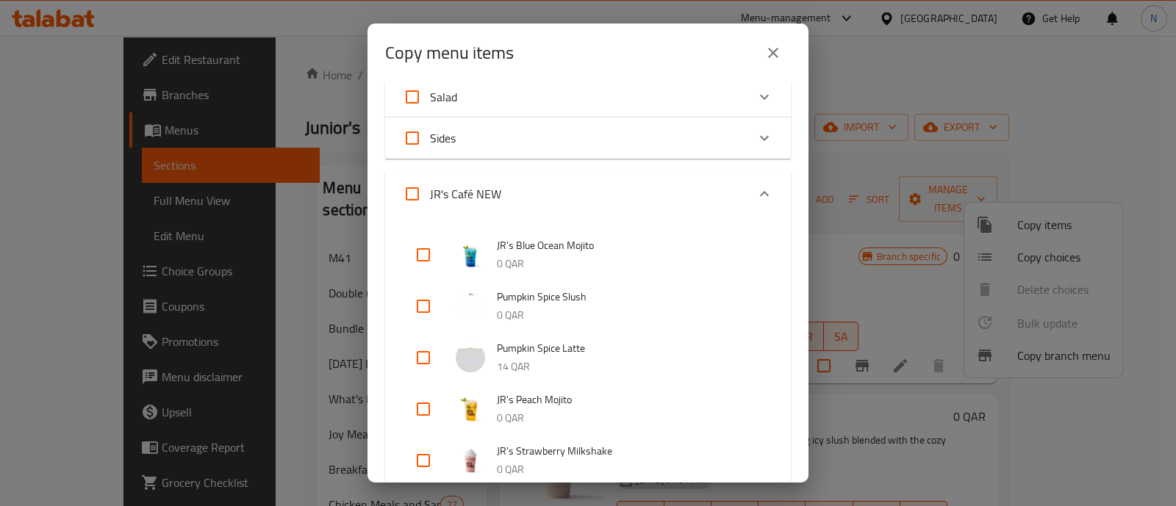
click at [429, 365] on input "checkbox" at bounding box center [423, 357] width 35 height 35
checkbox input "true"
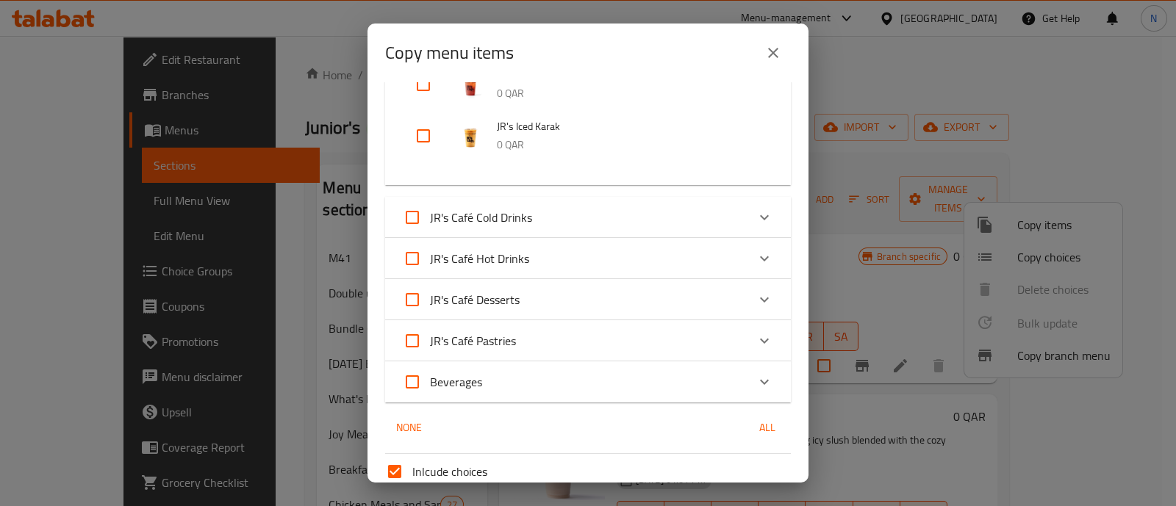
scroll to position [1084, 0]
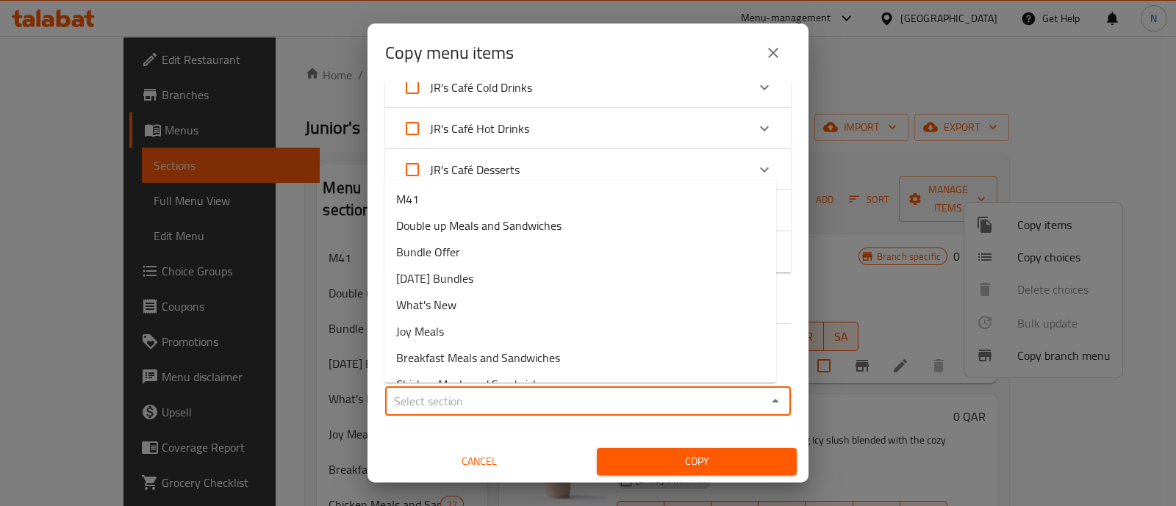
click at [515, 404] on input "Sections   *" at bounding box center [576, 401] width 373 height 21
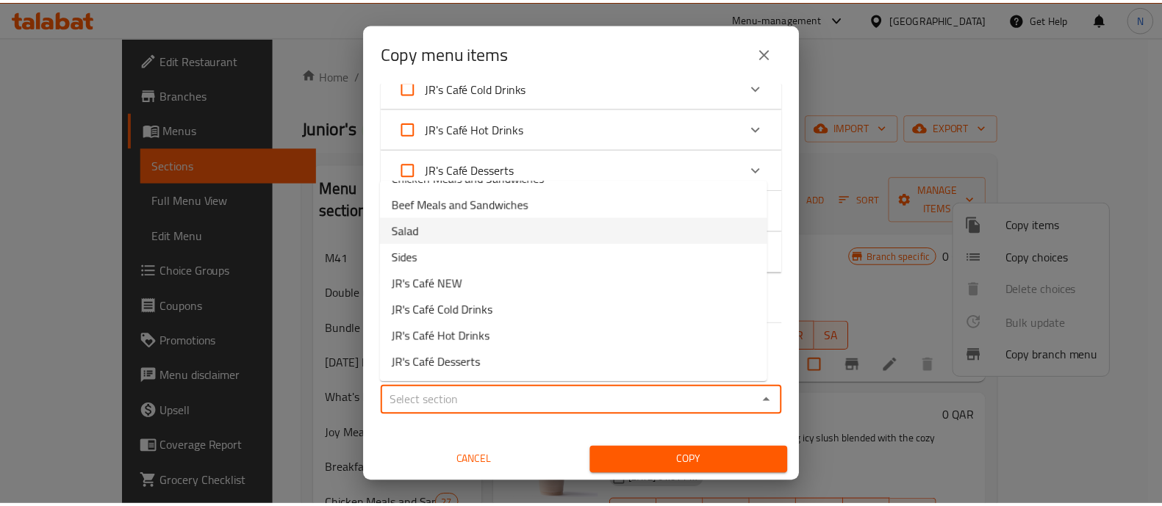
scroll to position [213, 0]
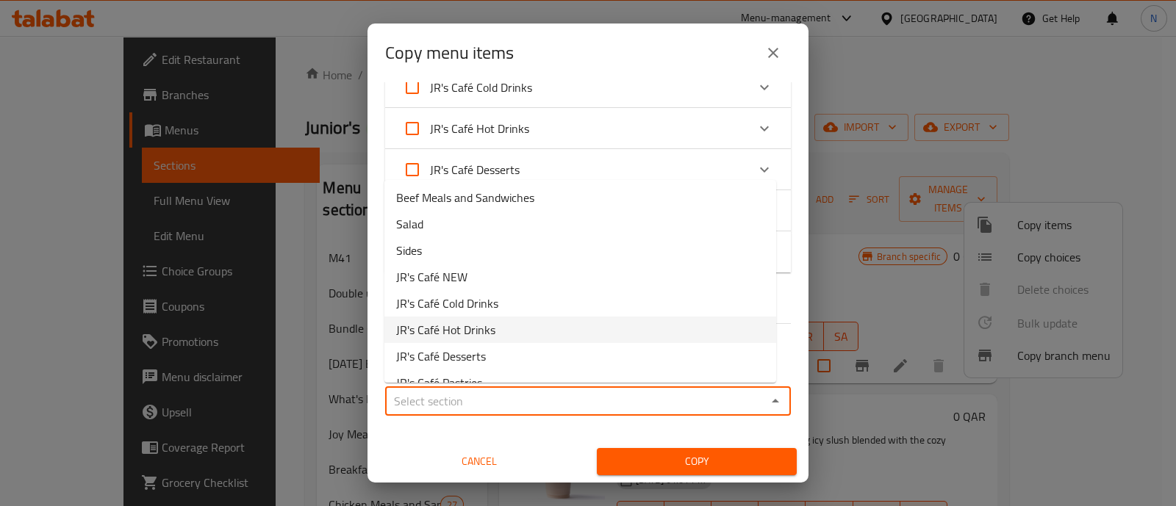
click at [475, 326] on span "JR's Café Hot Drinks" at bounding box center [445, 330] width 99 height 18
type input "JR's Café Hot Drinks"
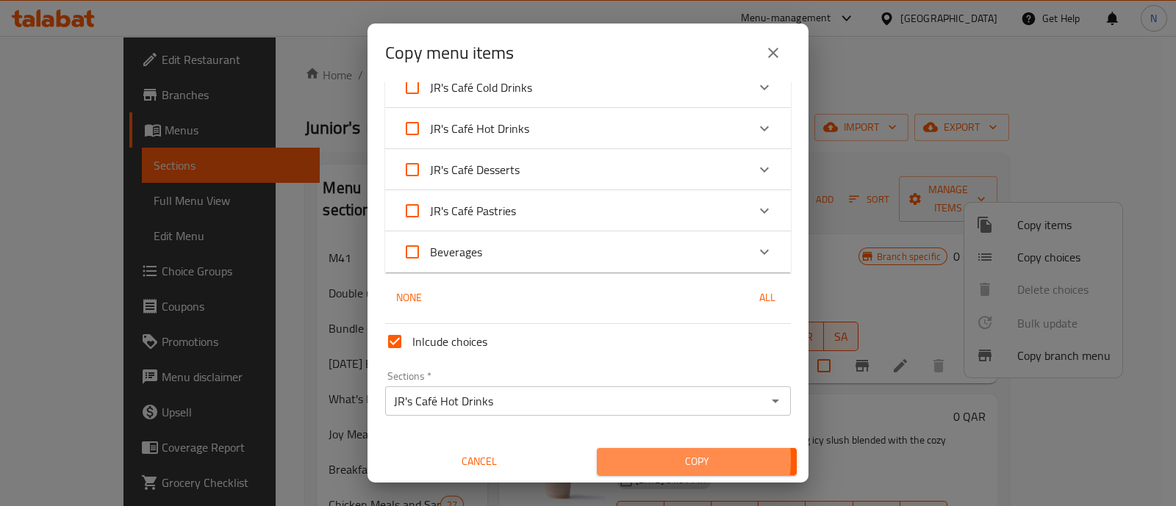
click at [653, 459] on span "Copy" at bounding box center [697, 462] width 176 height 18
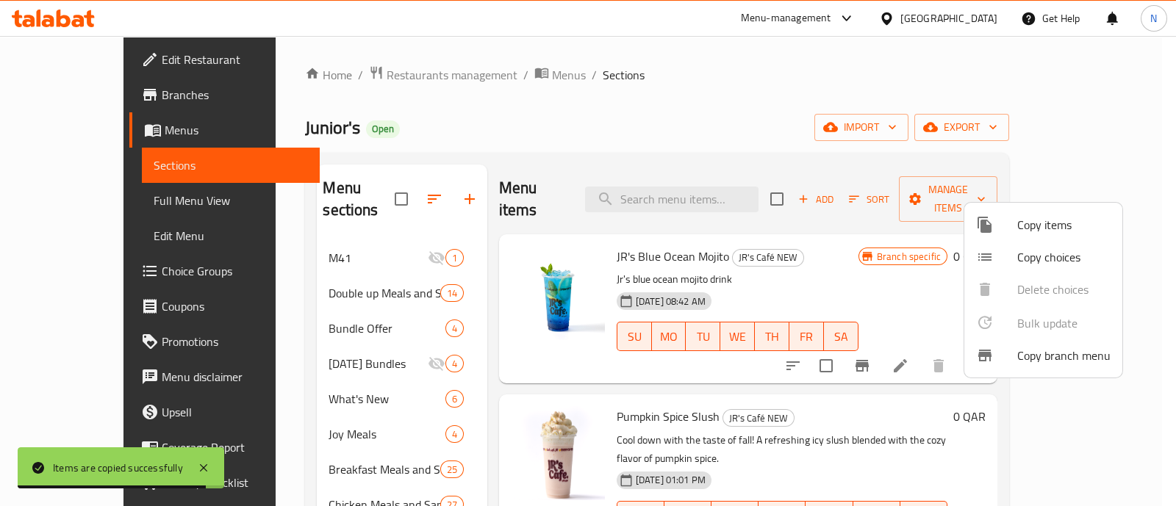
click at [316, 419] on div at bounding box center [588, 253] width 1176 height 506
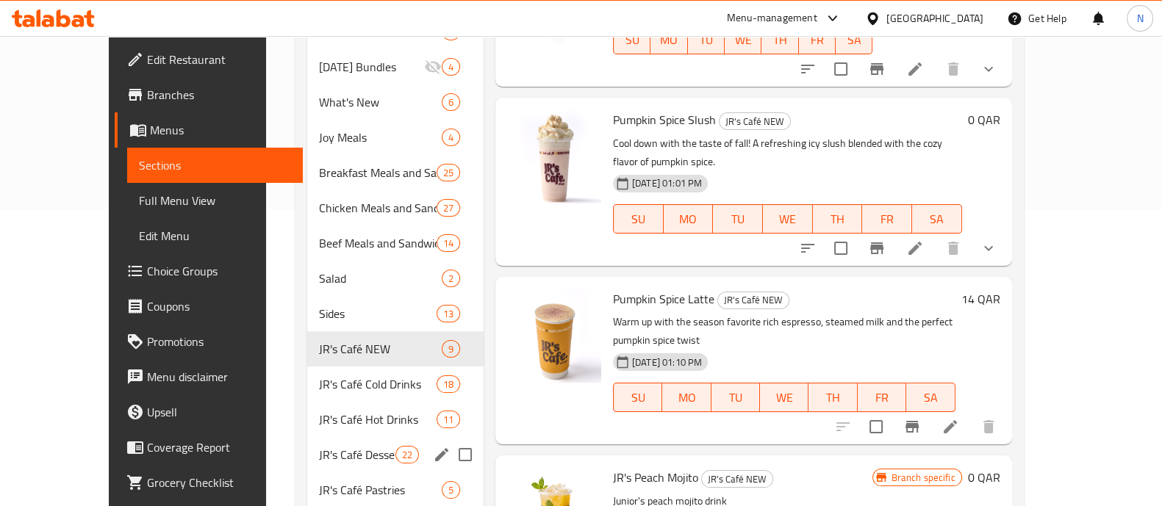
scroll to position [298, 0]
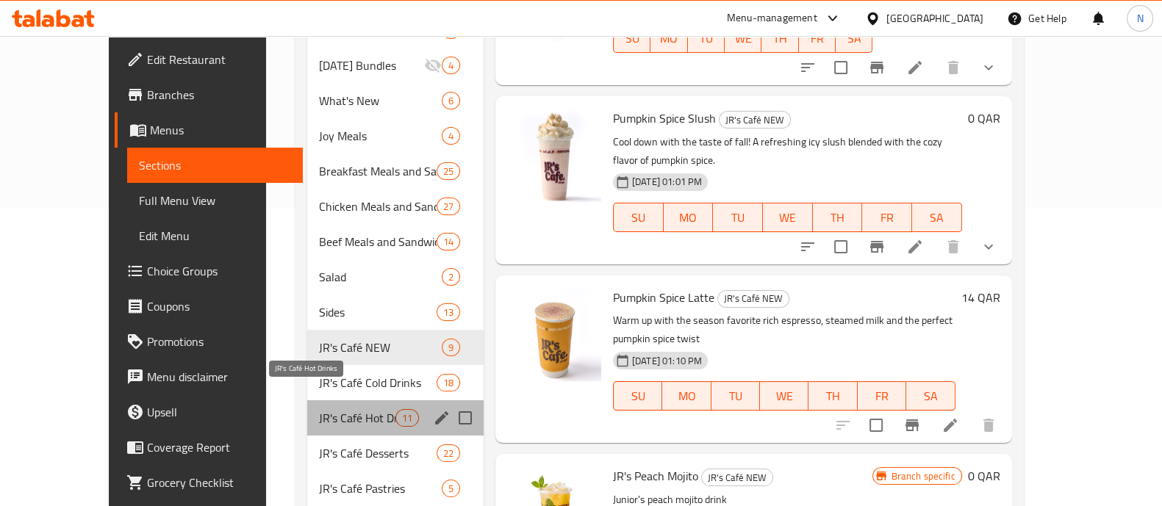
click at [319, 409] on span "JR's Café Hot Drinks" at bounding box center [357, 418] width 76 height 18
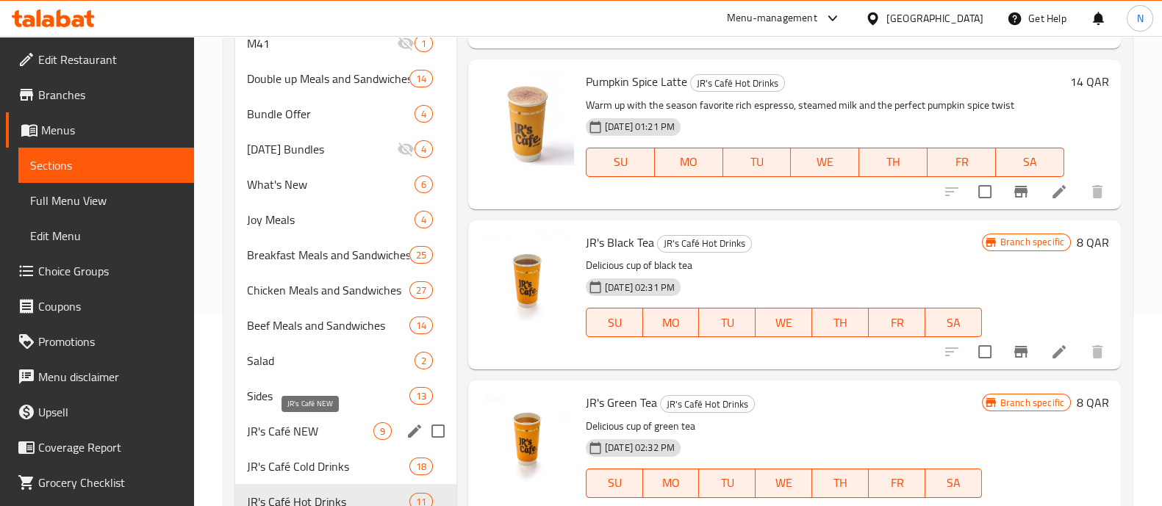
scroll to position [198, 0]
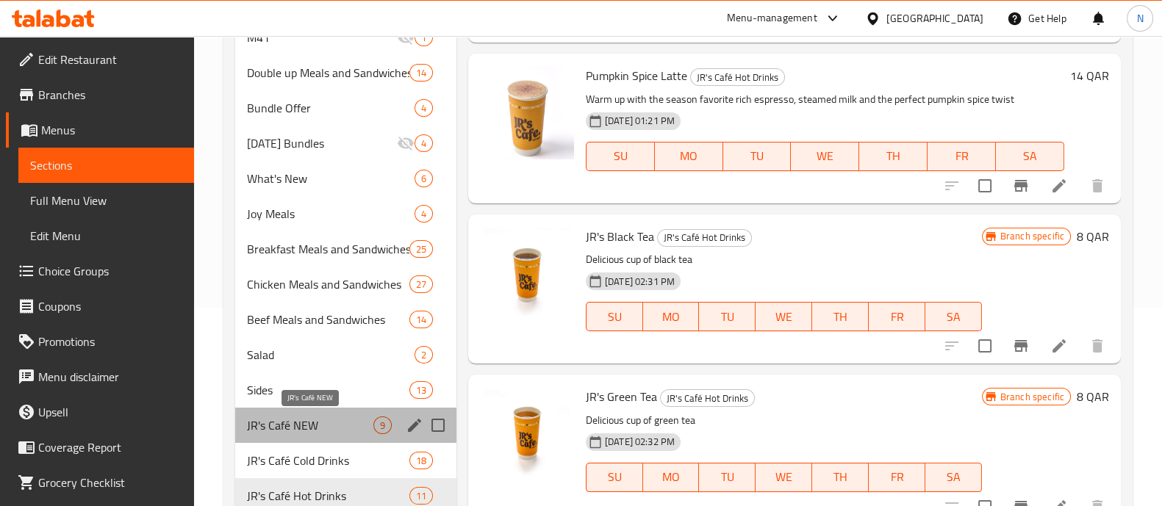
click at [308, 433] on span "JR's Café NEW" at bounding box center [310, 426] width 126 height 18
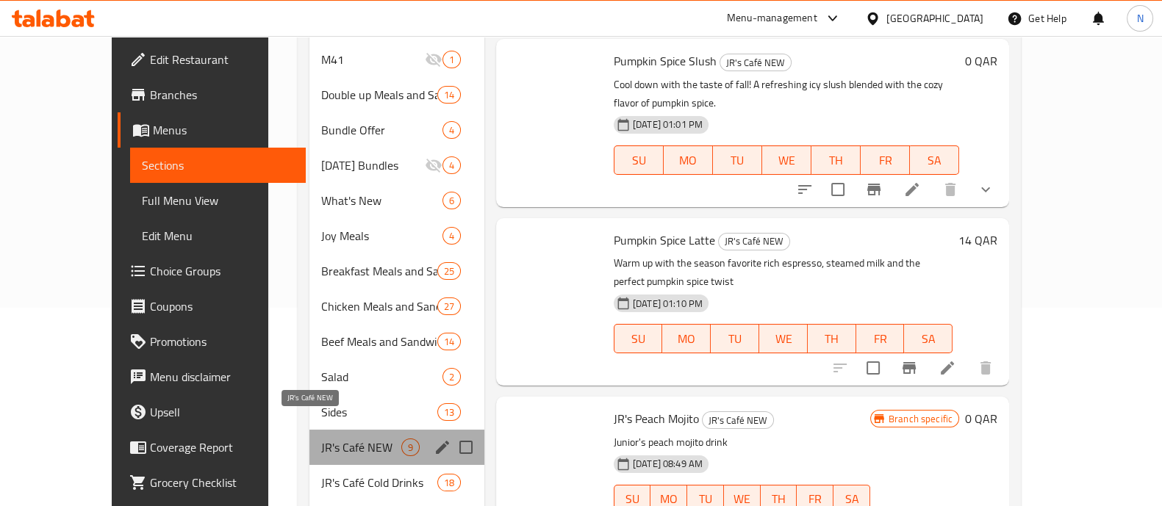
click at [321, 439] on span "JR's Café NEW" at bounding box center [361, 448] width 80 height 18
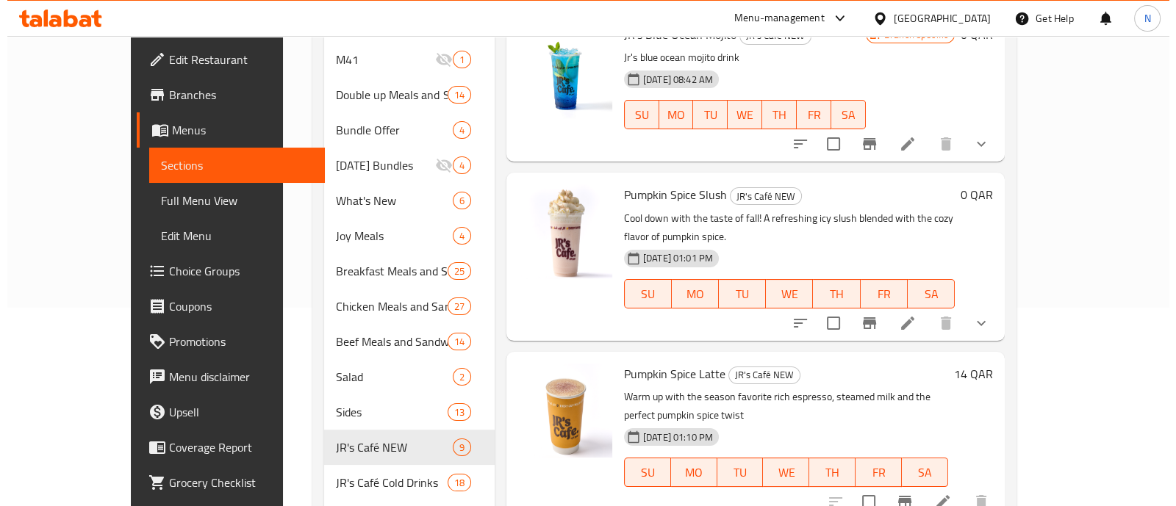
scroll to position [20, 0]
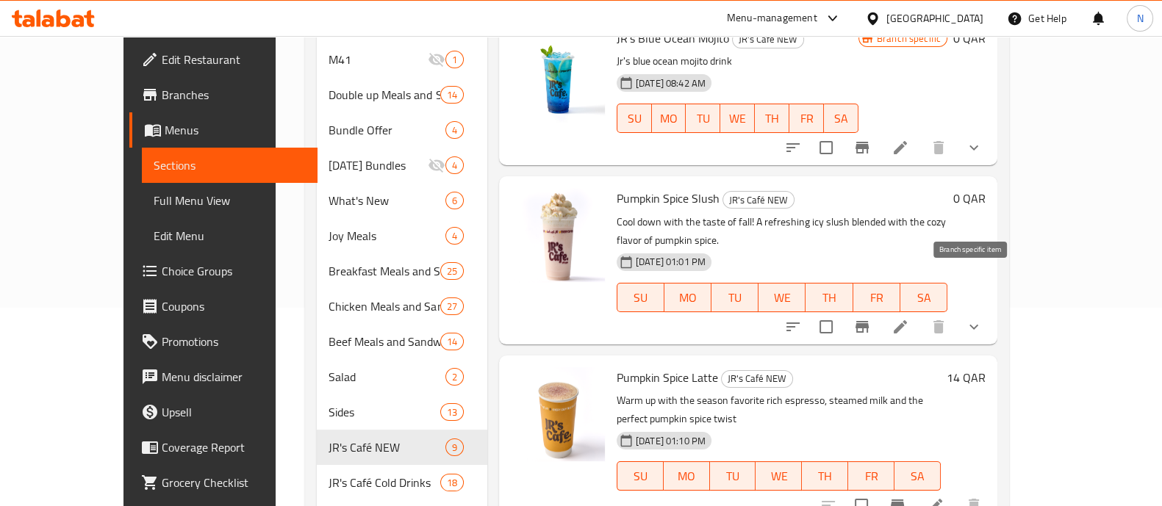
click at [871, 318] on icon "Branch-specific-item" at bounding box center [862, 327] width 18 height 18
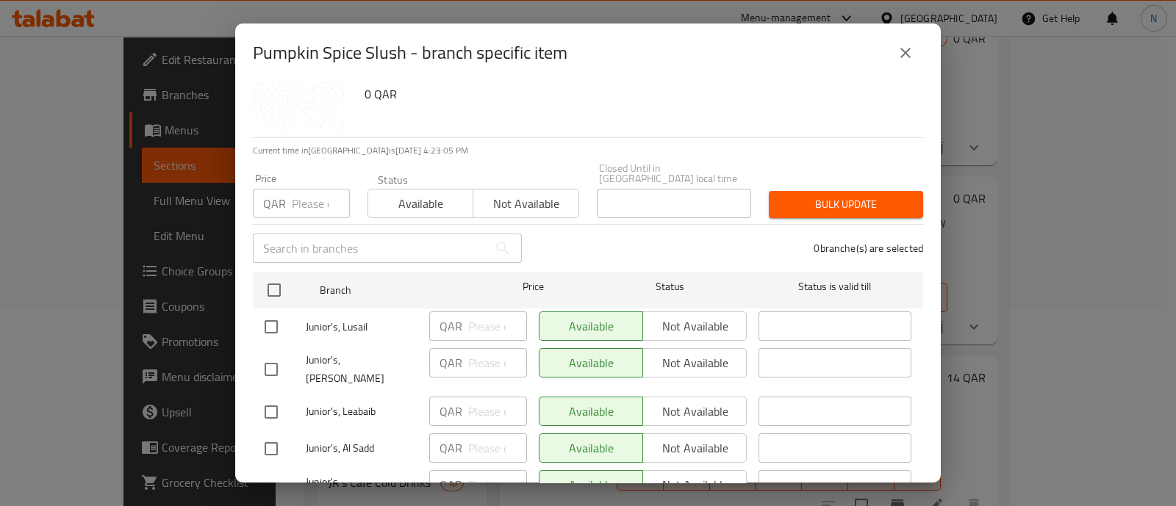
scroll to position [43, 0]
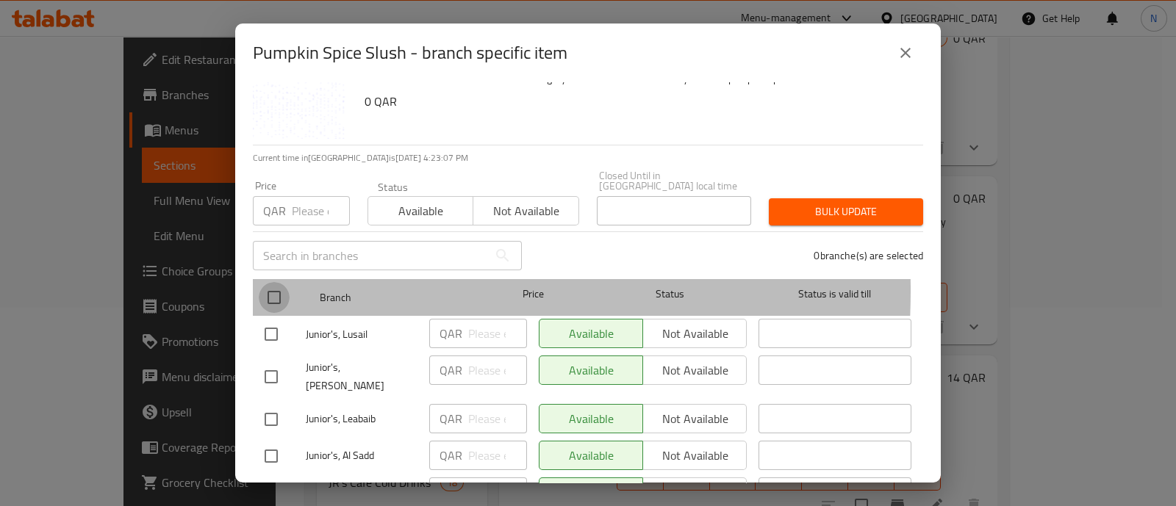
click at [283, 282] on input "checkbox" at bounding box center [274, 297] width 31 height 31
checkbox input "true"
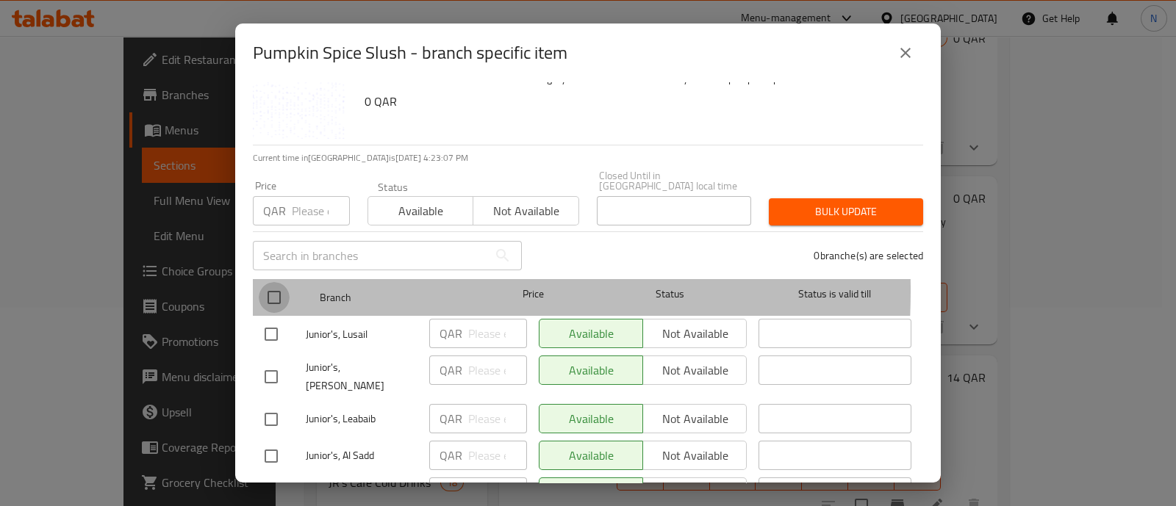
checkbox input "true"
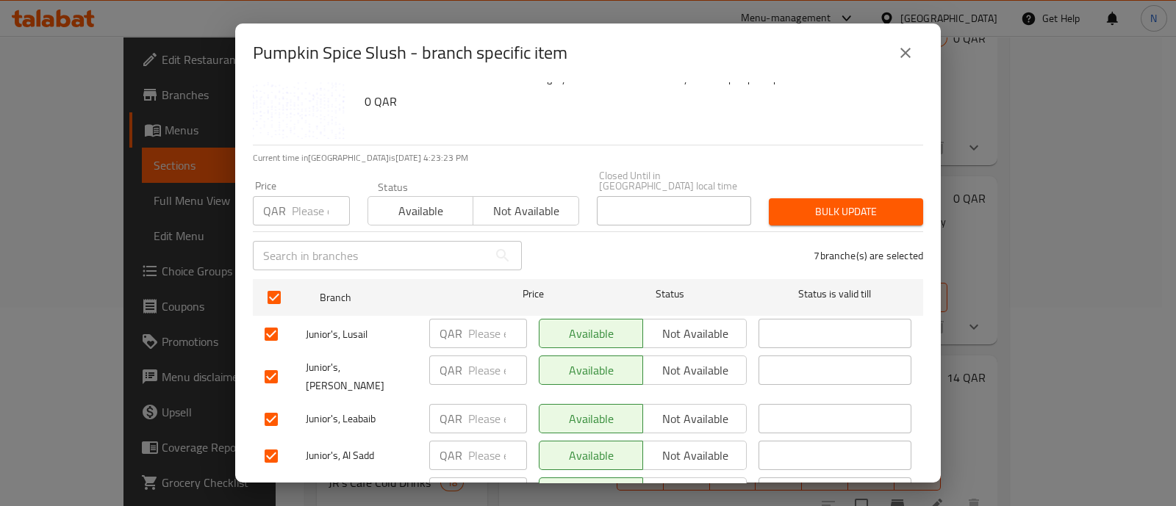
click at [667, 323] on span "Not available" at bounding box center [695, 333] width 92 height 21
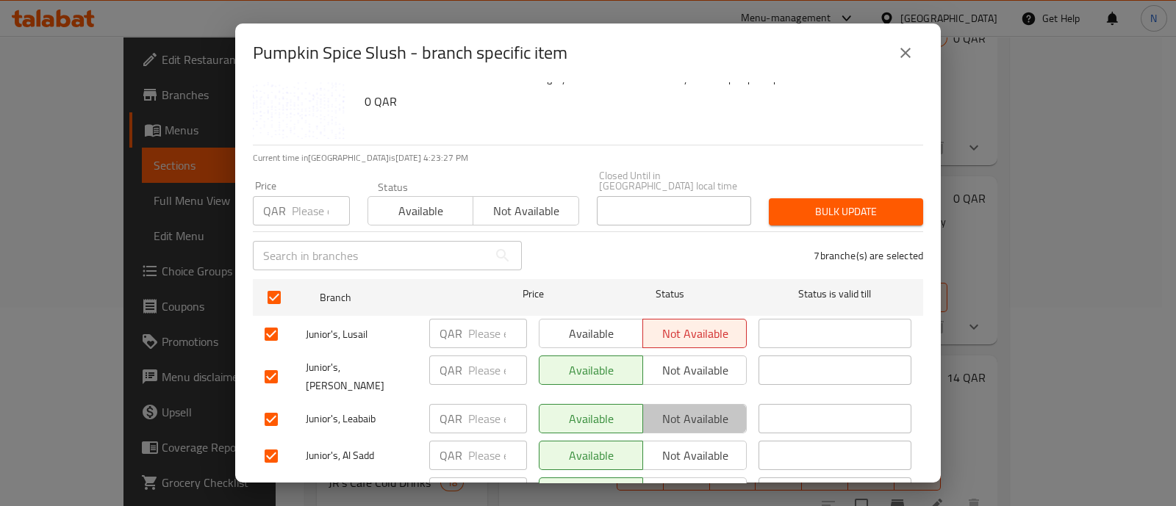
click at [673, 409] on span "Not available" at bounding box center [695, 419] width 92 height 21
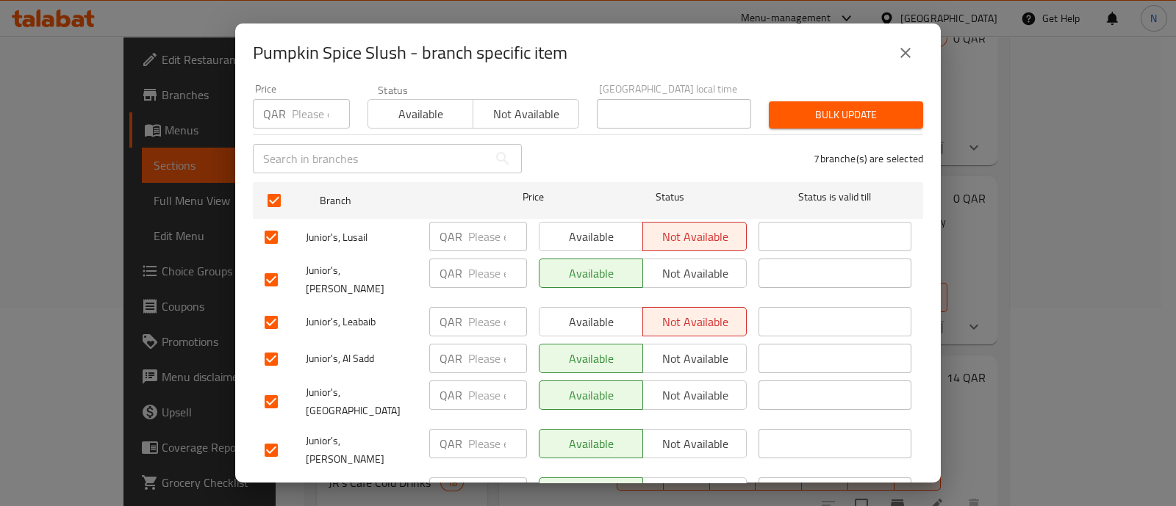
scroll to position [161, 0]
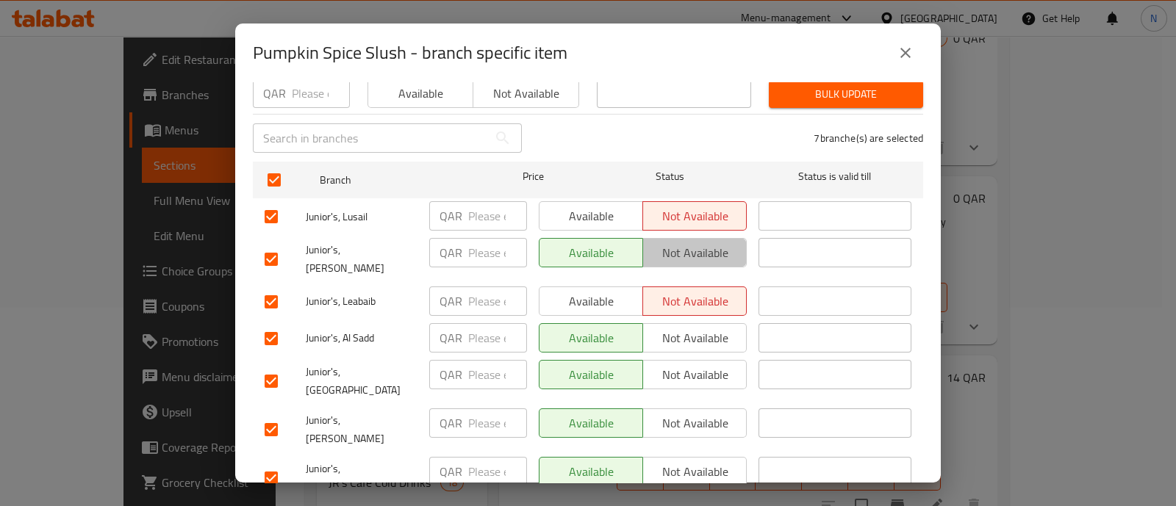
click at [701, 238] on button "Not available" at bounding box center [694, 252] width 104 height 29
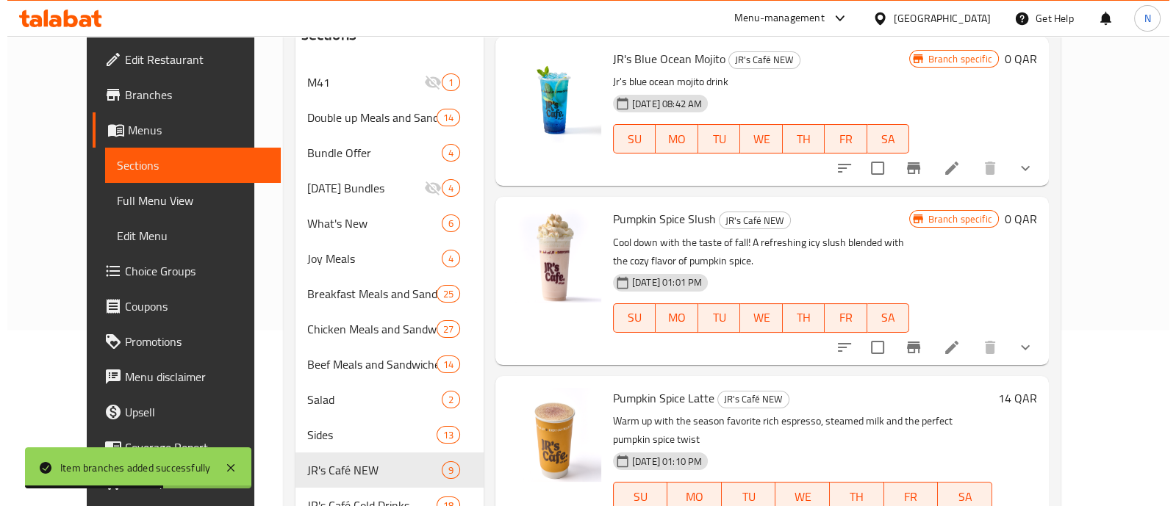
scroll to position [177, 0]
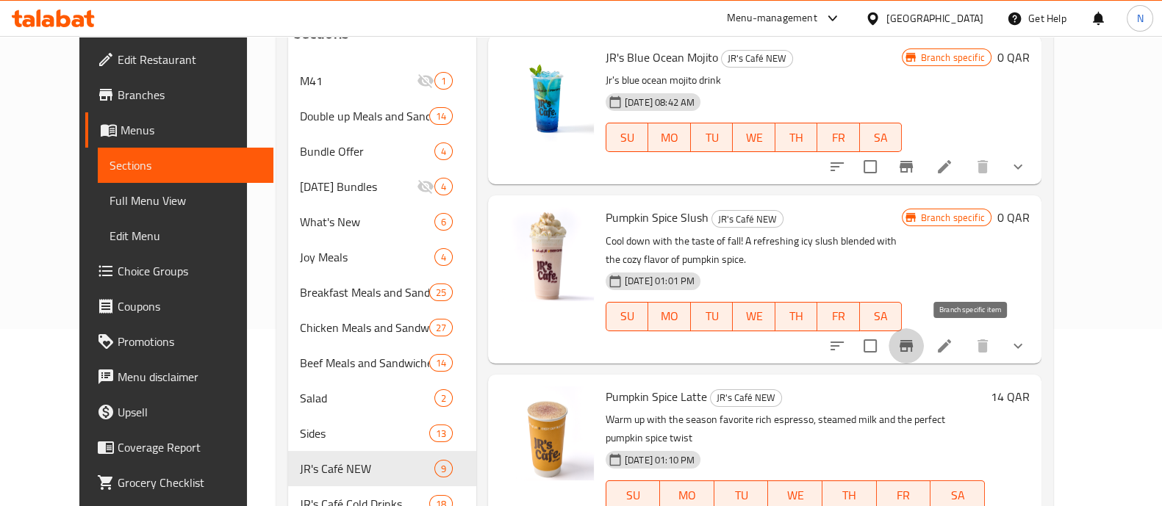
click at [915, 341] on icon "Branch-specific-item" at bounding box center [907, 346] width 18 height 18
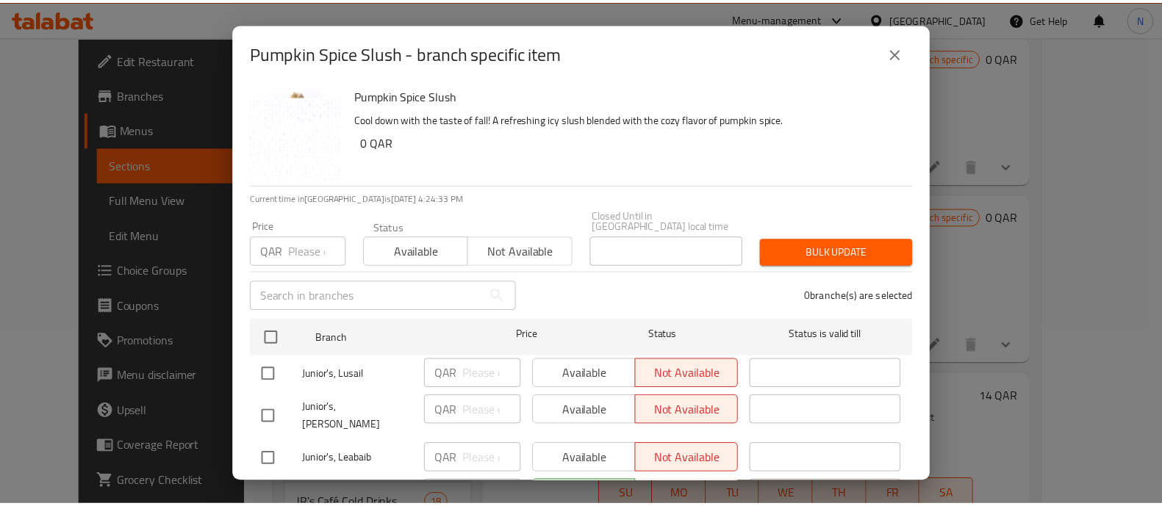
scroll to position [1, 0]
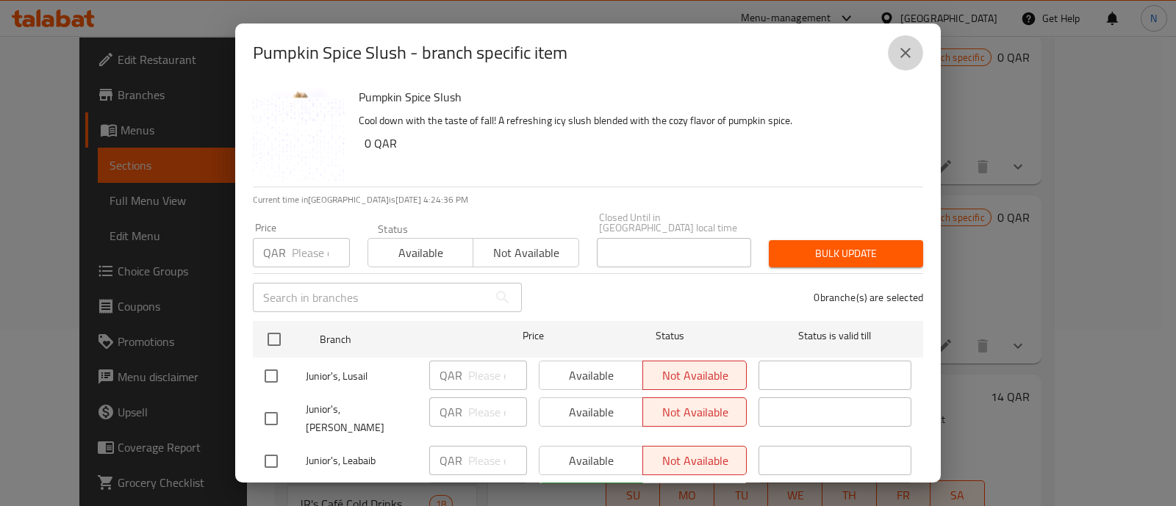
click at [905, 46] on icon "close" at bounding box center [906, 53] width 18 height 18
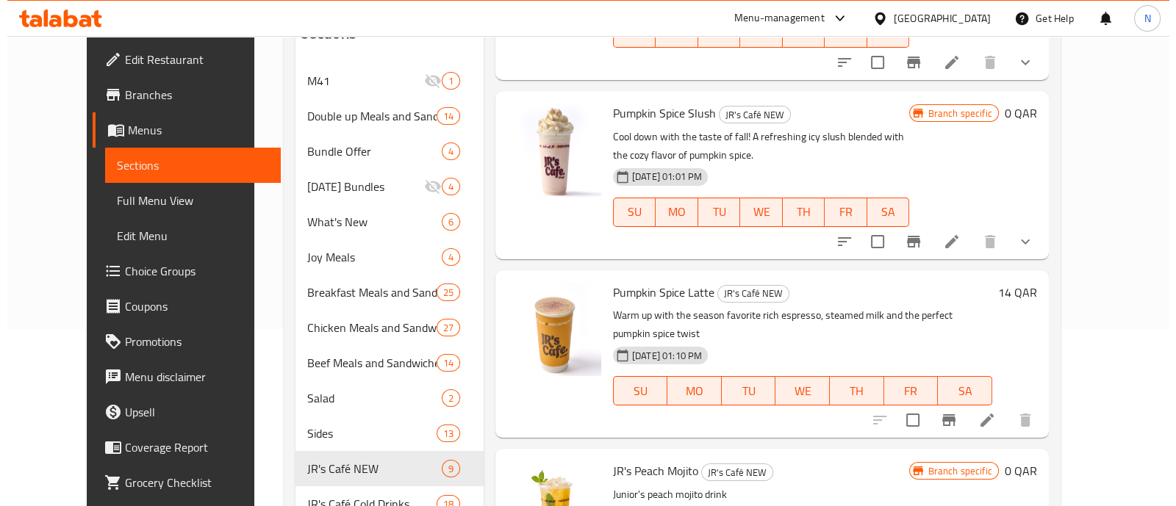
scroll to position [106, 0]
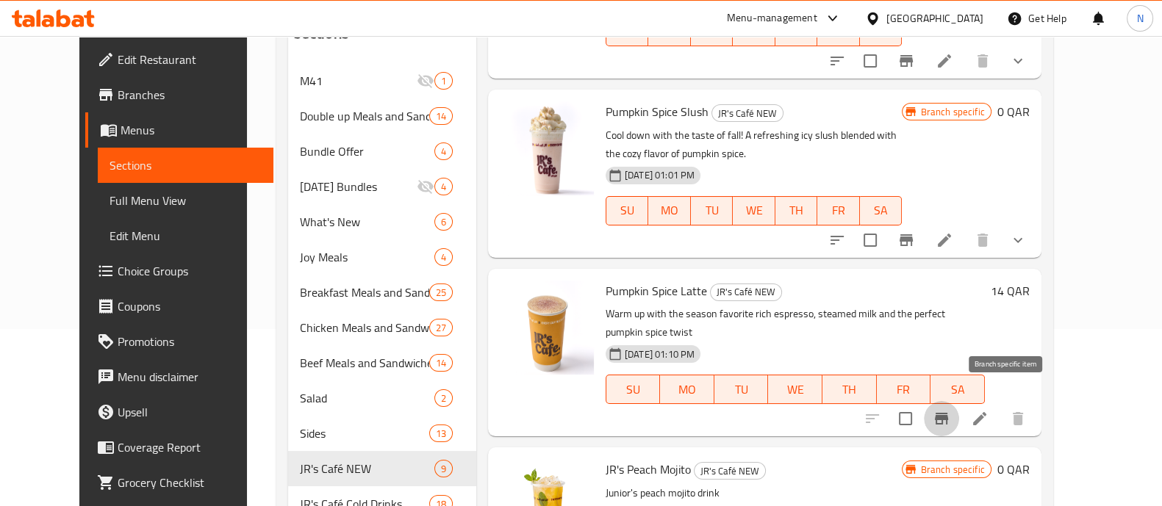
click at [950, 410] on icon "Branch-specific-item" at bounding box center [942, 419] width 18 height 18
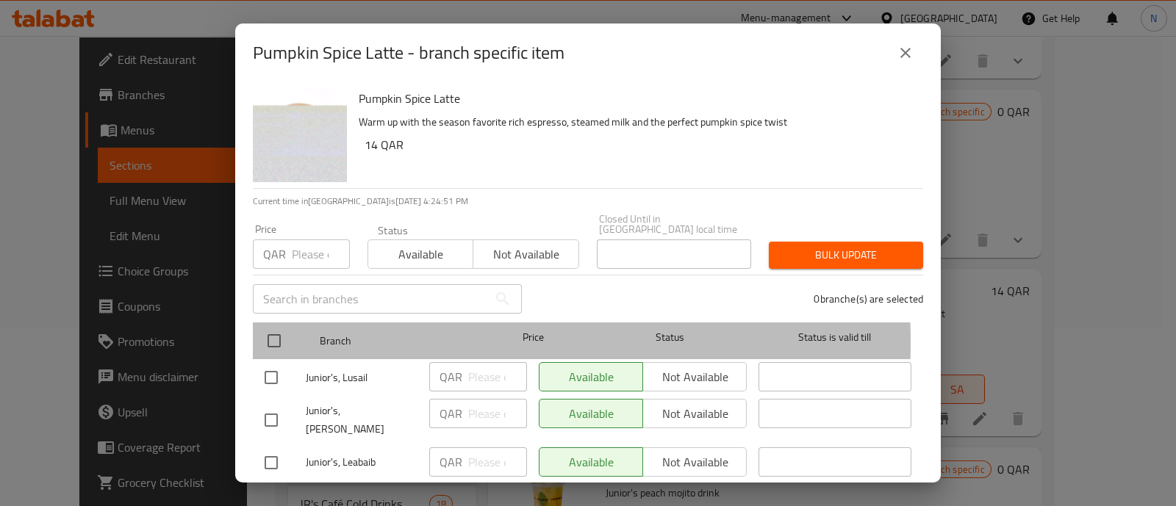
click at [355, 332] on span "Branch" at bounding box center [396, 341] width 153 height 18
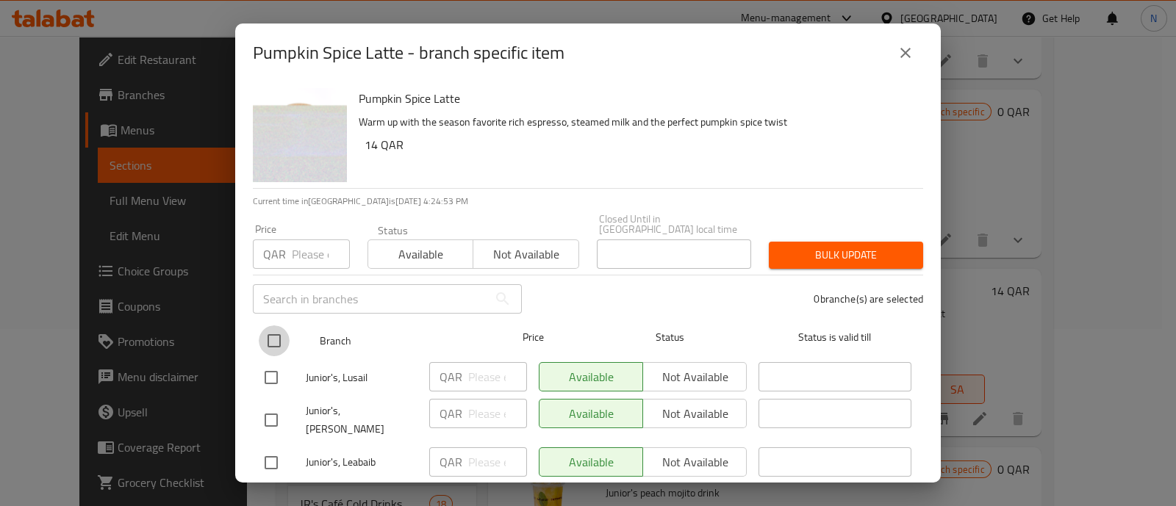
click at [273, 334] on input "checkbox" at bounding box center [274, 341] width 31 height 31
checkbox input "true"
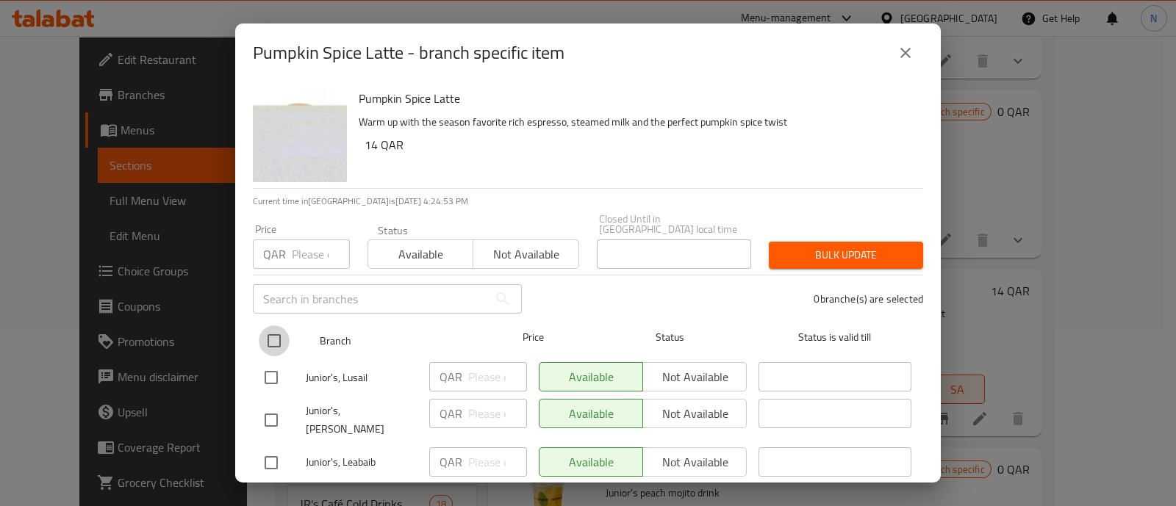
checkbox input "true"
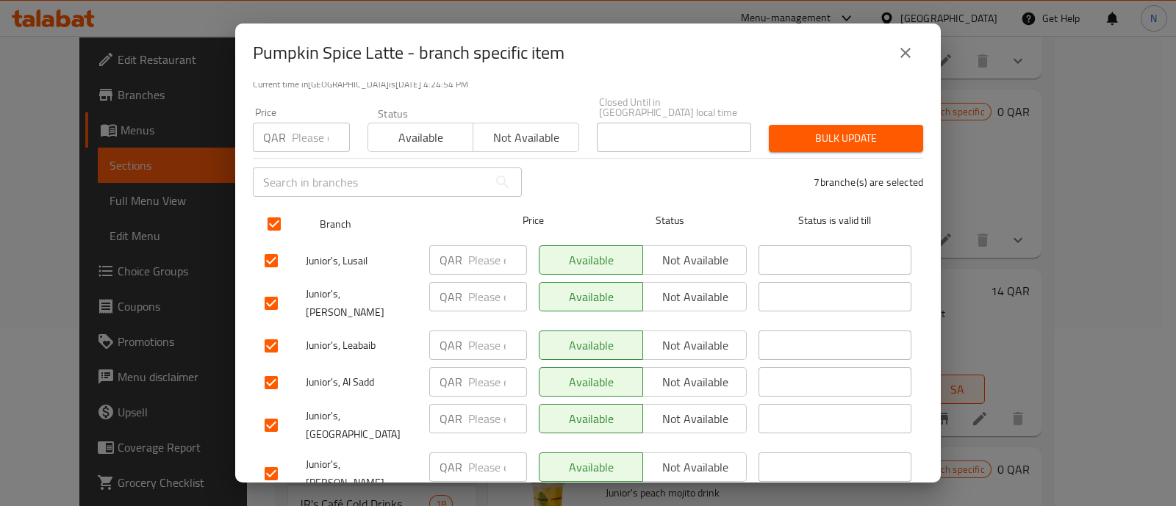
scroll to position [161, 0]
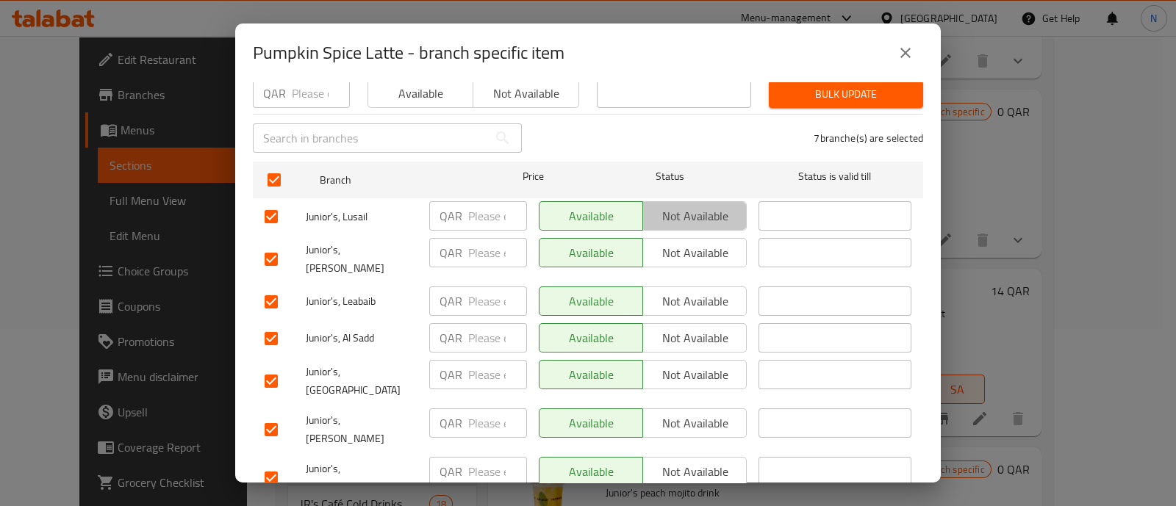
click at [680, 208] on span "Not available" at bounding box center [695, 216] width 92 height 21
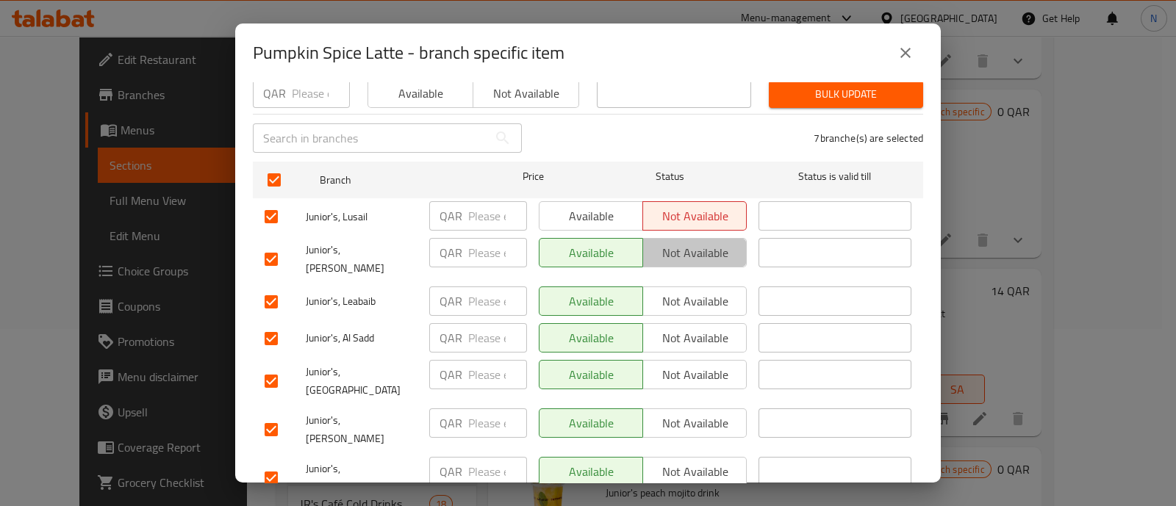
click at [680, 243] on span "Not available" at bounding box center [695, 253] width 92 height 21
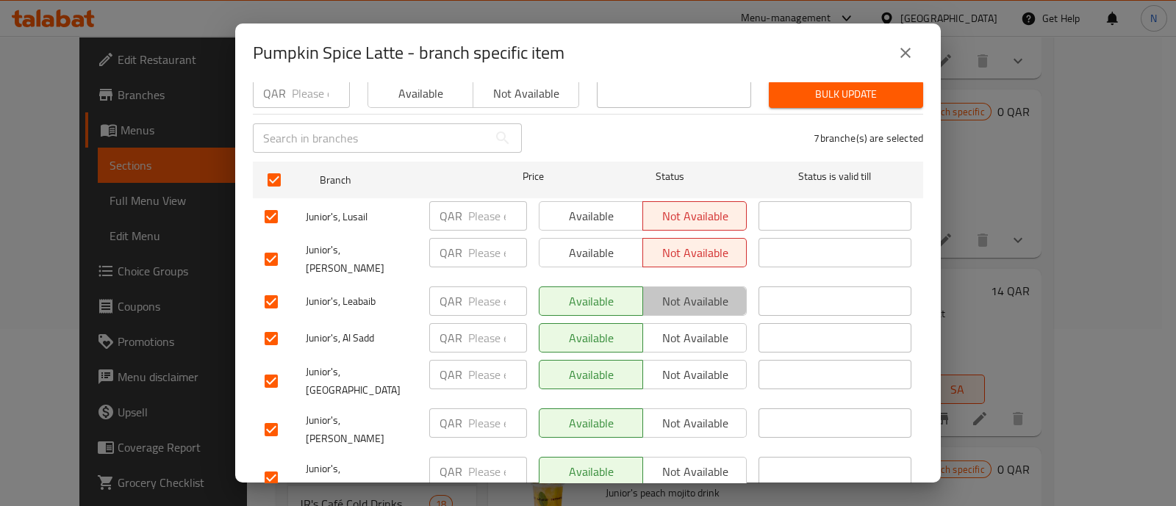
click at [687, 291] on span "Not available" at bounding box center [695, 301] width 92 height 21
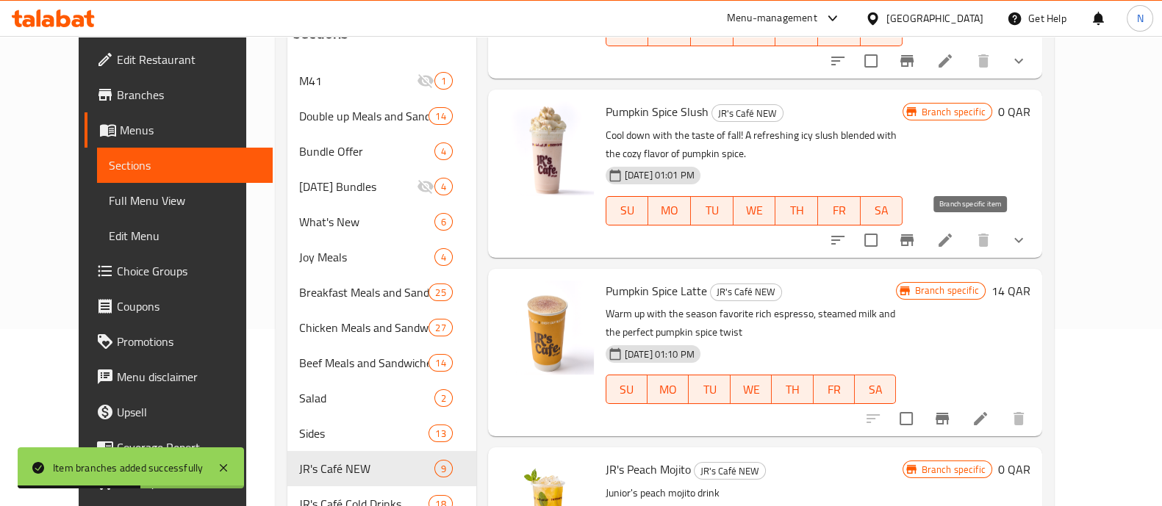
click at [916, 242] on icon "Branch-specific-item" at bounding box center [907, 241] width 18 height 18
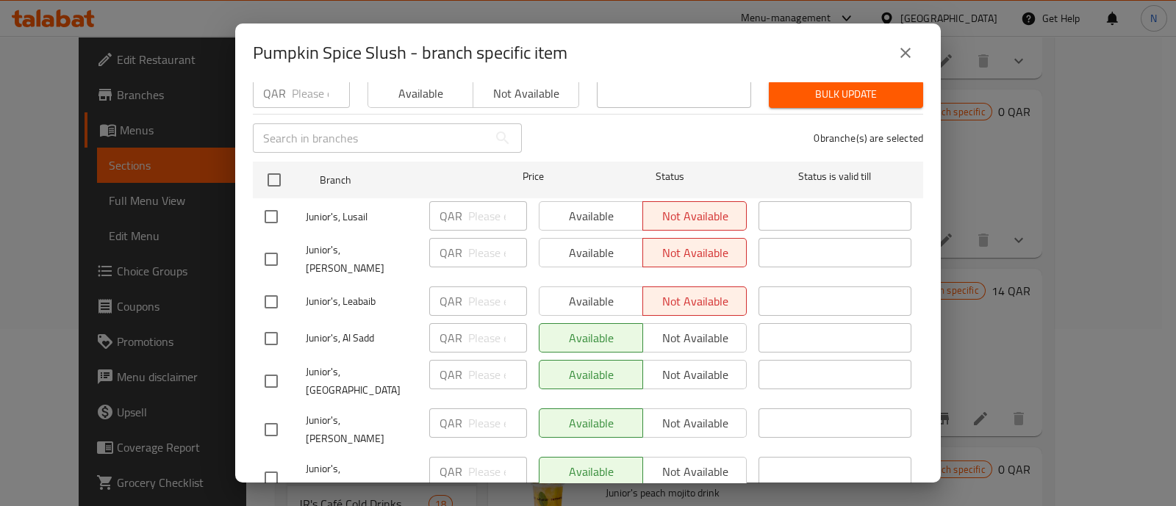
click at [912, 58] on icon "close" at bounding box center [906, 53] width 18 height 18
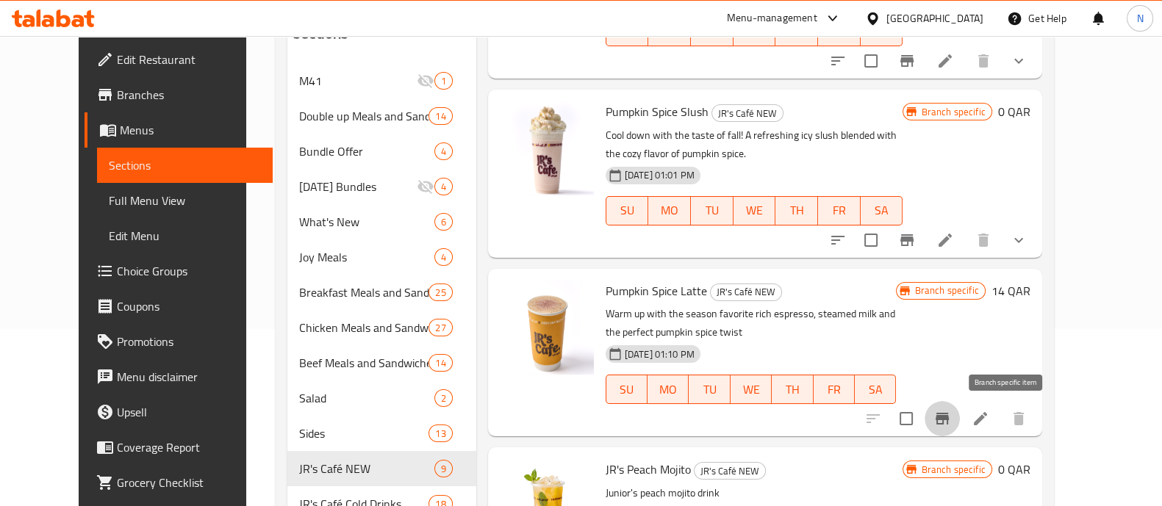
click at [949, 417] on icon "Branch-specific-item" at bounding box center [942, 419] width 13 height 12
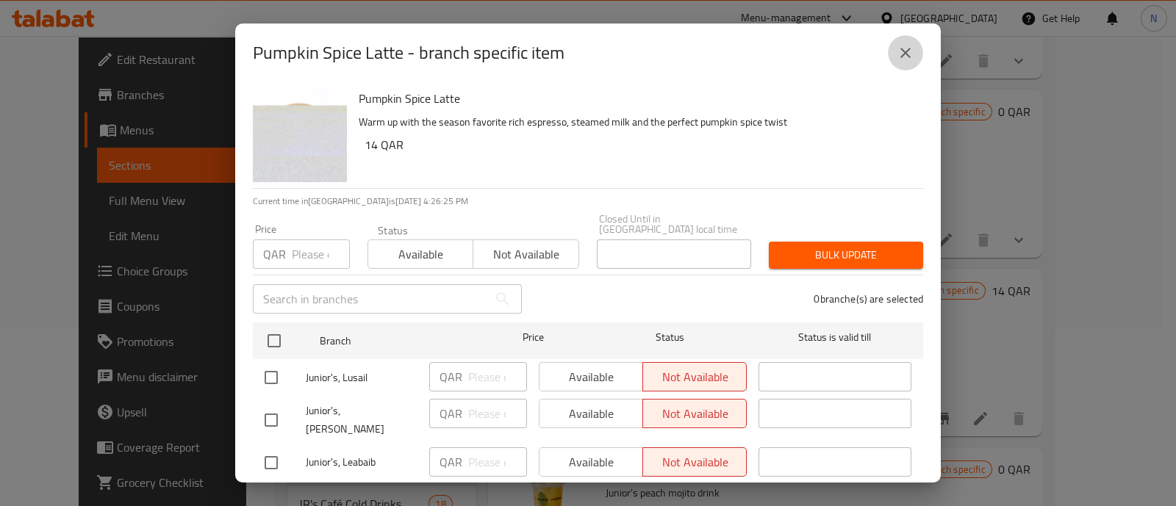
click at [909, 58] on icon "close" at bounding box center [906, 53] width 18 height 18
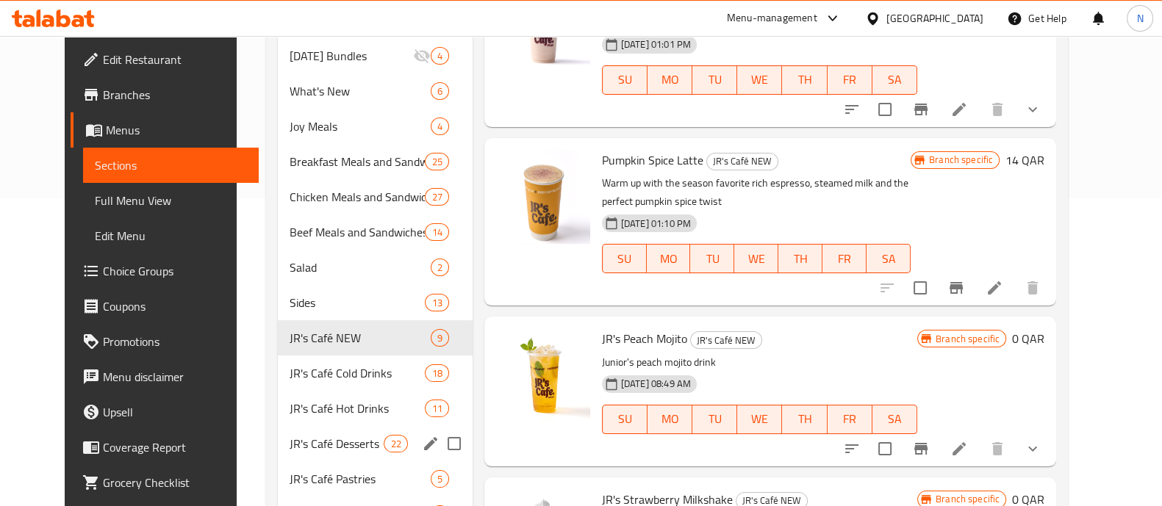
scroll to position [358, 0]
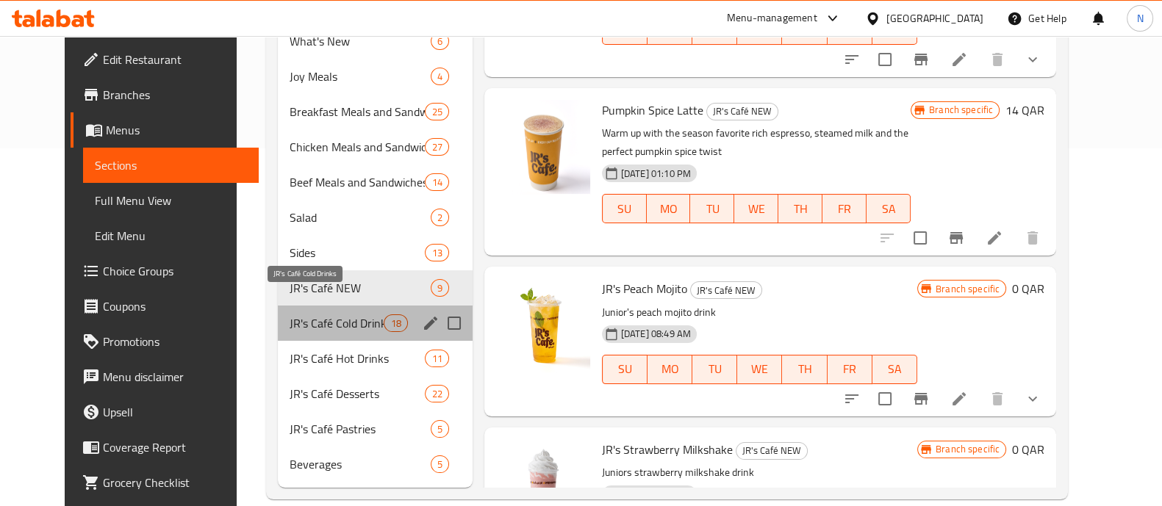
click at [324, 315] on span "JR's Café Cold Drinks" at bounding box center [337, 324] width 95 height 18
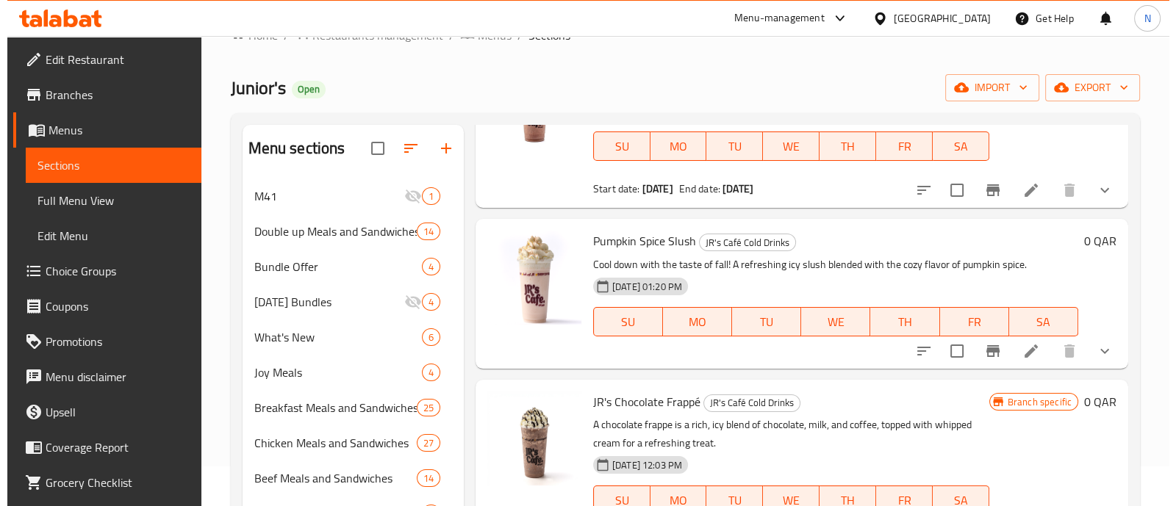
scroll to position [129, 0]
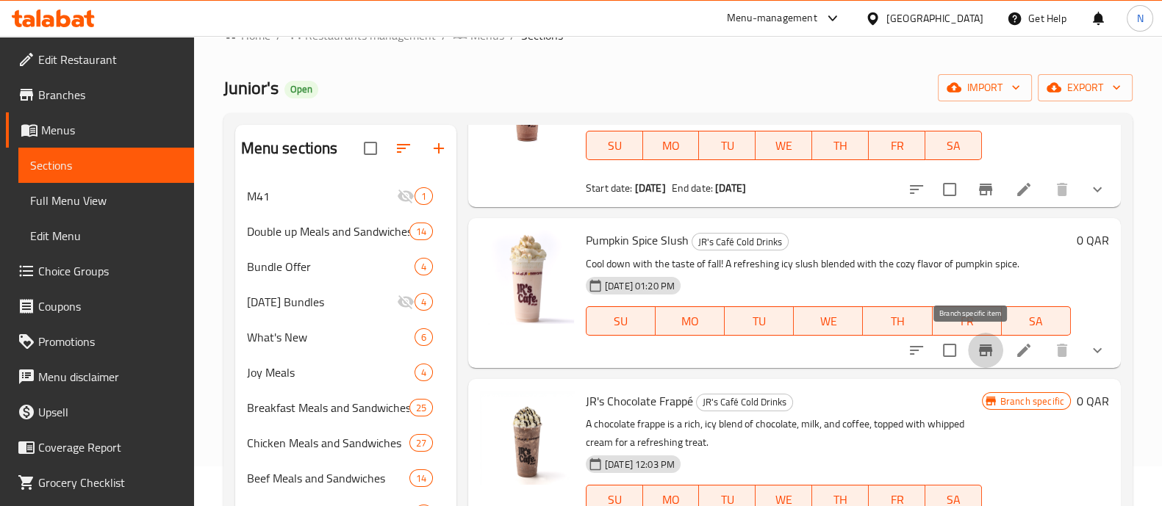
click at [979, 351] on icon "Branch-specific-item" at bounding box center [985, 351] width 13 height 12
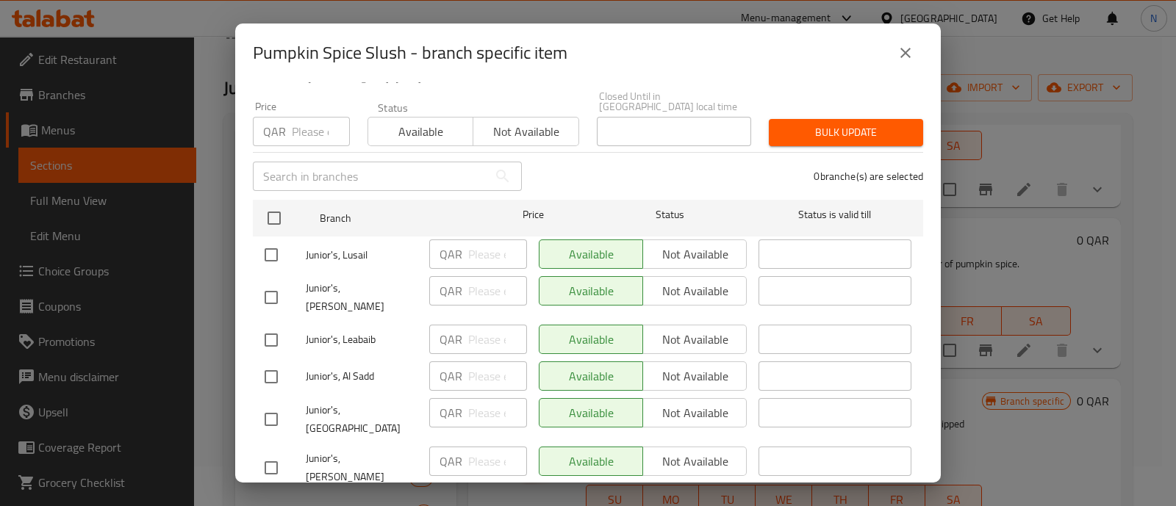
scroll to position [132, 0]
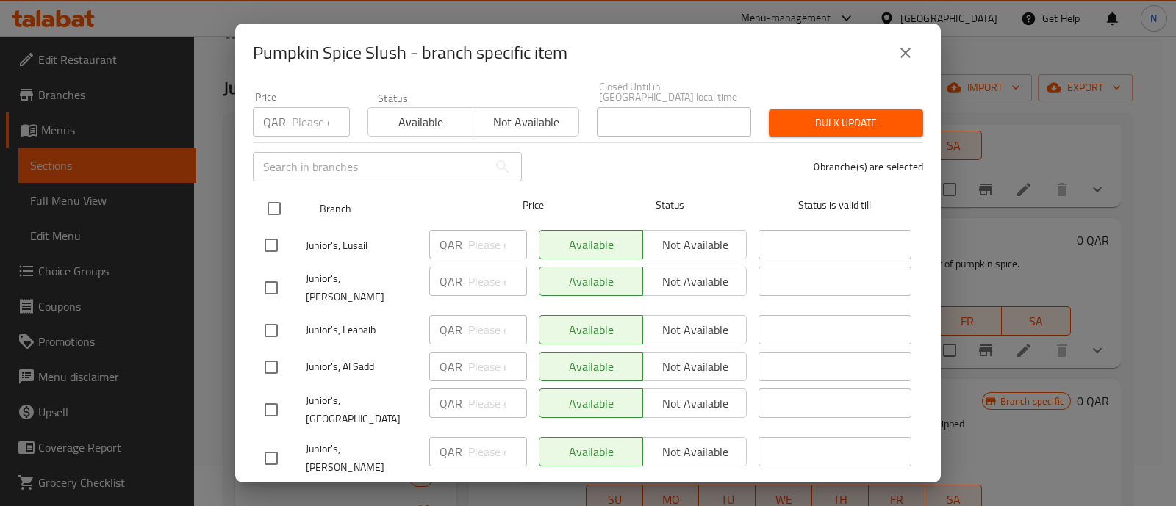
click at [270, 198] on input "checkbox" at bounding box center [274, 208] width 31 height 31
checkbox input "true"
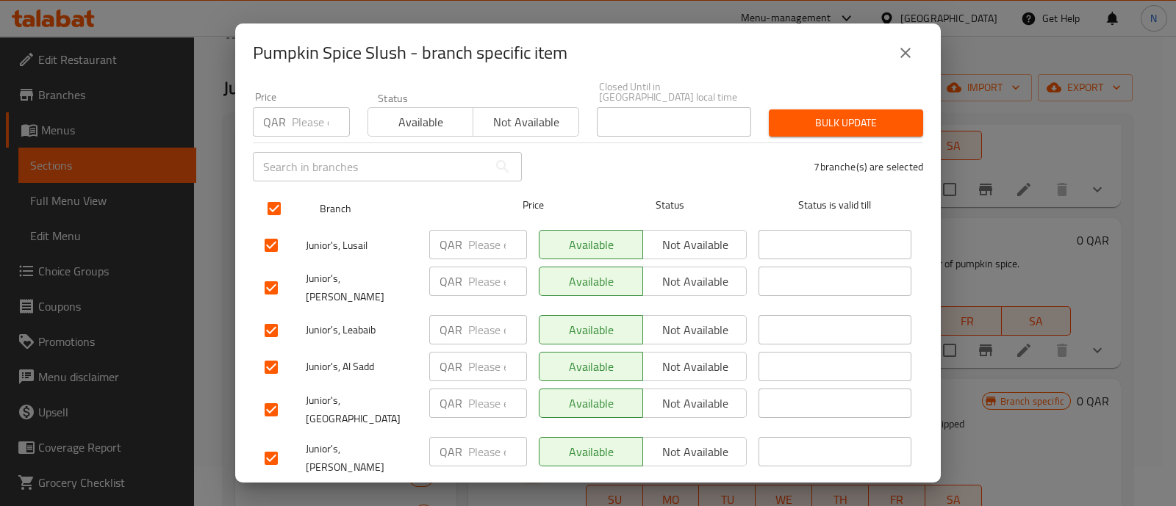
checkbox input "true"
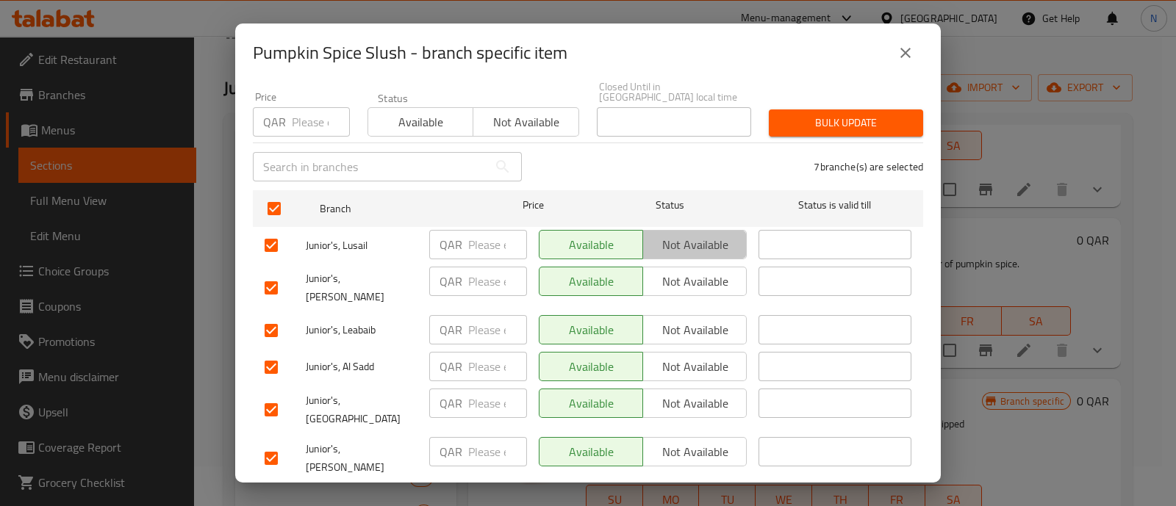
click at [708, 234] on span "Not available" at bounding box center [695, 244] width 92 height 21
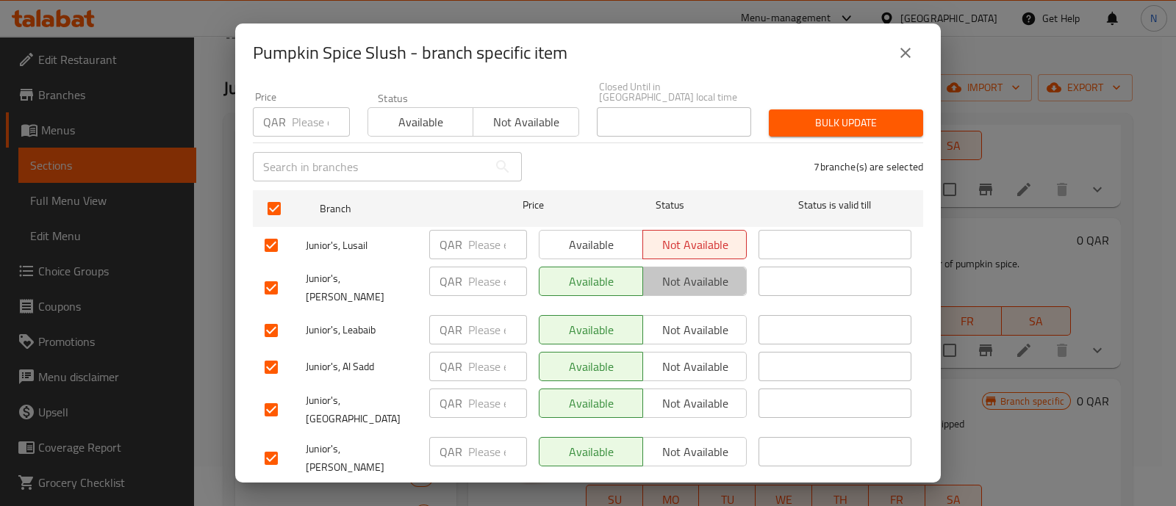
click at [684, 283] on button "Not available" at bounding box center [694, 281] width 104 height 29
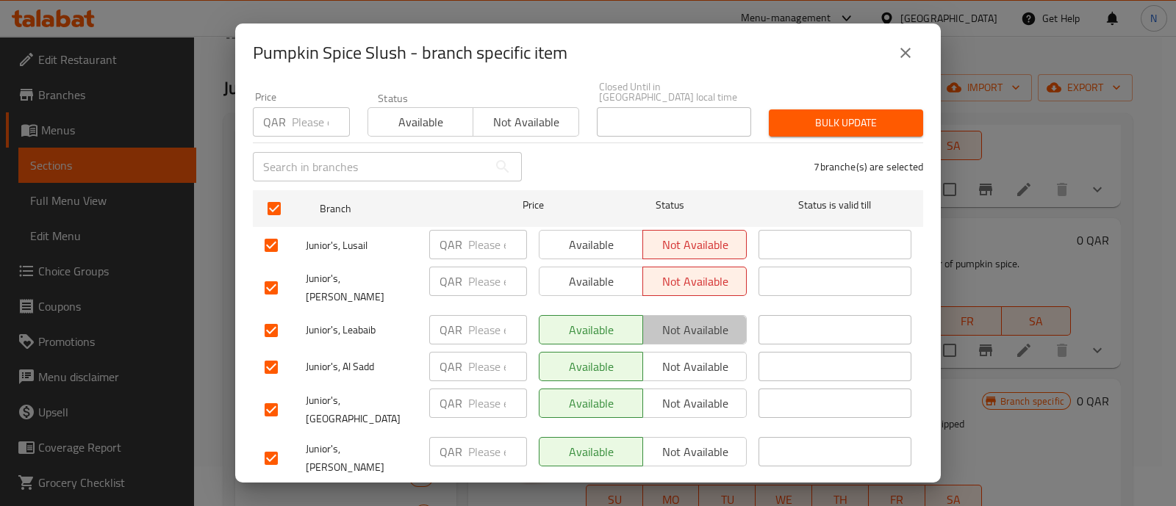
click at [688, 320] on span "Not available" at bounding box center [695, 330] width 92 height 21
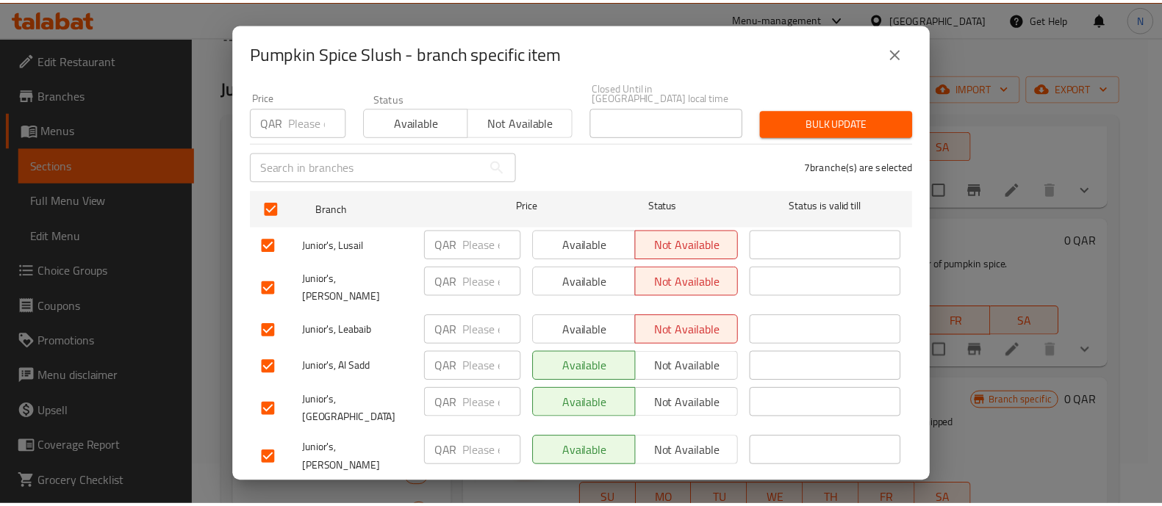
scroll to position [161, 0]
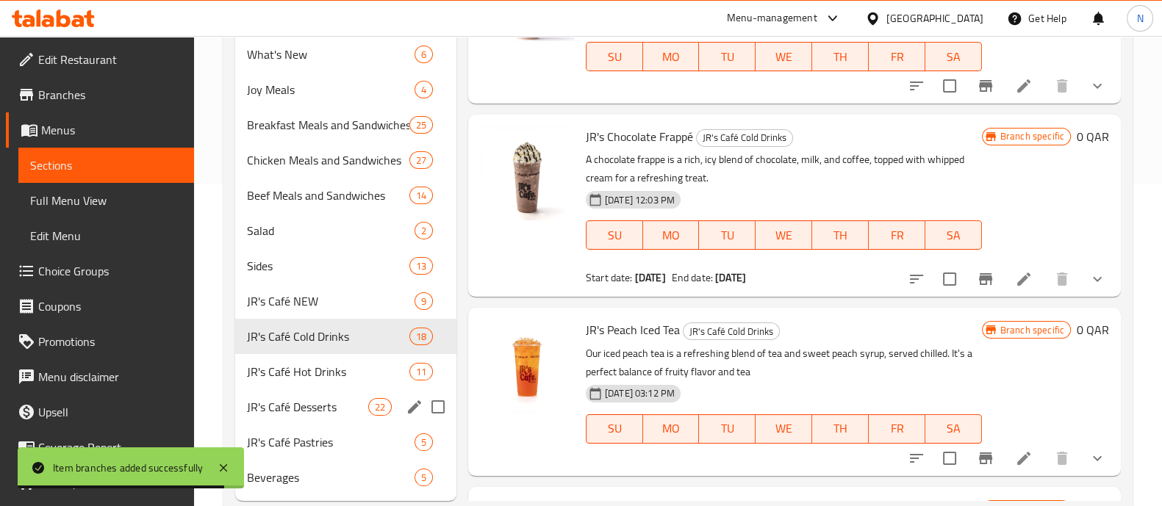
scroll to position [323, 0]
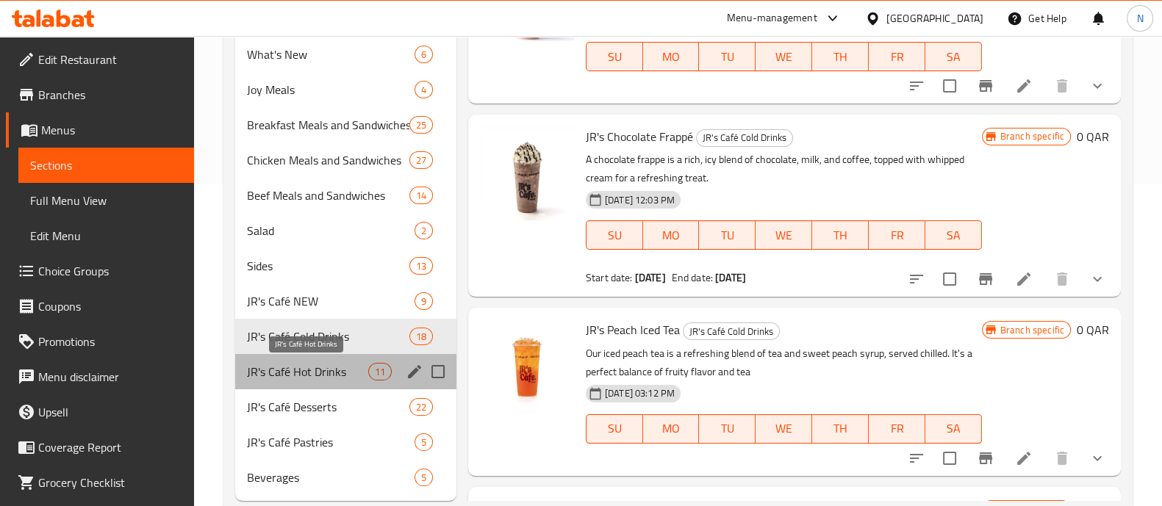
click at [316, 365] on span "JR's Café Hot Drinks" at bounding box center [307, 372] width 121 height 18
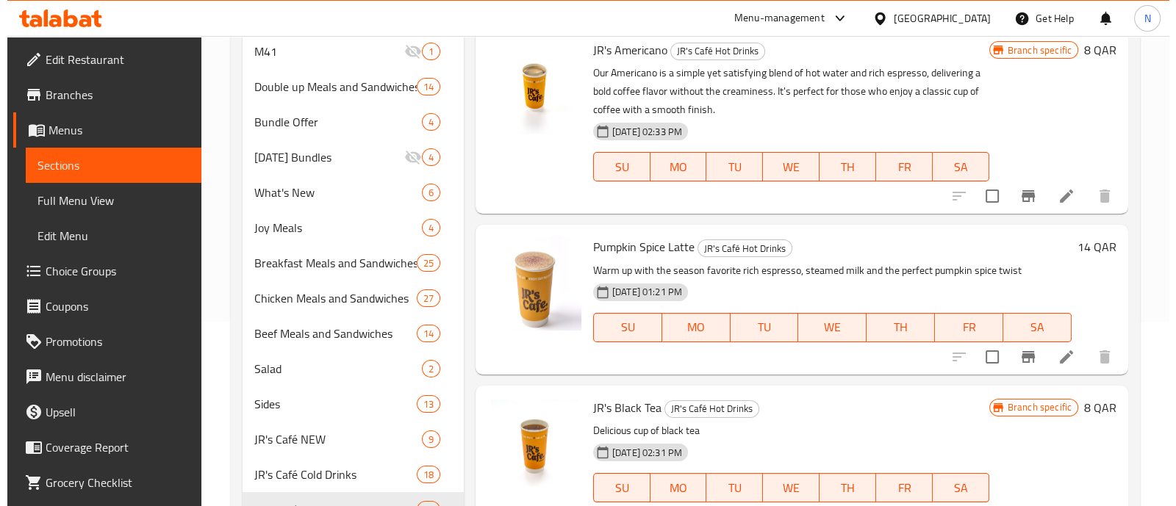
scroll to position [185, 0]
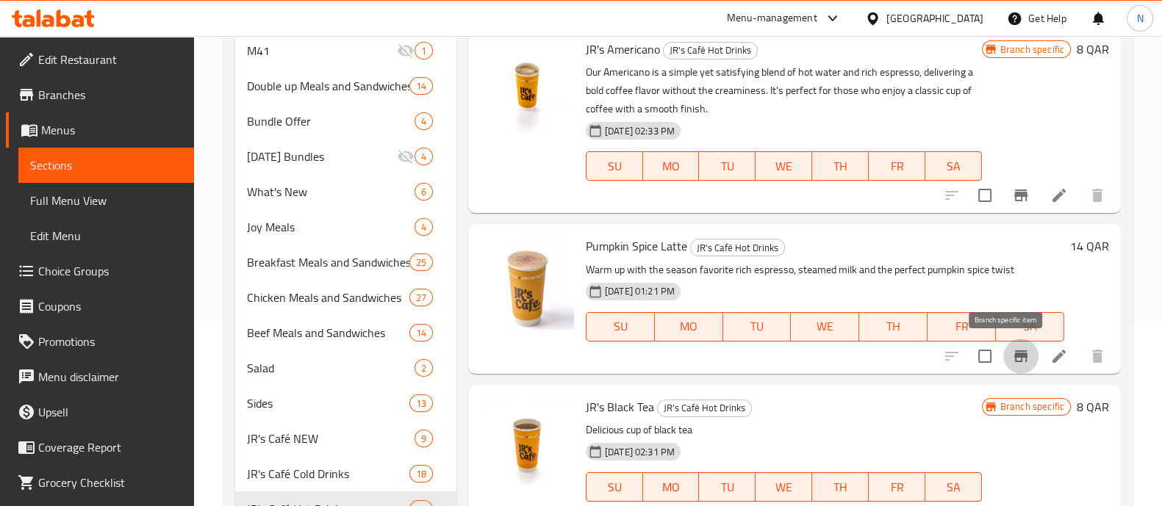
click at [1014, 354] on icon "Branch-specific-item" at bounding box center [1020, 357] width 13 height 12
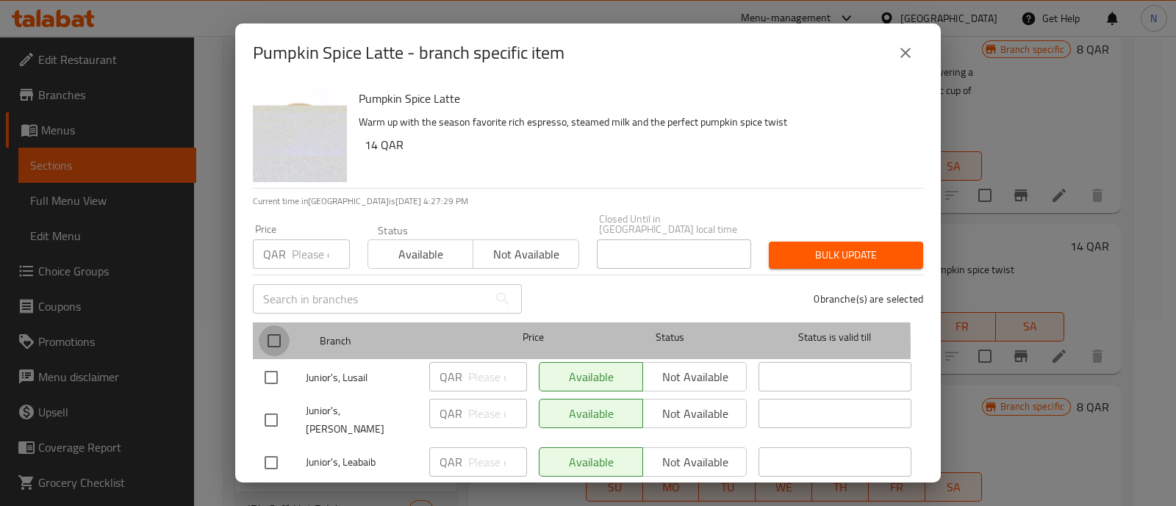
click at [279, 335] on input "checkbox" at bounding box center [274, 341] width 31 height 31
checkbox input "true"
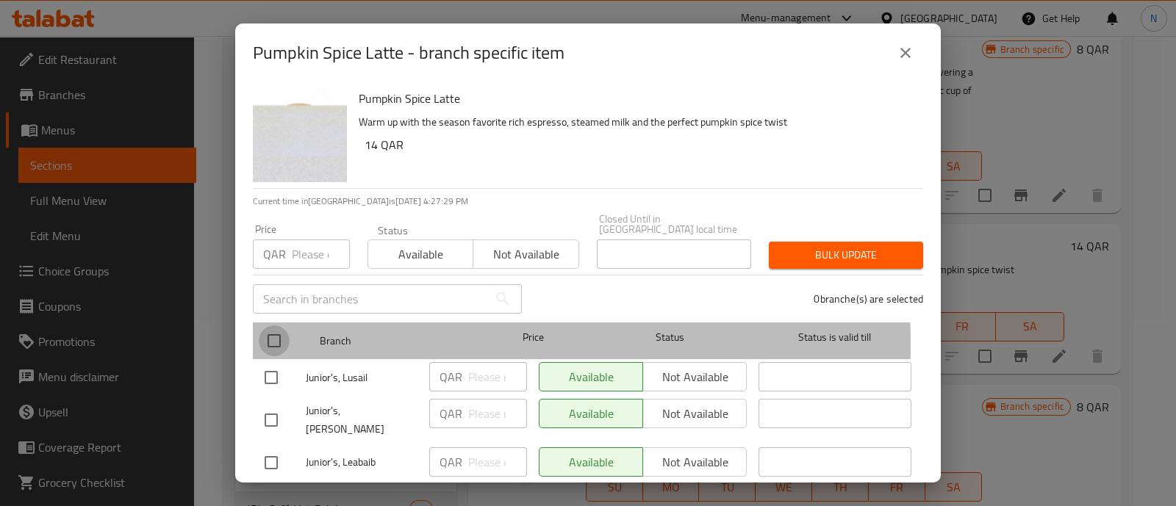
checkbox input "true"
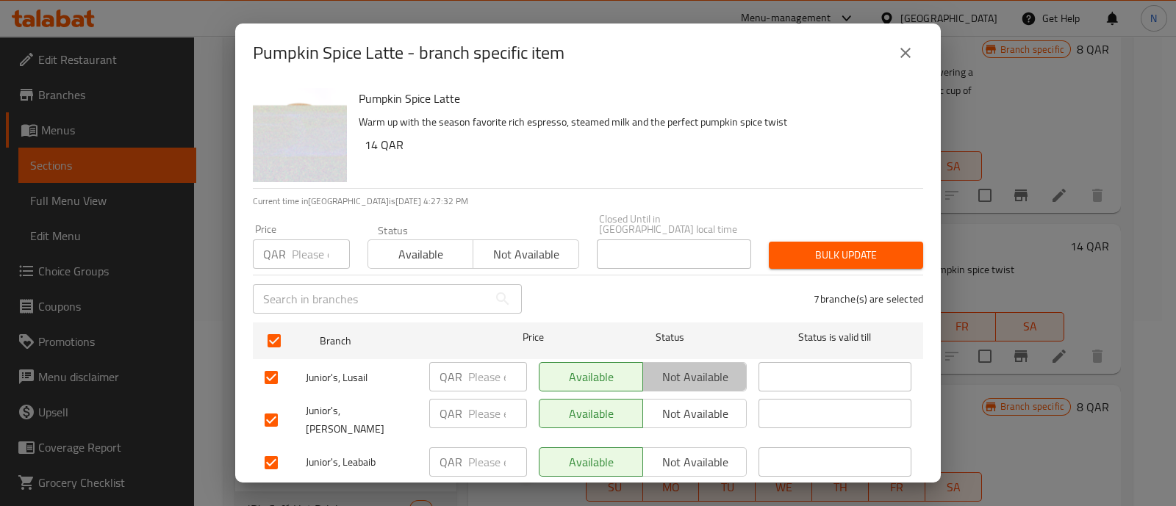
click at [698, 373] on span "Not available" at bounding box center [695, 377] width 92 height 21
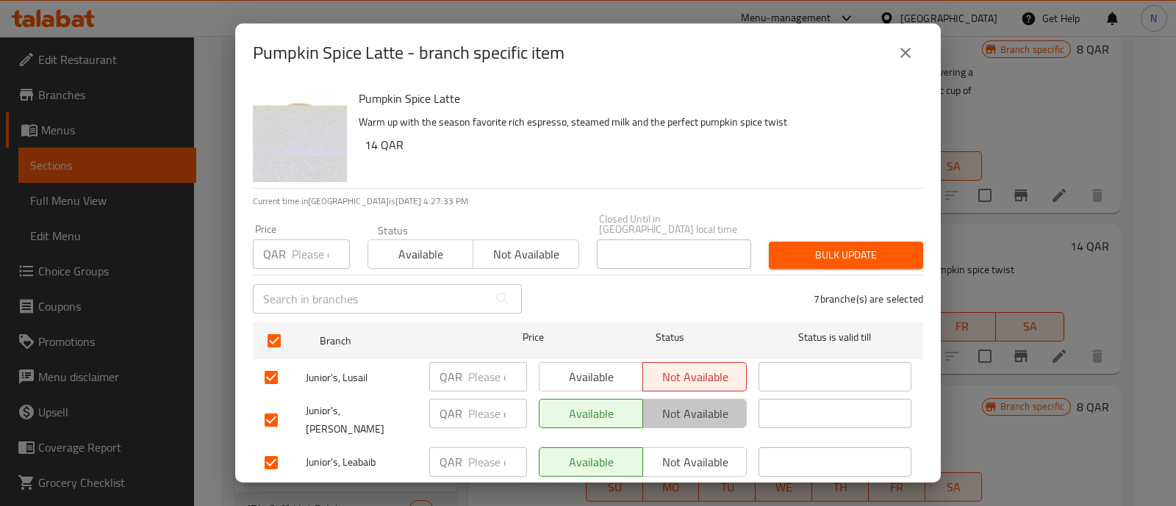
click at [699, 405] on span "Not available" at bounding box center [695, 414] width 92 height 21
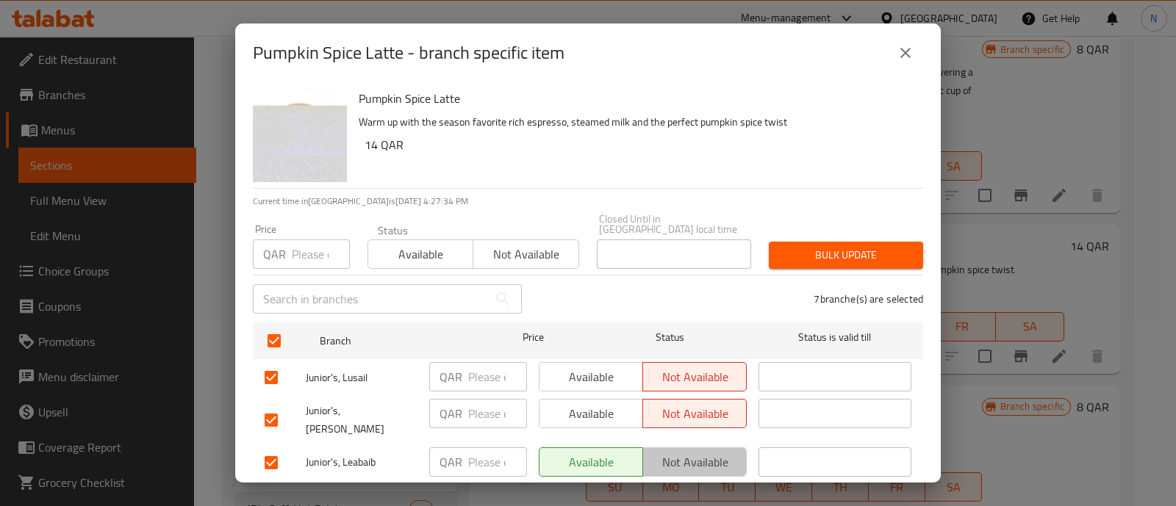
click at [703, 452] on span "Not available" at bounding box center [695, 462] width 92 height 21
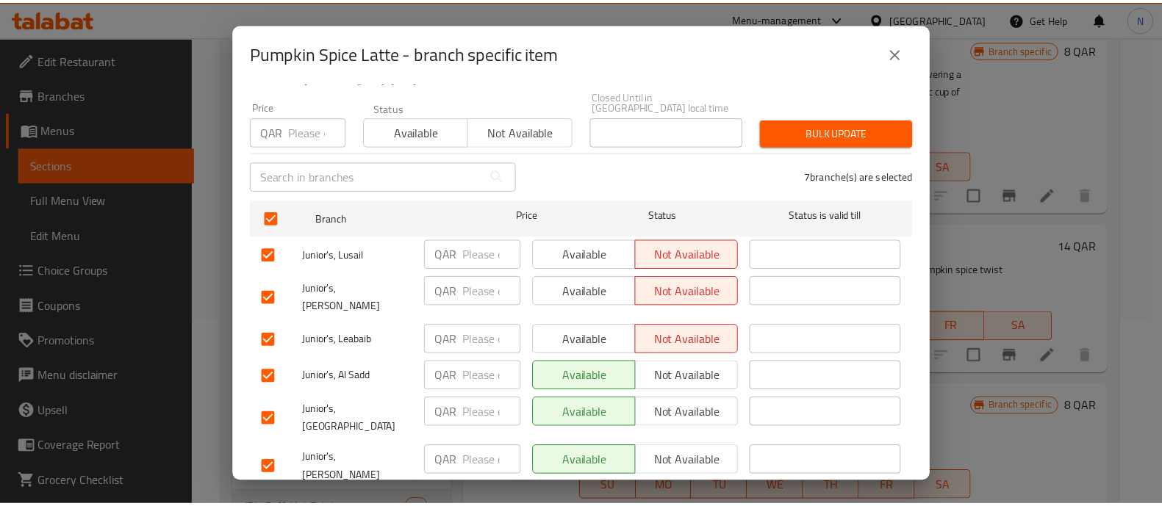
scroll to position [161, 0]
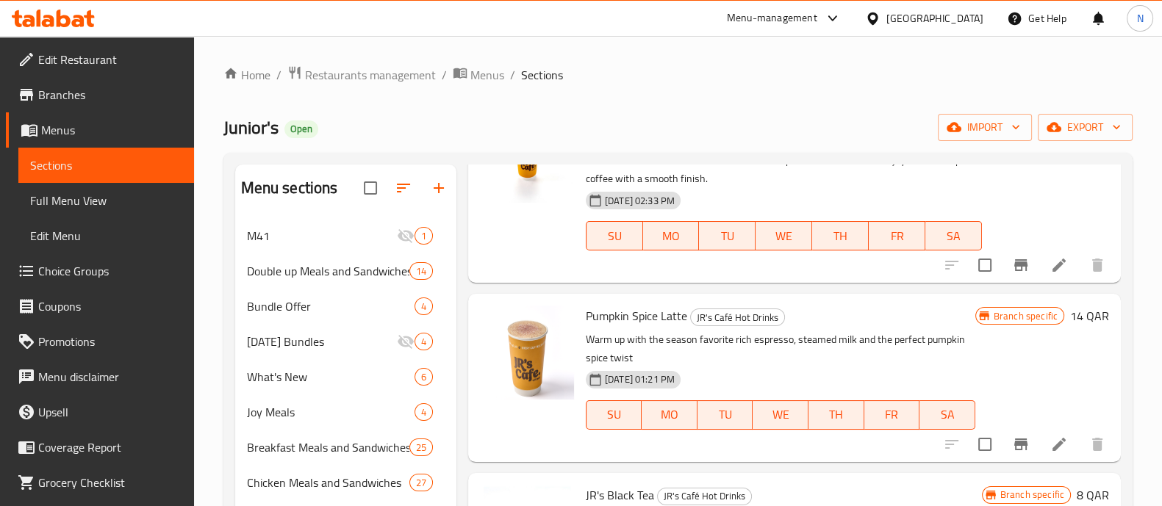
scroll to position [132, 0]
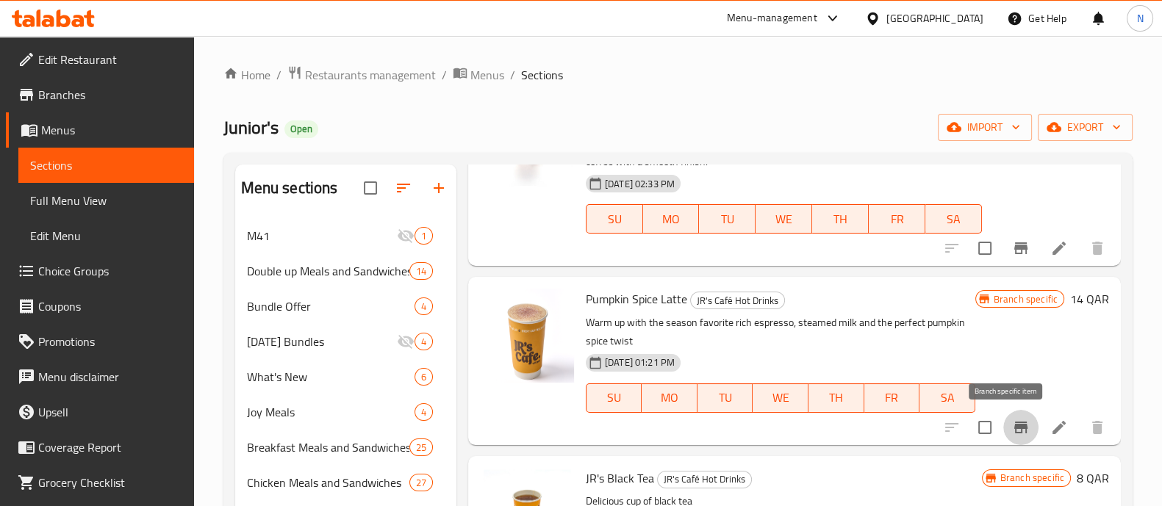
click at [1014, 427] on icon "Branch-specific-item" at bounding box center [1021, 428] width 18 height 18
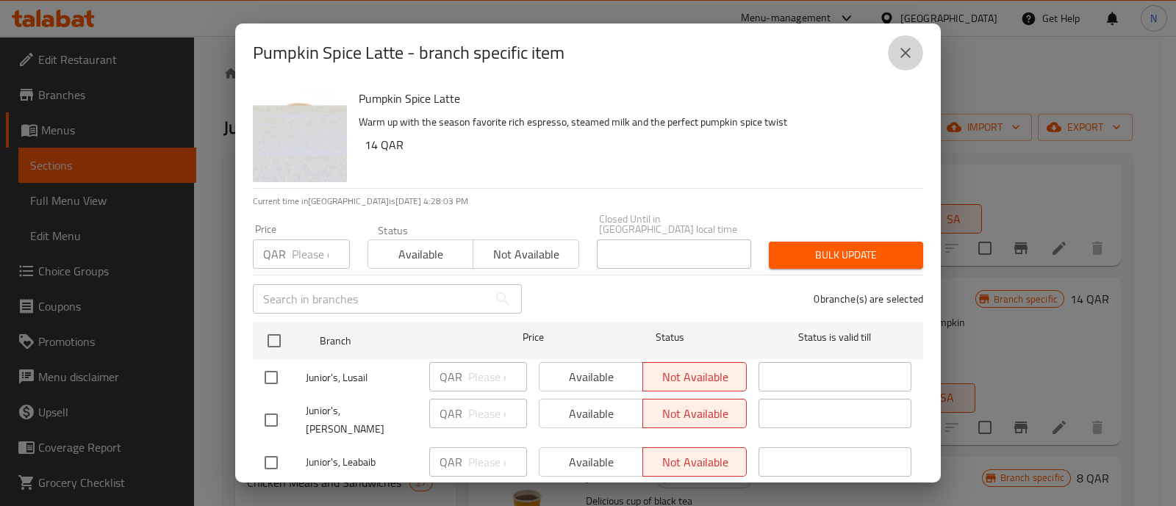
click at [914, 57] on icon "close" at bounding box center [906, 53] width 18 height 18
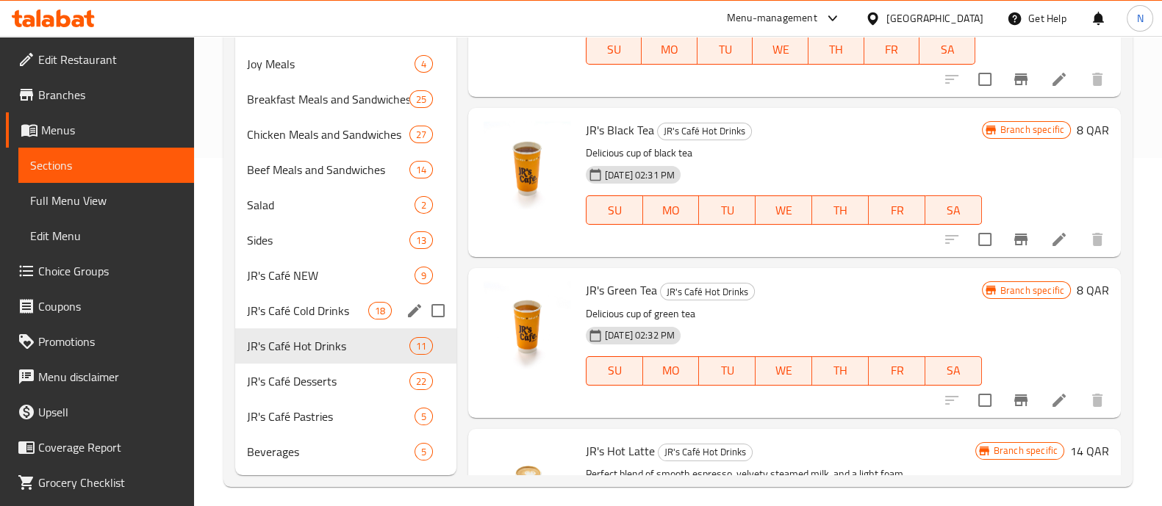
scroll to position [358, 0]
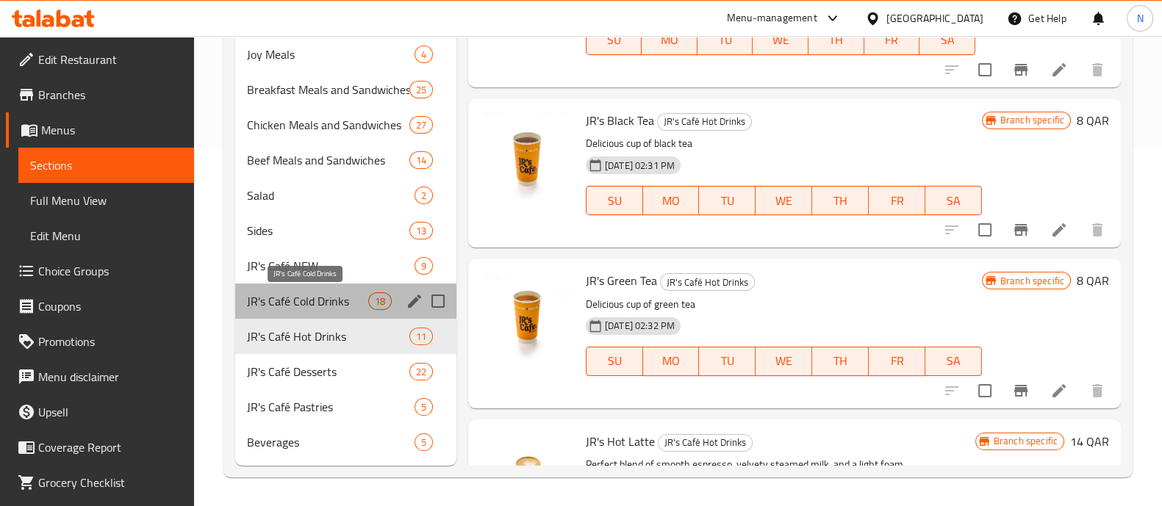
click at [310, 306] on span "JR's Café Cold Drinks" at bounding box center [307, 302] width 121 height 18
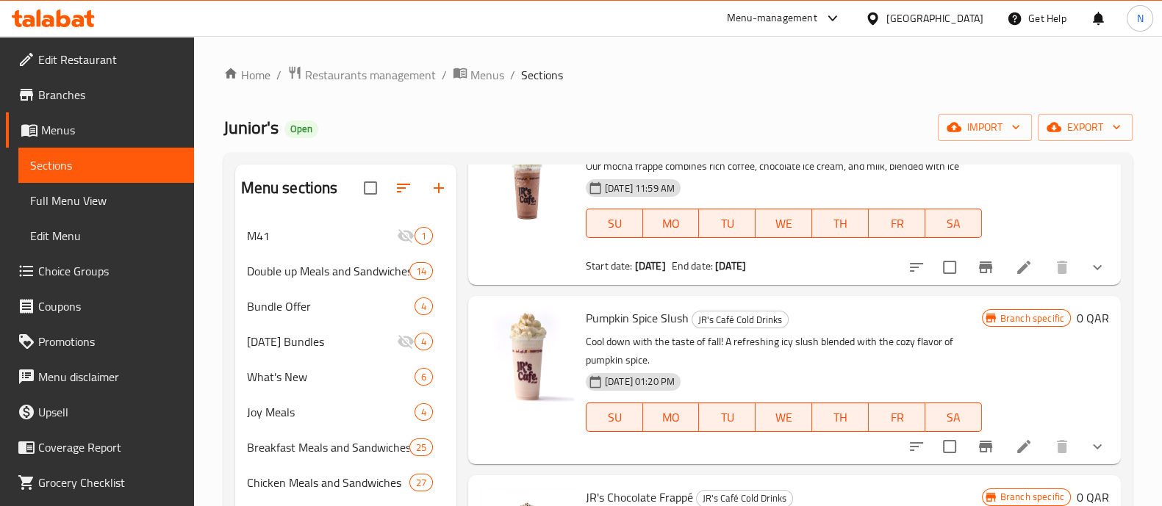
scroll to position [104, 0]
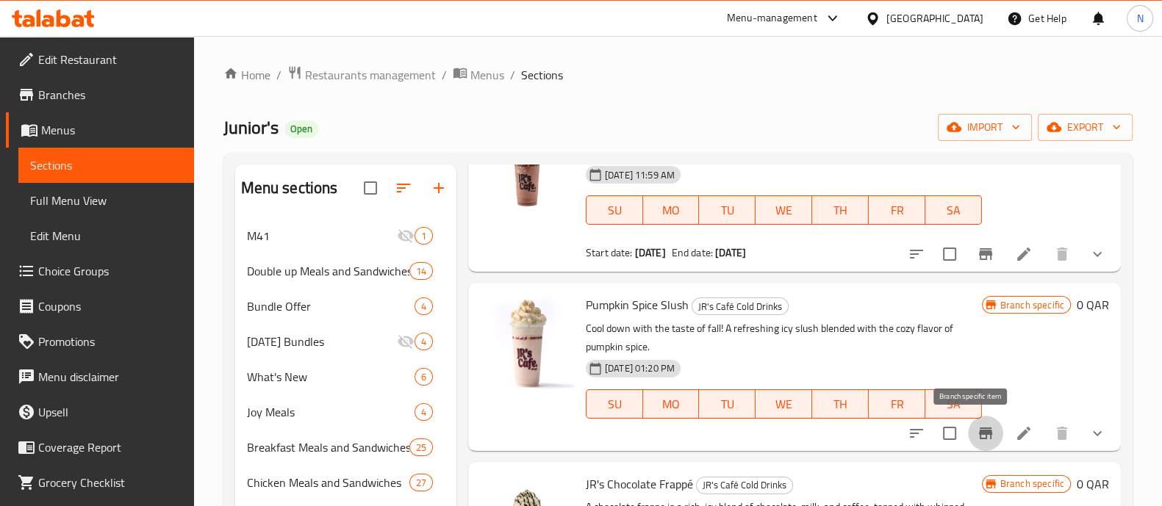
click at [977, 435] on icon "Branch-specific-item" at bounding box center [986, 434] width 18 height 18
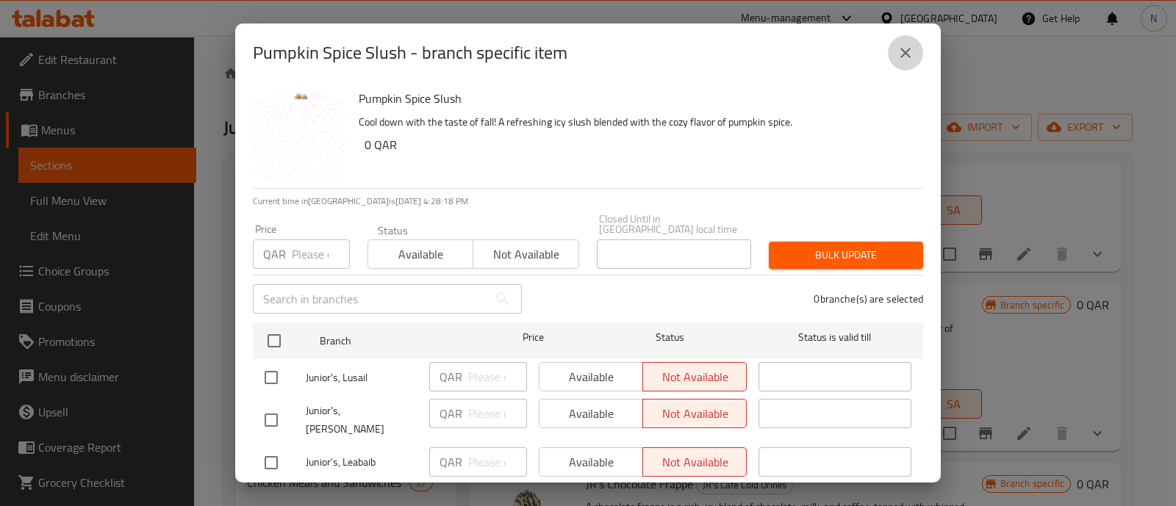
click at [908, 62] on button "close" at bounding box center [905, 52] width 35 height 35
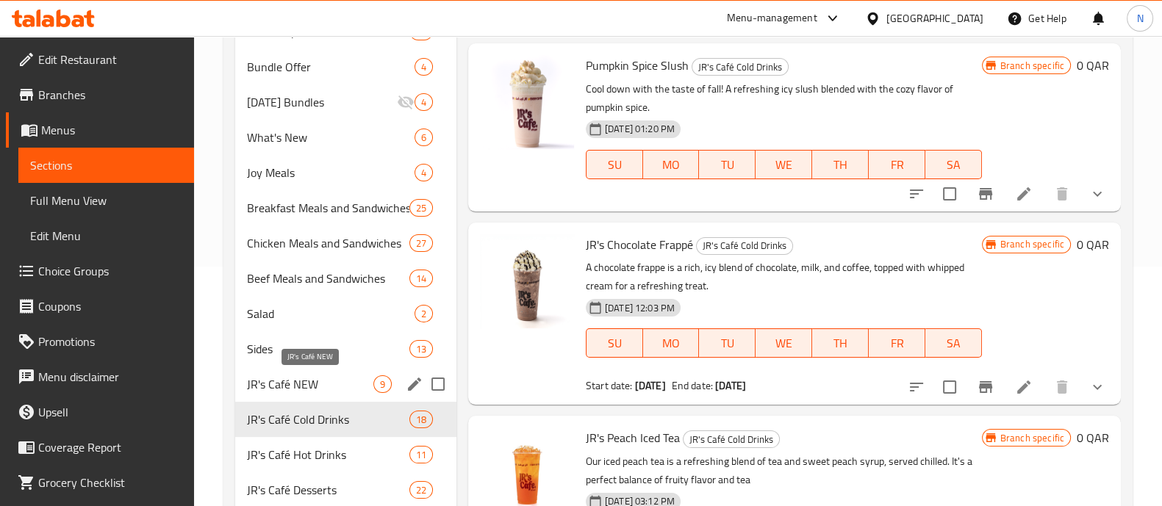
scroll to position [243, 0]
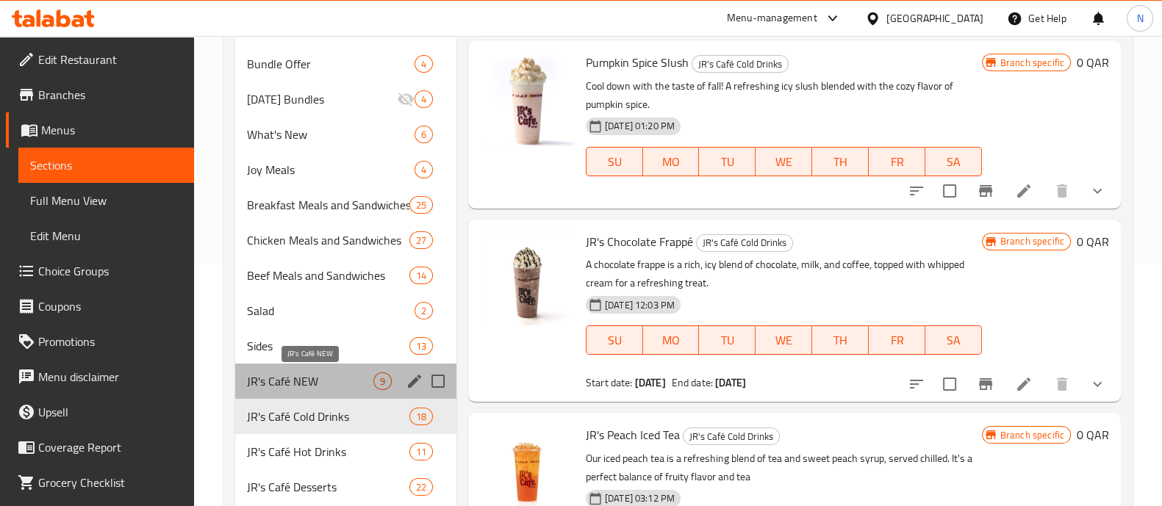
click at [331, 381] on span "JR's Café NEW" at bounding box center [310, 382] width 126 height 18
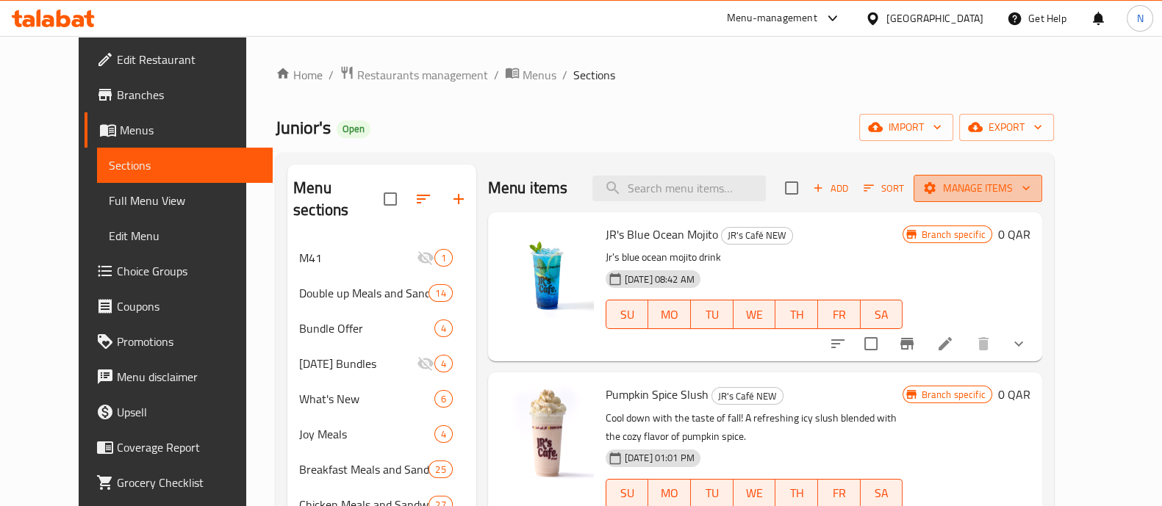
click at [1031, 189] on span "Manage items" at bounding box center [977, 188] width 105 height 18
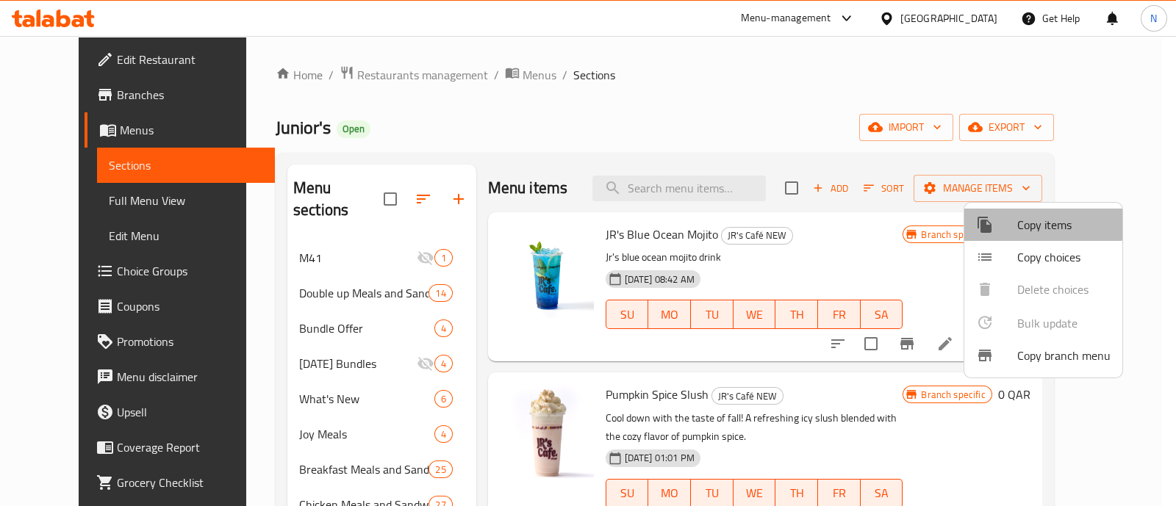
click at [1019, 216] on span "Copy items" at bounding box center [1063, 225] width 93 height 18
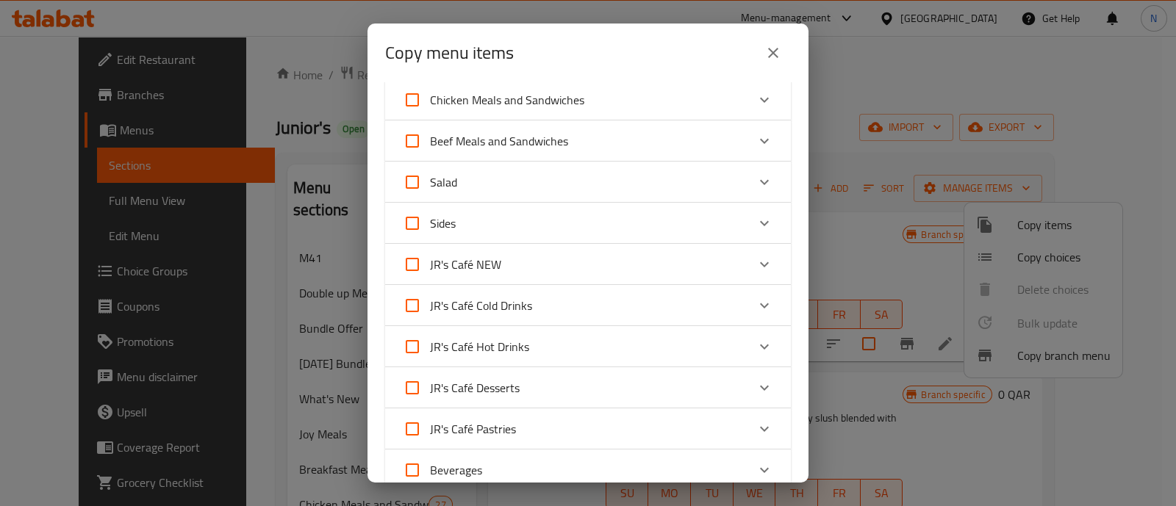
scroll to position [337, 0]
click at [760, 262] on icon "Expand" at bounding box center [764, 264] width 9 height 5
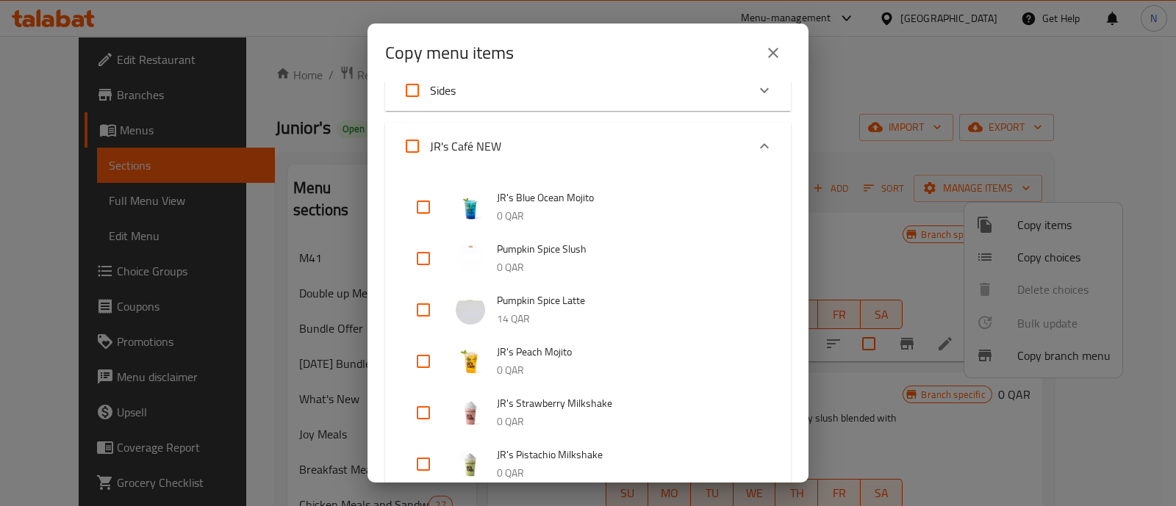
scroll to position [472, 0]
click at [419, 209] on input "checkbox" at bounding box center [423, 205] width 35 height 35
checkbox input "true"
click at [428, 351] on input "checkbox" at bounding box center [423, 360] width 35 height 35
checkbox input "true"
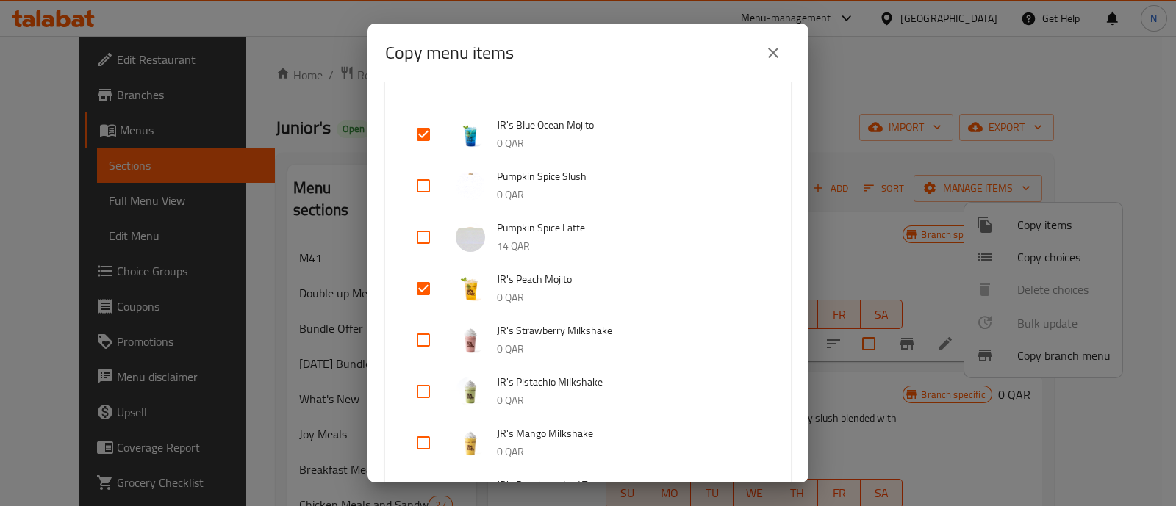
scroll to position [559, 0]
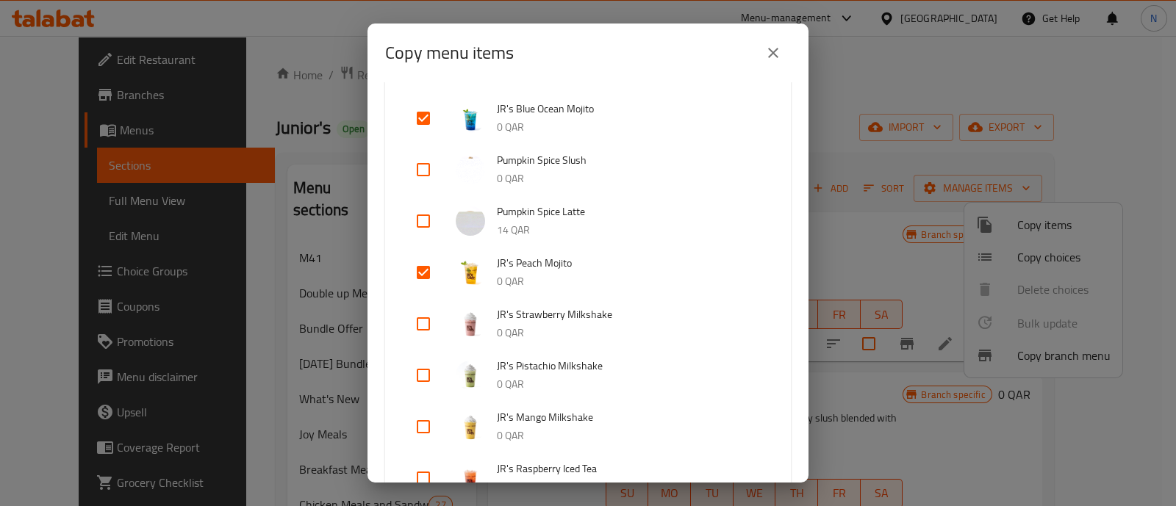
click at [430, 324] on input "checkbox" at bounding box center [423, 324] width 35 height 35
checkbox input "true"
click at [422, 368] on input "checkbox" at bounding box center [423, 375] width 35 height 35
checkbox input "true"
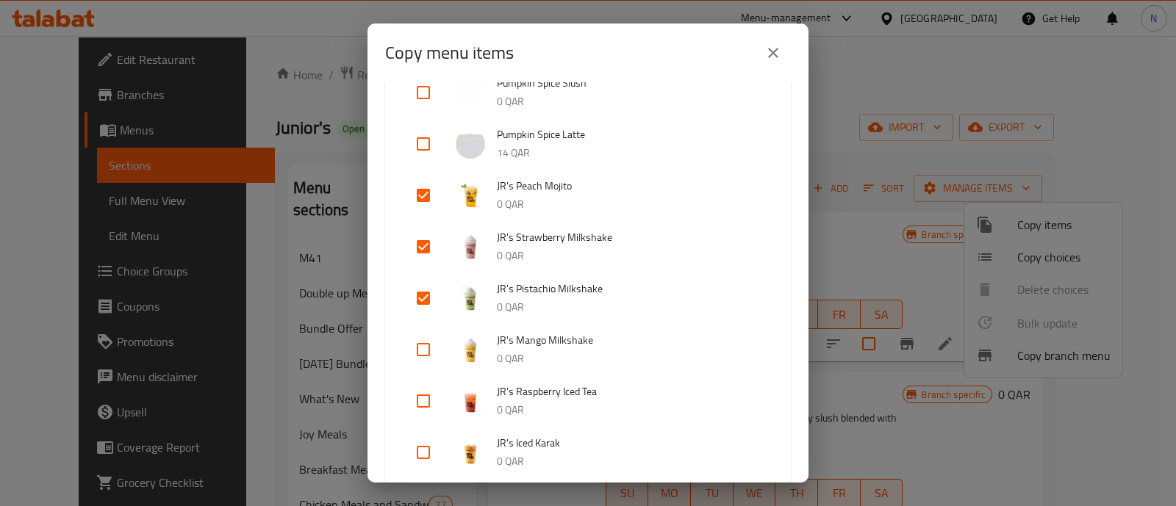
scroll to position [637, 0]
click at [418, 347] on input "checkbox" at bounding box center [423, 349] width 35 height 35
checkbox input "true"
click at [423, 395] on input "checkbox" at bounding box center [423, 400] width 35 height 35
checkbox input "true"
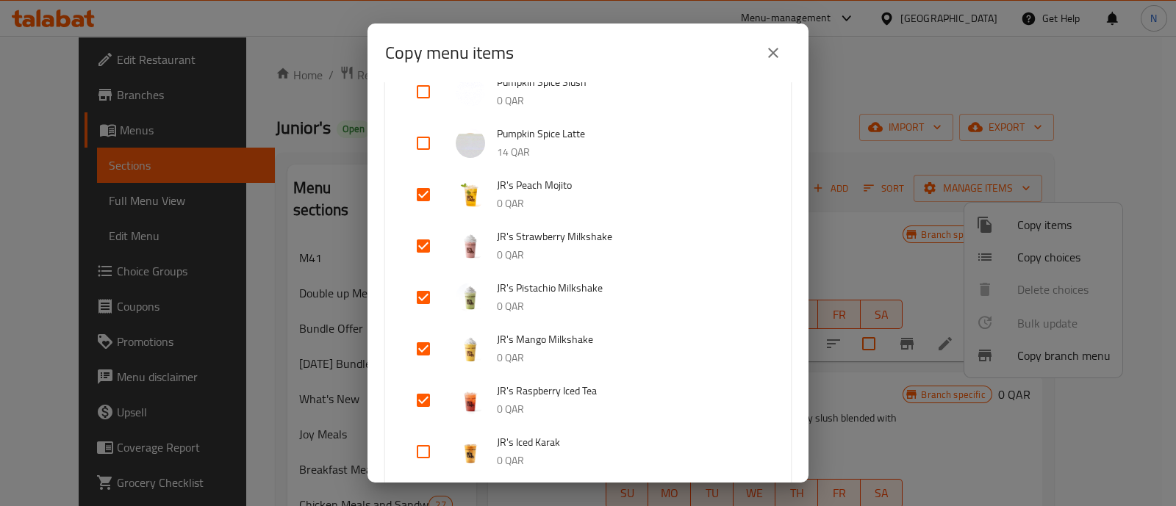
click at [426, 446] on input "checkbox" at bounding box center [423, 451] width 35 height 35
checkbox input "true"
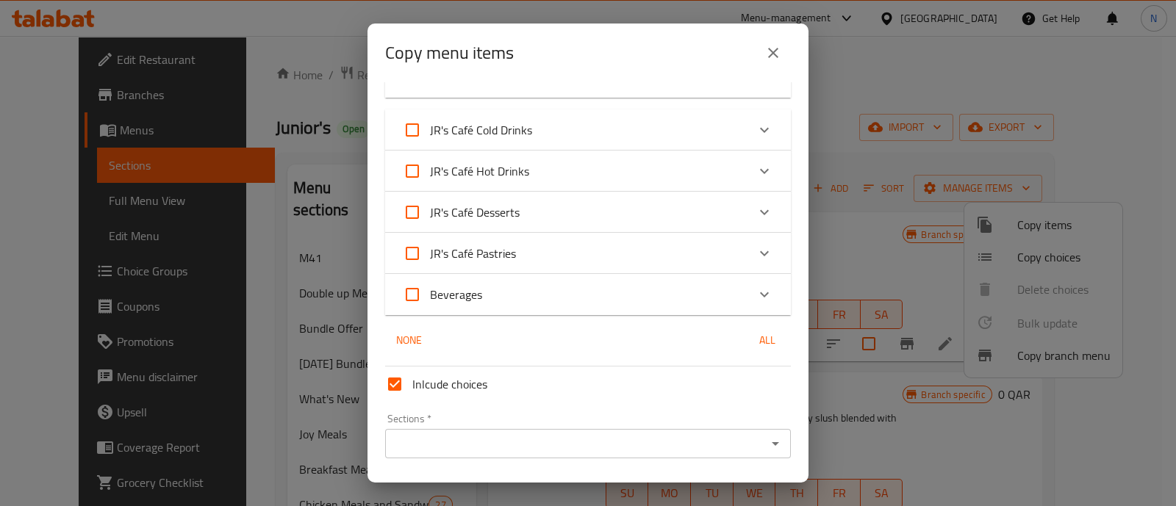
scroll to position [1084, 0]
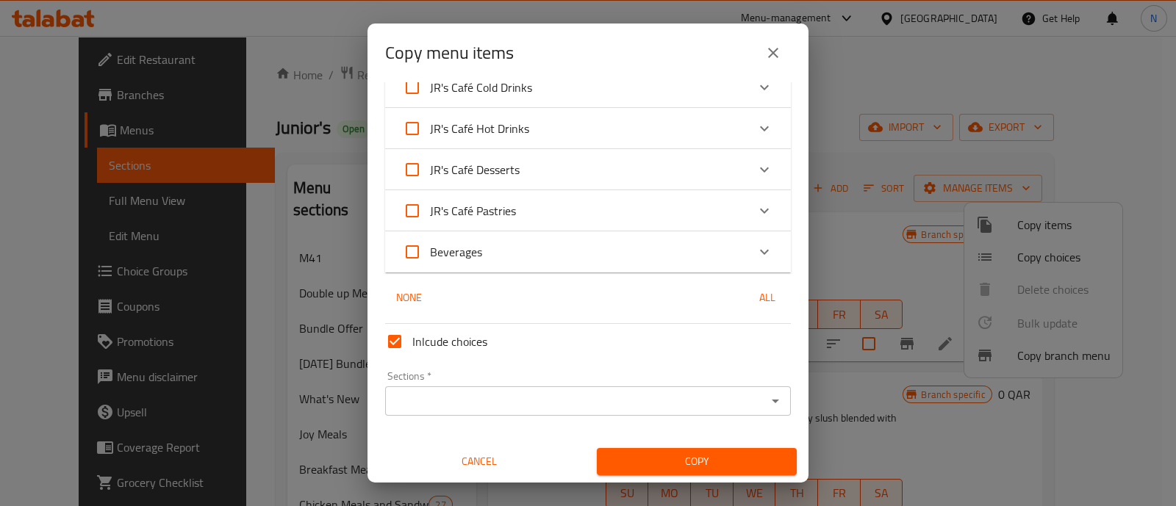
click at [534, 412] on div "Sections *" at bounding box center [588, 401] width 406 height 29
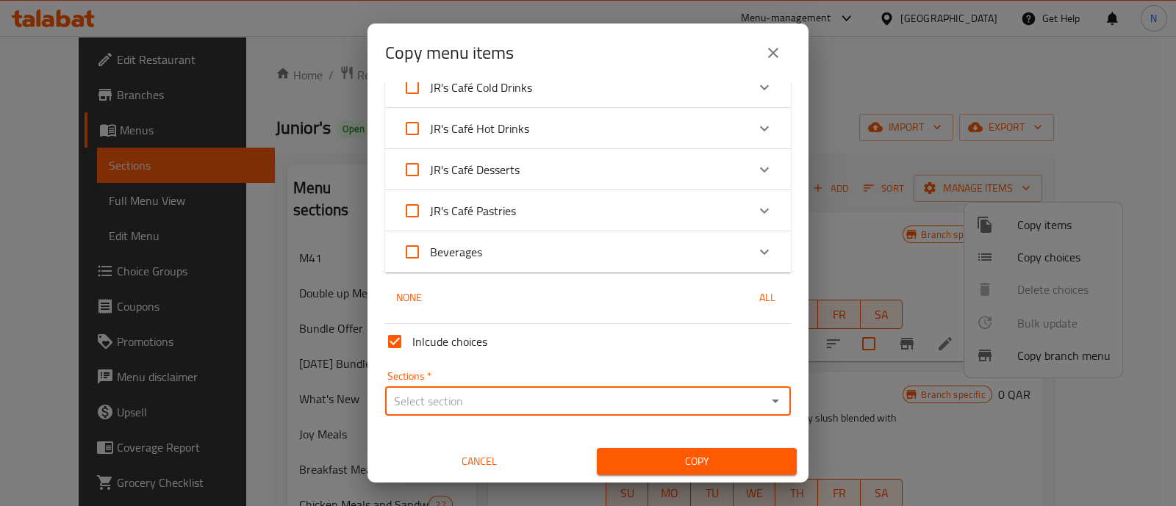
click at [645, 398] on input "Sections   *" at bounding box center [576, 401] width 373 height 21
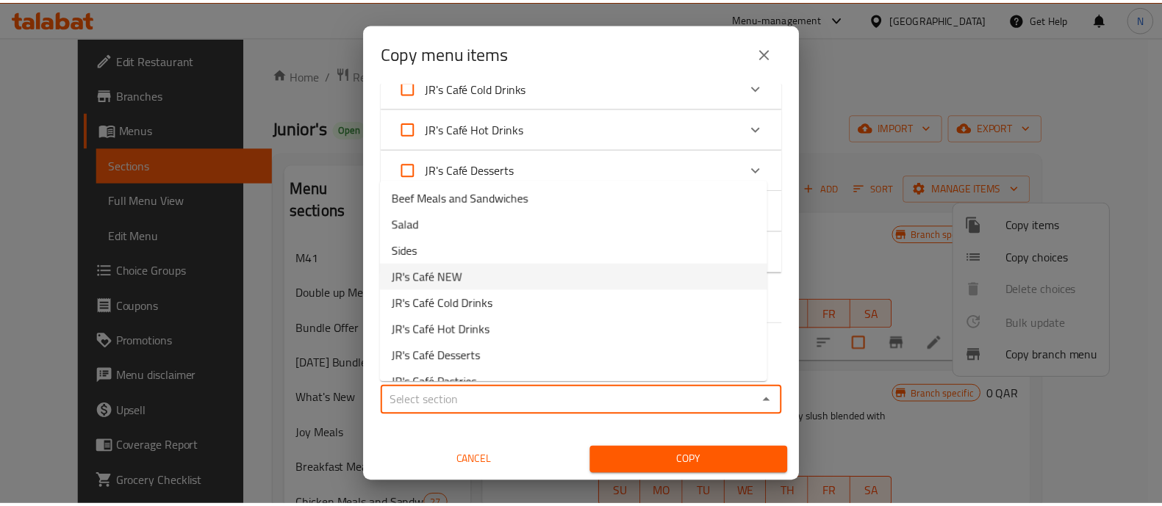
scroll to position [240, 0]
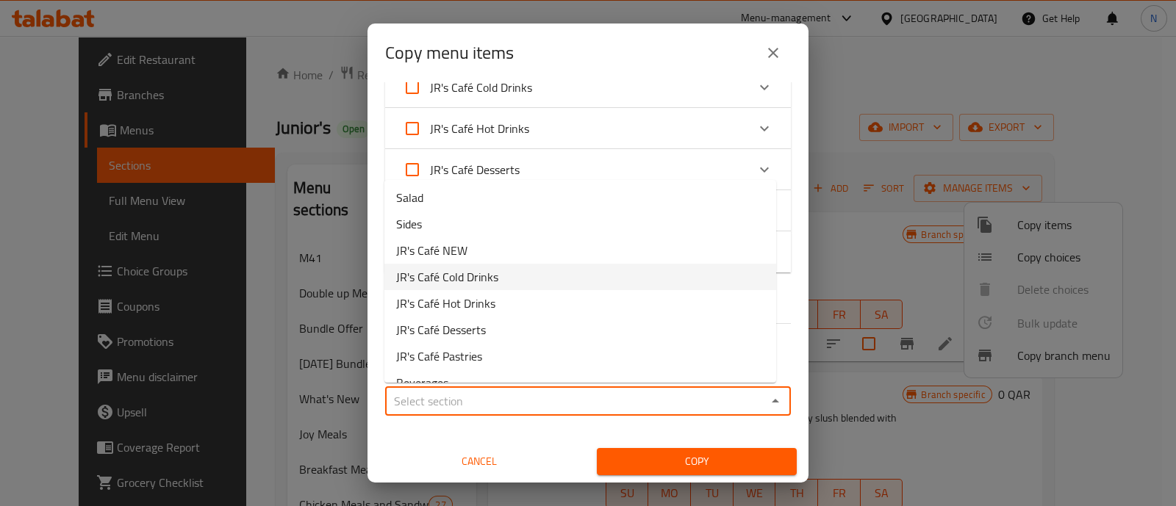
click at [517, 270] on li "JR's Café Cold Drinks" at bounding box center [580, 277] width 392 height 26
type input "JR's Café Cold Drinks"
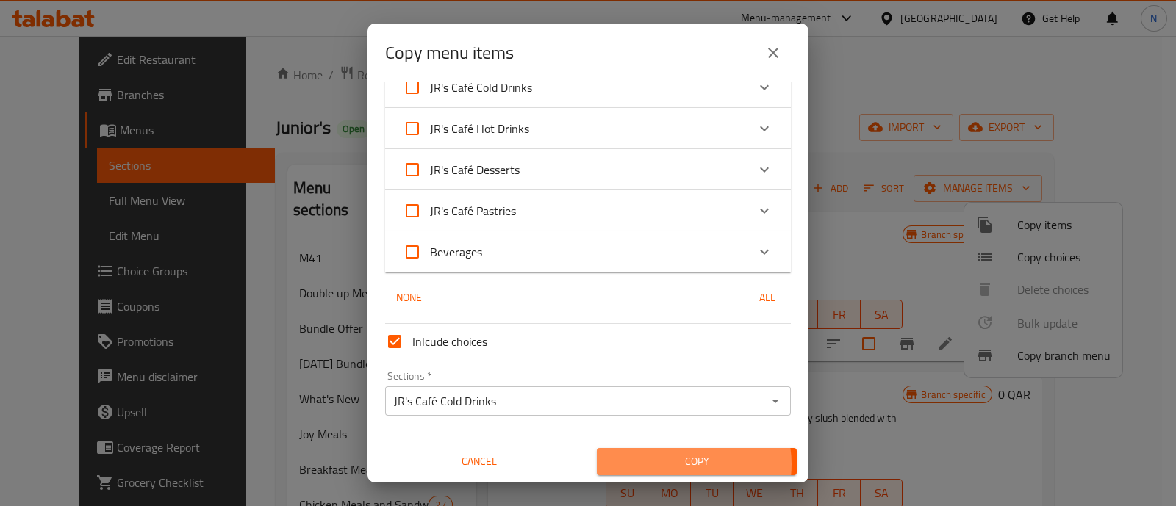
click at [675, 464] on span "Copy" at bounding box center [697, 462] width 176 height 18
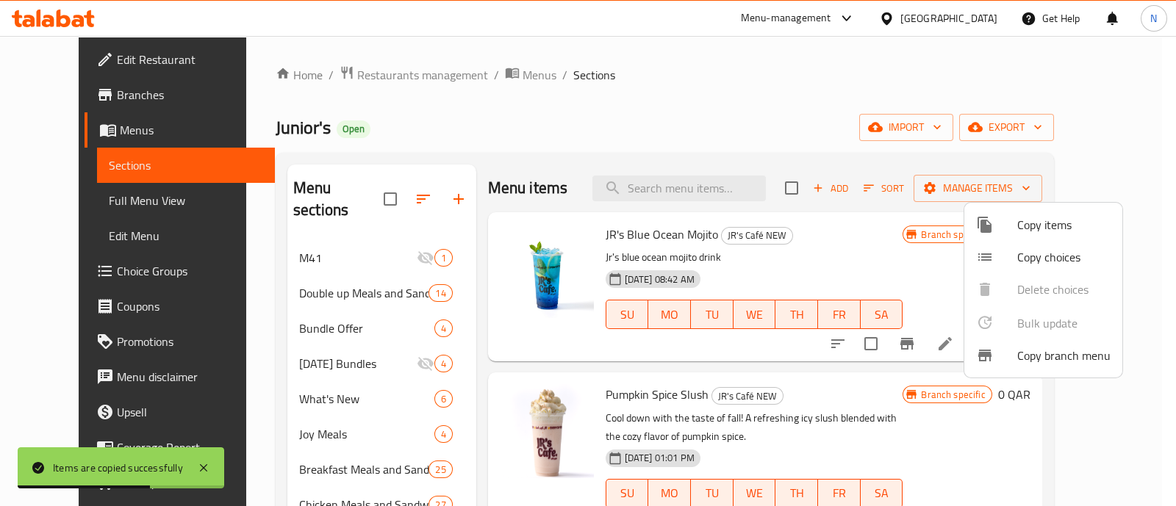
click at [327, 420] on div at bounding box center [588, 253] width 1176 height 506
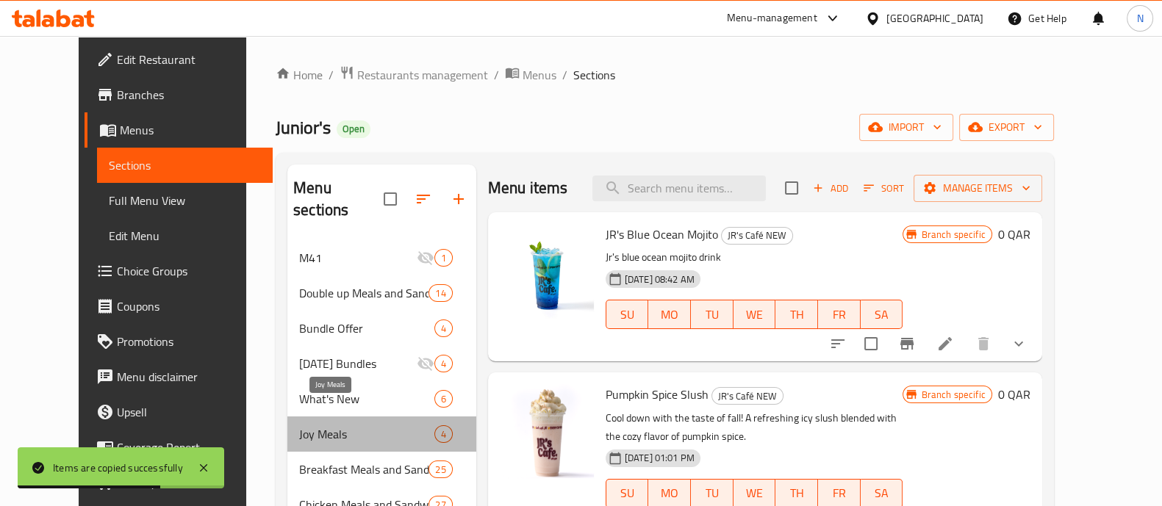
click at [327, 426] on span "Joy Meals" at bounding box center [366, 435] width 135 height 18
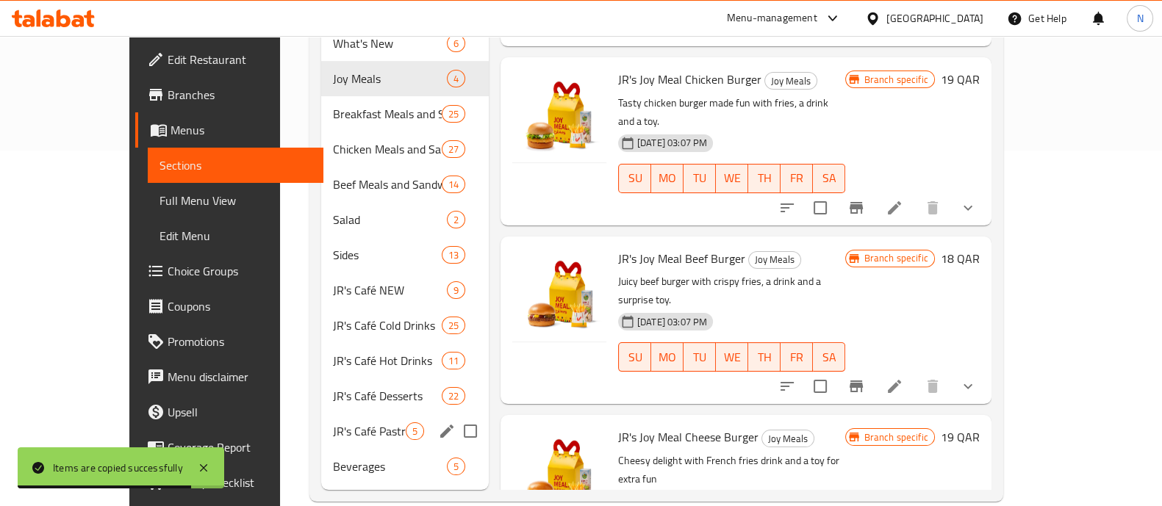
scroll to position [358, 0]
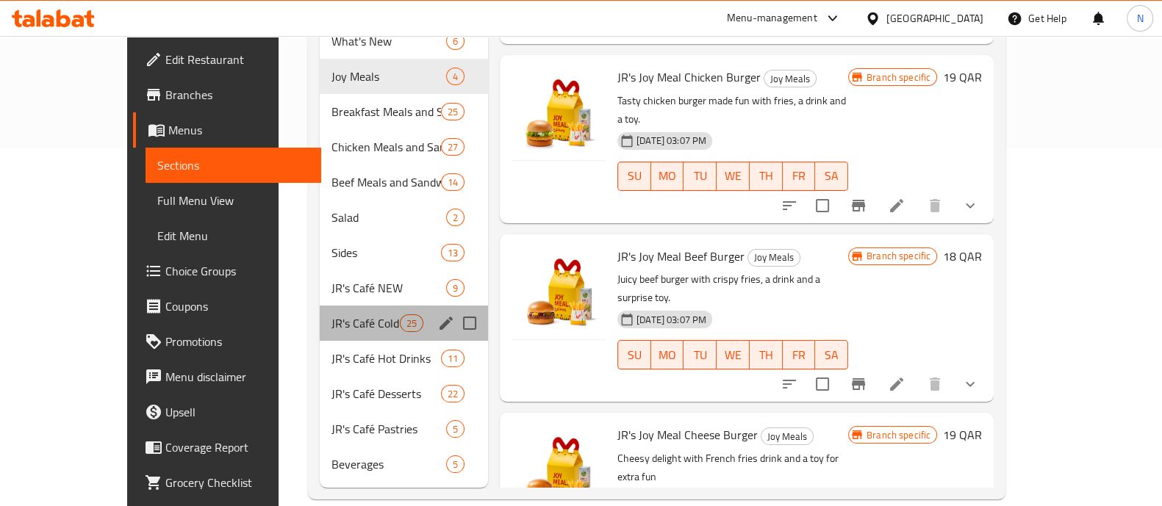
click at [320, 314] on div "JR's Café Cold Drinks 25" at bounding box center [404, 323] width 168 height 35
